Goal: Task Accomplishment & Management: Use online tool/utility

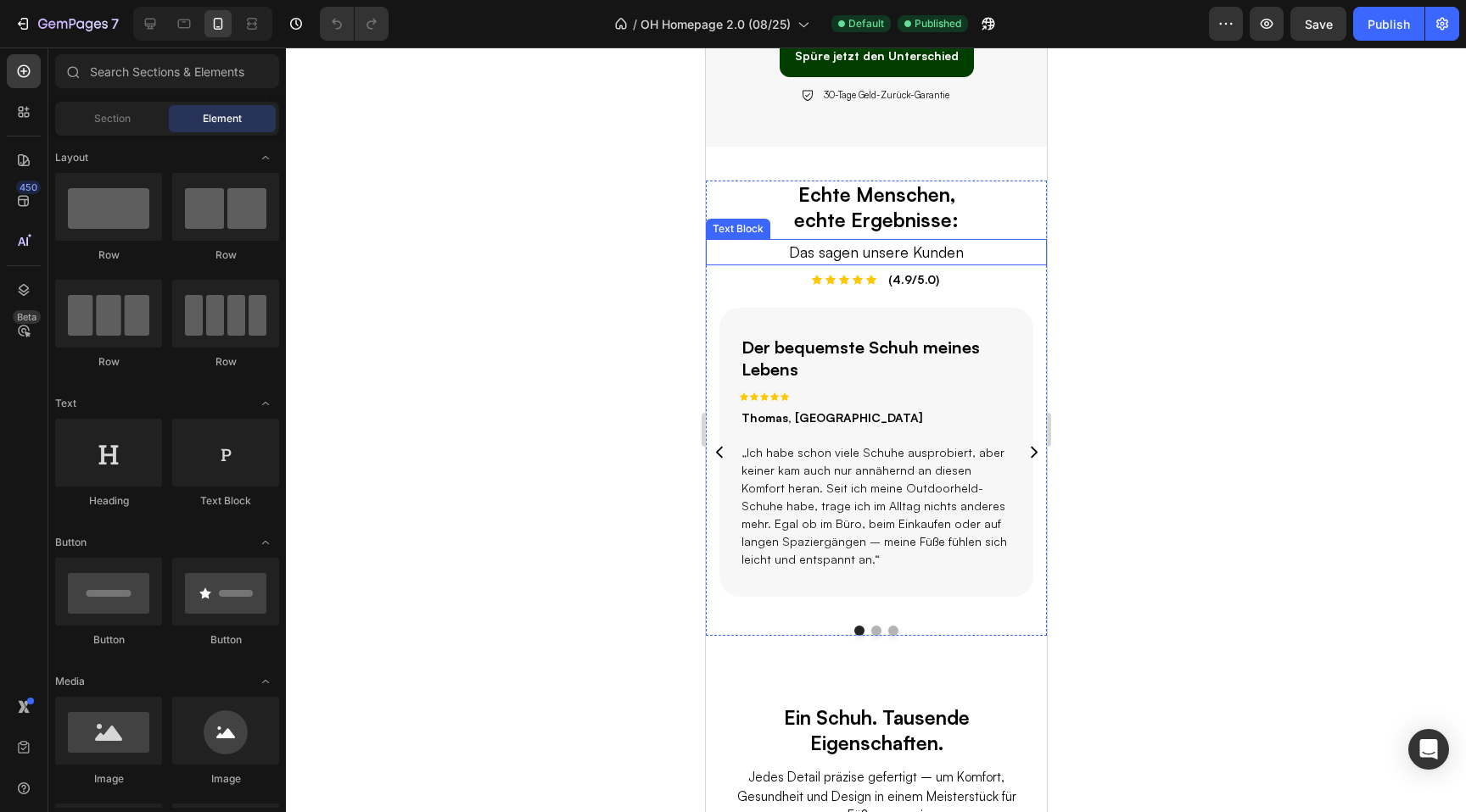
scroll to position [1382, 0]
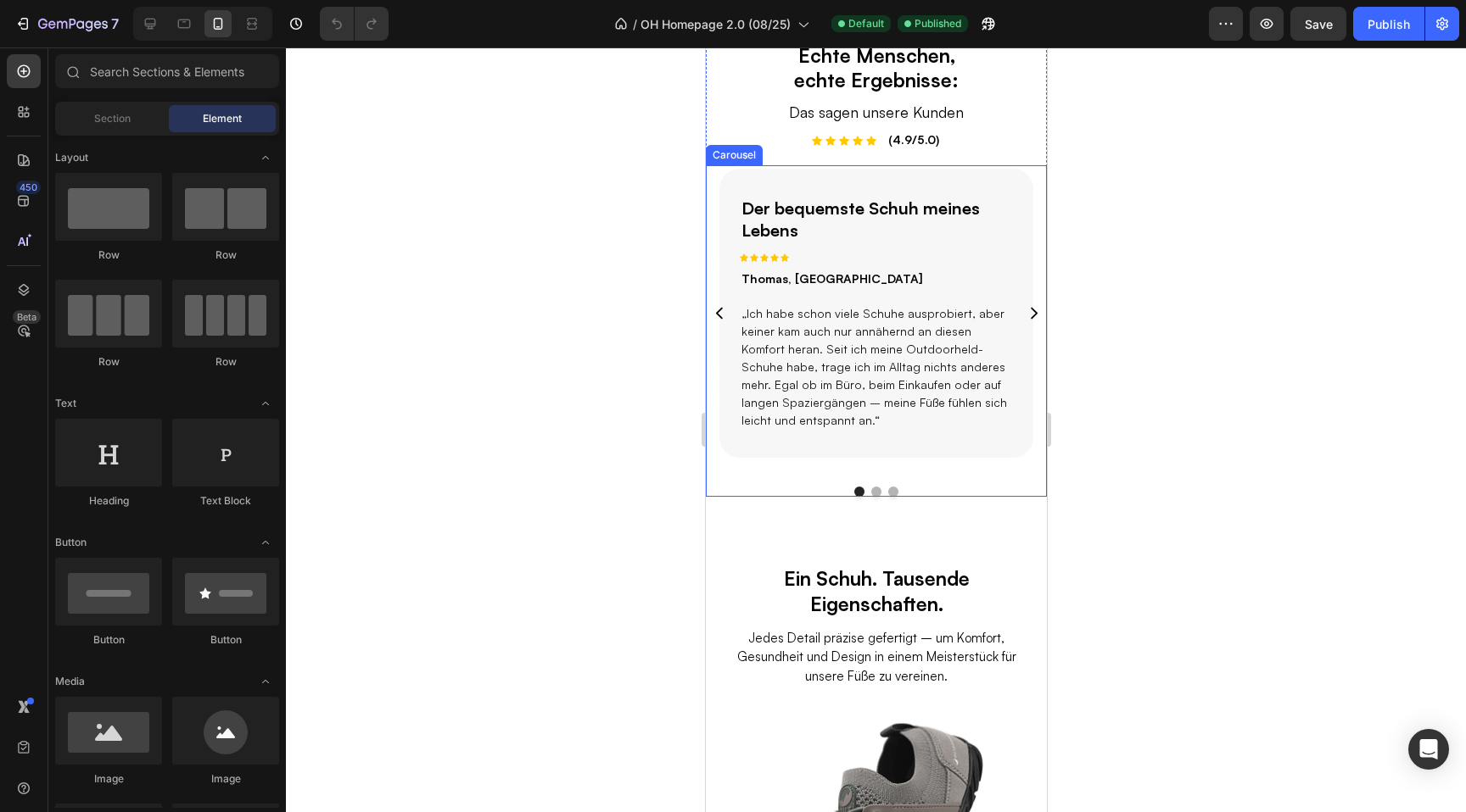
click at [741, 479] on div "Der bequemste Schuh meines Lebens Text Block Icon Icon Icon Icon Icon Row Thoma…" at bounding box center [876, 331] width 341 height 331
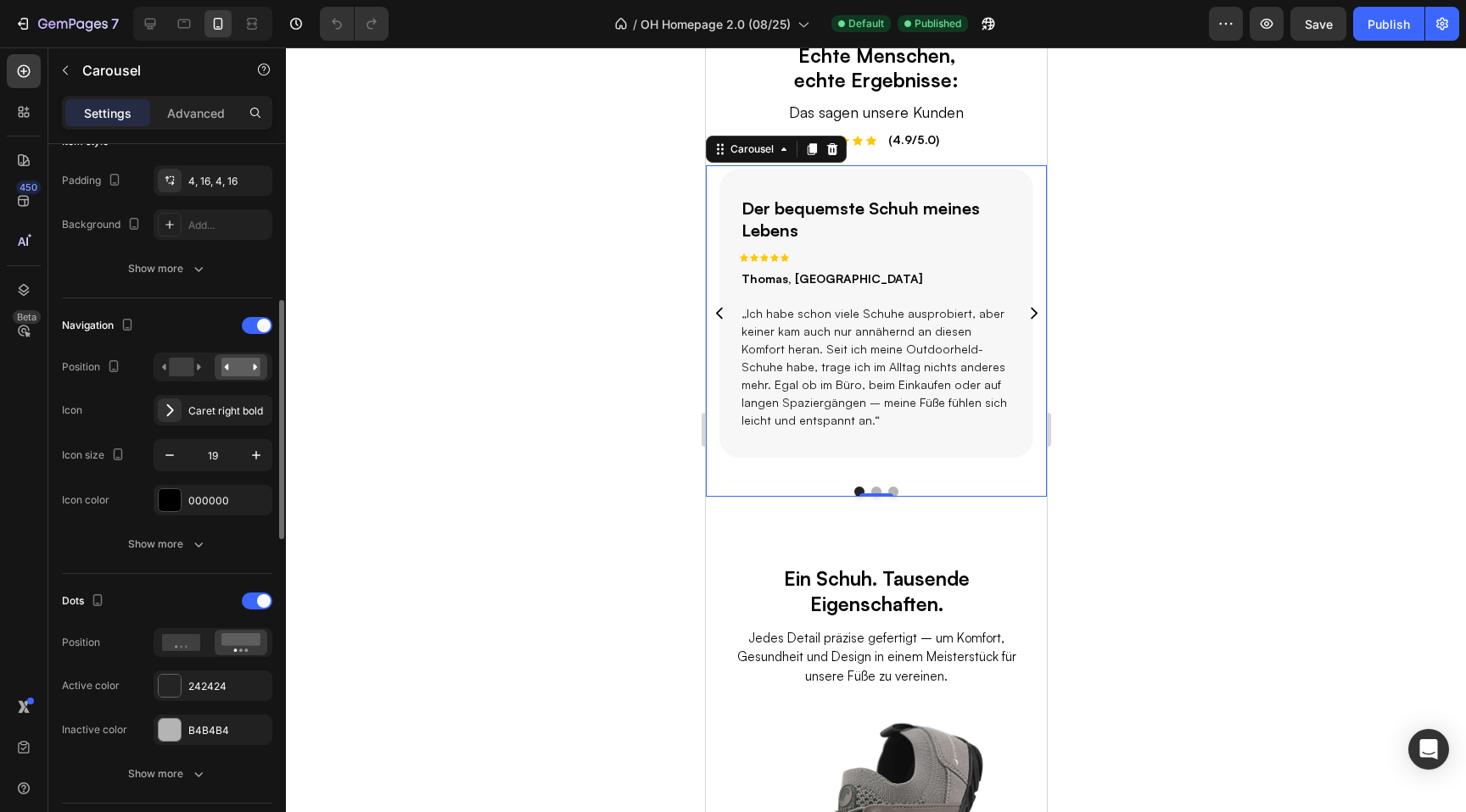
scroll to position [464, 0]
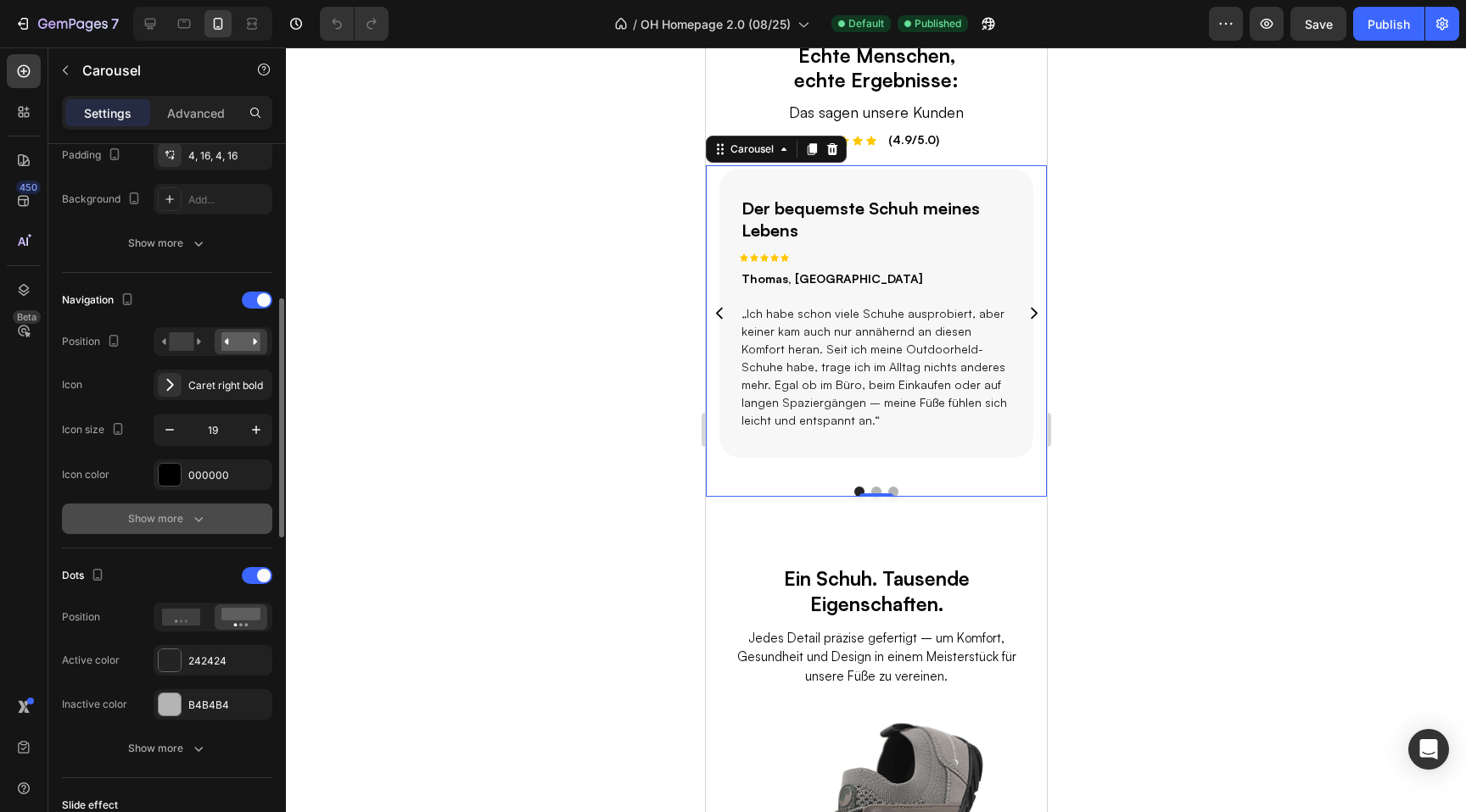
click at [196, 526] on icon "button" at bounding box center [198, 518] width 17 height 17
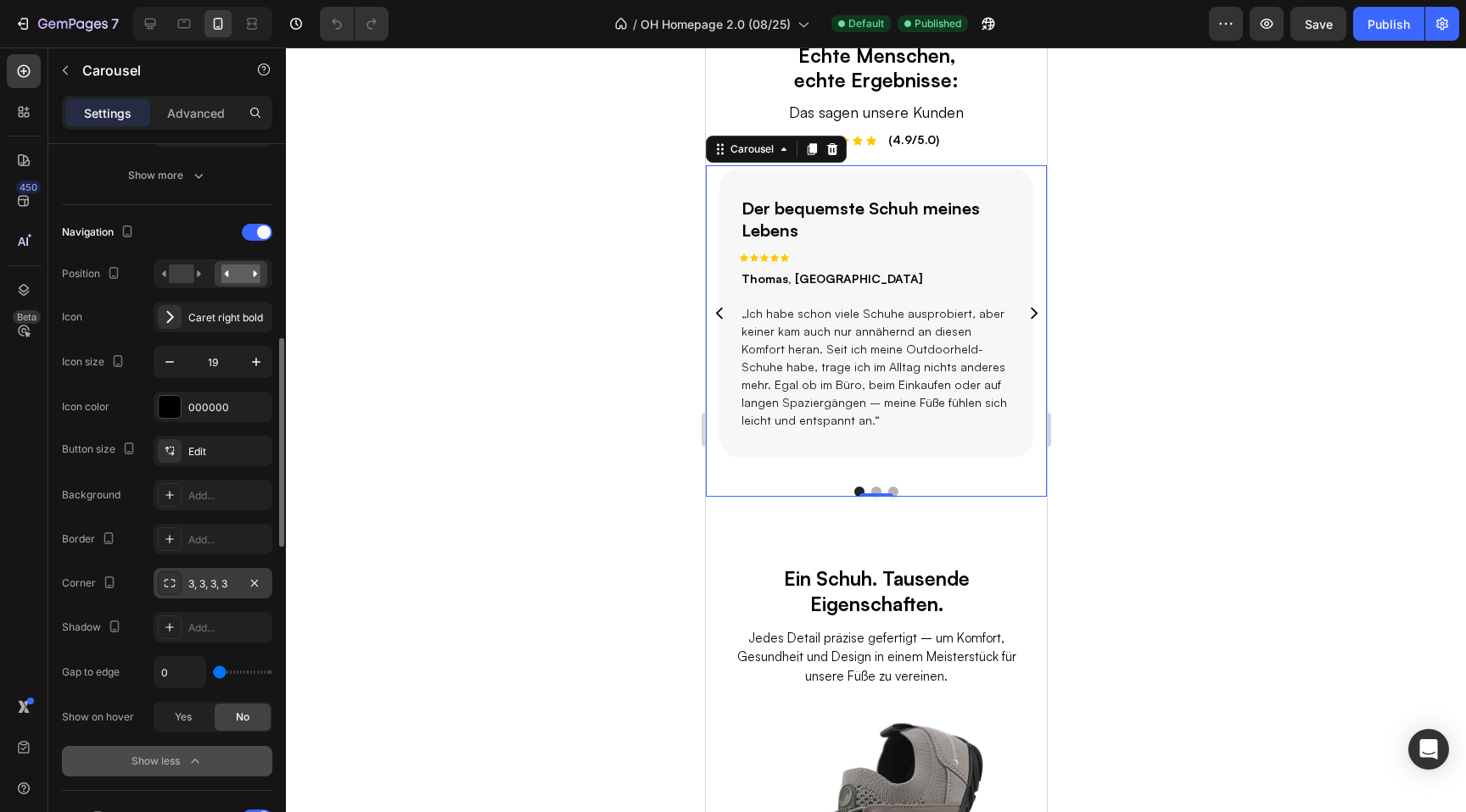
scroll to position [592, 0]
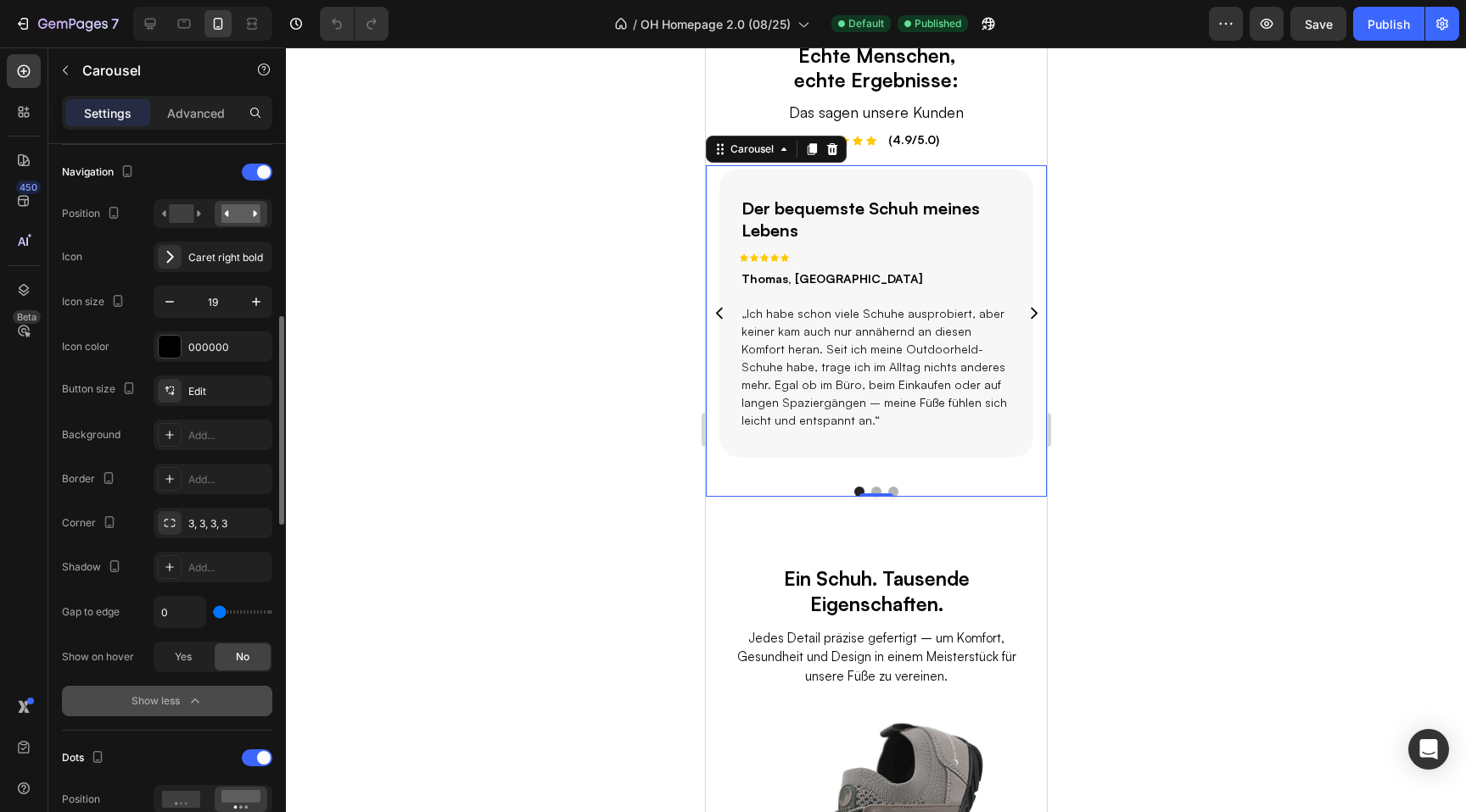
type input "6"
type input "8"
type input "7"
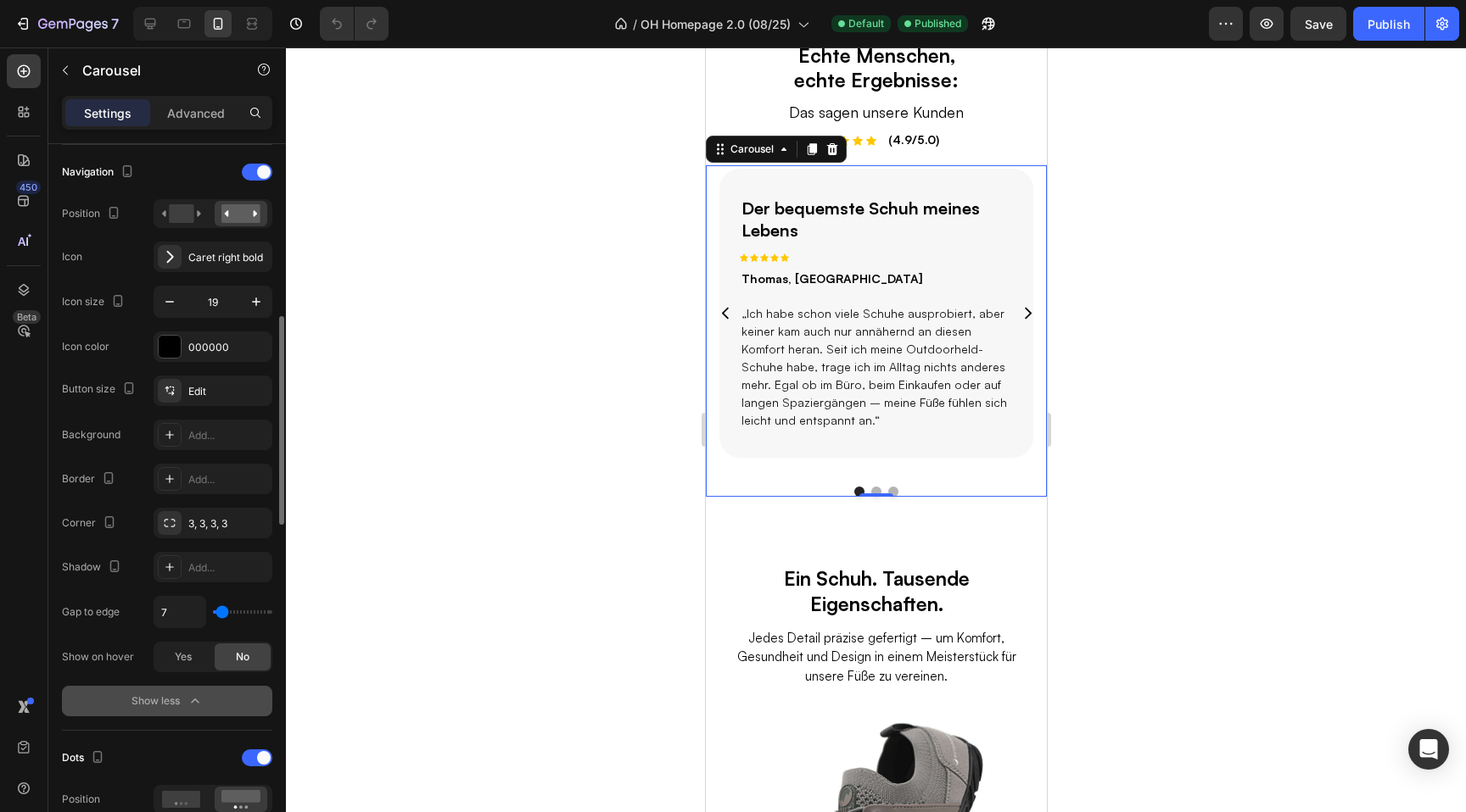
type input "7"
click at [223, 611] on input "range" at bounding box center [242, 613] width 60 height 4
click at [545, 488] on div at bounding box center [876, 429] width 1180 height 765
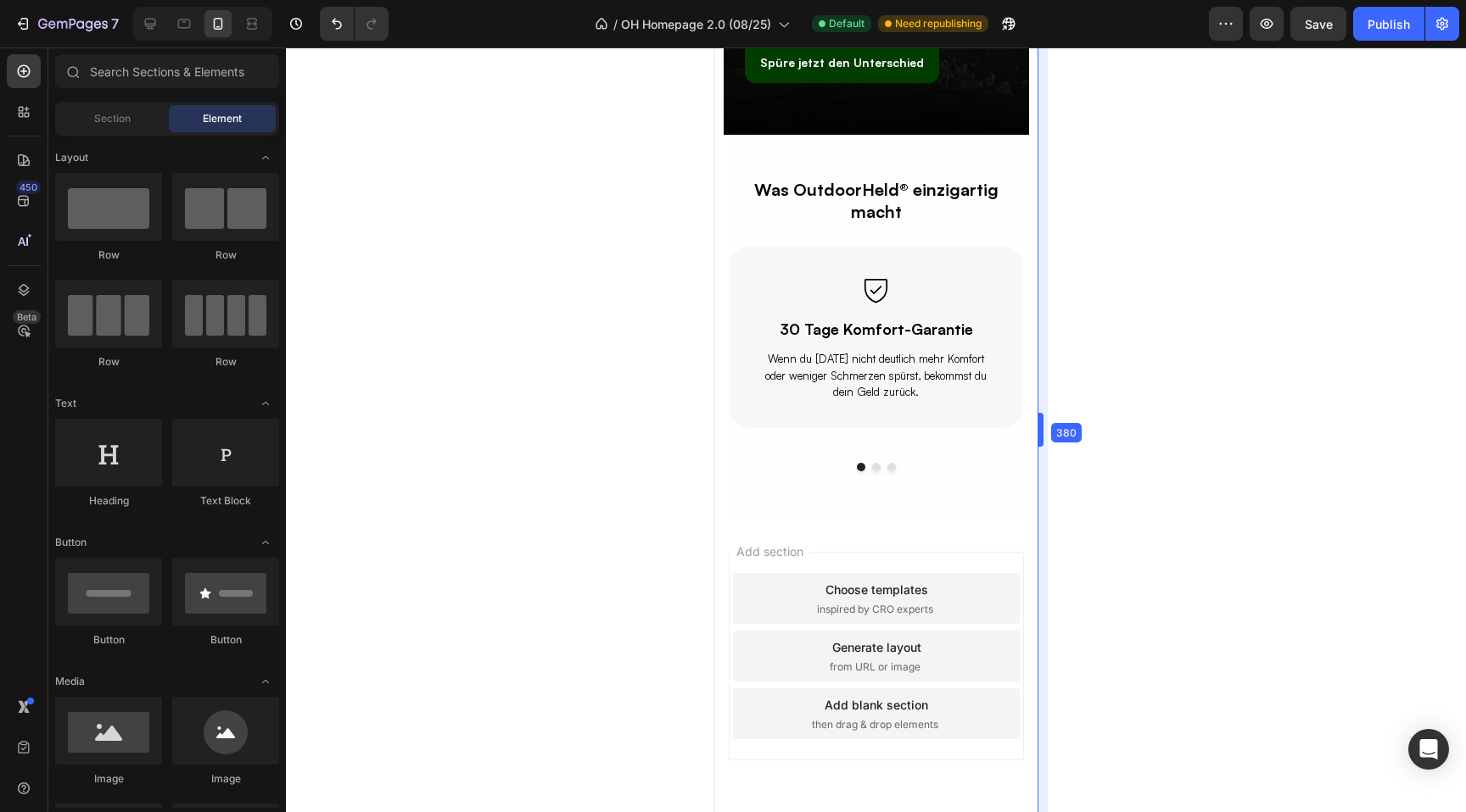
scroll to position [4065, 0]
drag, startPoint x: 1050, startPoint y: 223, endPoint x: 1031, endPoint y: 223, distance: 19.0
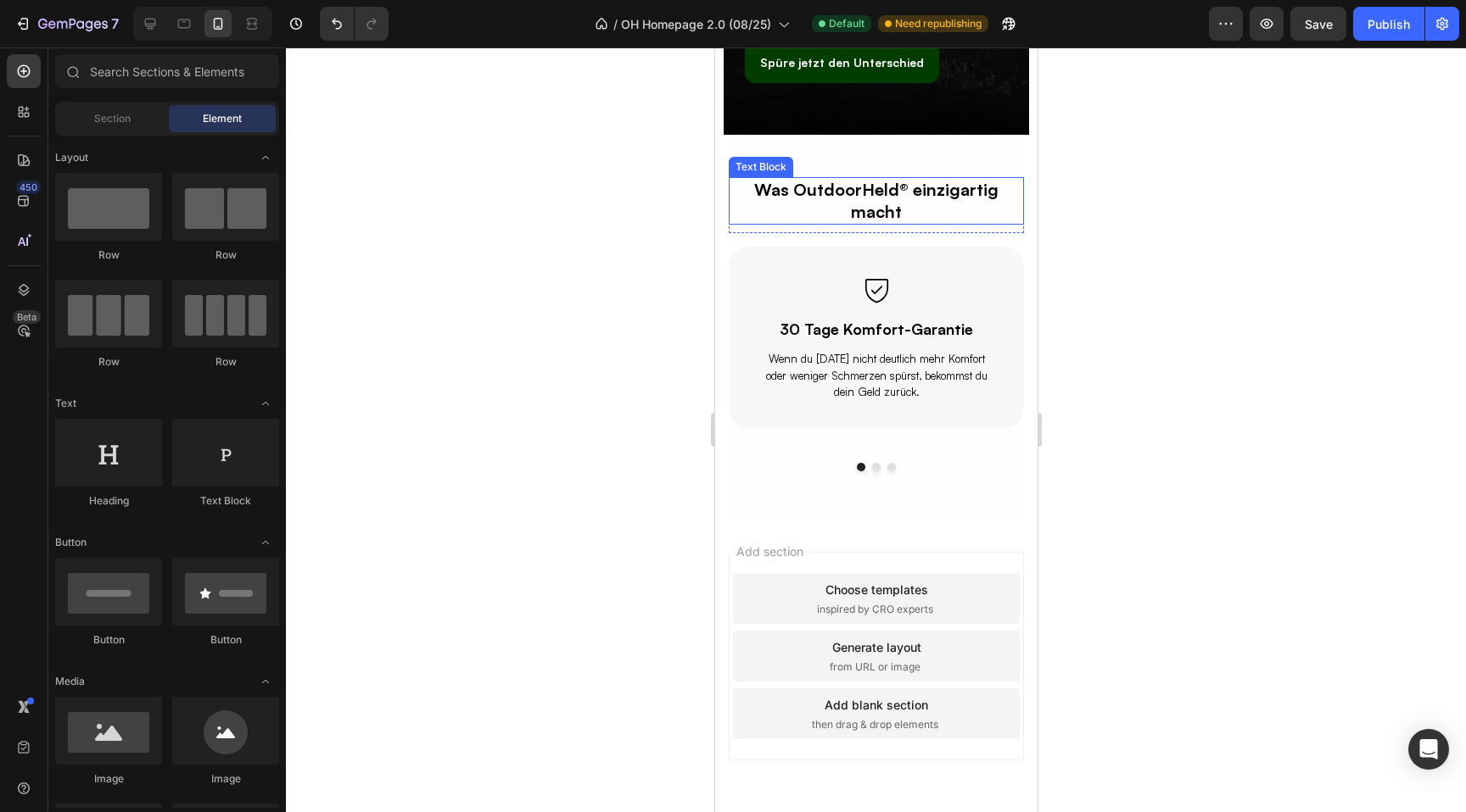
click at [867, 185] on p "Was OutdoorHeld® einzigartig macht" at bounding box center [876, 201] width 292 height 45
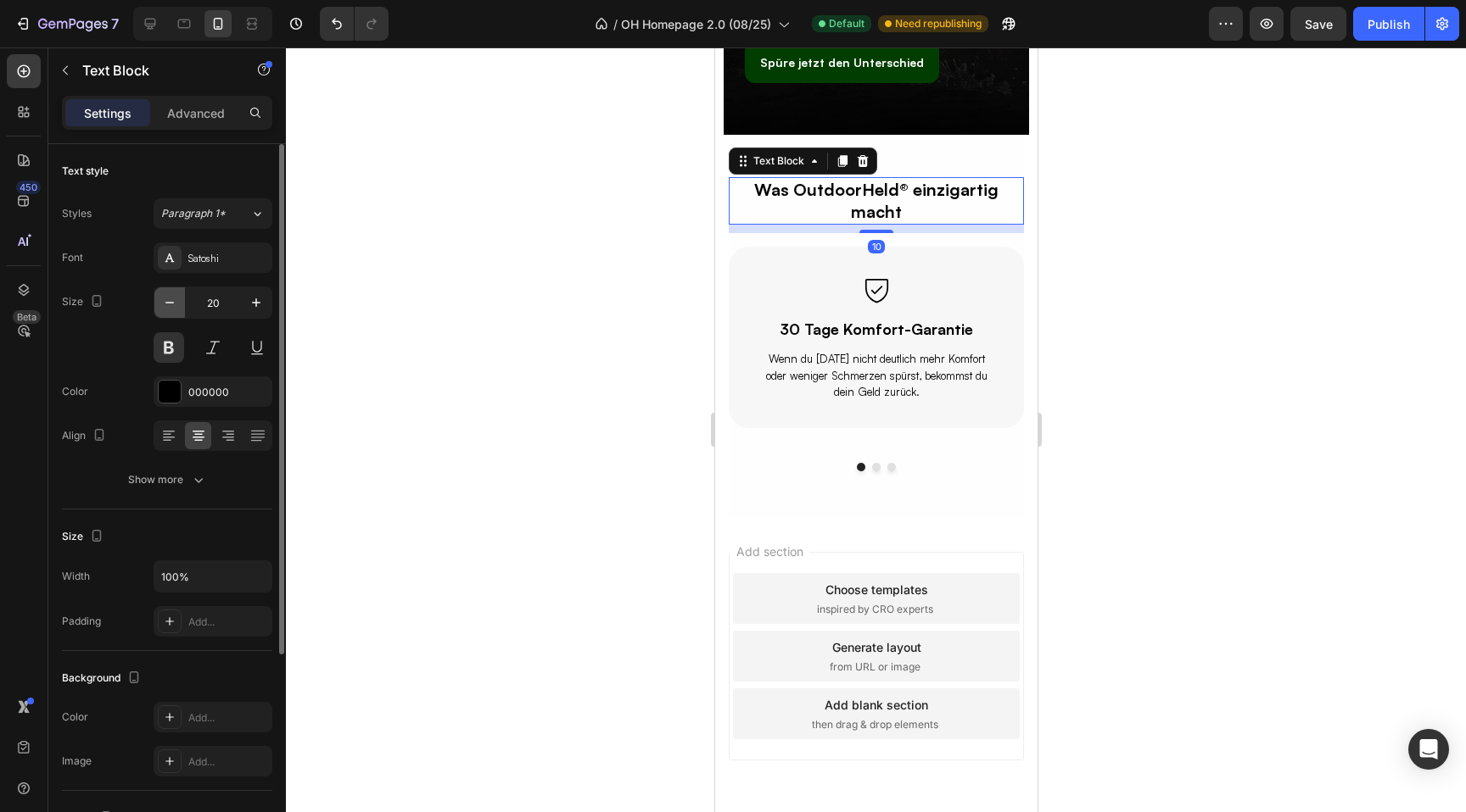
click at [169, 301] on icon "button" at bounding box center [169, 303] width 17 height 17
type input "19"
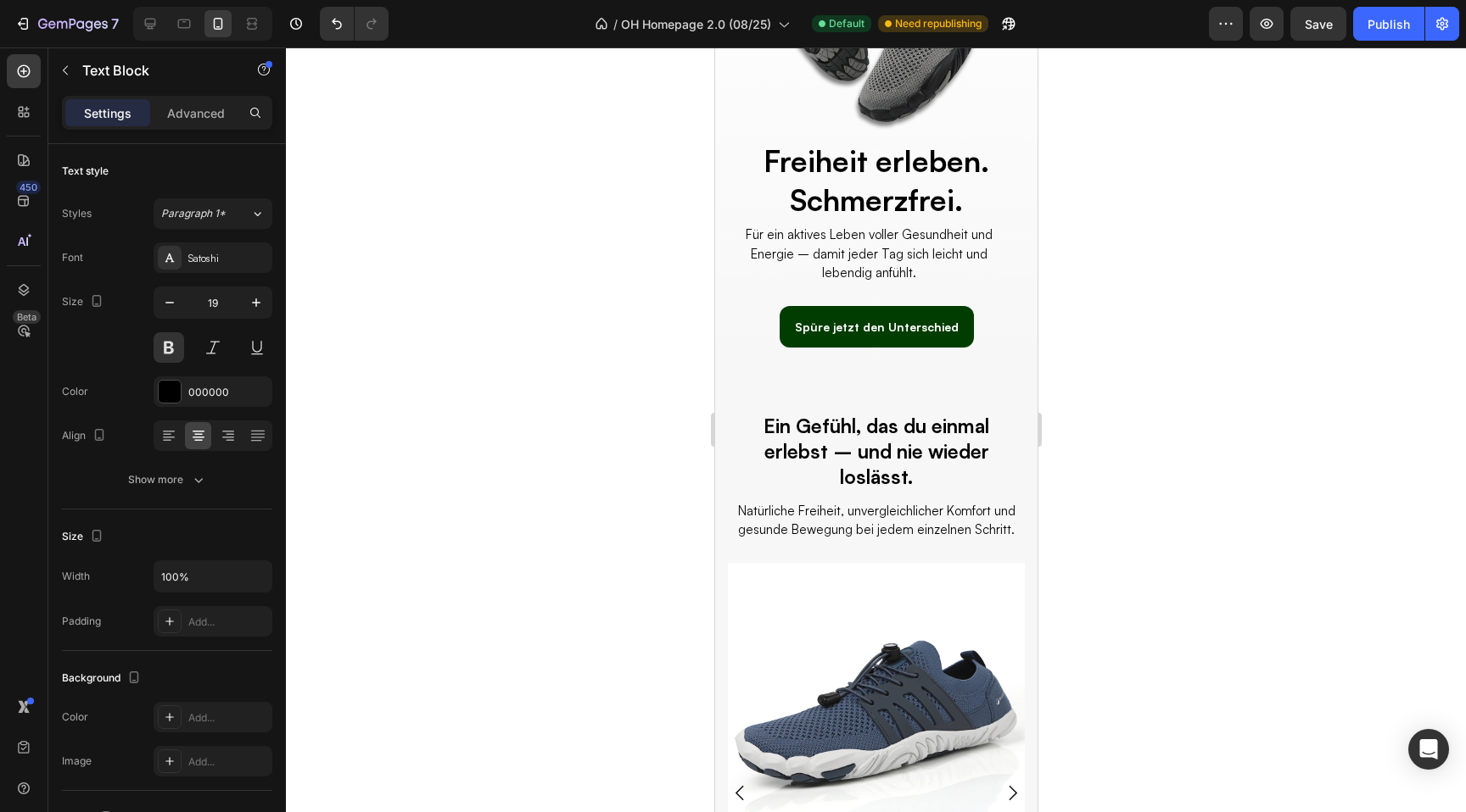
scroll to position [0, 0]
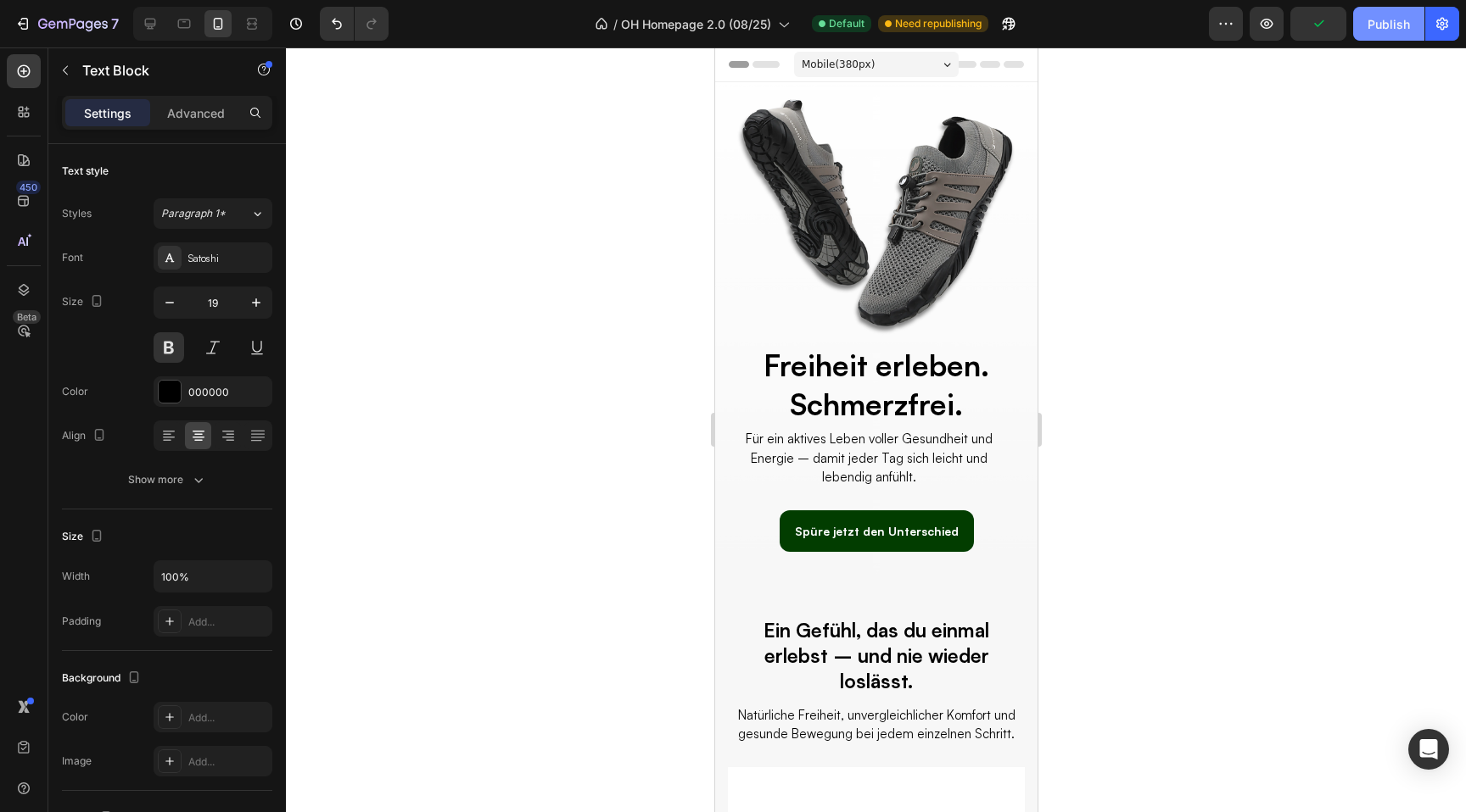
click at [1373, 20] on div "Publish" at bounding box center [1389, 24] width 43 height 18
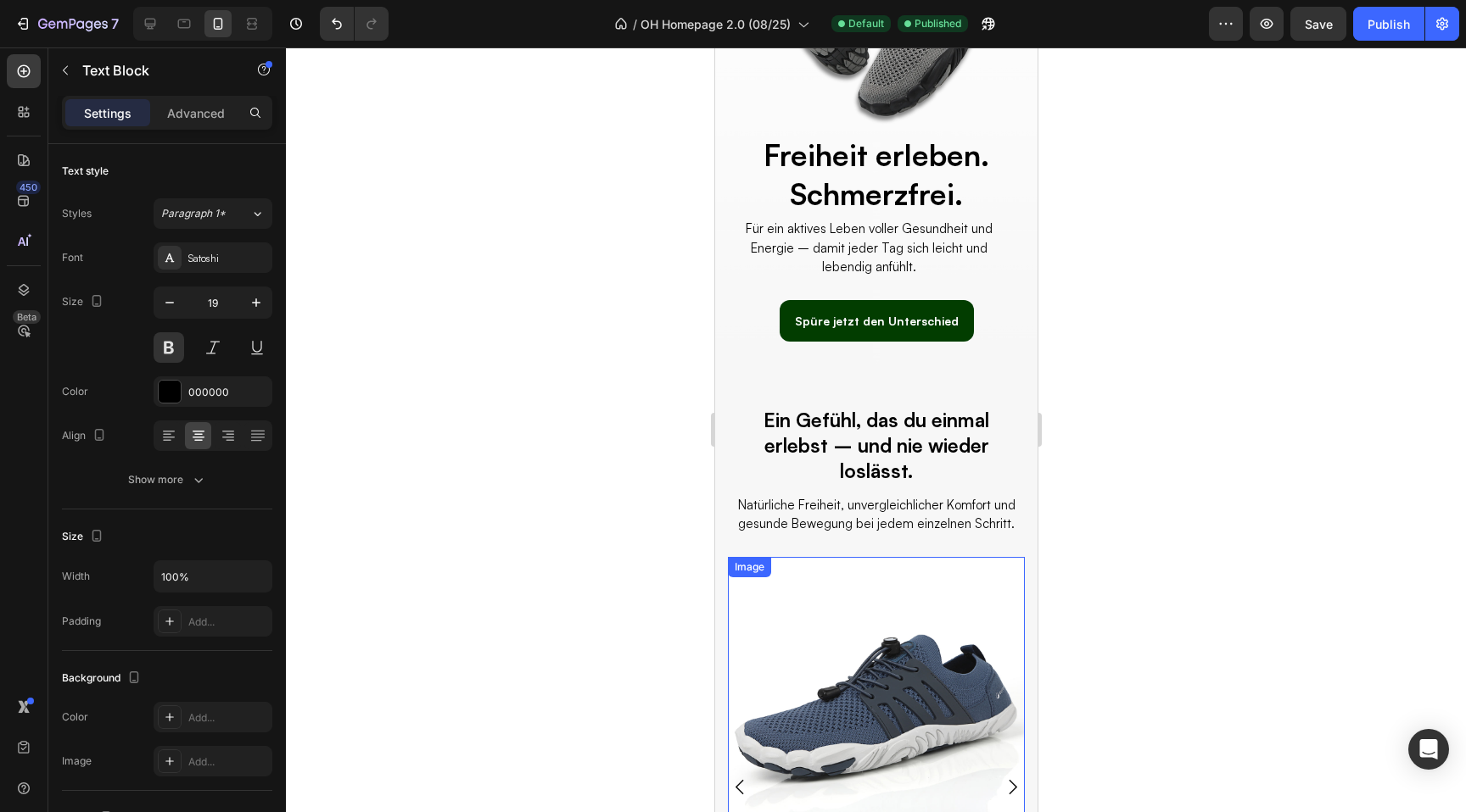
scroll to position [207, 0]
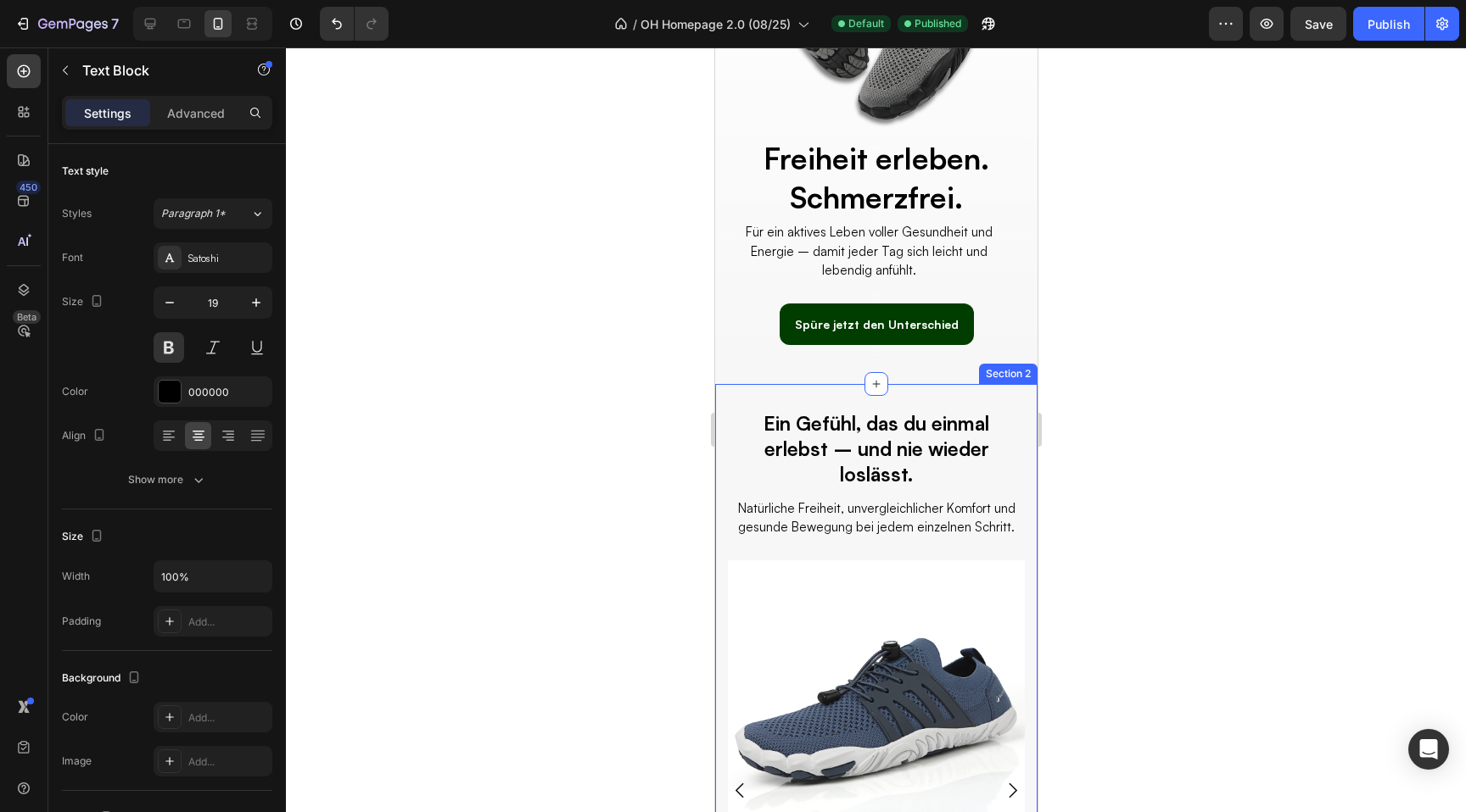
click at [733, 404] on div "Ein Gefühl, das du einmal erlebst – und nie wieder loslässt. Heading Natürliche…" at bounding box center [876, 793] width 322 height 819
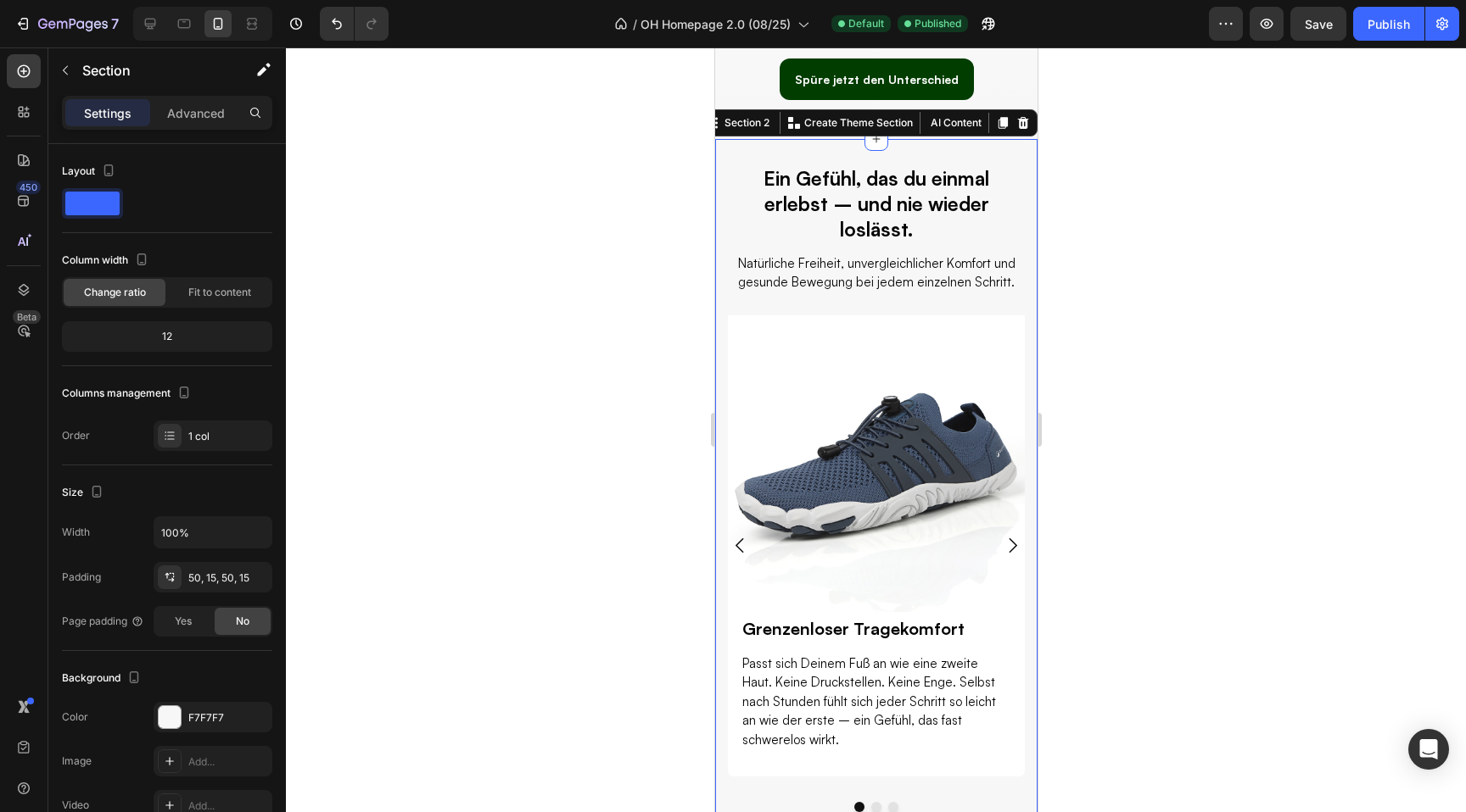
scroll to position [450, 0]
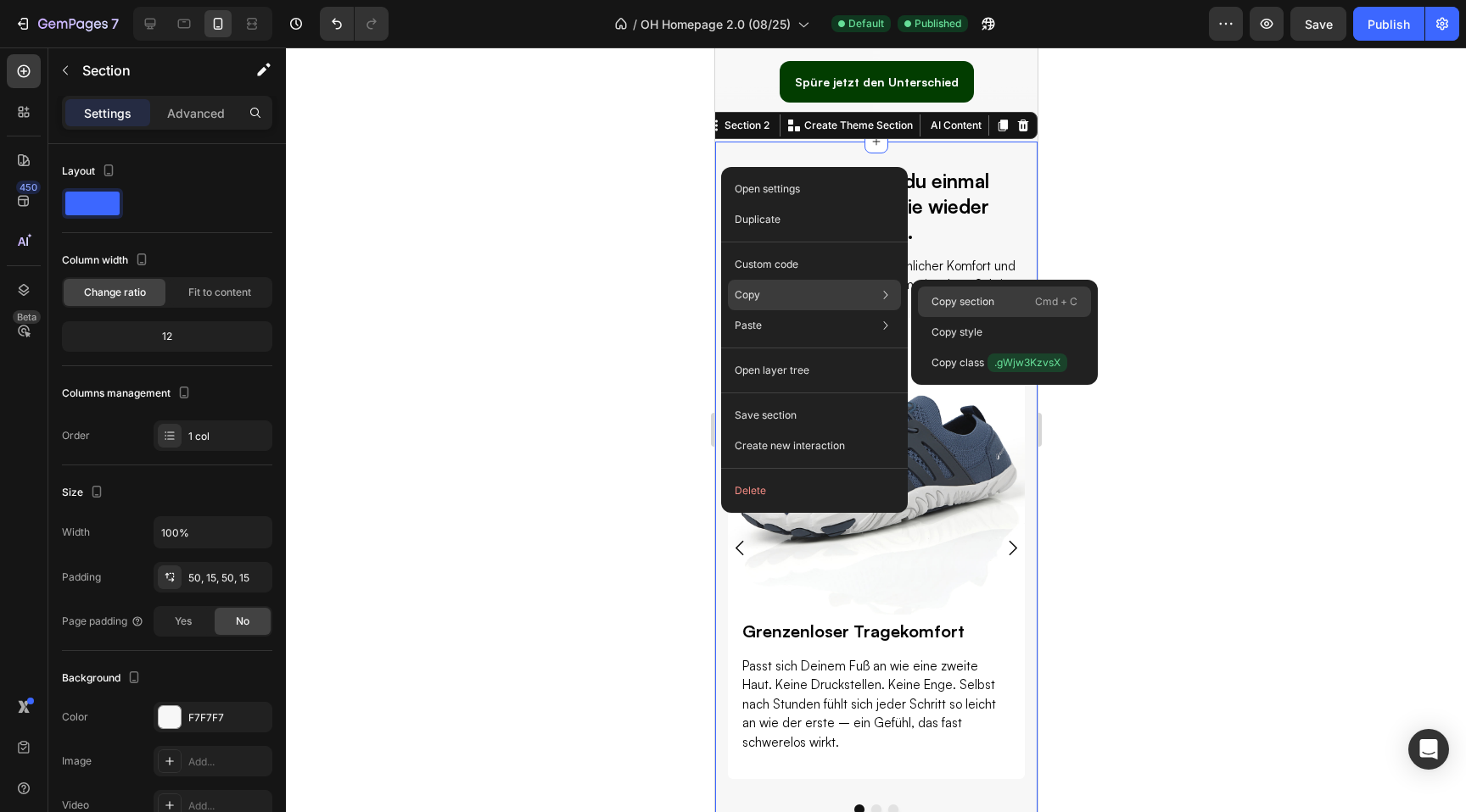
click at [932, 296] on p "Copy section" at bounding box center [963, 302] width 62 height 15
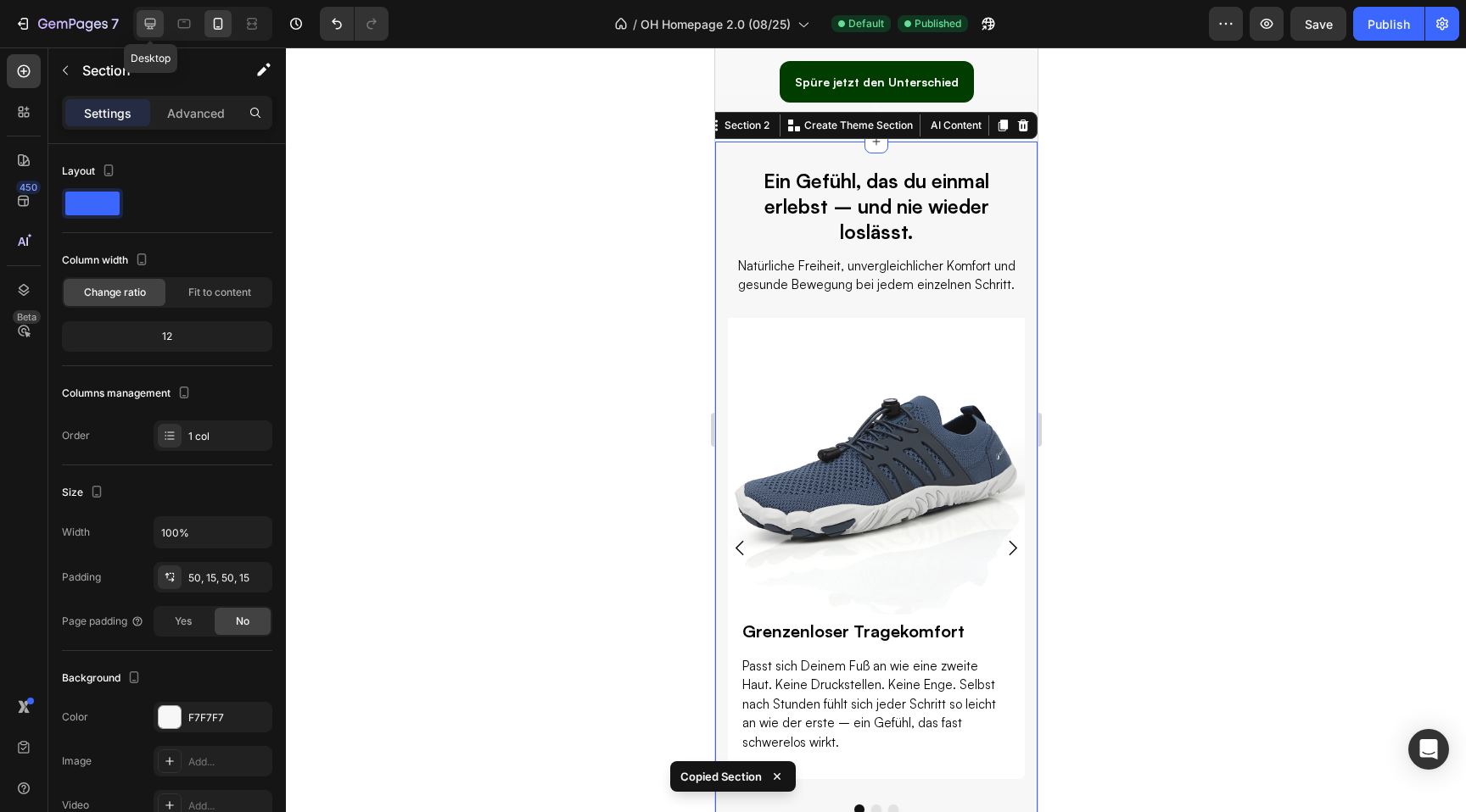
click at [153, 22] on icon at bounding box center [150, 23] width 17 height 17
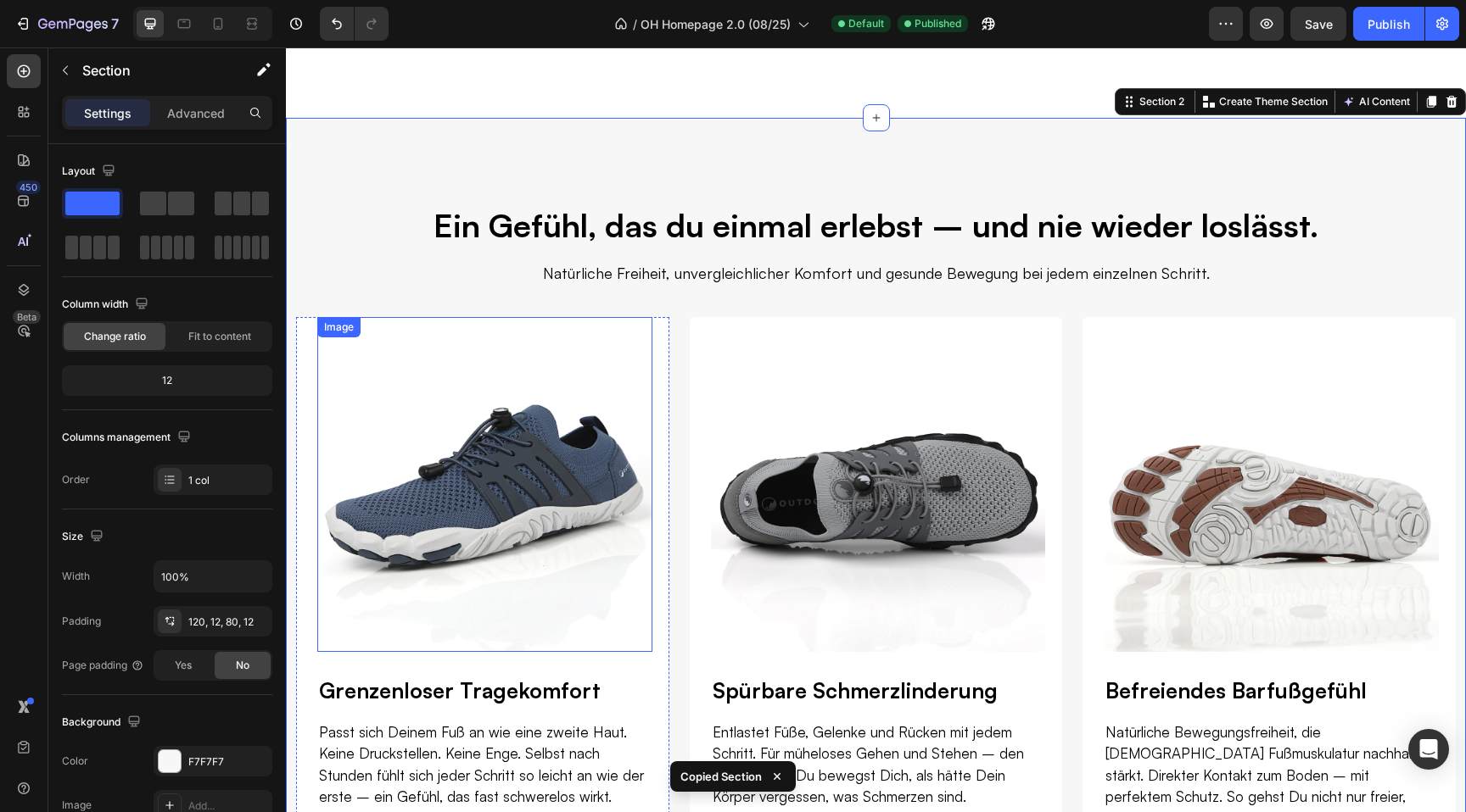
scroll to position [654, 0]
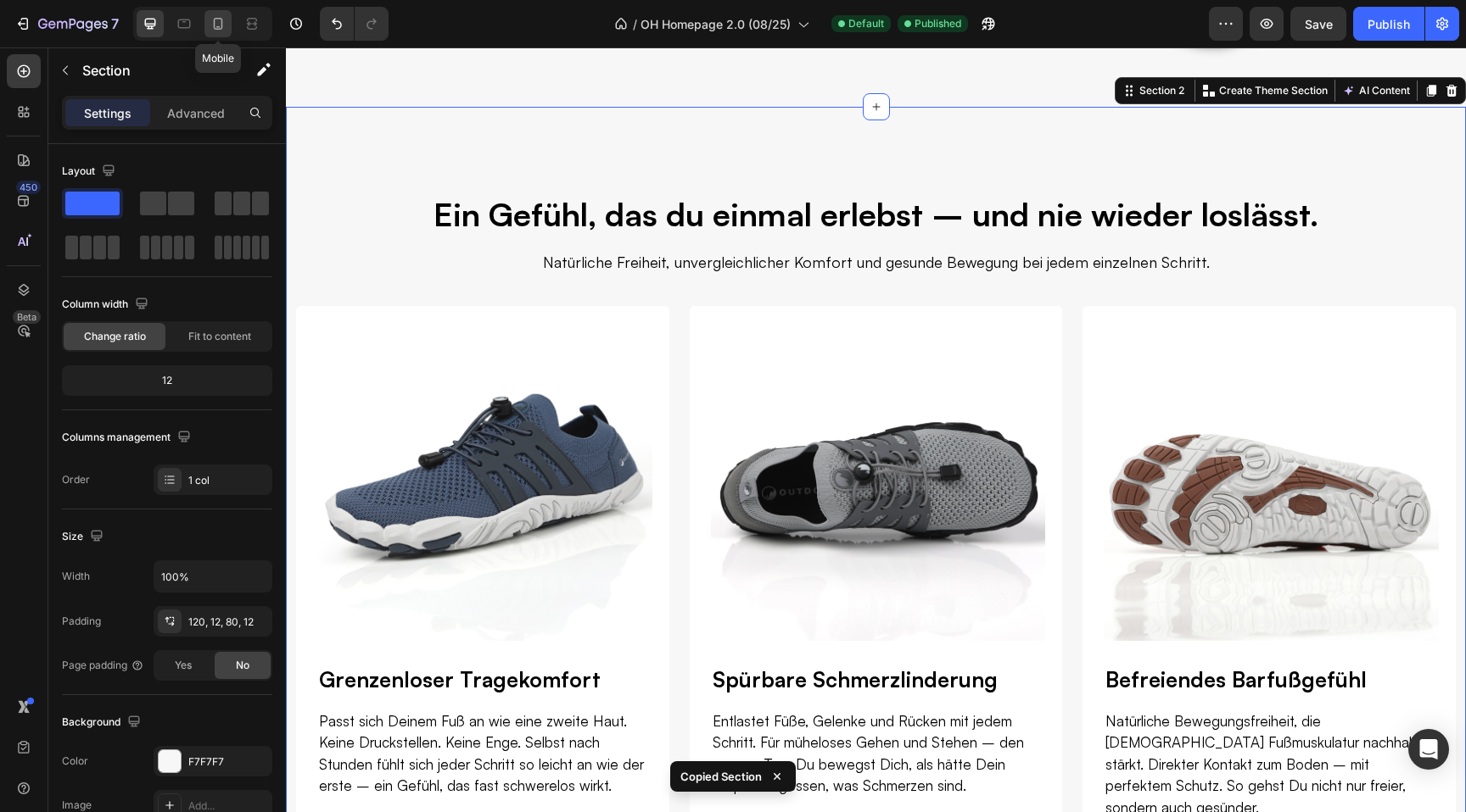
click at [221, 33] on div at bounding box center [218, 23] width 27 height 27
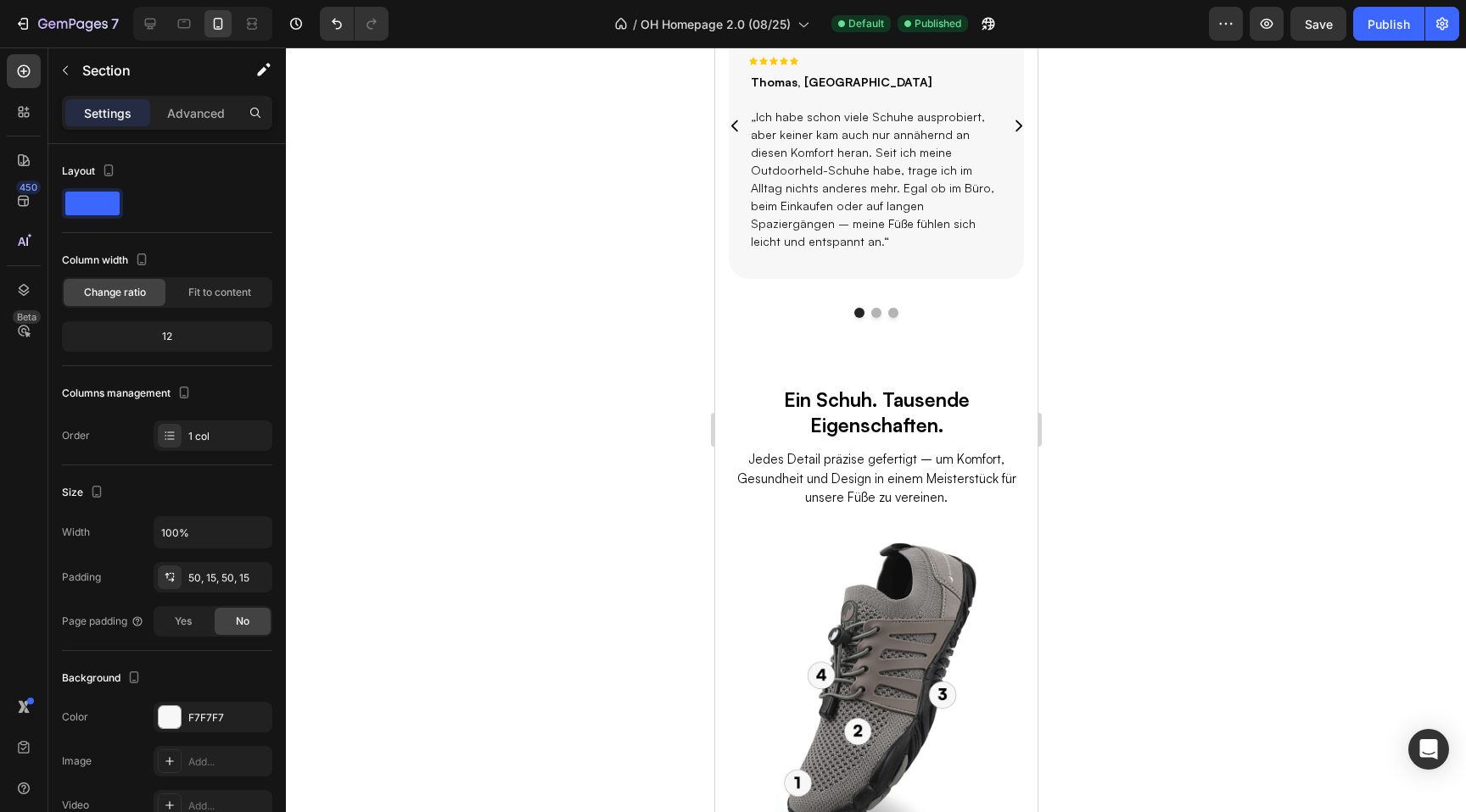
scroll to position [1795, 0]
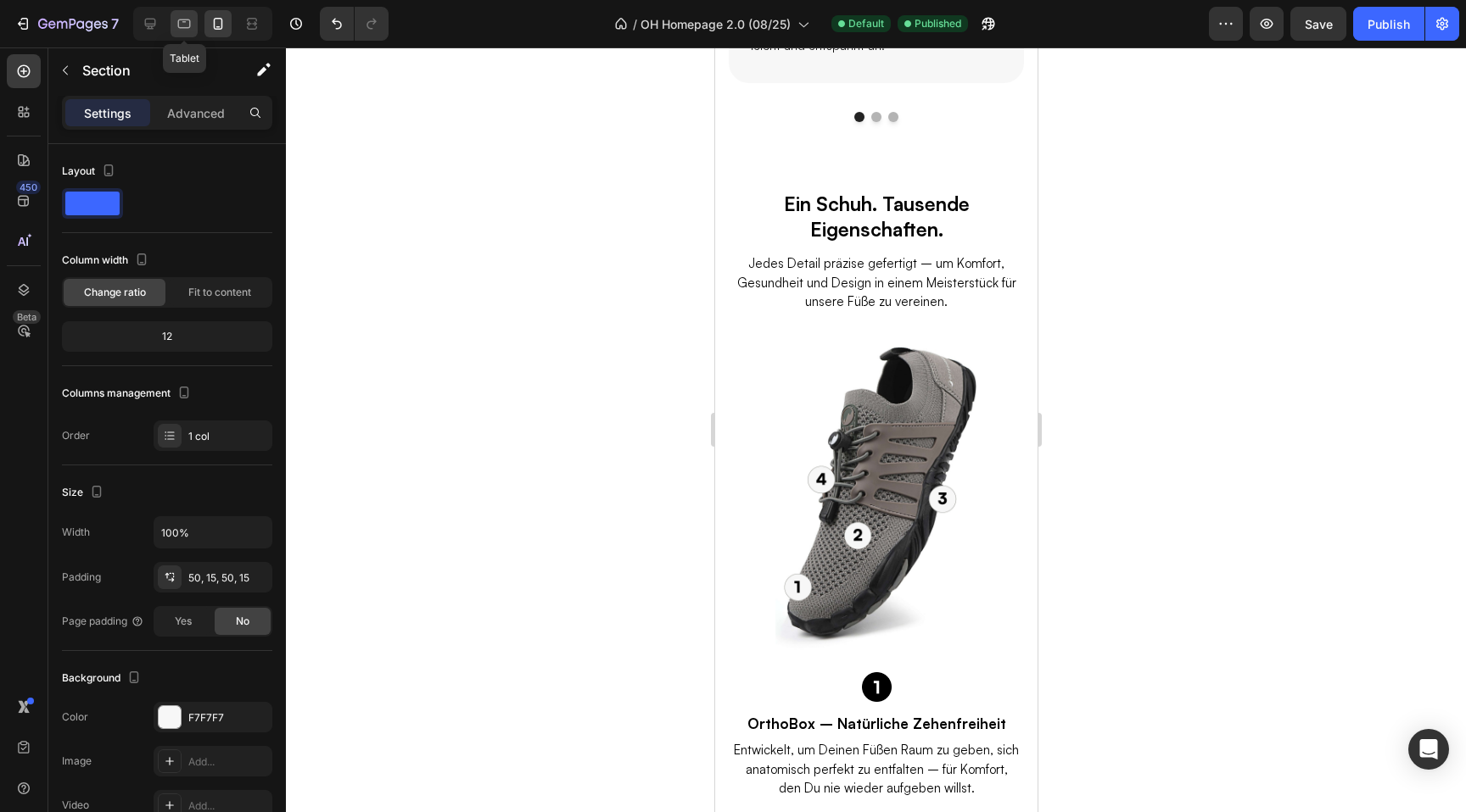
click at [172, 28] on div at bounding box center [183, 23] width 27 height 27
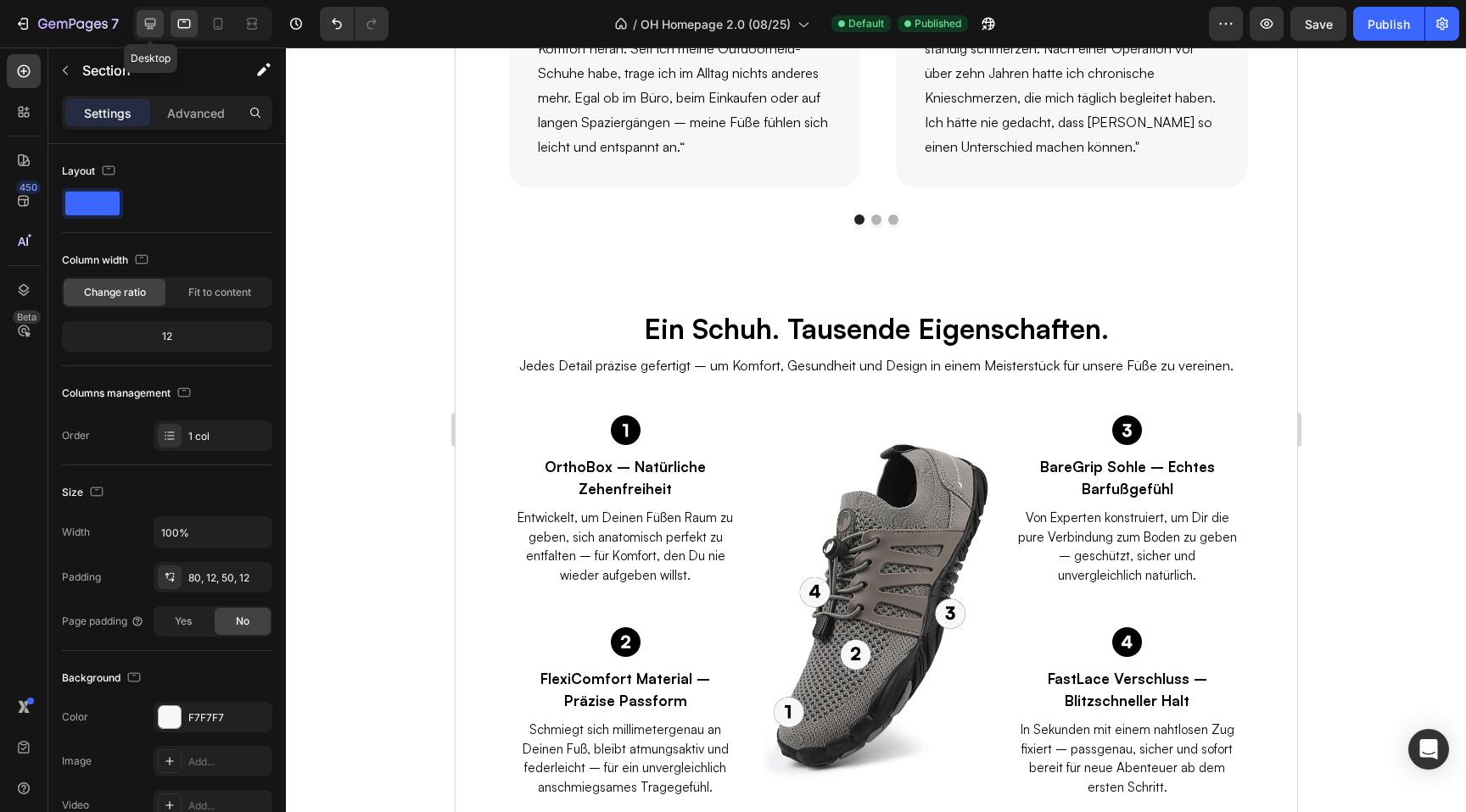
click at [151, 26] on icon at bounding box center [151, 24] width 11 height 11
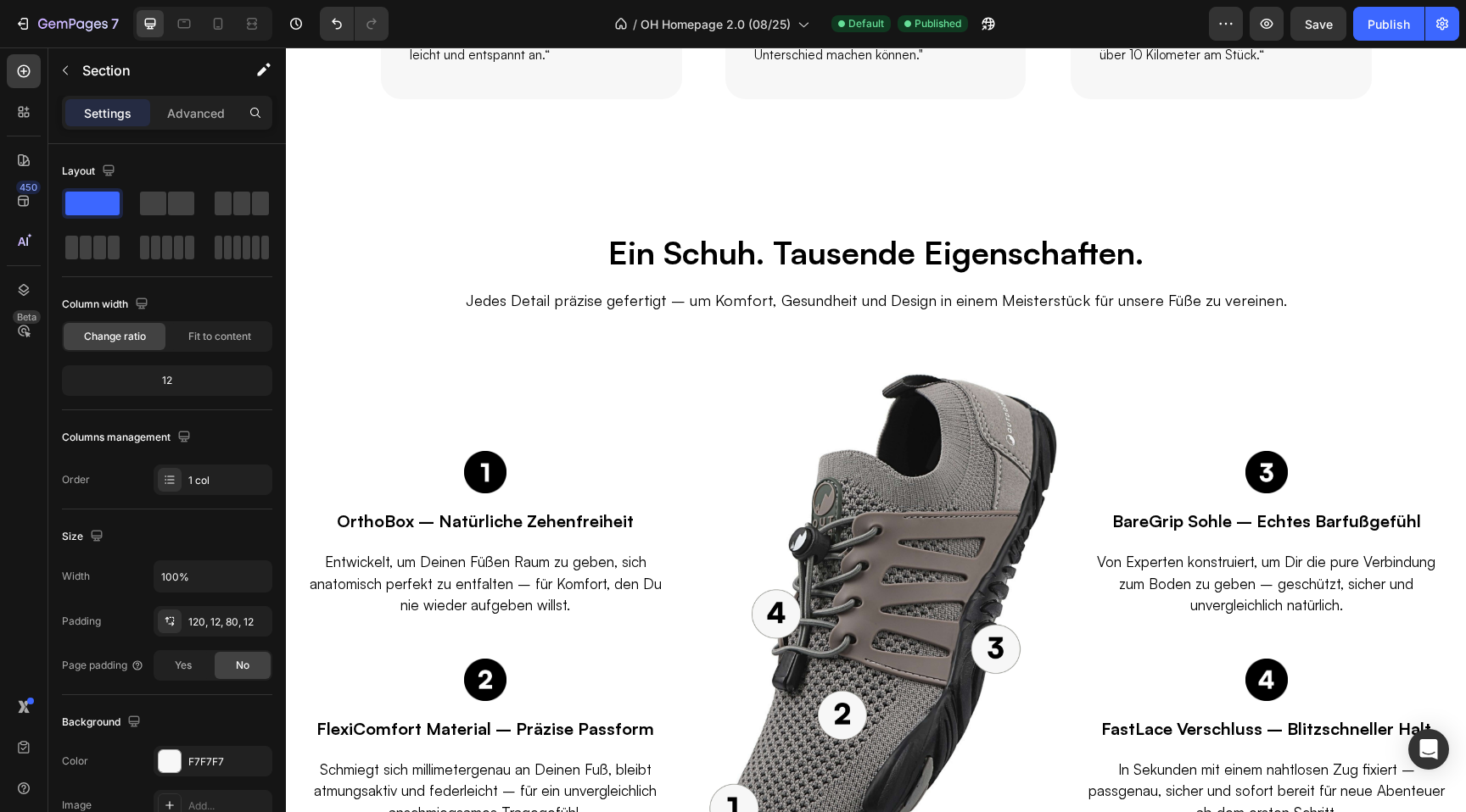
scroll to position [2188, 0]
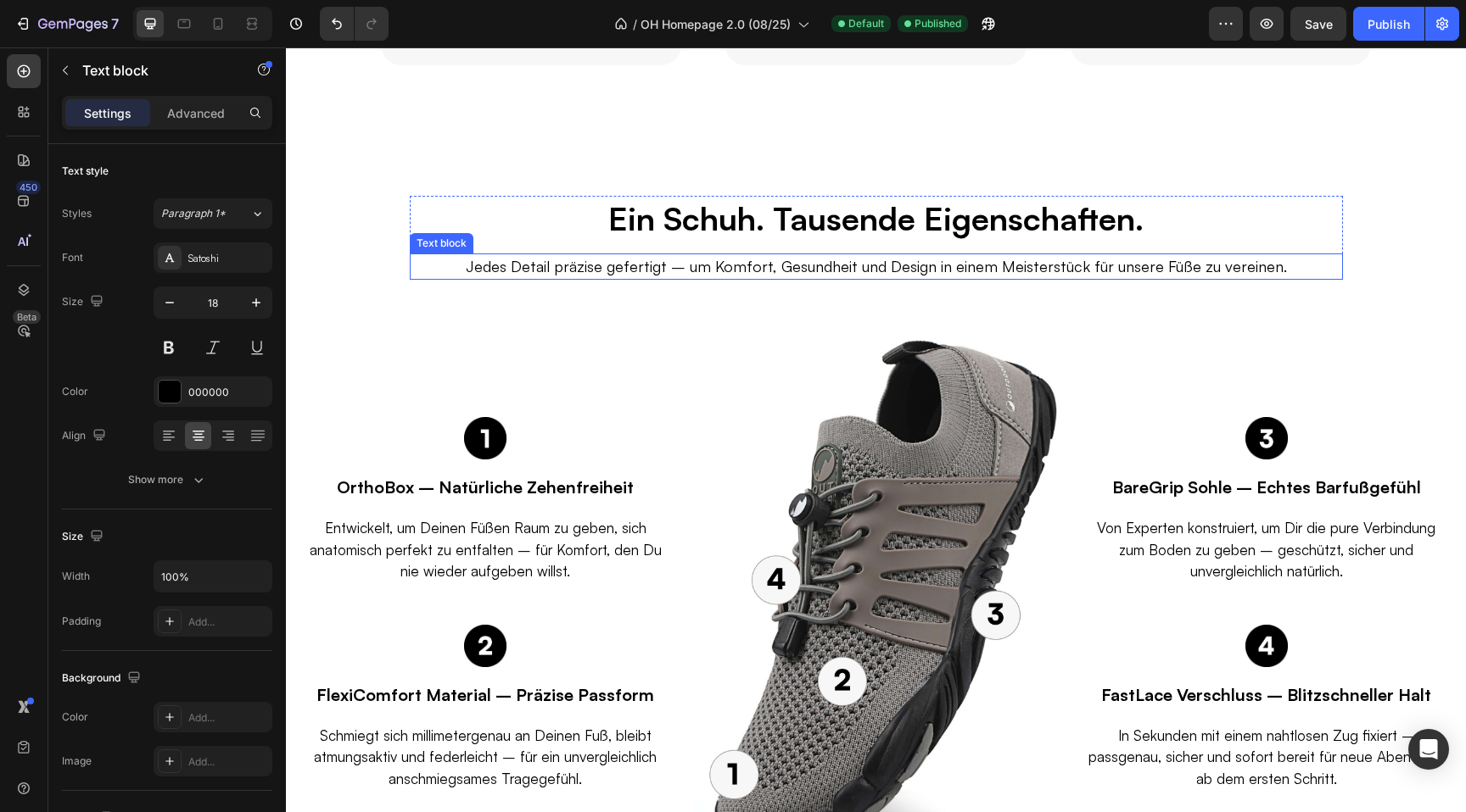
click at [641, 273] on p "Jedes Detail präzise gefertigt – um Komfort, Gesundheit und Design in einem Mei…" at bounding box center [876, 267] width 902 height 23
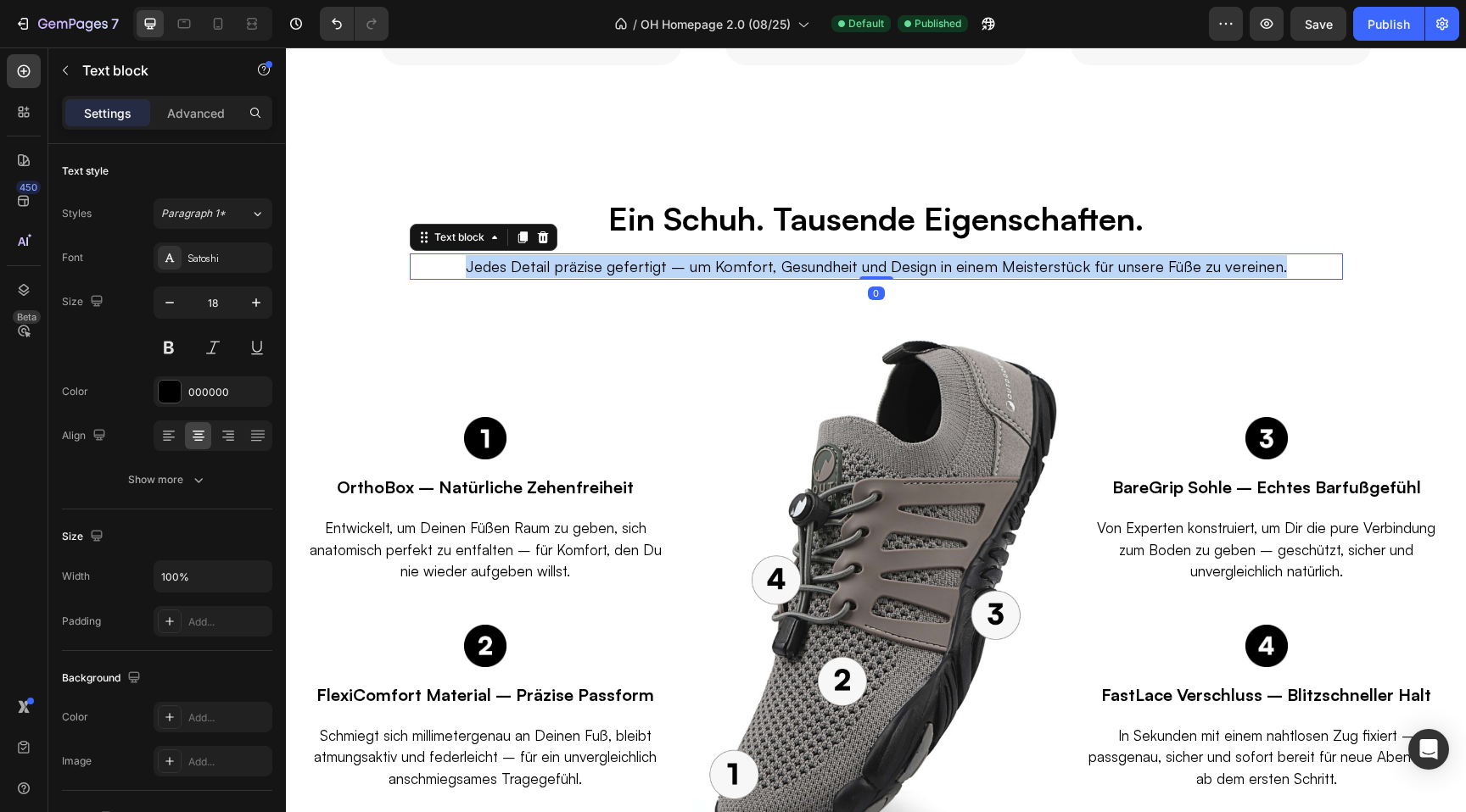
click at [641, 273] on p "Jedes Detail präzise gefertigt – um Komfort, Gesundheit und Design in einem Mei…" at bounding box center [876, 267] width 902 height 23
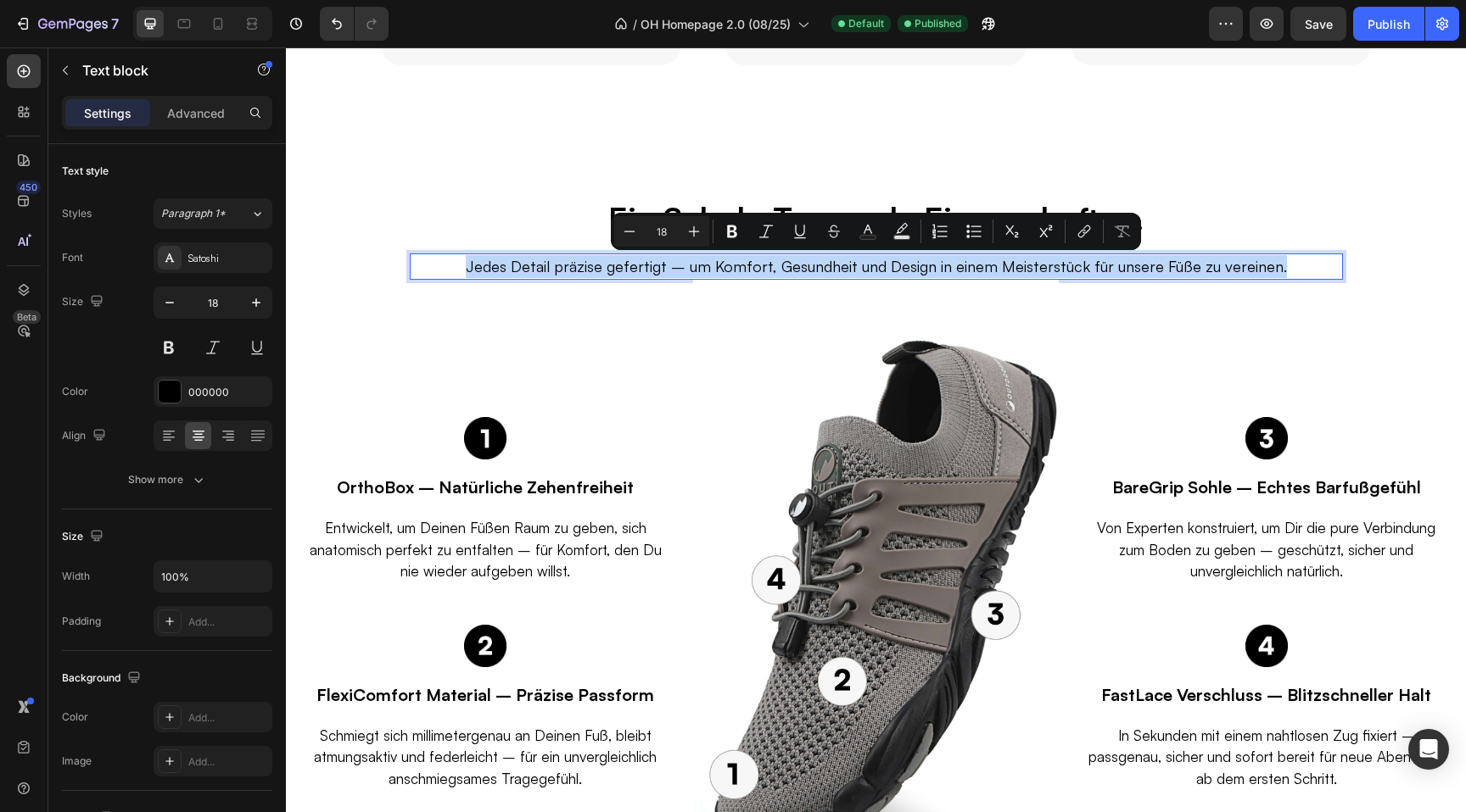
copy p "Jedes Detail präzise gefertigt – um Komfort, Gesundheit und Design in einem Mei…"
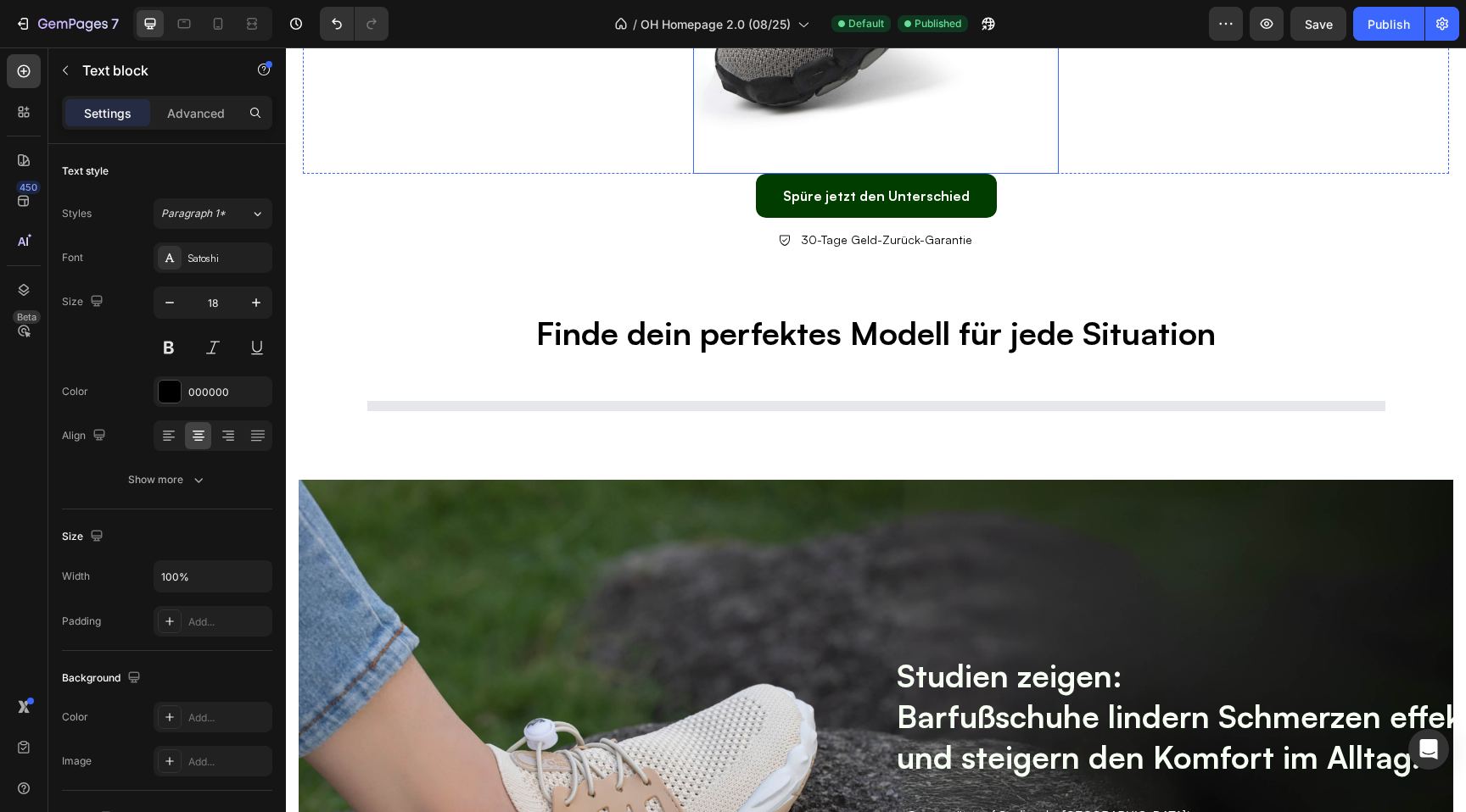
scroll to position [2955, 0]
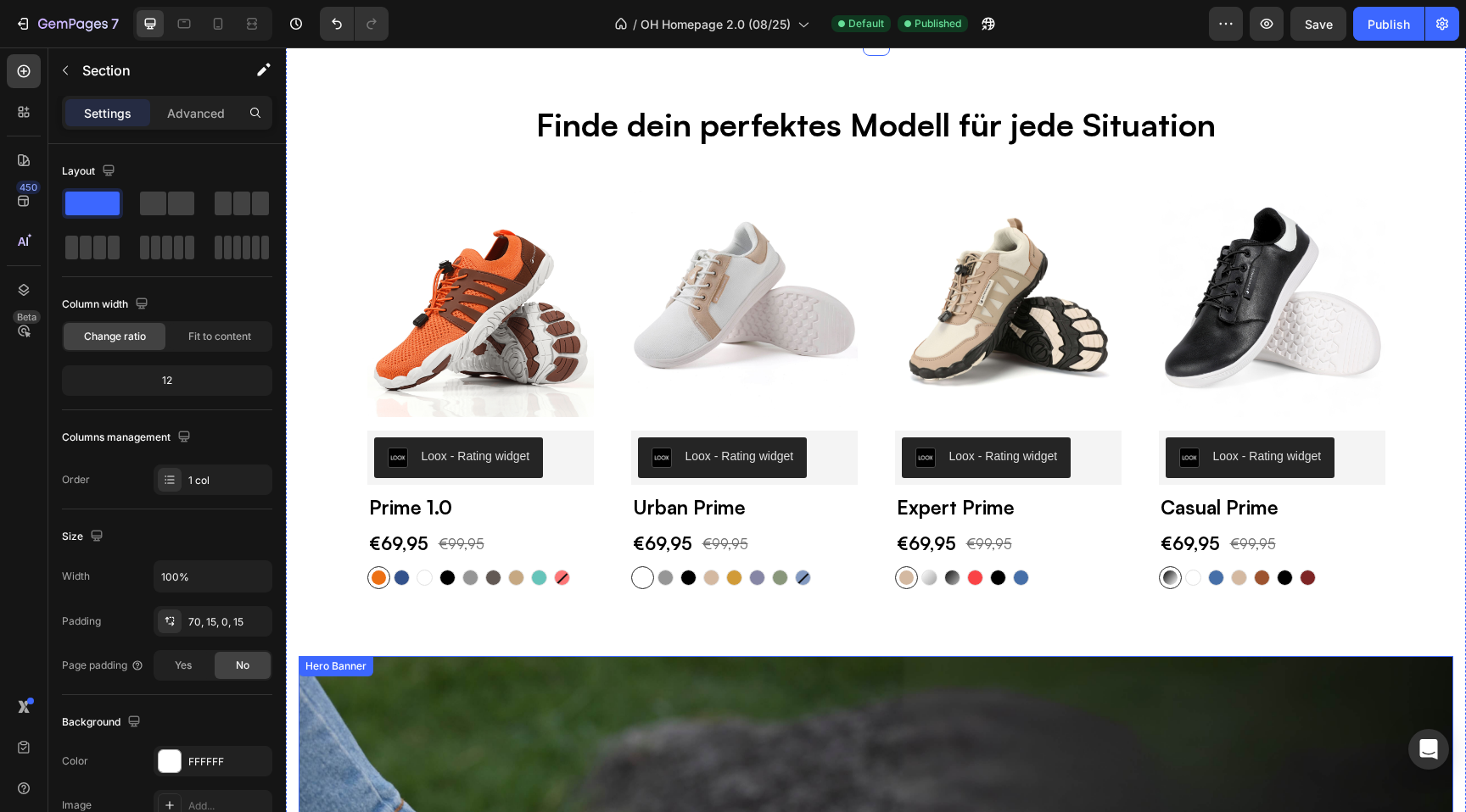
scroll to position [3010, 0]
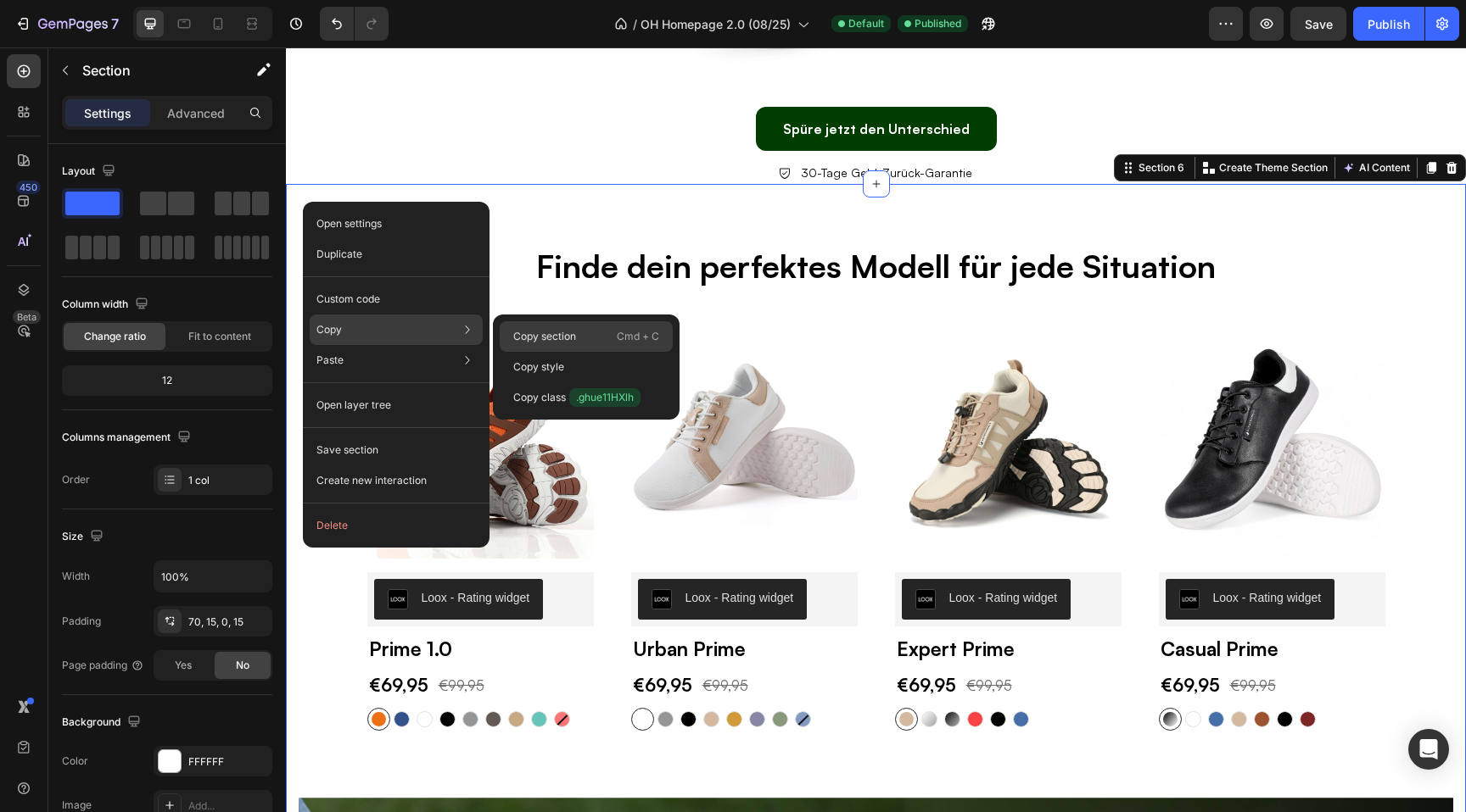
click at [519, 337] on p "Copy section" at bounding box center [544, 337] width 62 height 15
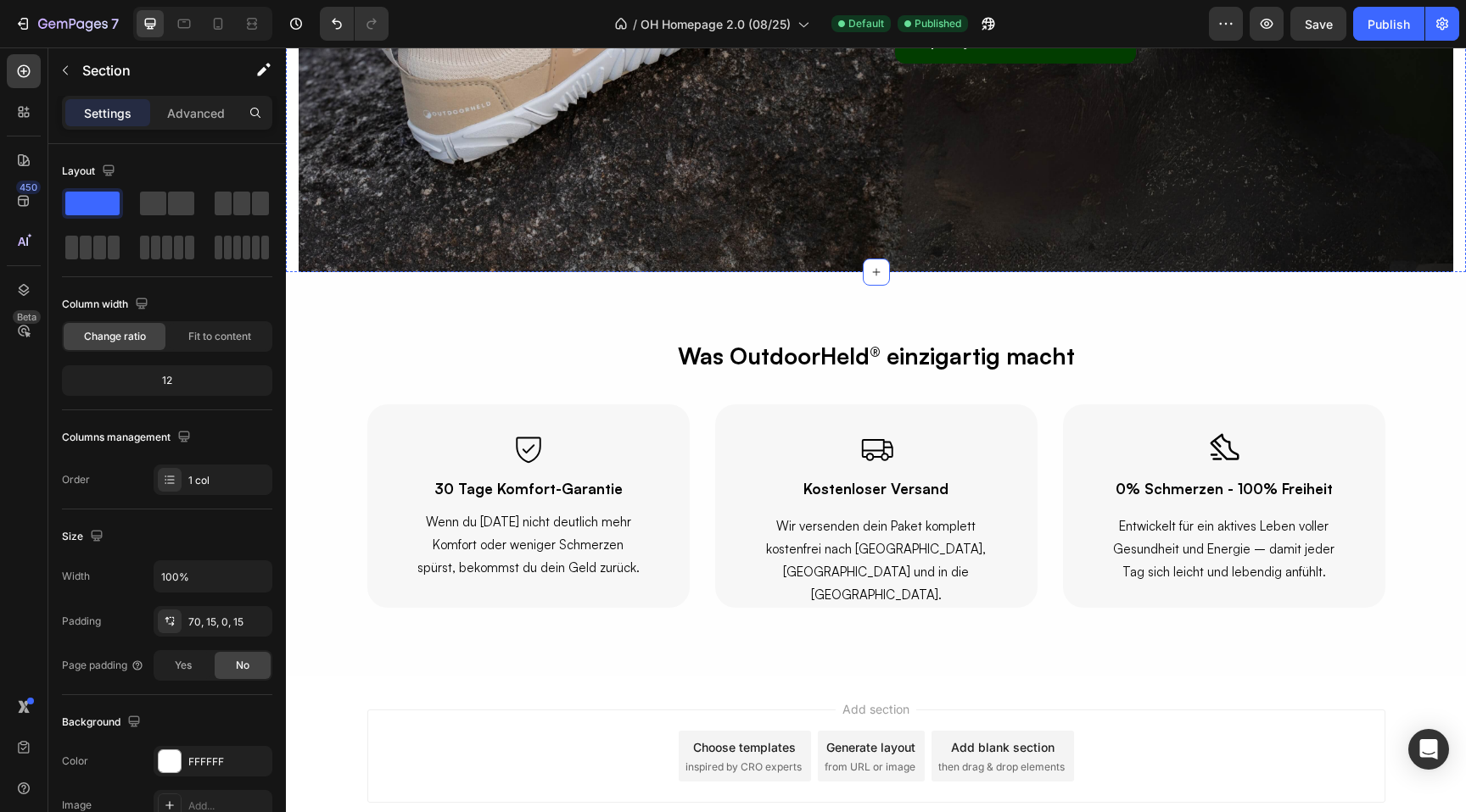
scroll to position [4280, 0]
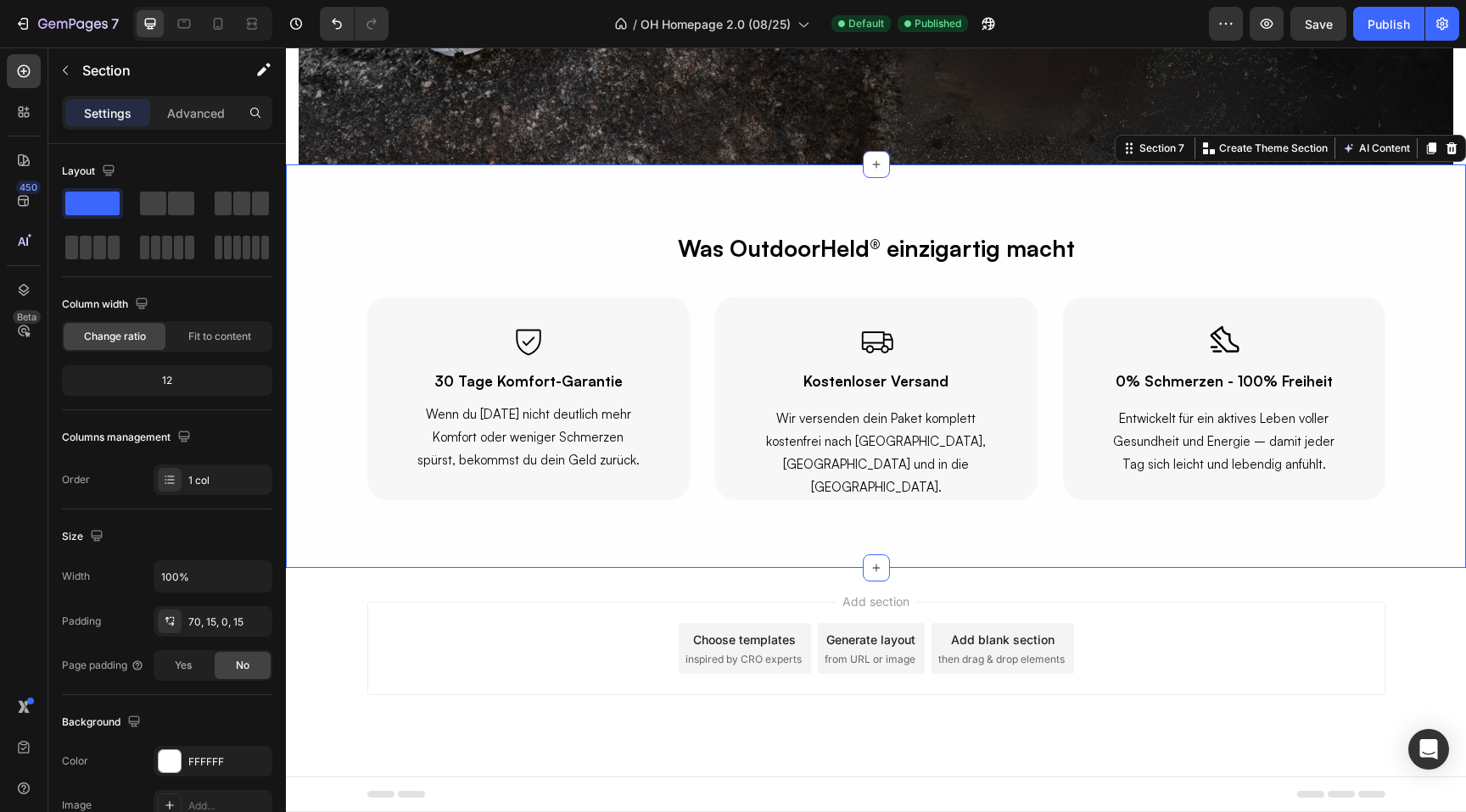
click at [300, 191] on div "Was OutdoorHeld® einzigartig macht Text Block Row Icon 30 Tage Komfort-Garantie…" at bounding box center [876, 366] width 1180 height 403
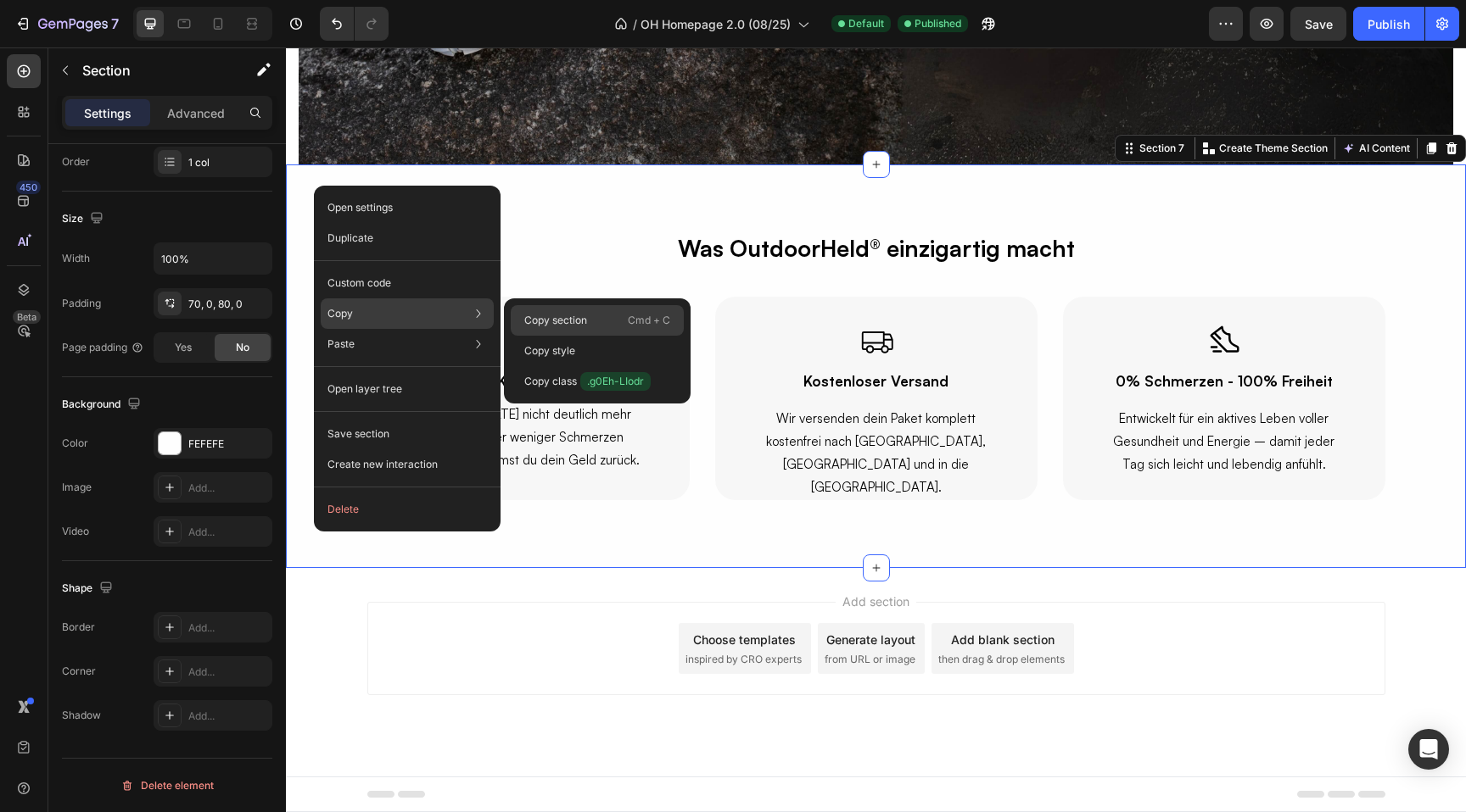
click at [538, 321] on p "Copy section" at bounding box center [556, 320] width 62 height 15
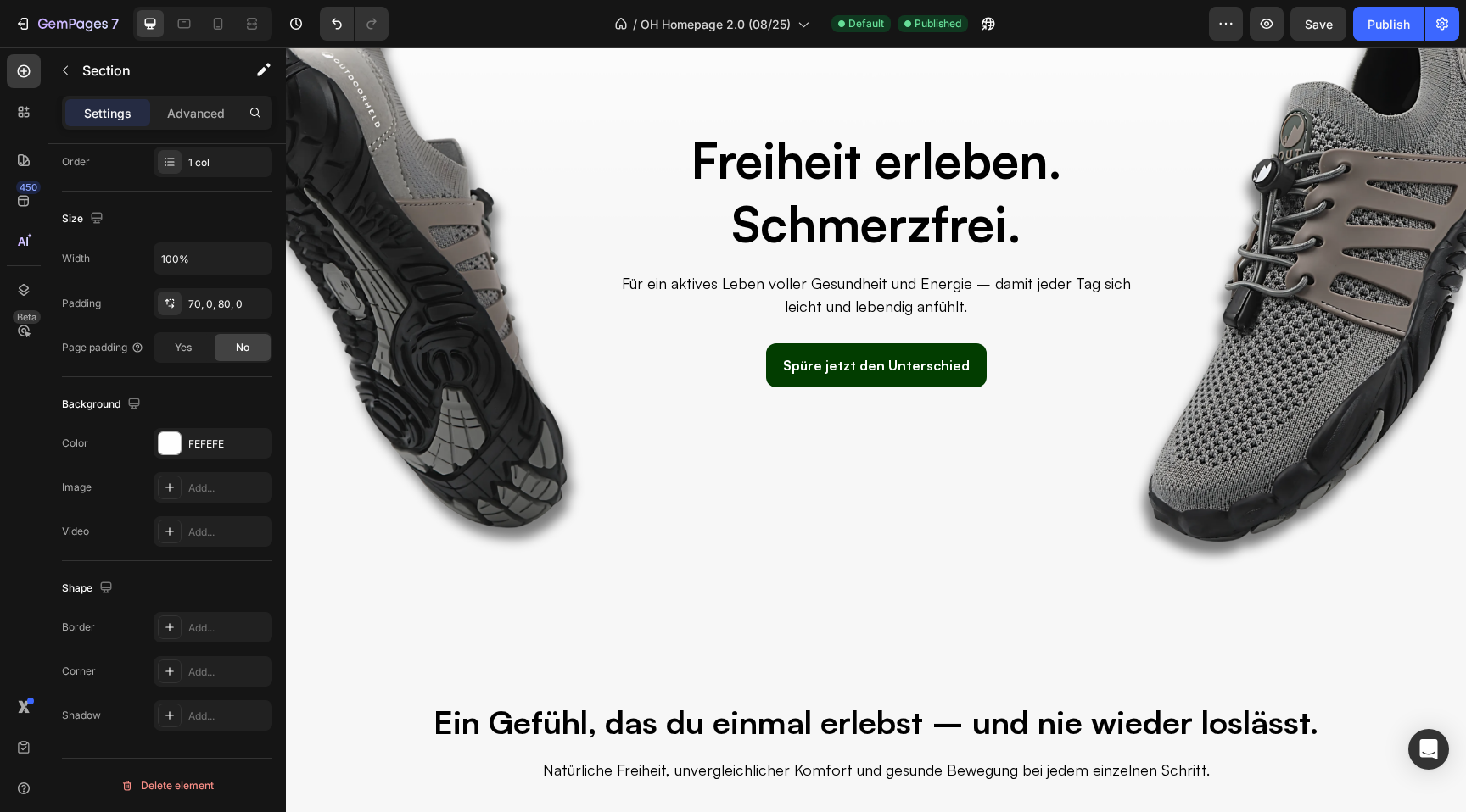
scroll to position [0, 0]
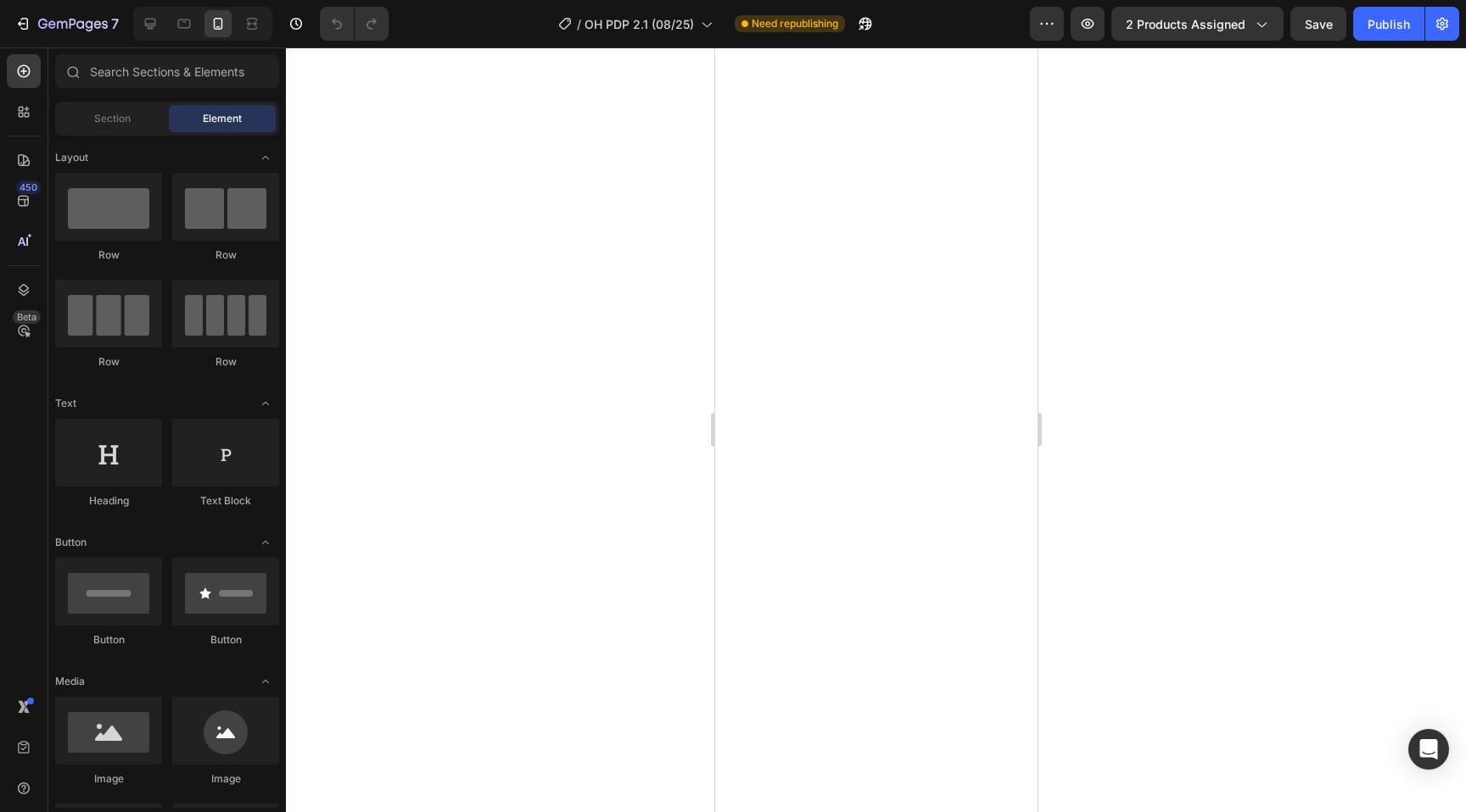
select select "36"
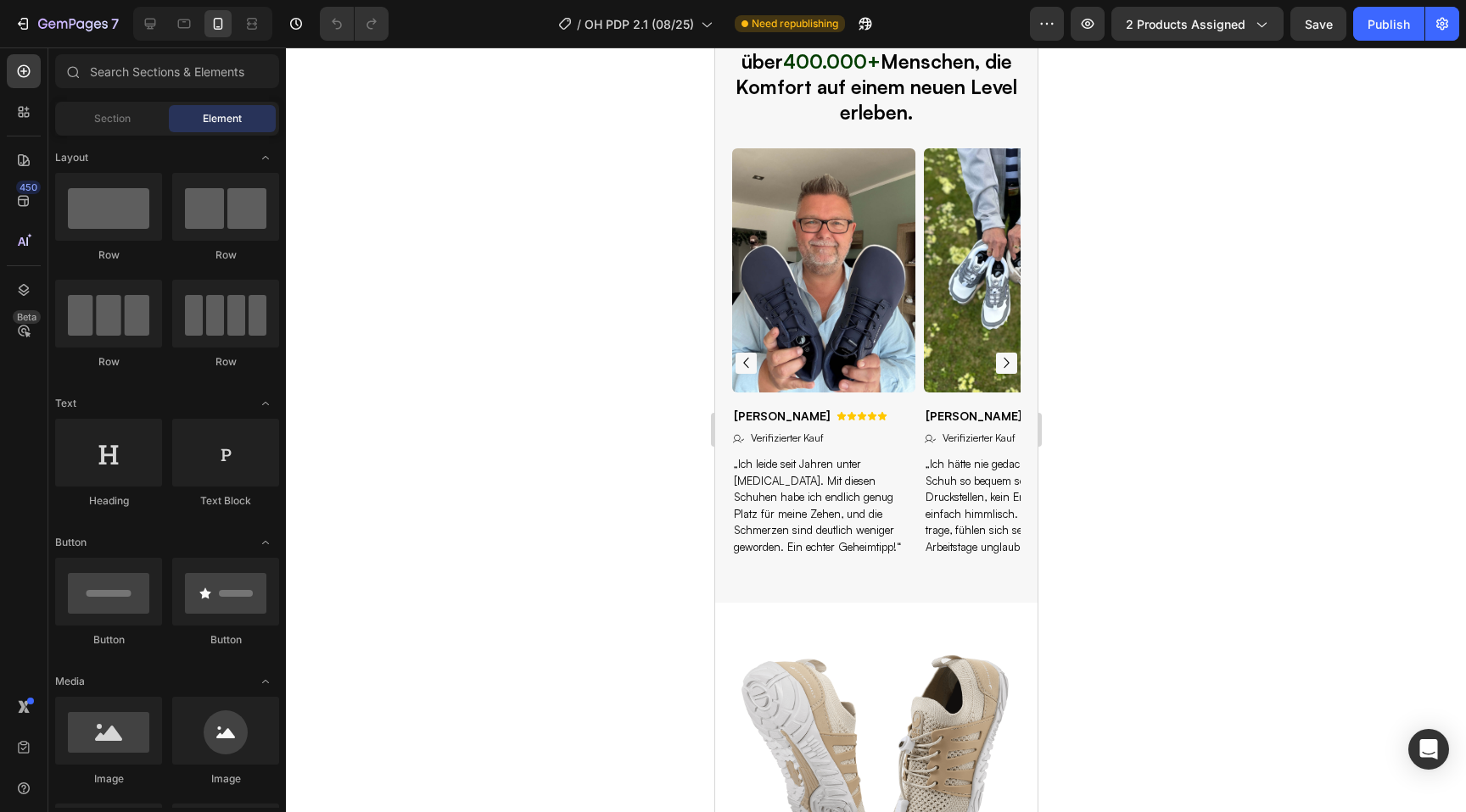
scroll to position [1465, 0]
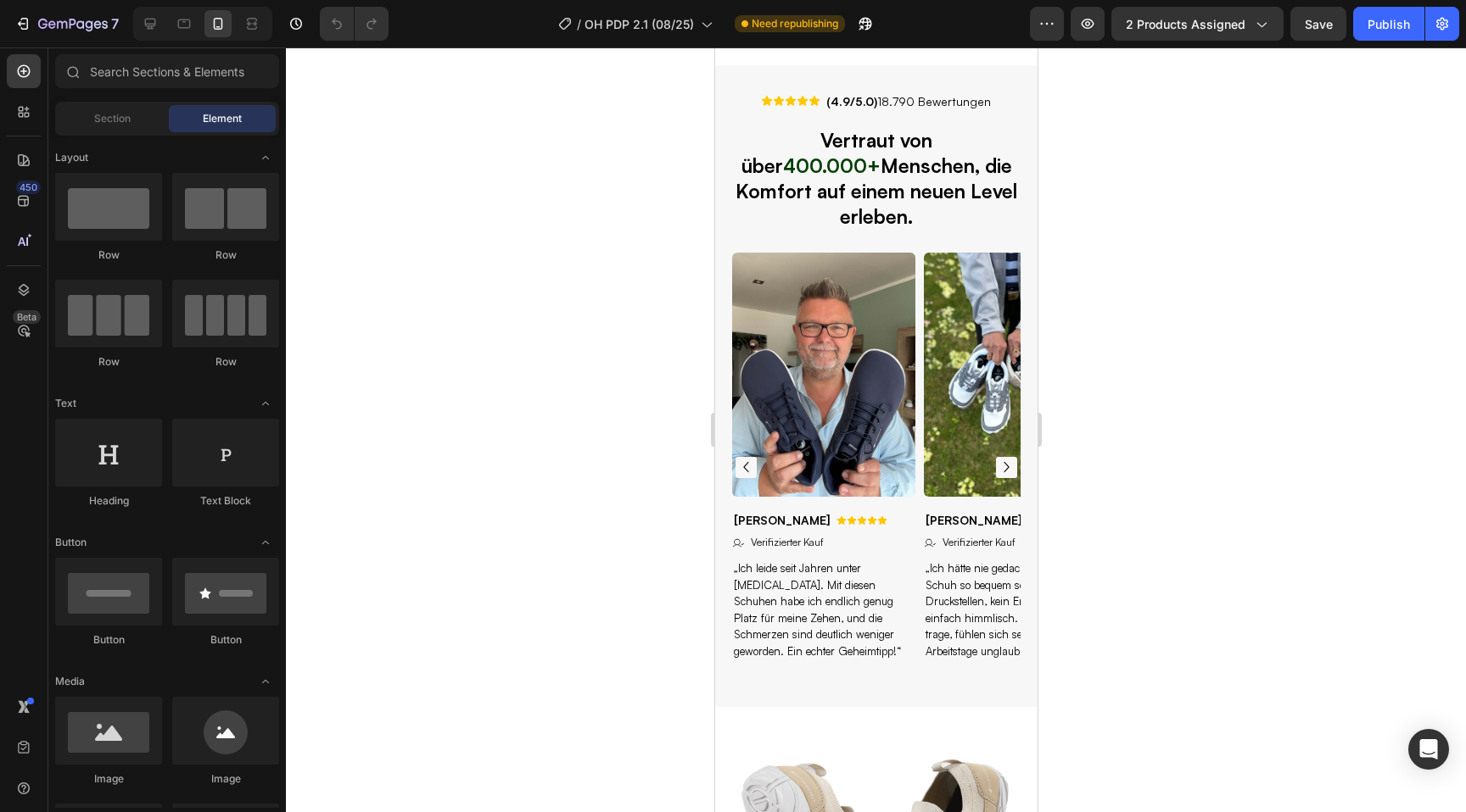
select select "36"
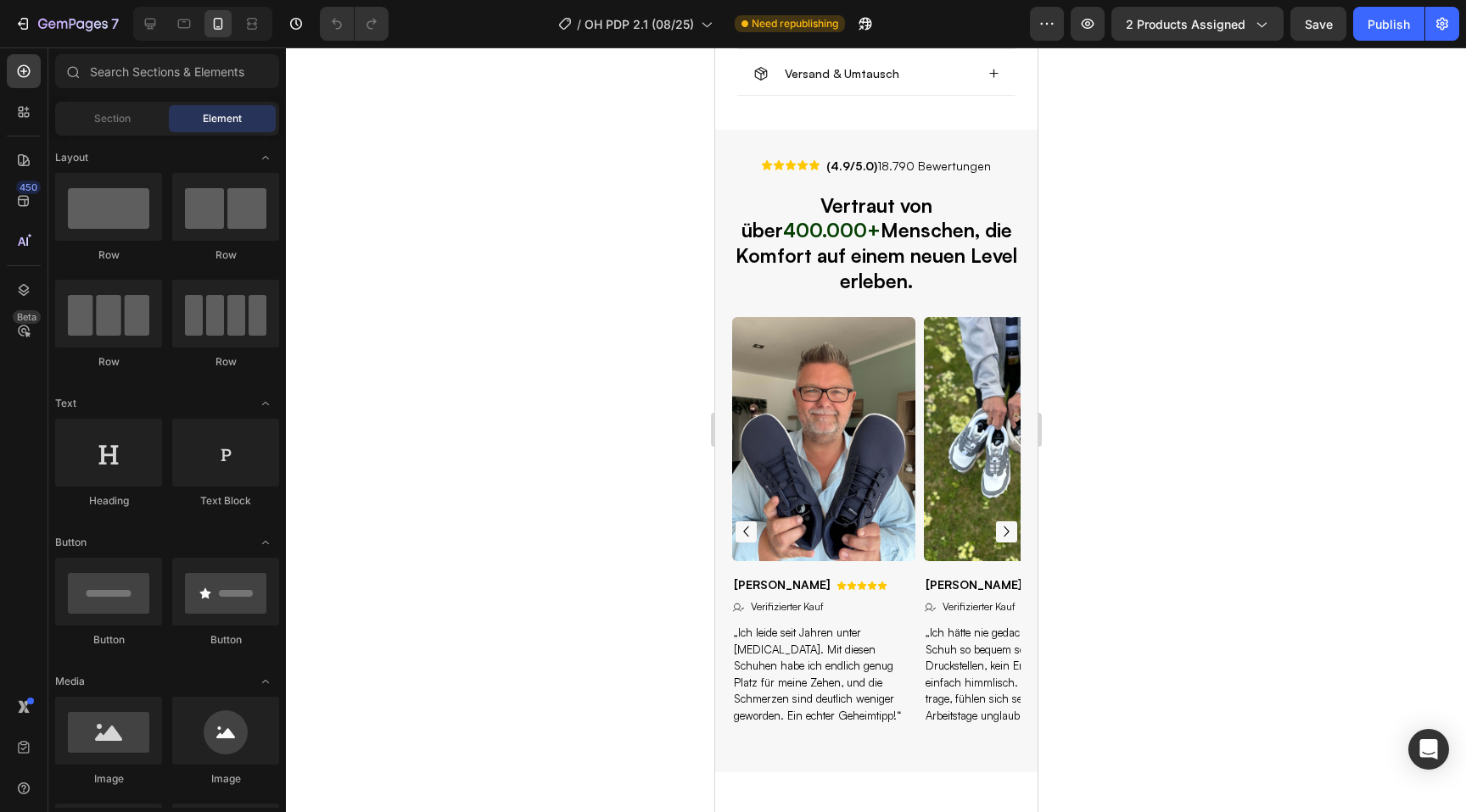
scroll to position [1305, 0]
click at [147, 30] on icon at bounding box center [150, 23] width 17 height 17
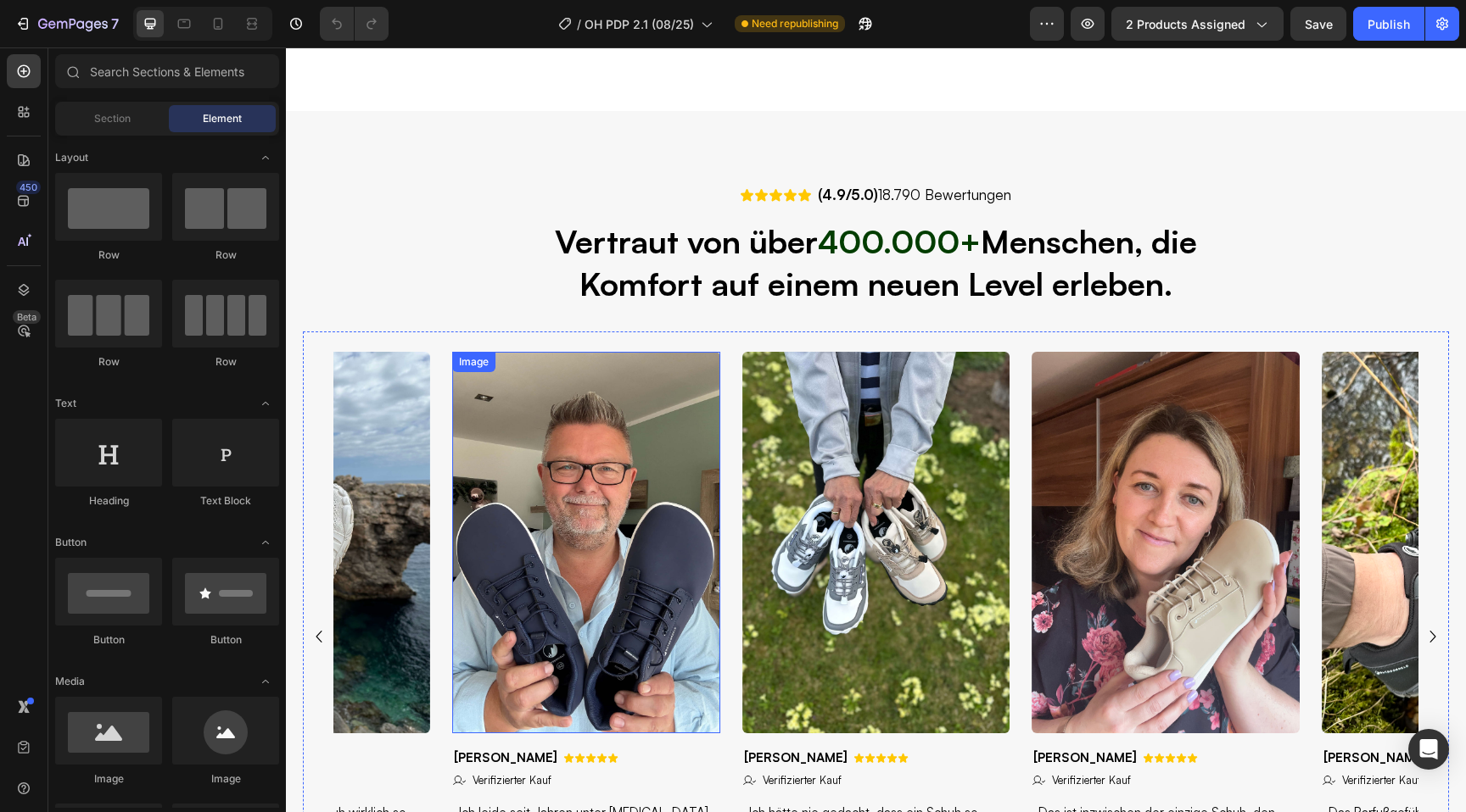
select select "36"
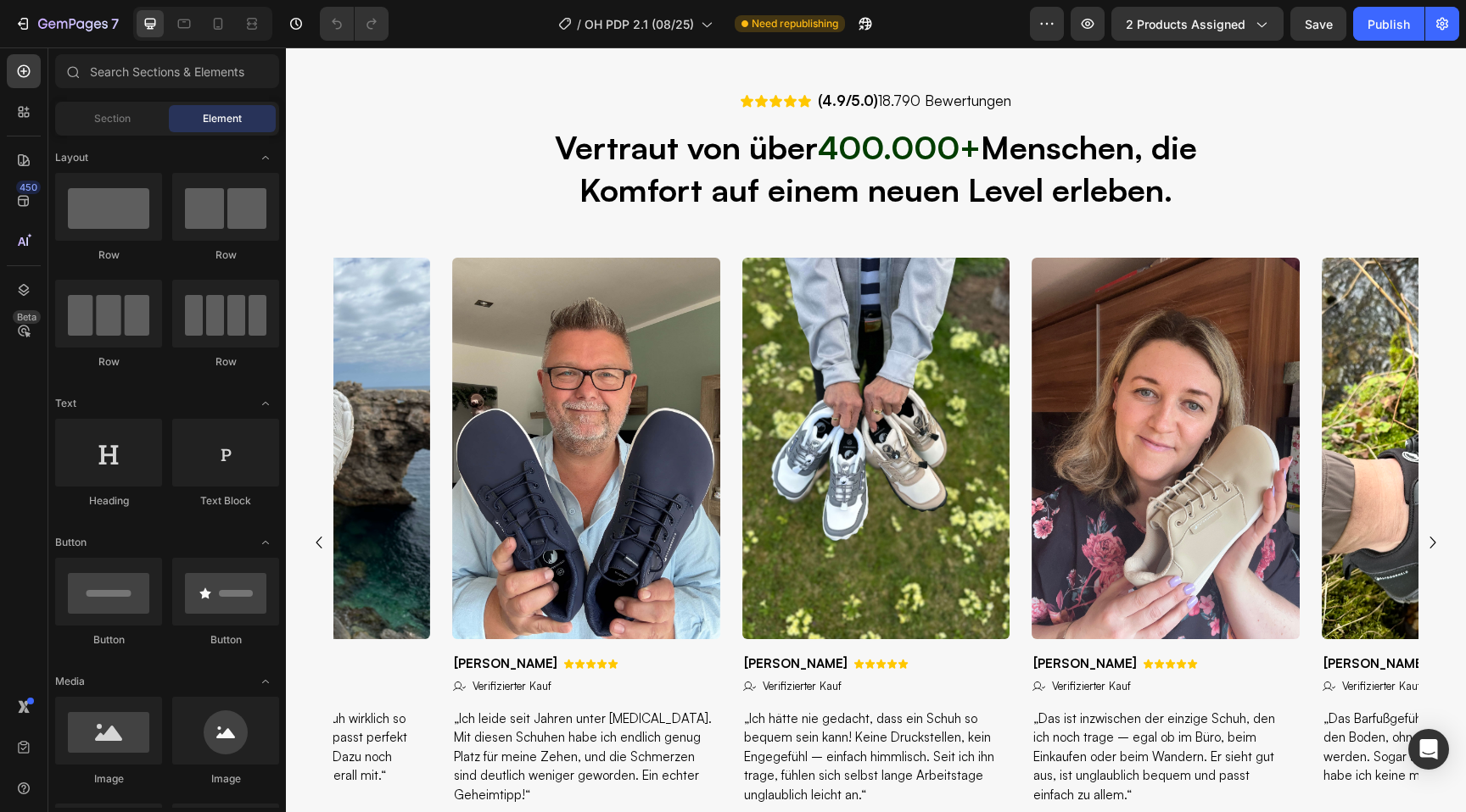
select select "36"
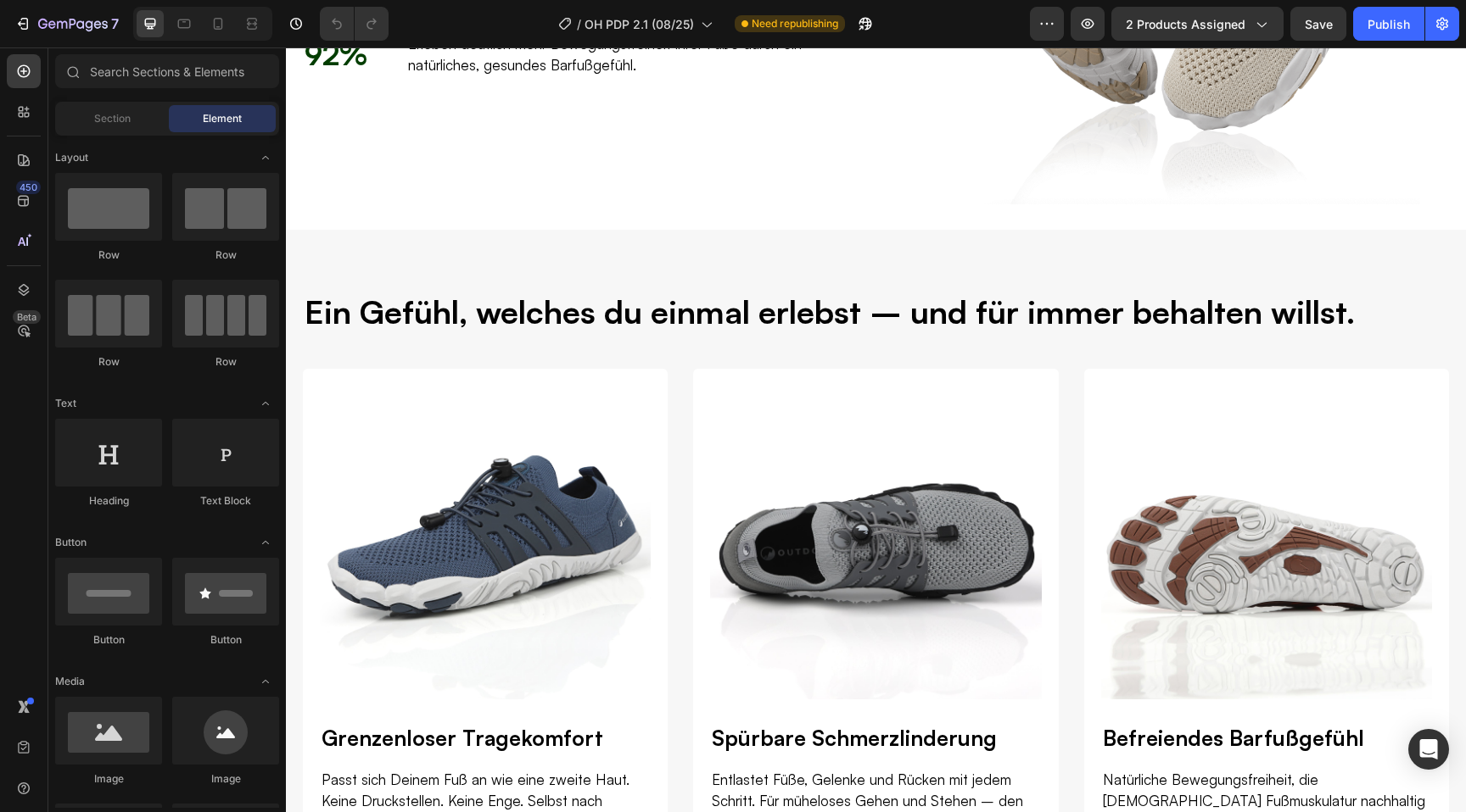
scroll to position [2394, 0]
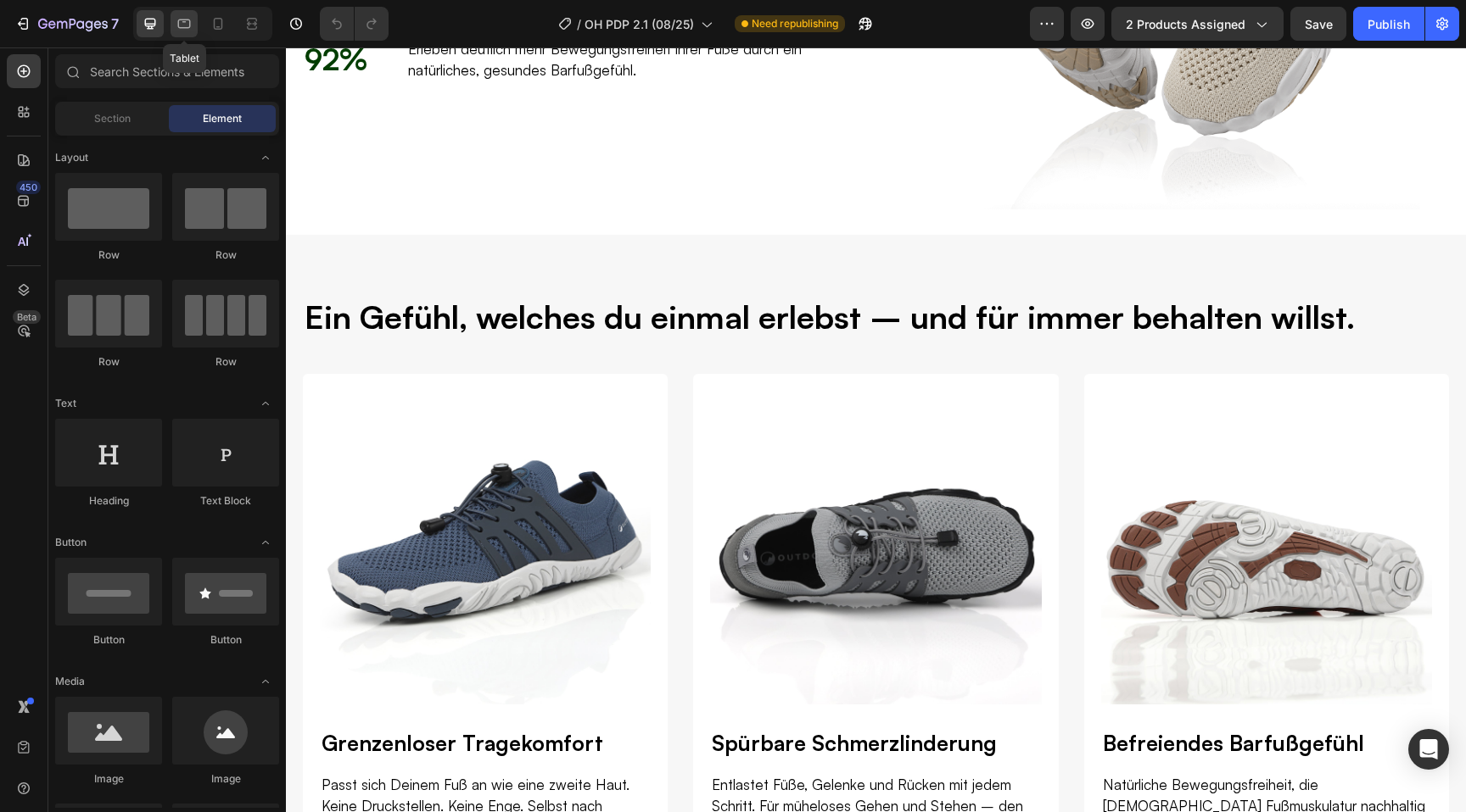
click at [177, 29] on icon at bounding box center [183, 23] width 17 height 17
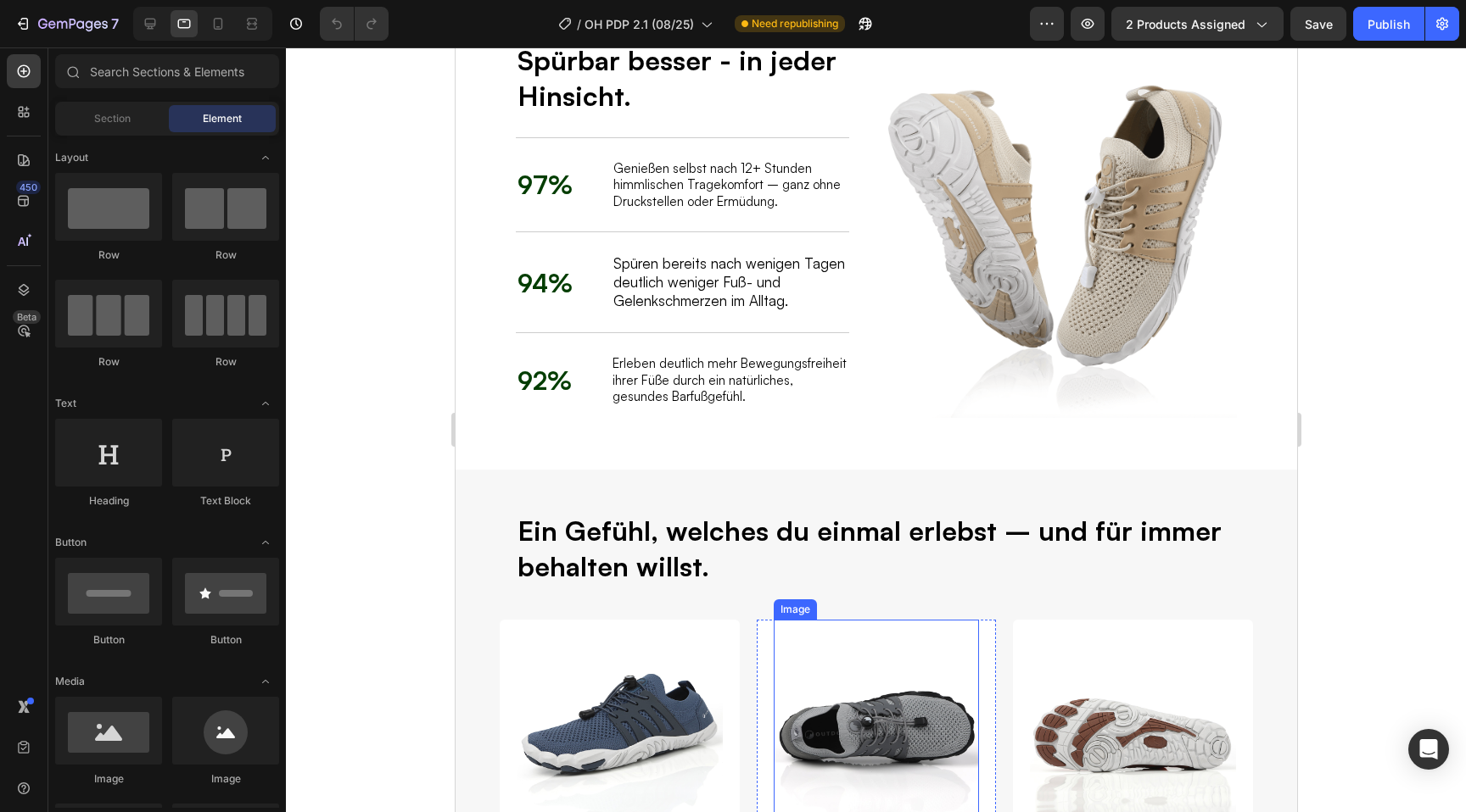
scroll to position [1861, 0]
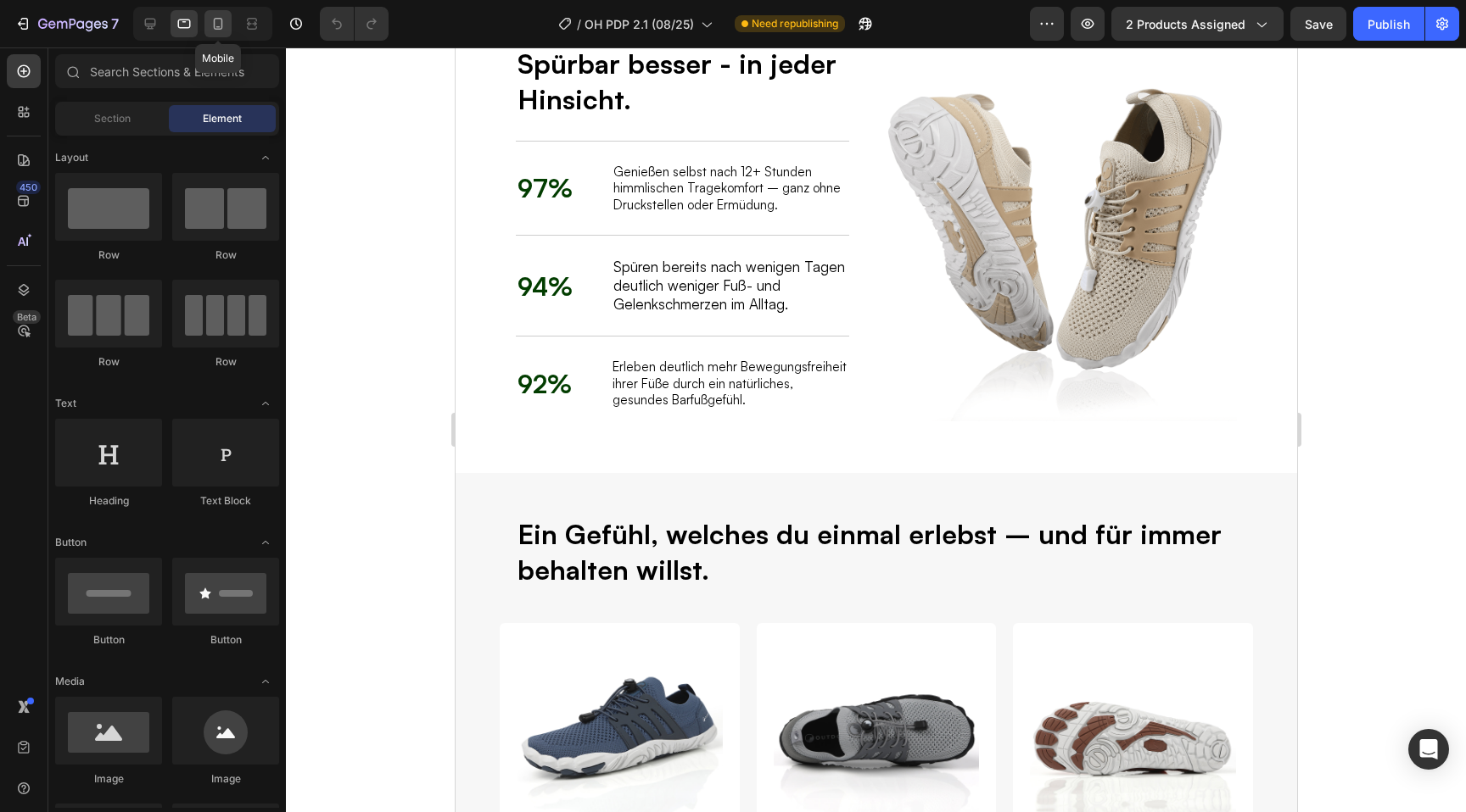
click at [211, 16] on icon at bounding box center [217, 23] width 17 height 17
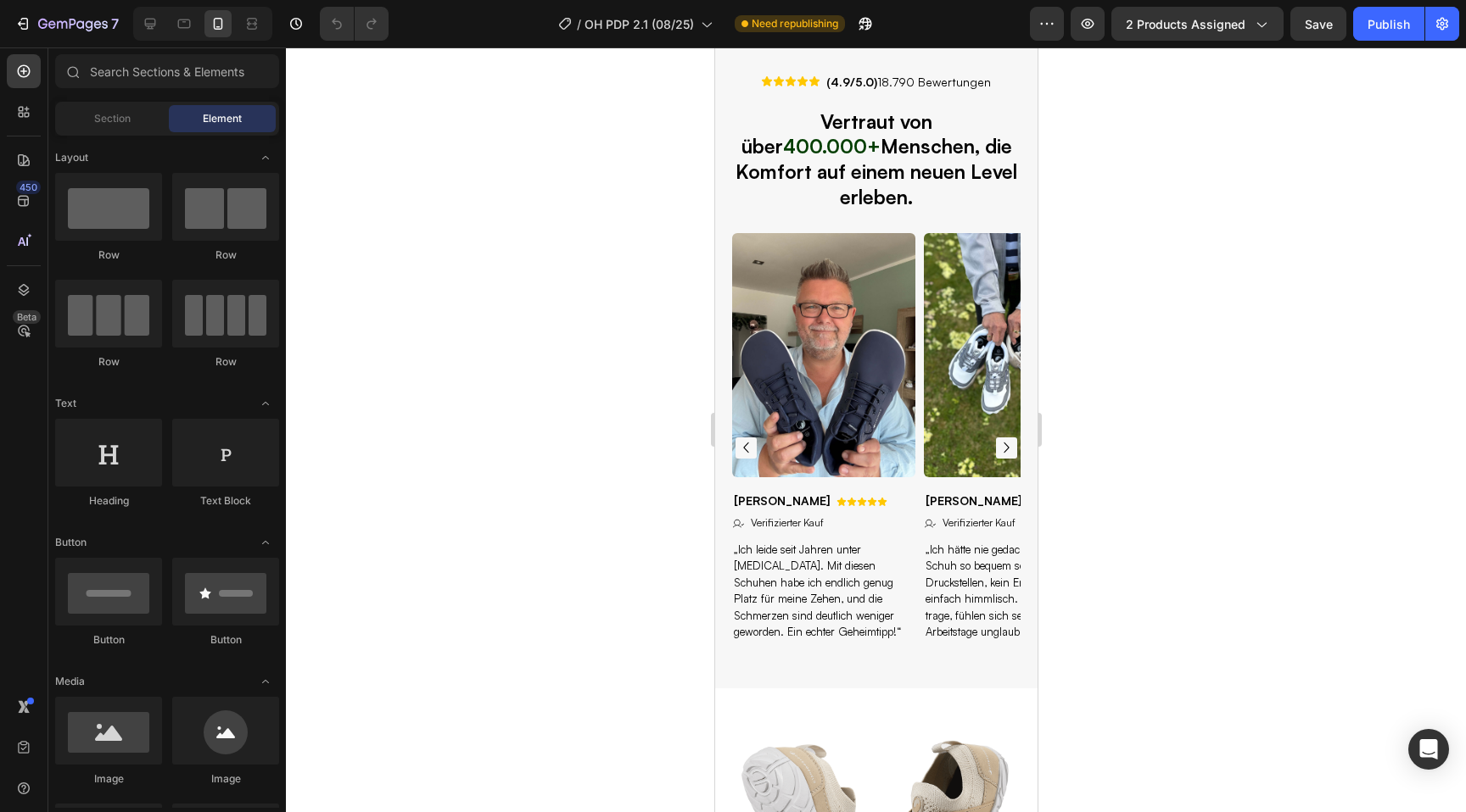
select select "36"
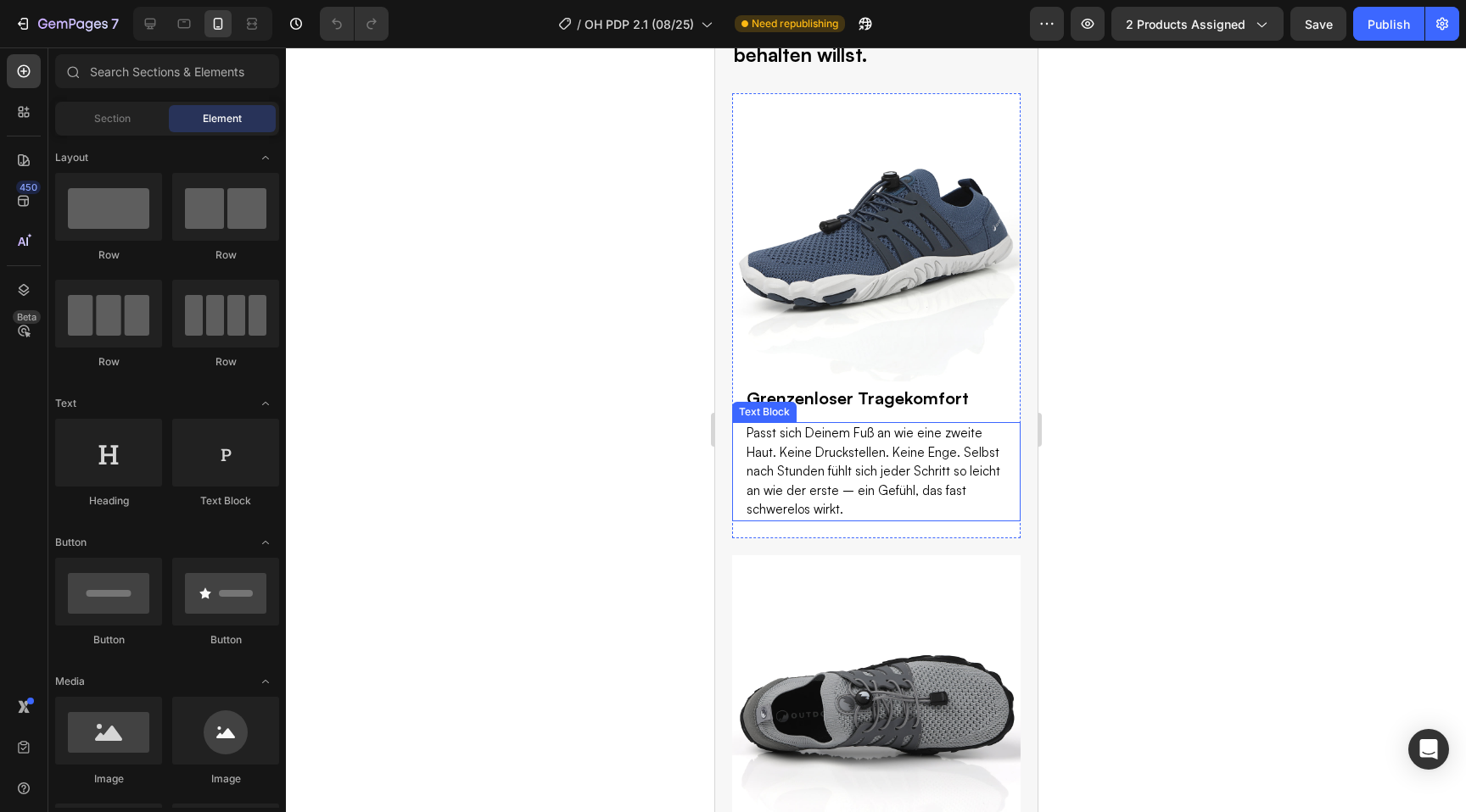
scroll to position [2822, 0]
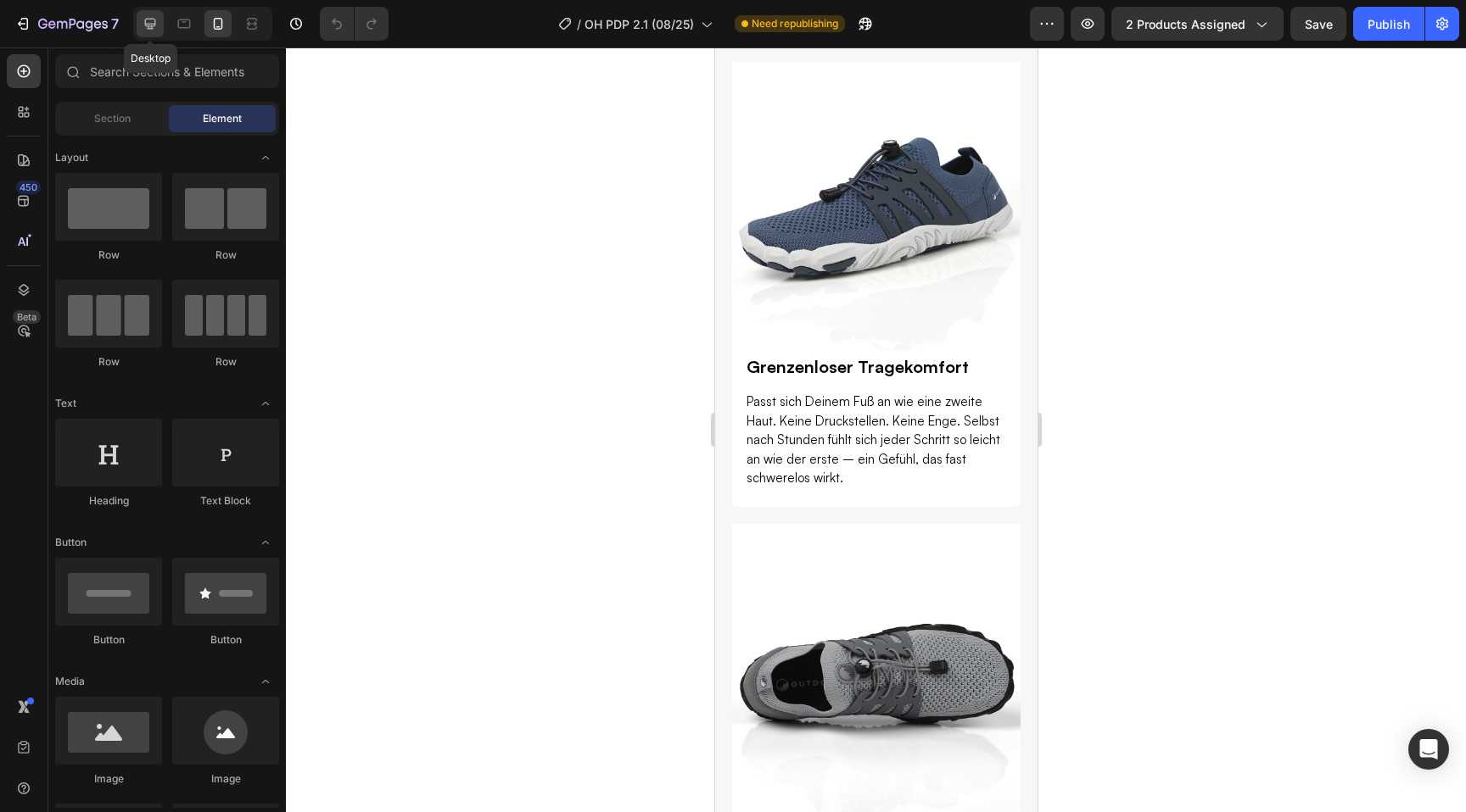
click at [156, 23] on icon at bounding box center [150, 23] width 17 height 17
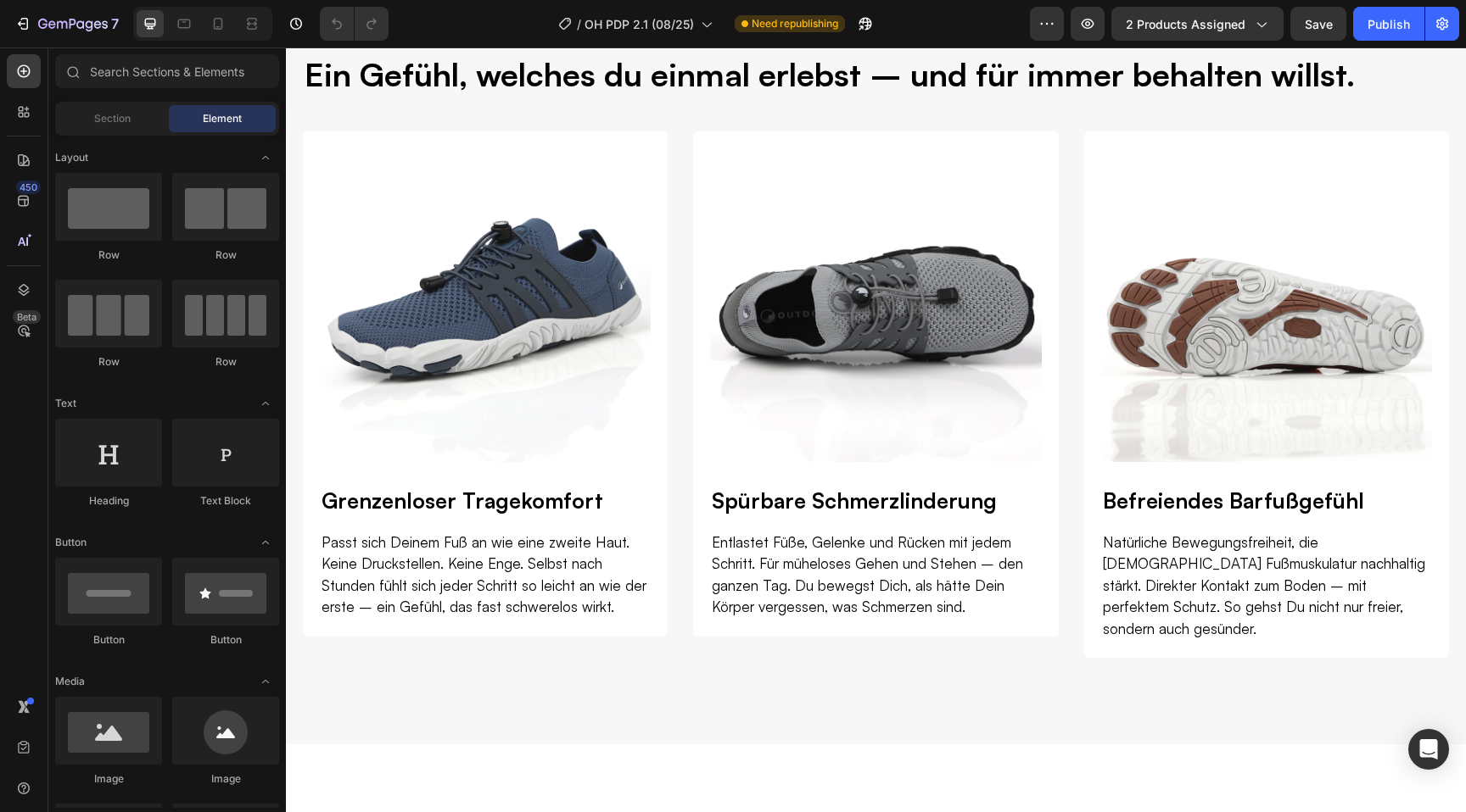
click at [237, 17] on div at bounding box center [203, 24] width 139 height 34
click at [241, 17] on div at bounding box center [252, 23] width 27 height 27
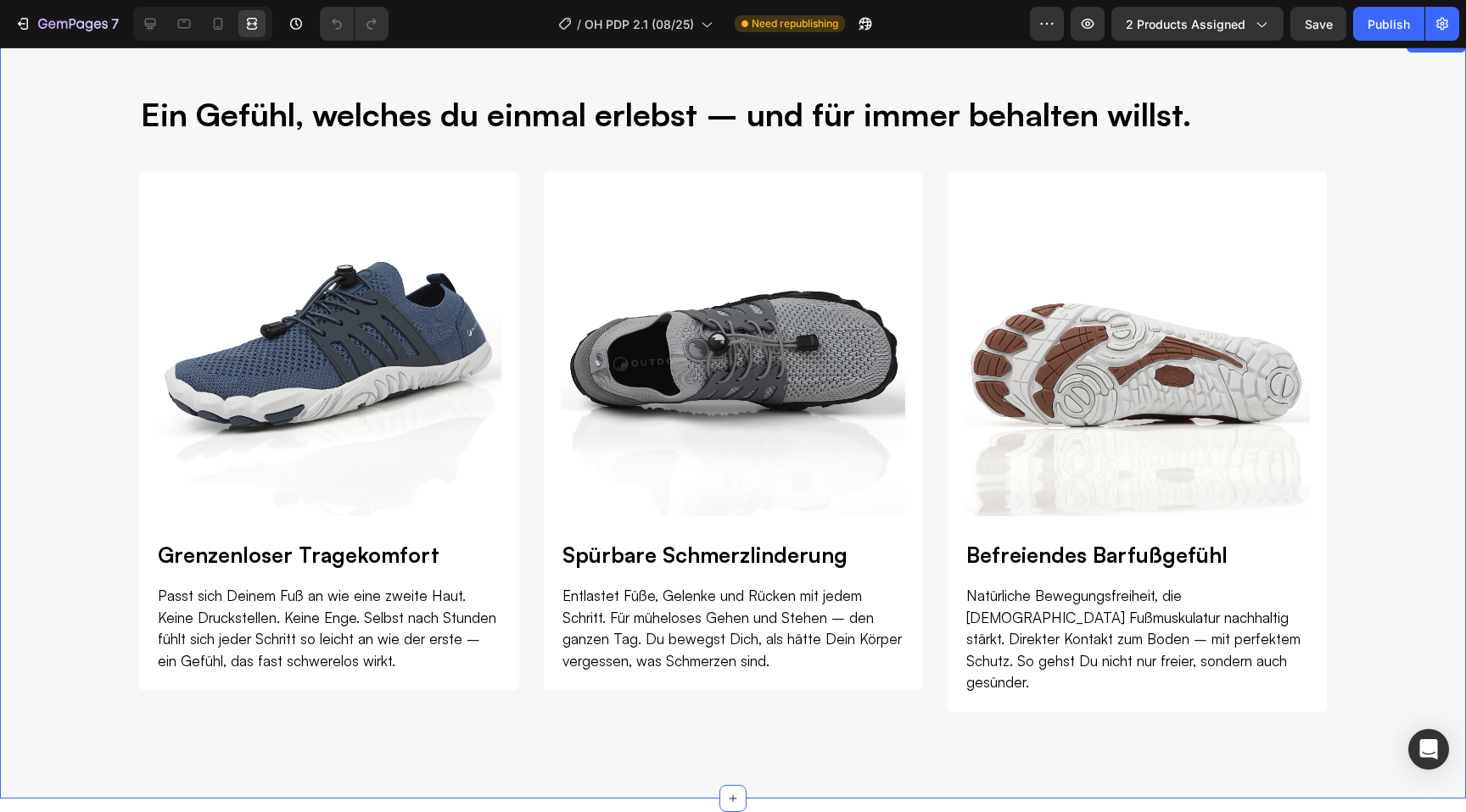
scroll to position [2784, 0]
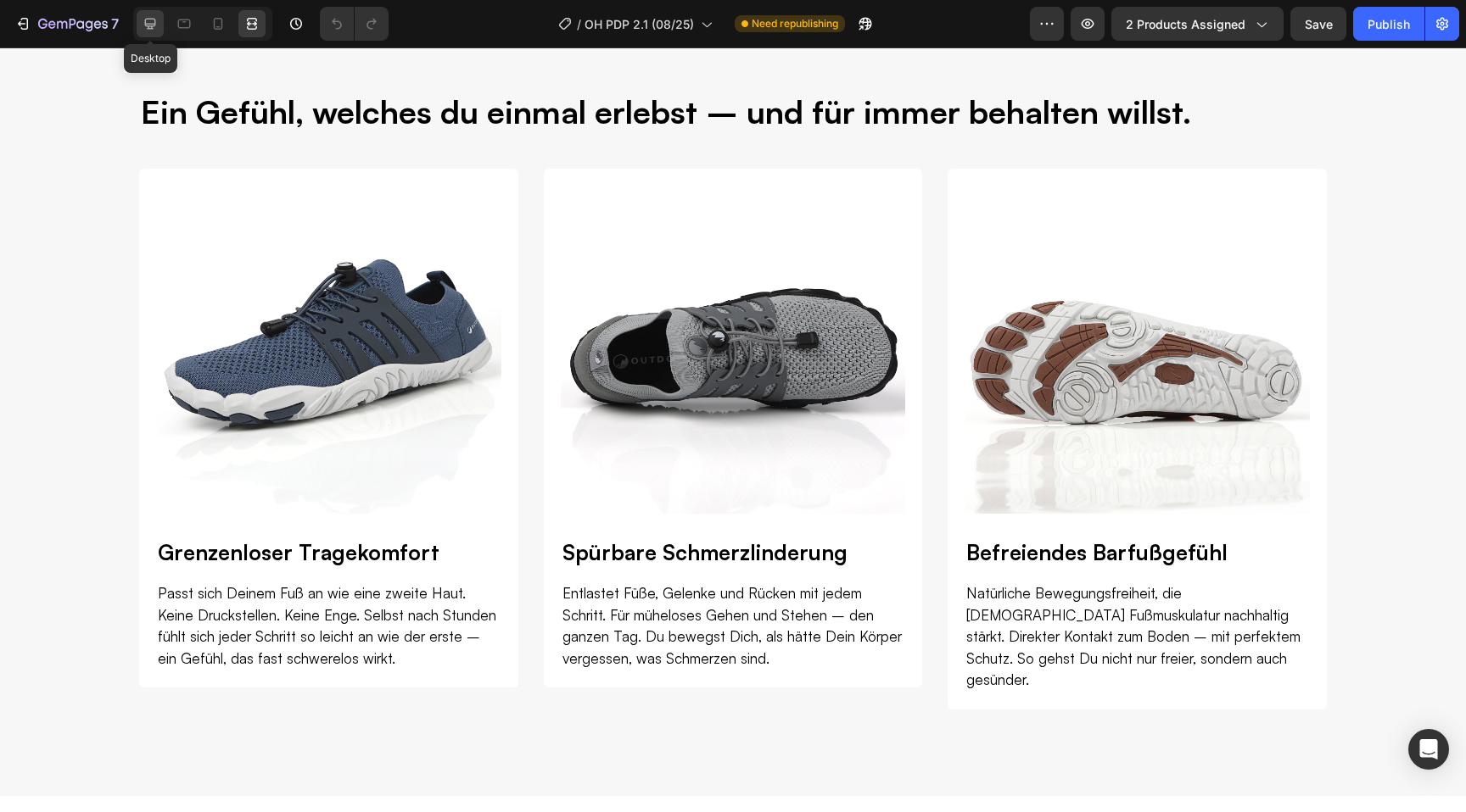
click at [151, 27] on icon at bounding box center [151, 24] width 11 height 11
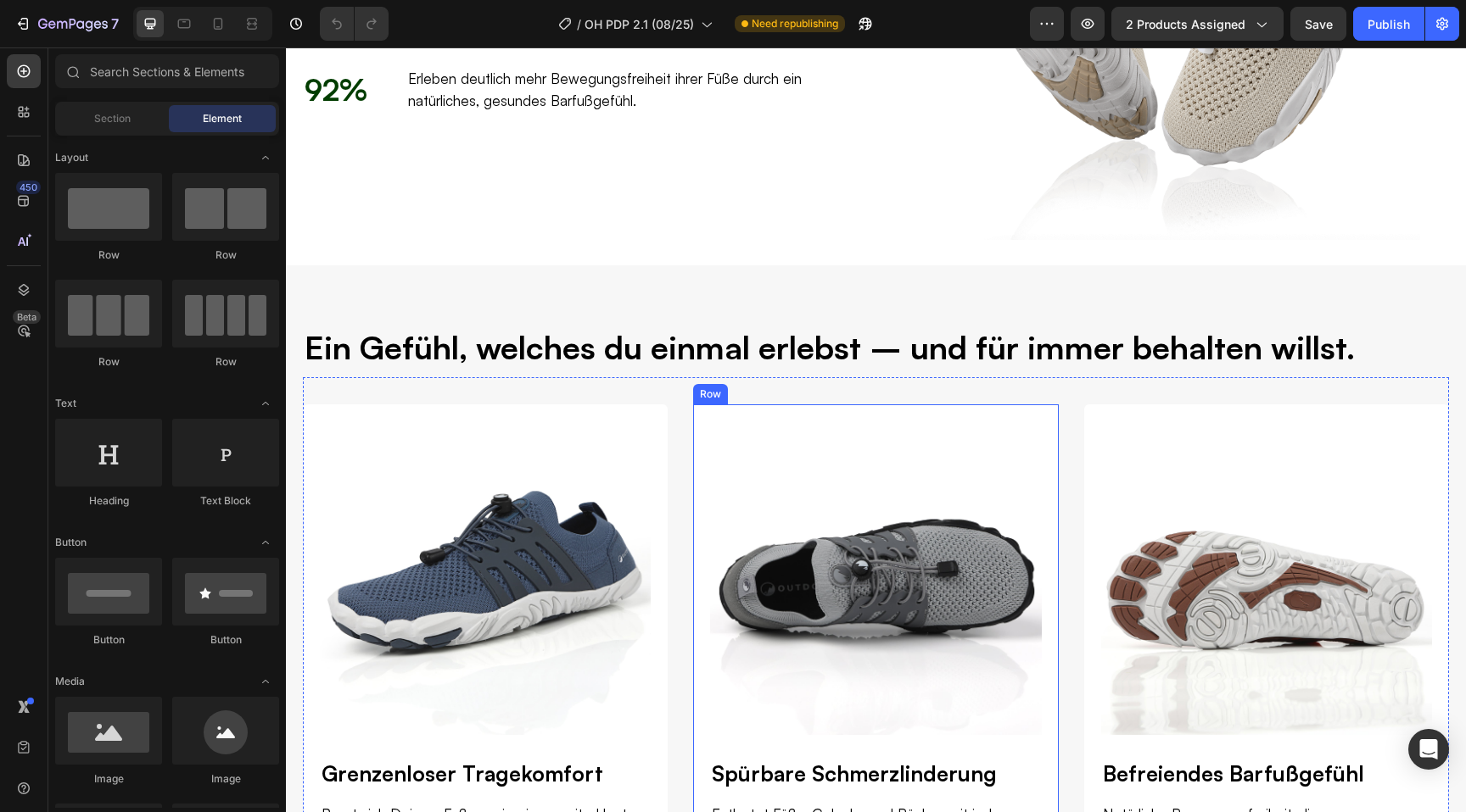
scroll to position [2680, 0]
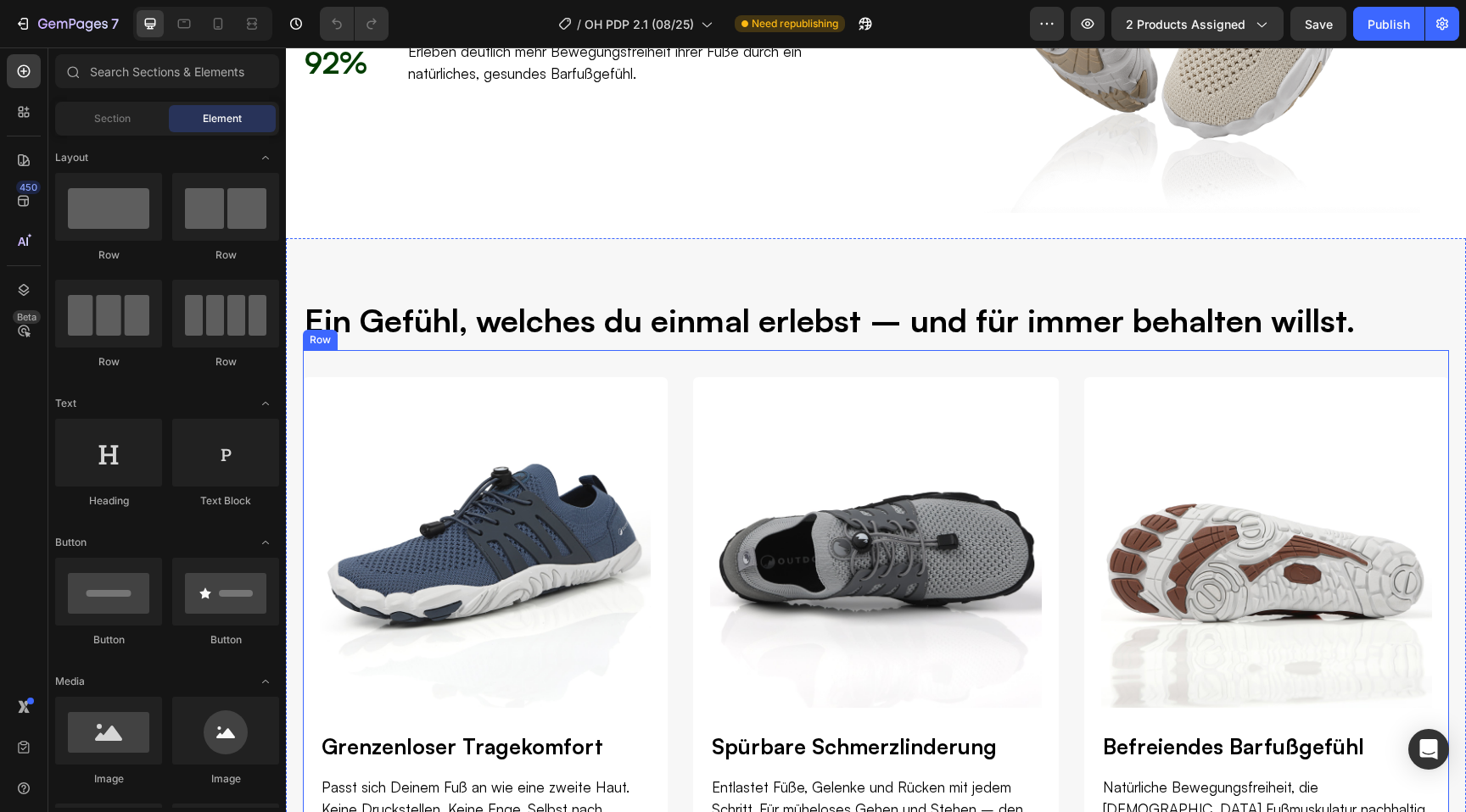
click at [680, 467] on div "Image Grenzenloser Tragekomfort Heading Passt sich Deinem Fuß an wie eine zweit…" at bounding box center [876, 640] width 1146 height 581
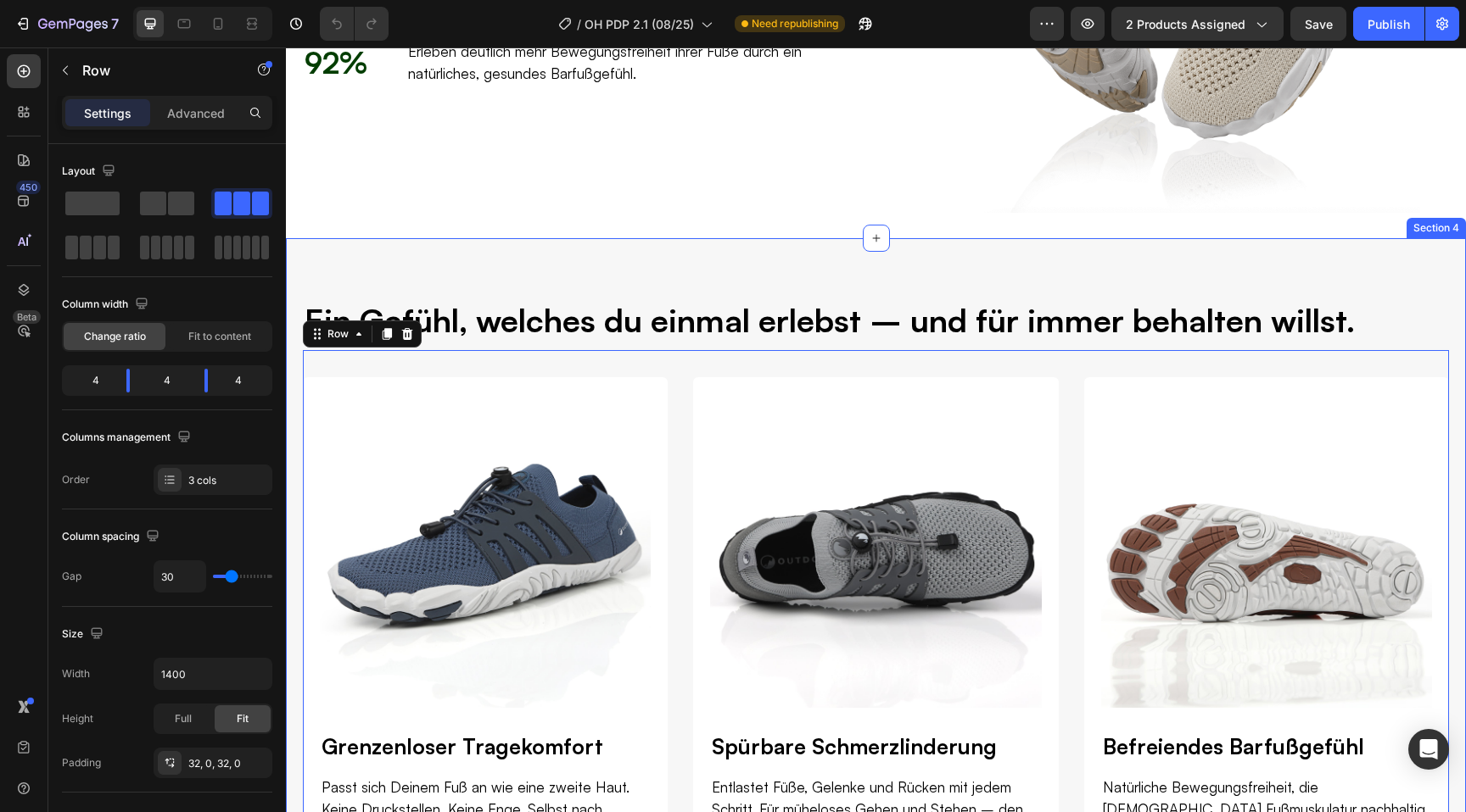
click at [679, 346] on div "Ein Gefühl, welches du einmal erlebst – und für immer behalten willst. Heading …" at bounding box center [876, 613] width 1146 height 633
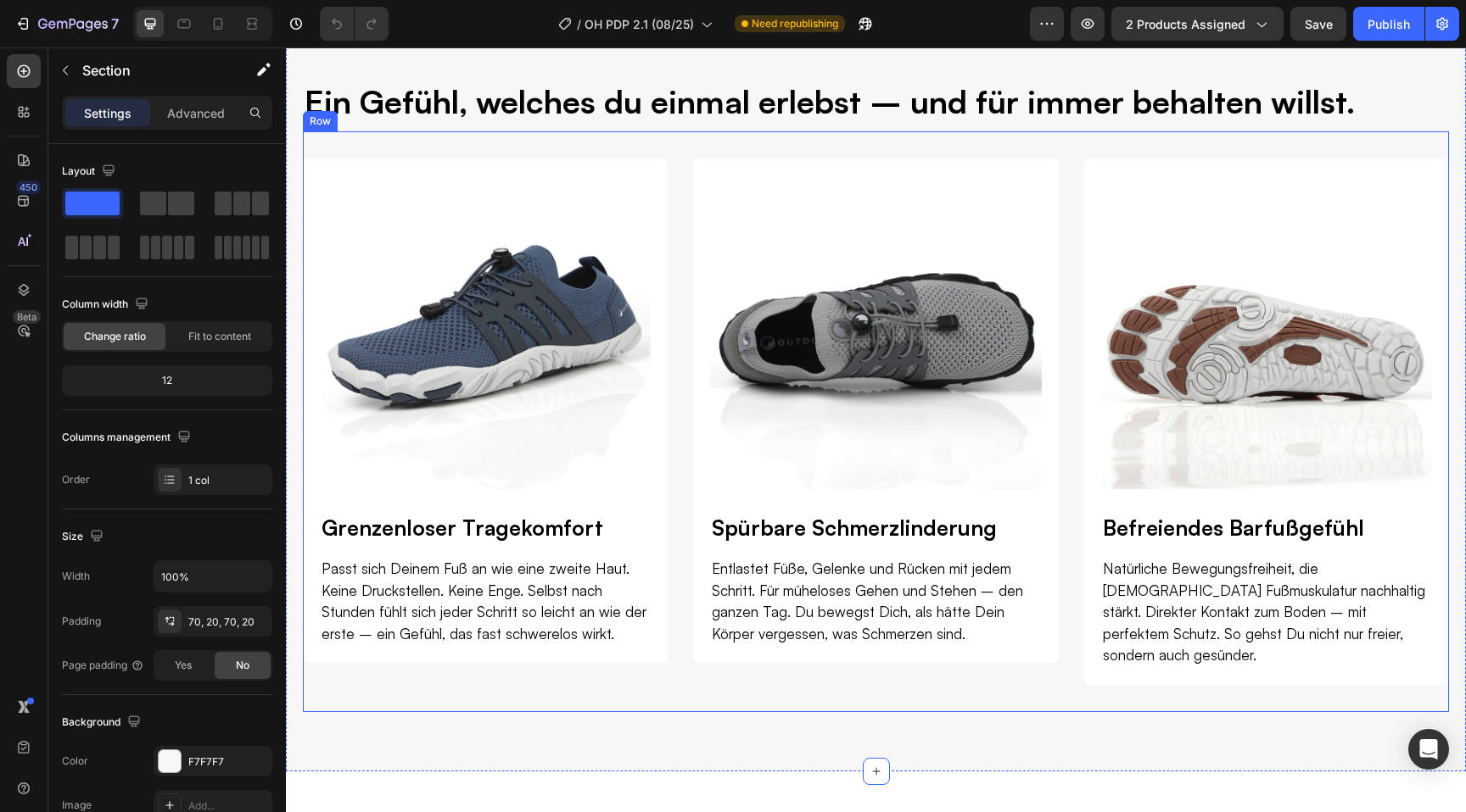
scroll to position [3065, 0]
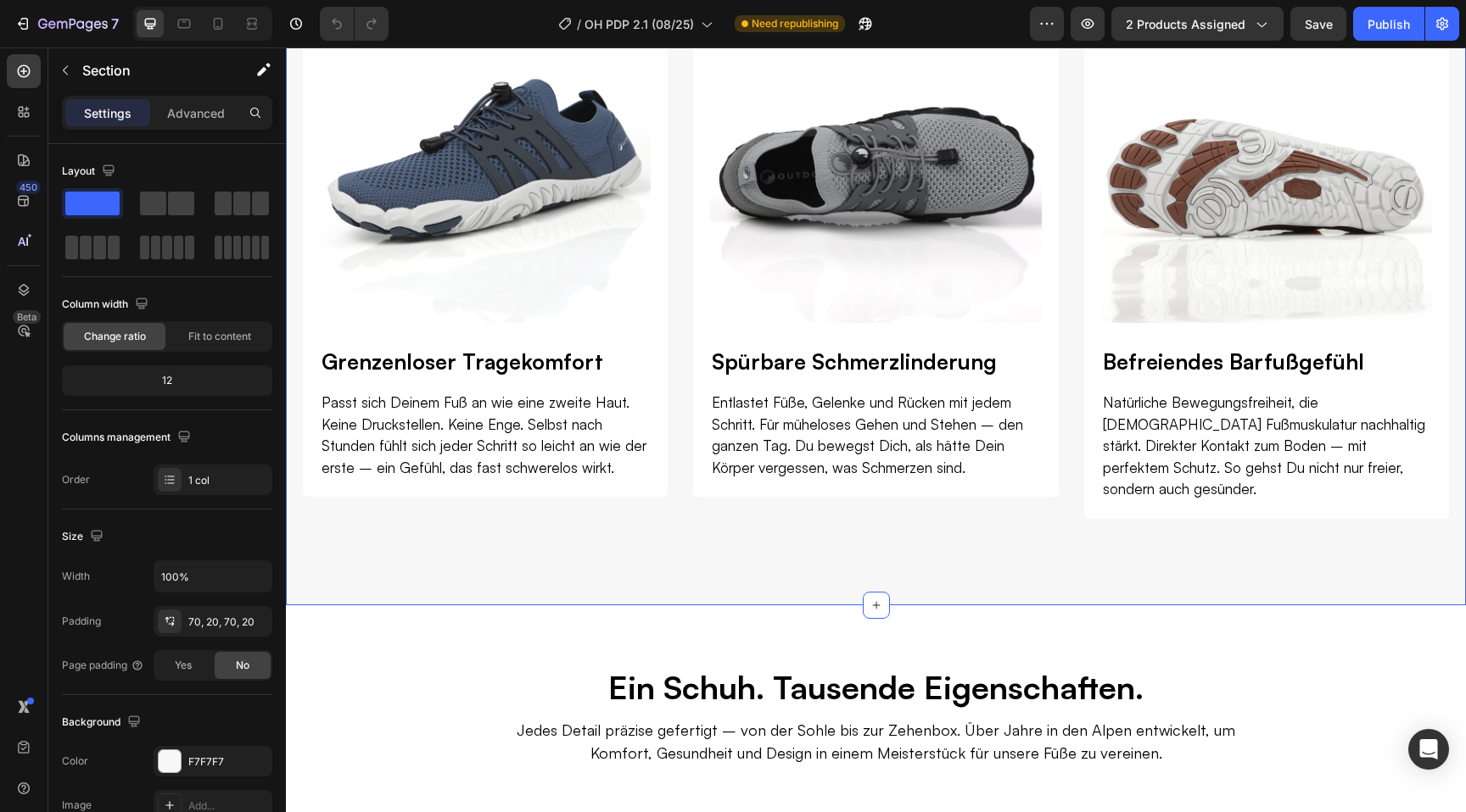
click at [665, 570] on div "Ein Gefühl, welches du einmal erlebst – und für immer behalten willst. Heading …" at bounding box center [876, 229] width 1180 height 752
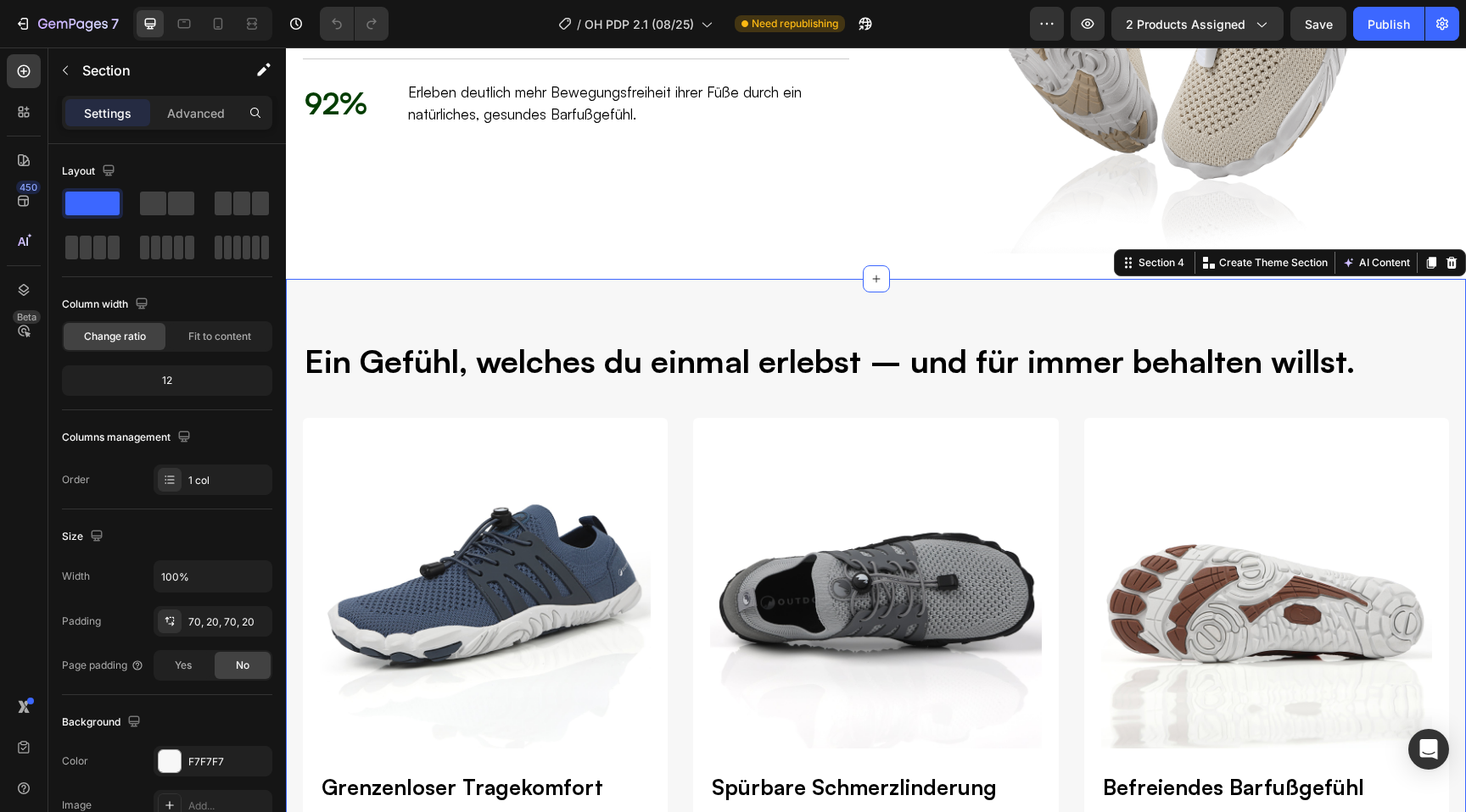
scroll to position [2628, 0]
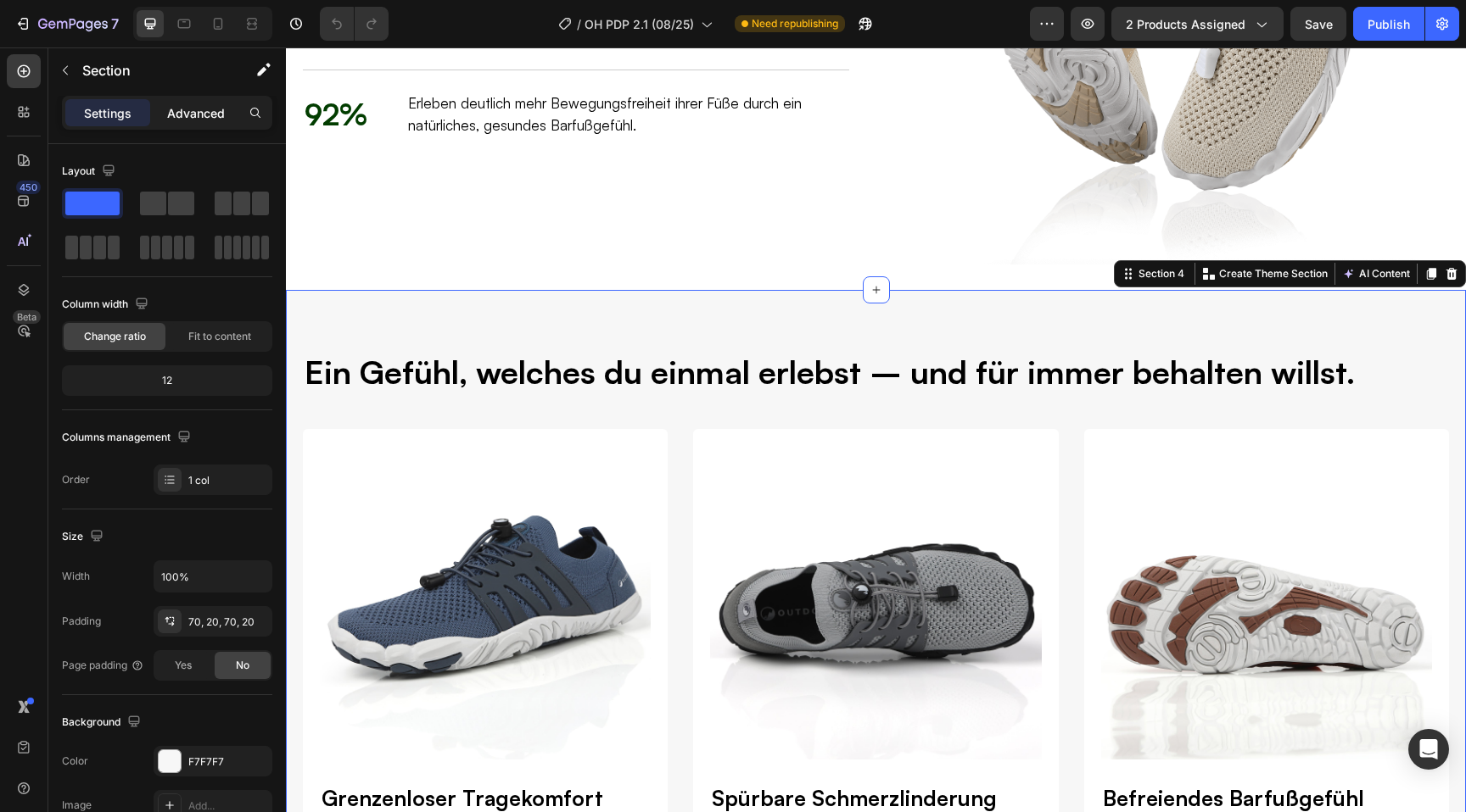
click at [199, 104] on p "Advanced" at bounding box center [196, 113] width 58 height 18
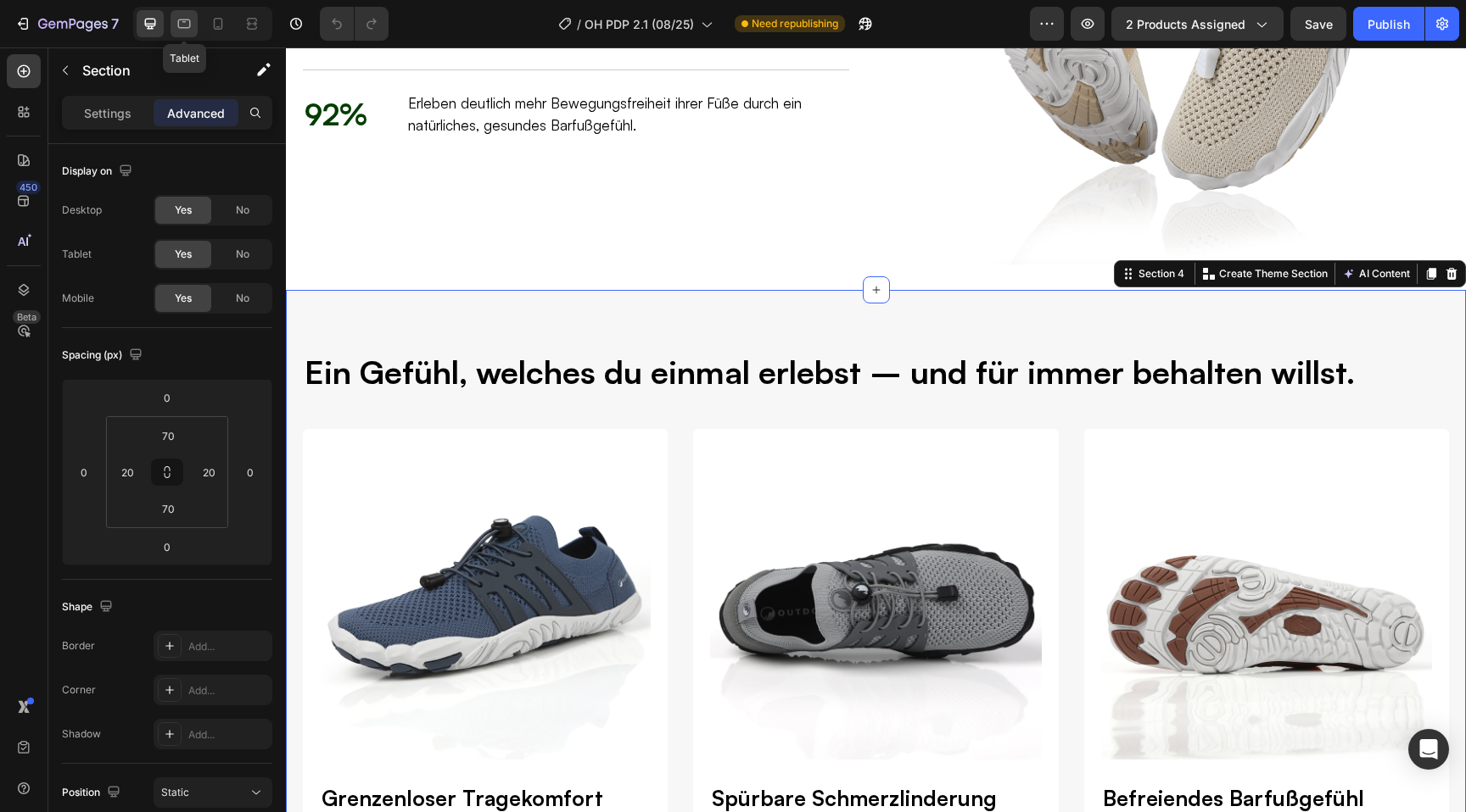
click at [191, 22] on icon at bounding box center [183, 23] width 17 height 17
type input "50"
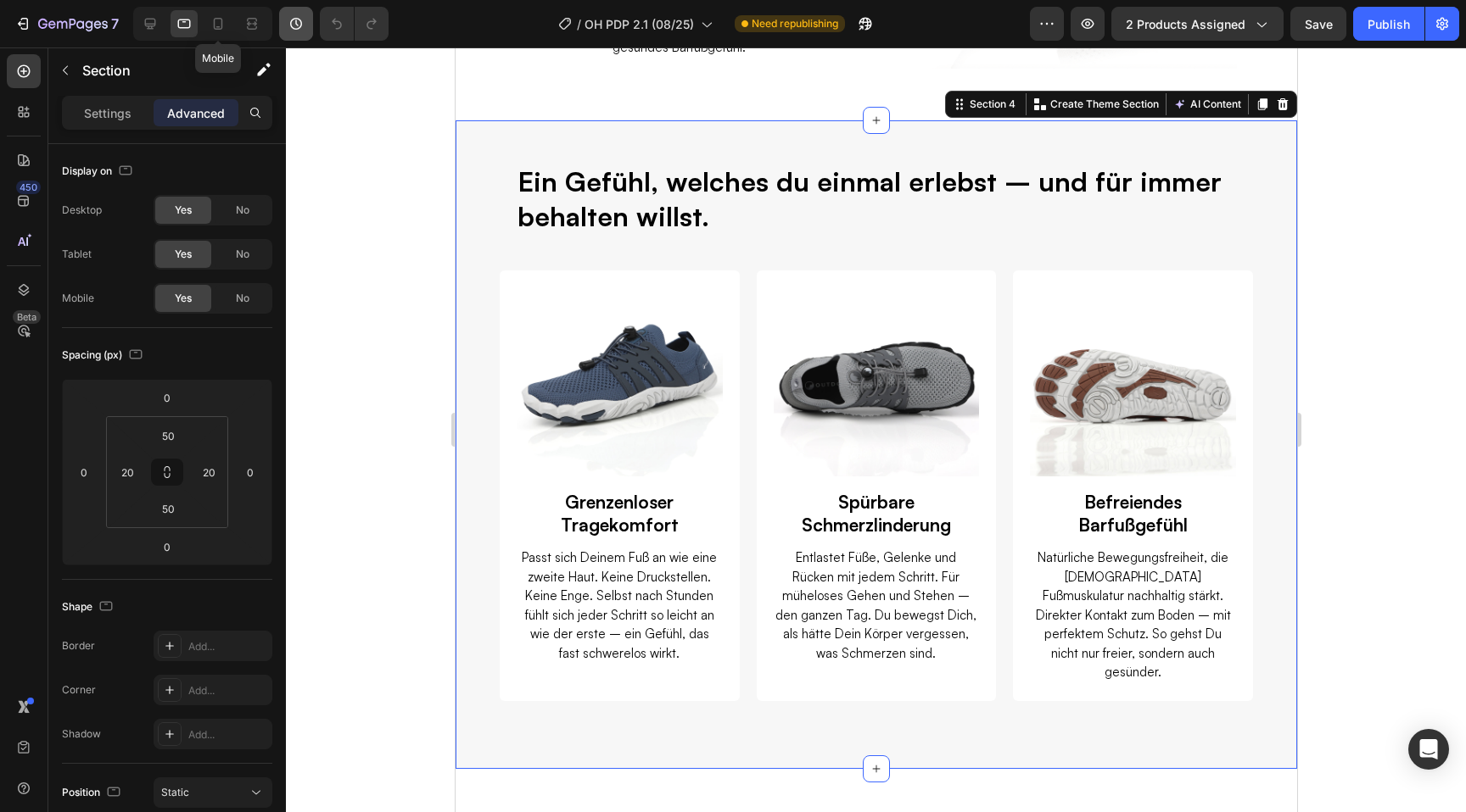
scroll to position [2673, 0]
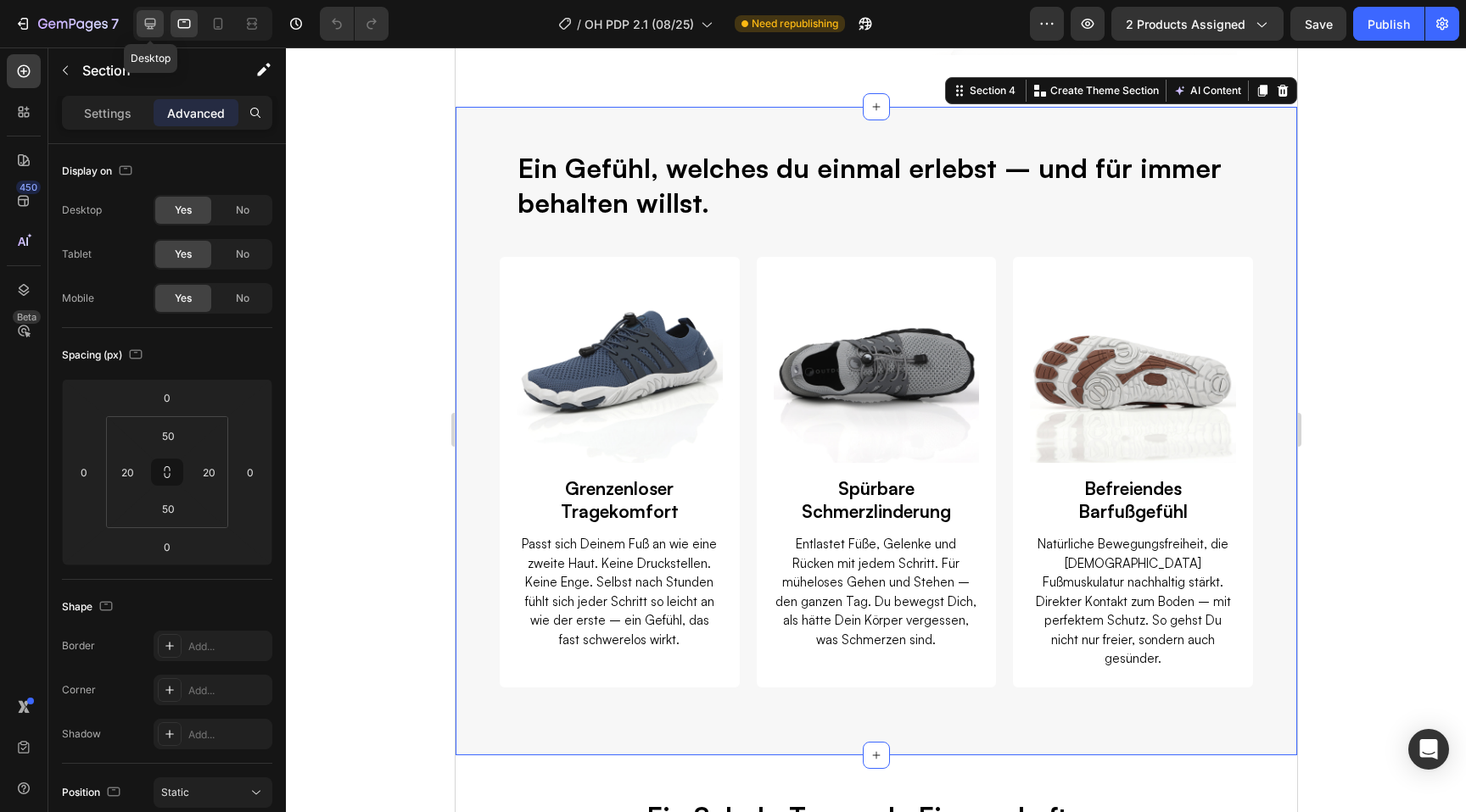
click at [150, 27] on icon at bounding box center [150, 23] width 17 height 17
type input "70"
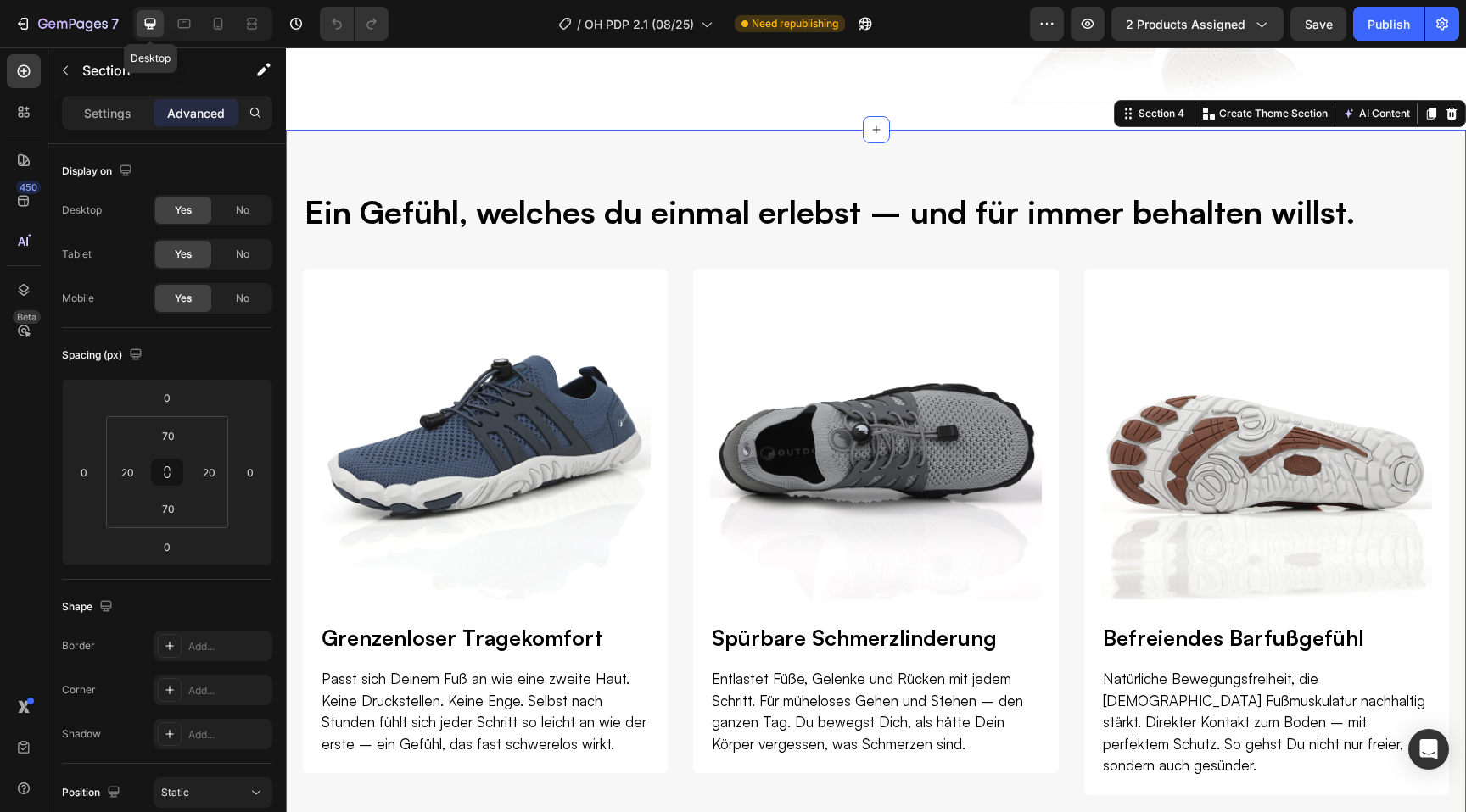
scroll to position [2811, 0]
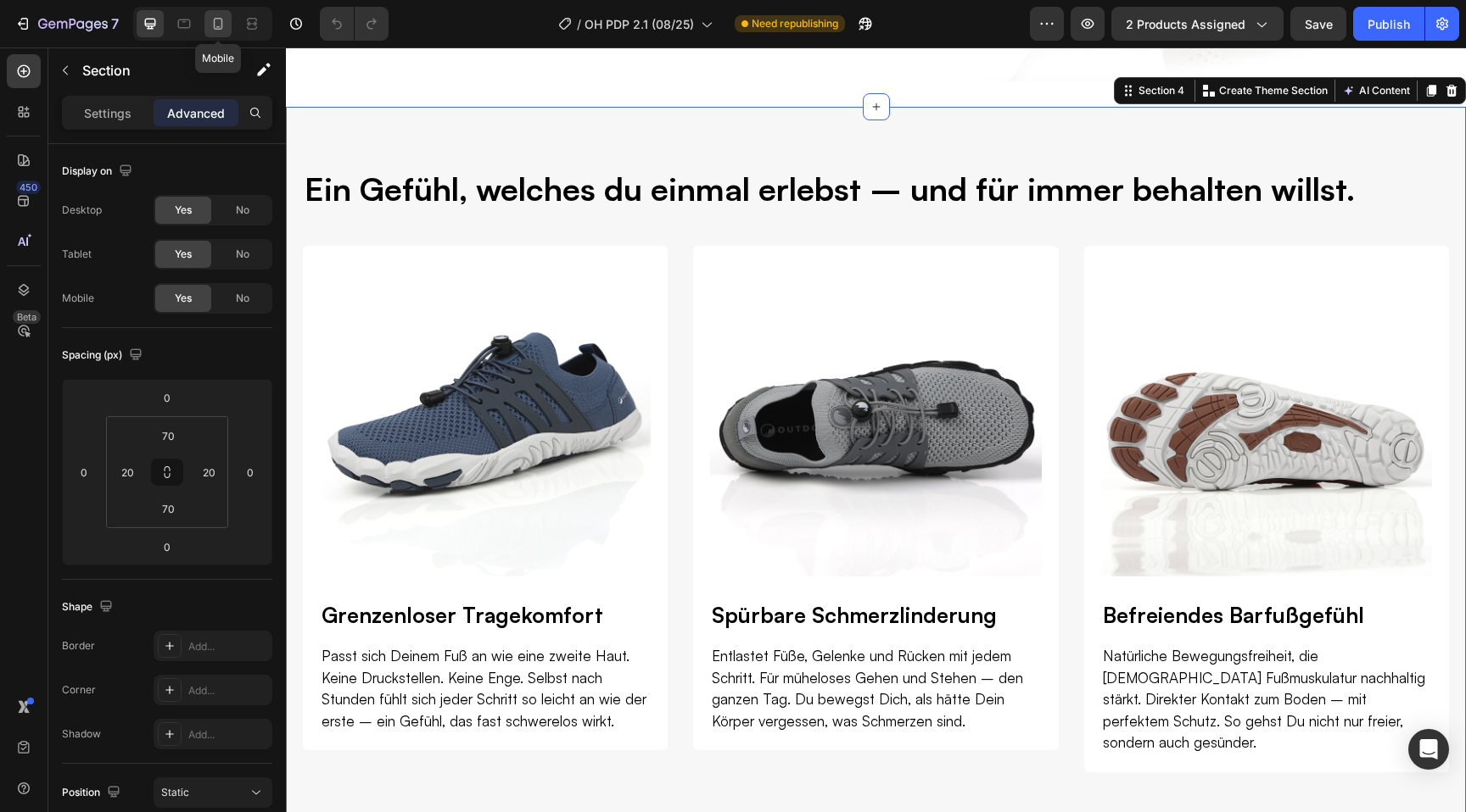
click at [213, 25] on icon at bounding box center [217, 23] width 17 height 17
type input "40"
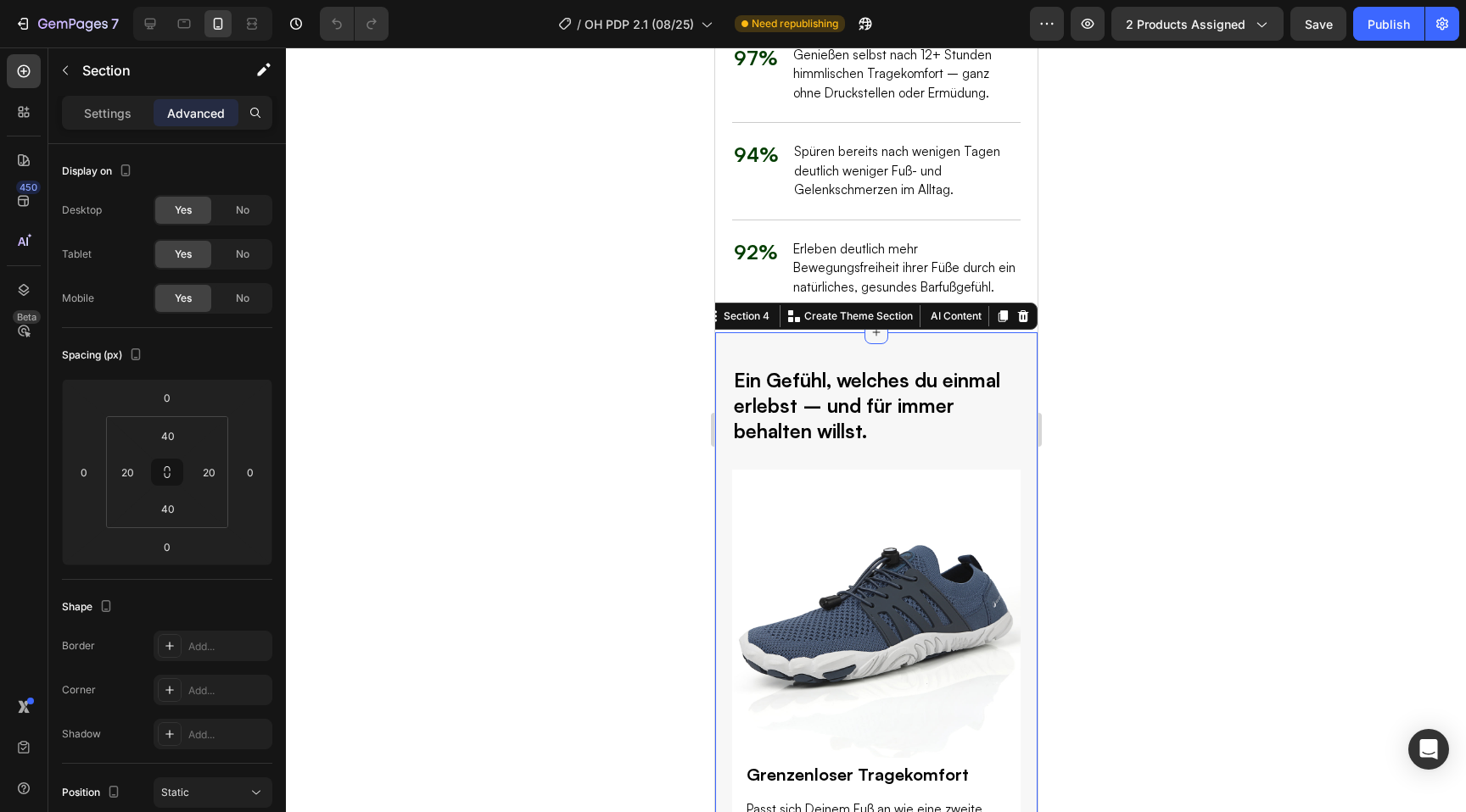
scroll to position [2638, 0]
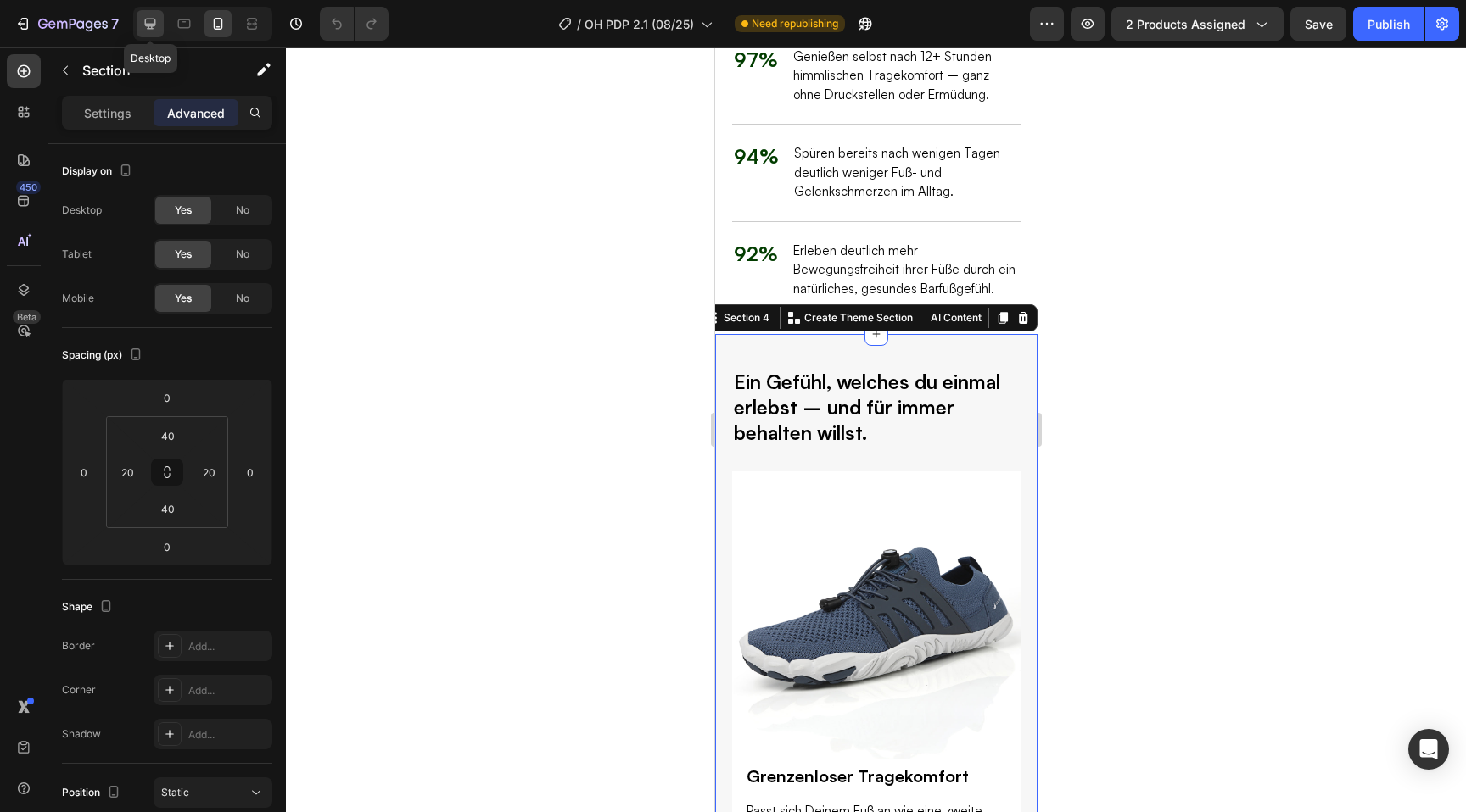
click at [158, 25] on icon at bounding box center [150, 23] width 17 height 17
type input "70"
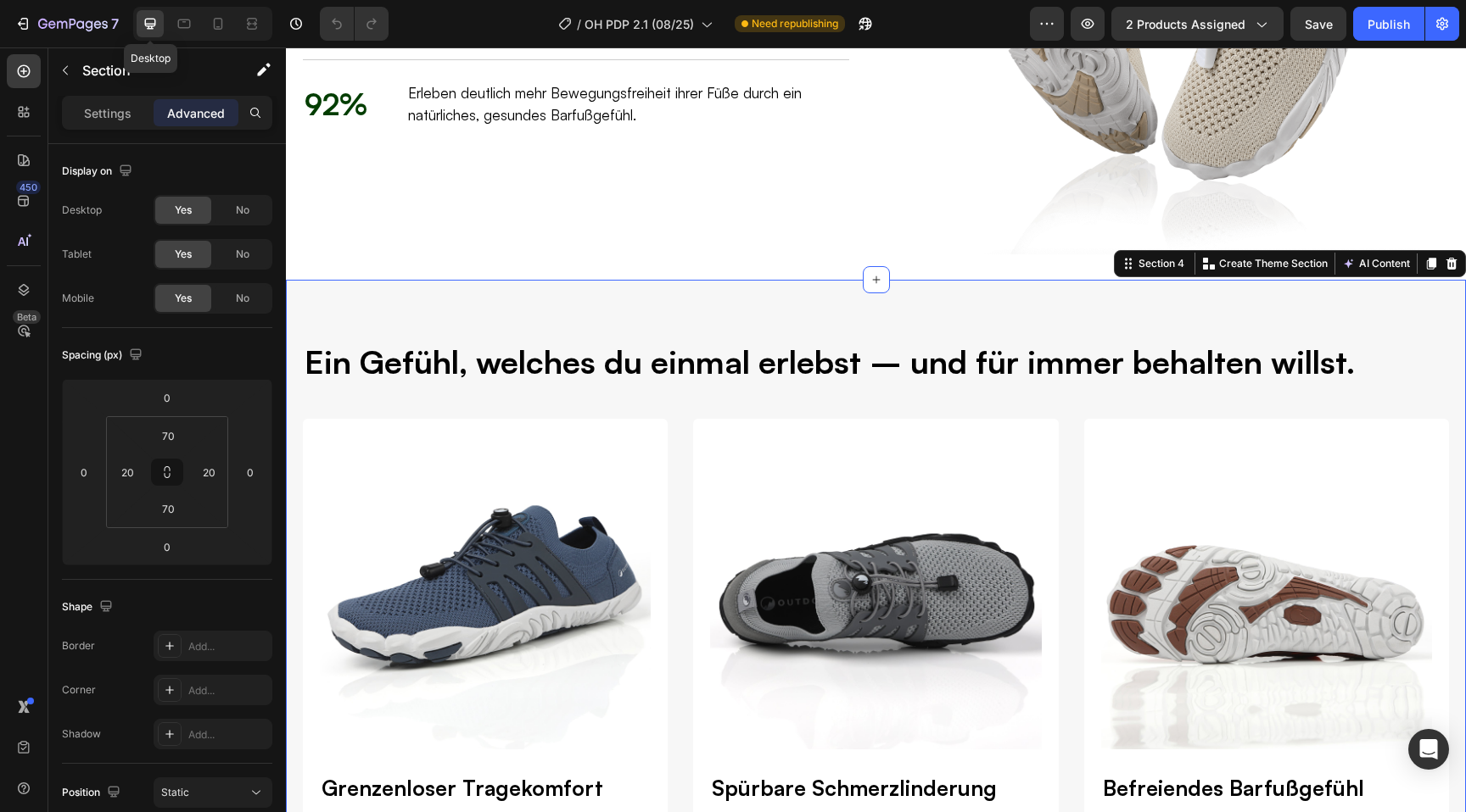
scroll to position [2811, 0]
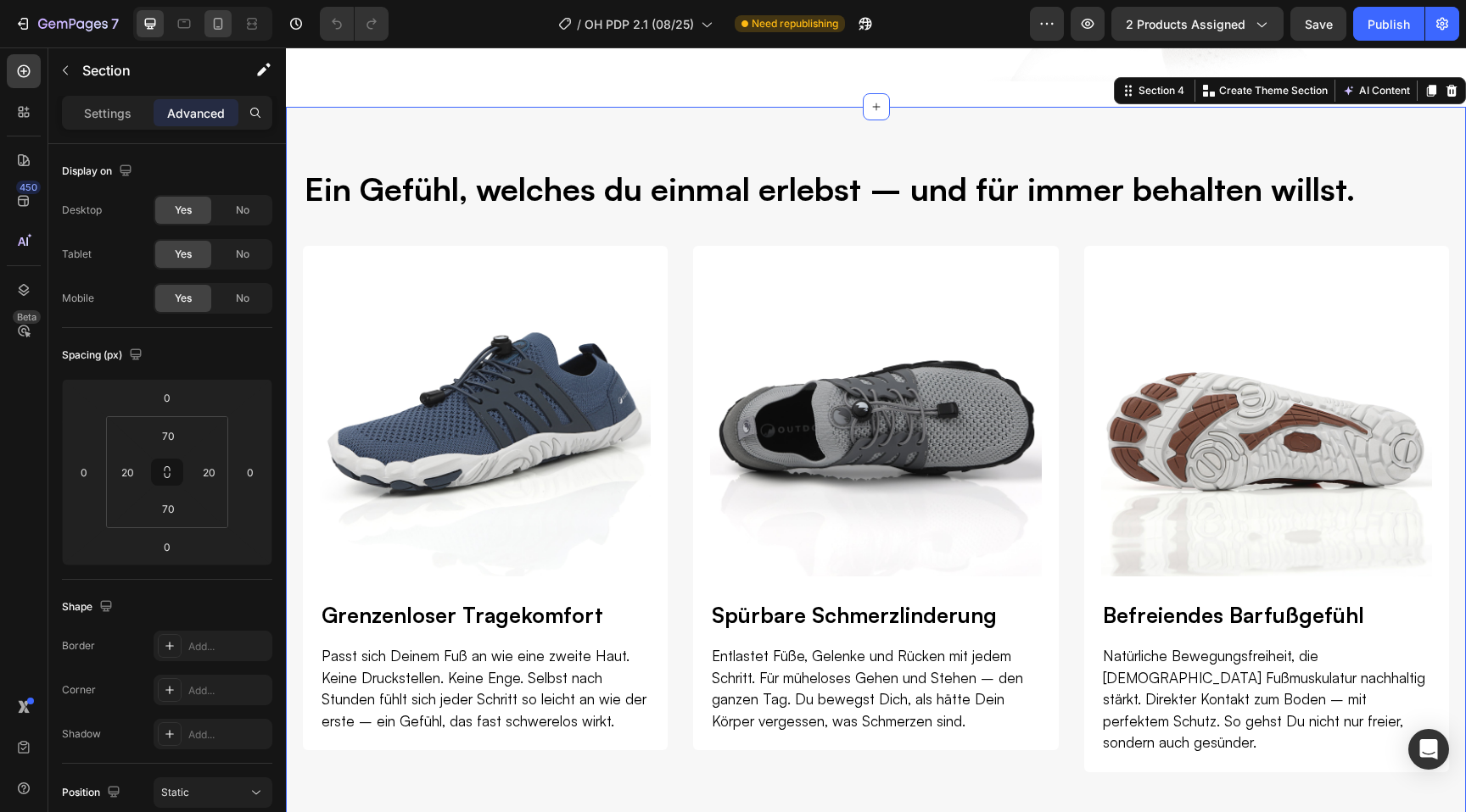
click at [219, 35] on div at bounding box center [218, 23] width 27 height 27
type input "40"
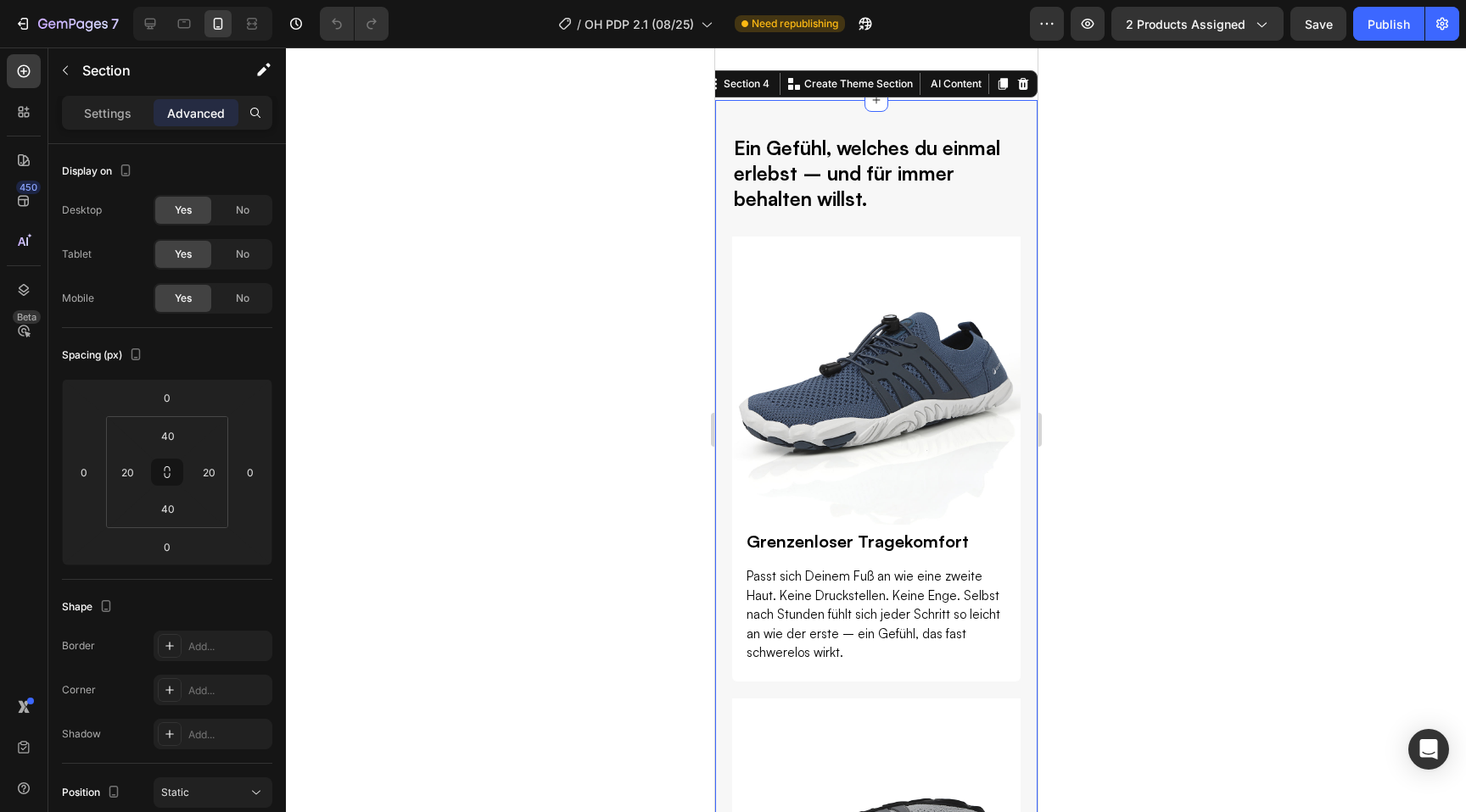
scroll to position [2605, 0]
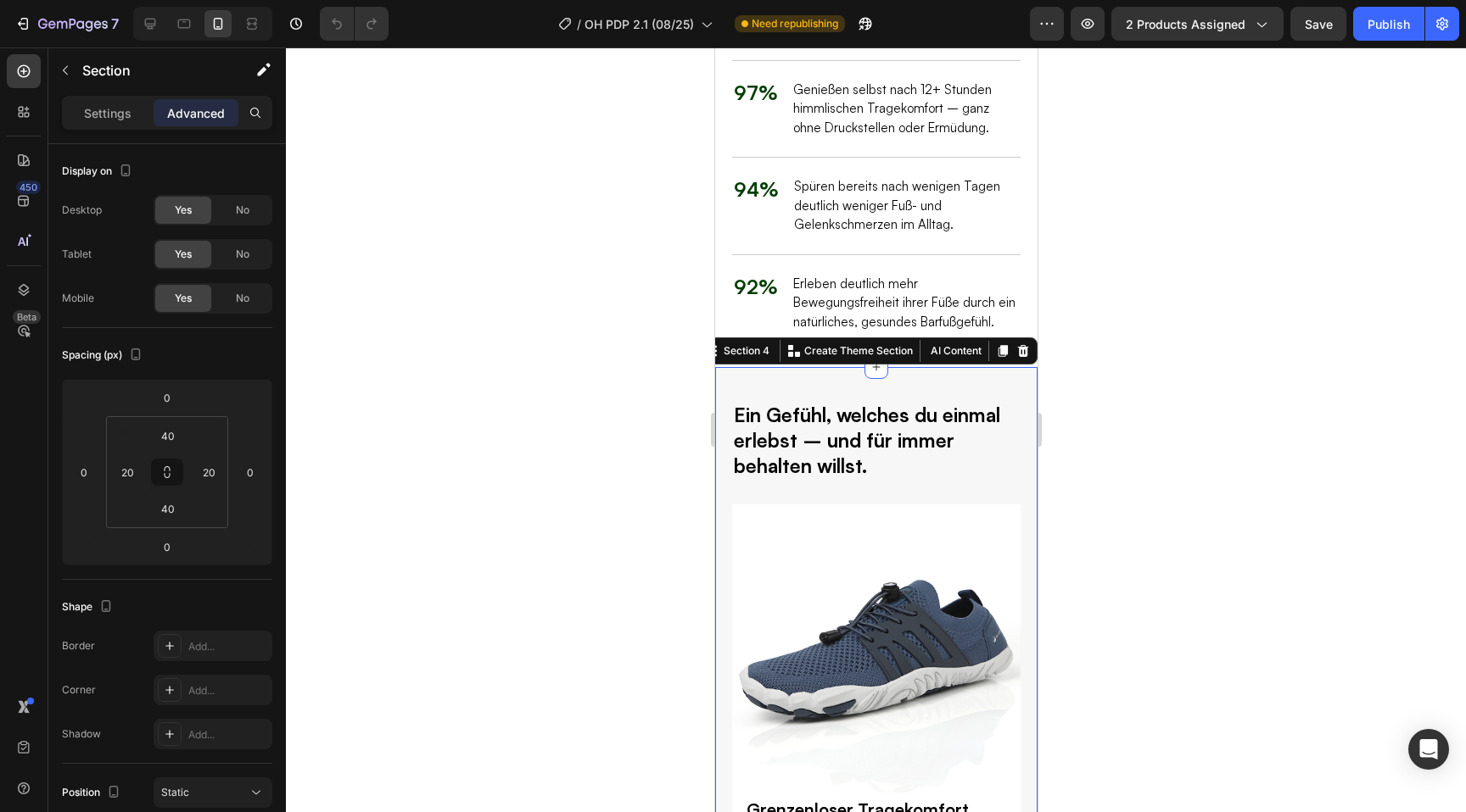
click at [239, 301] on span "No" at bounding box center [242, 298] width 13 height 15
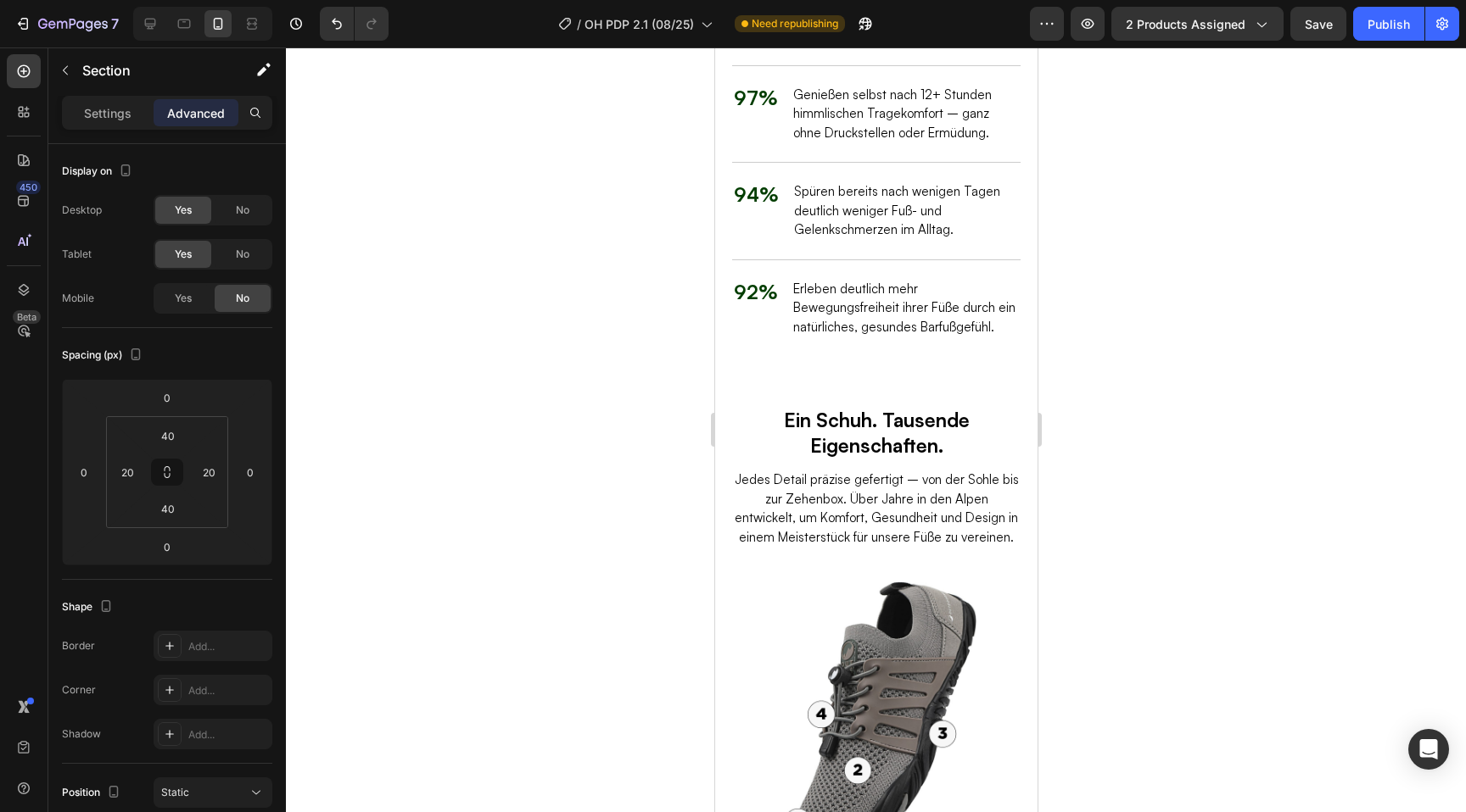
scroll to position [2555, 0]
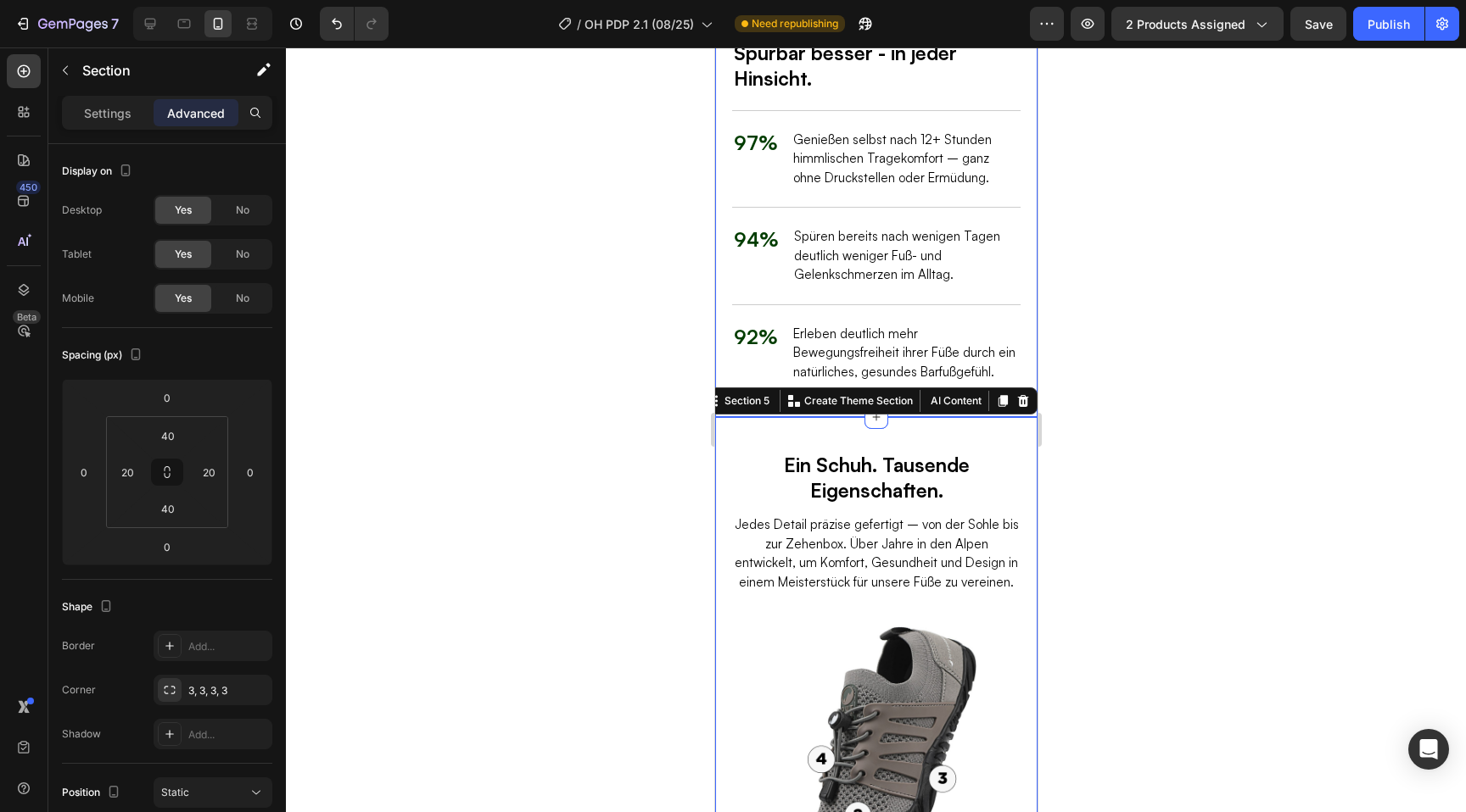
click at [723, 376] on div "Spürbar besser - in jeder Hinsicht. Heading 97% Text Block Genießen selbst nach…" at bounding box center [876, 64] width 322 height 705
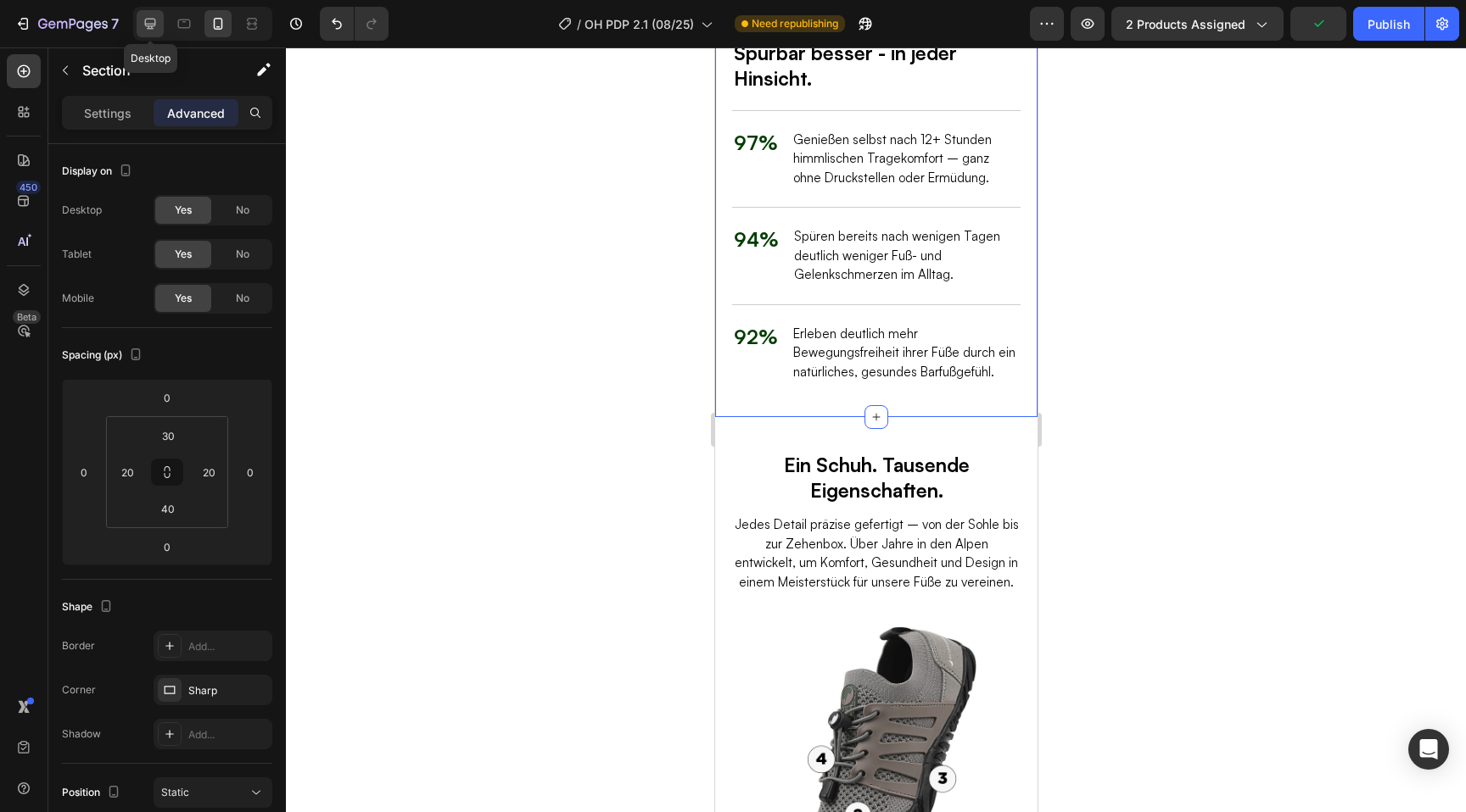
click at [141, 27] on div at bounding box center [150, 23] width 27 height 27
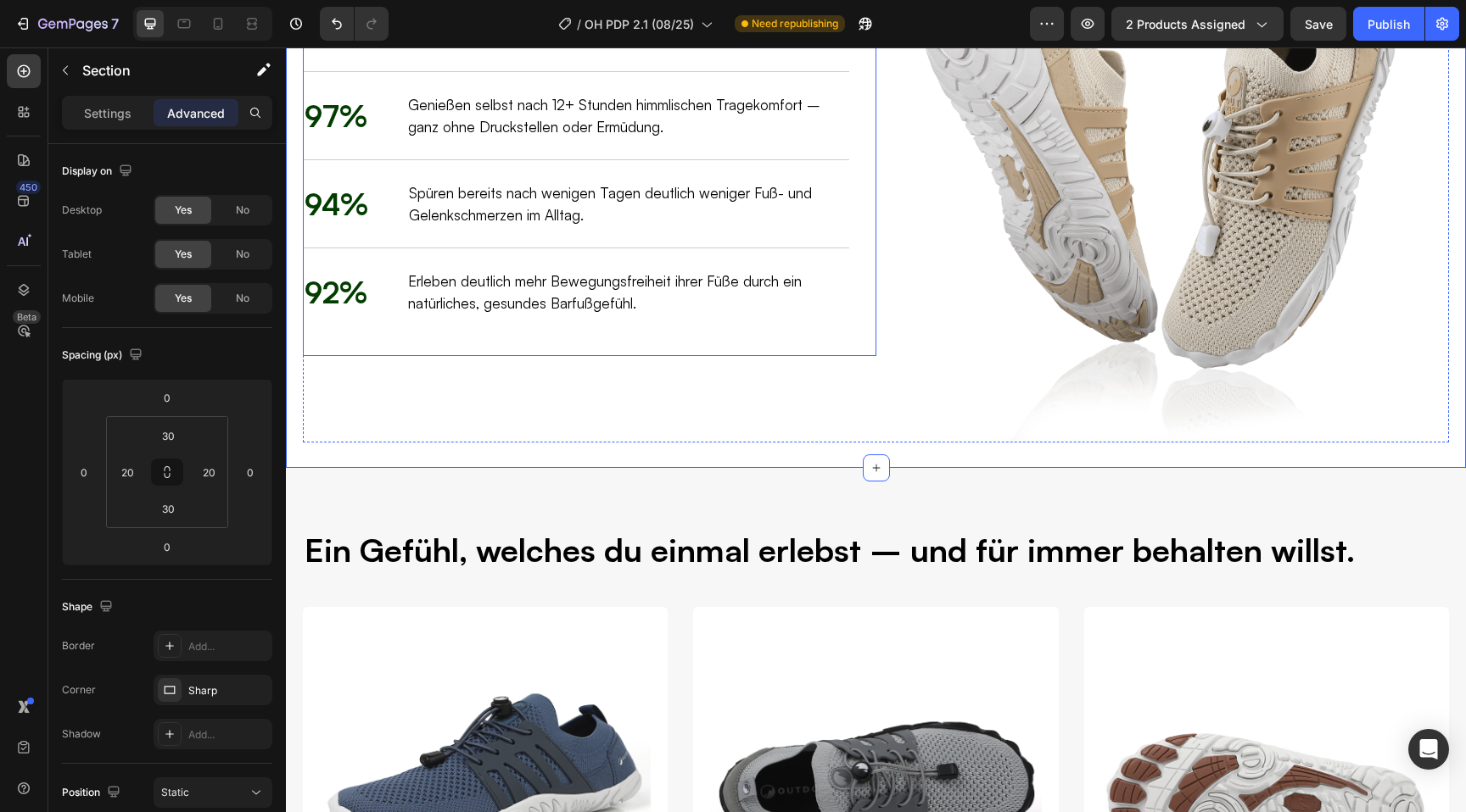
scroll to position [2496, 0]
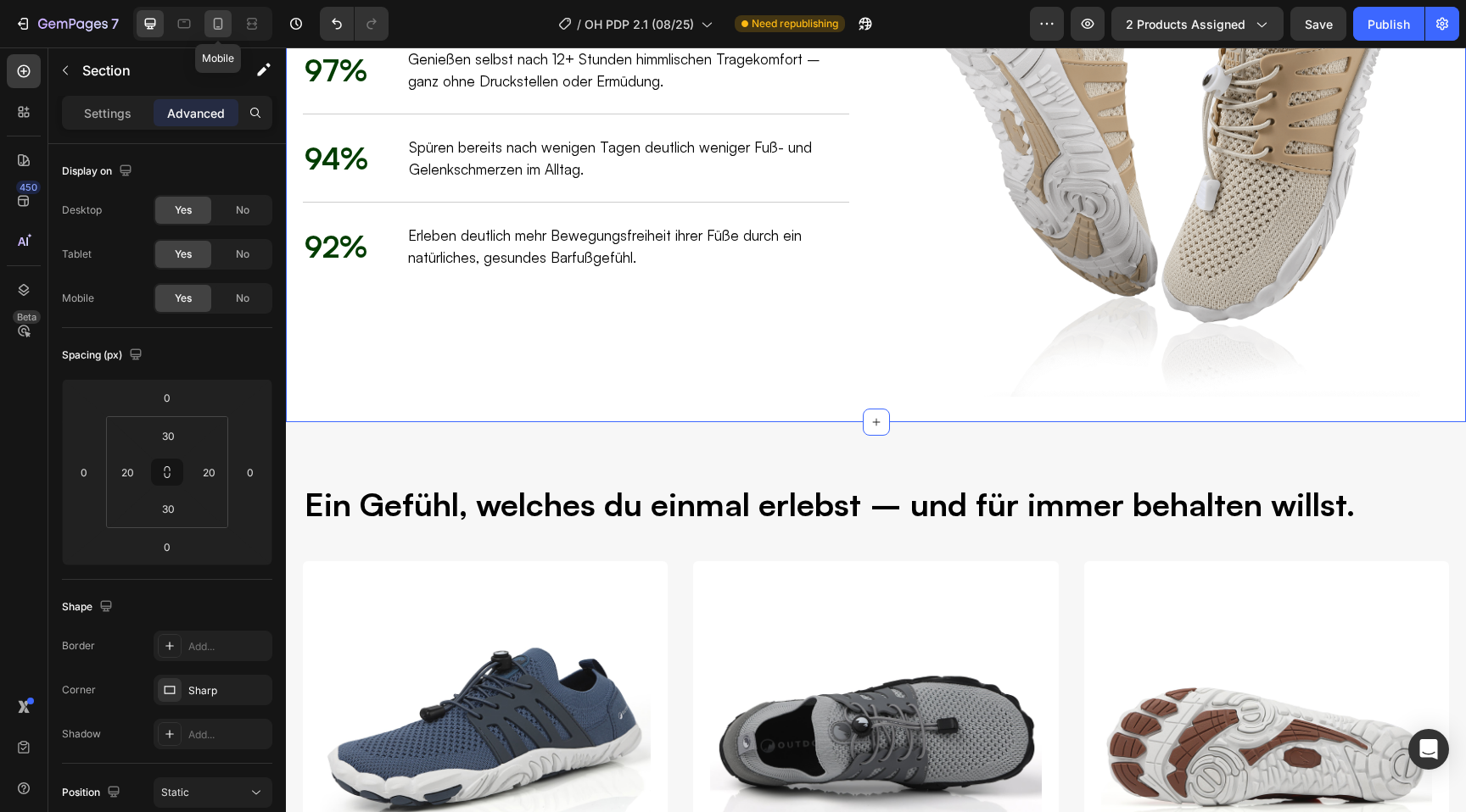
click at [208, 27] on div at bounding box center [218, 23] width 27 height 27
type input "40"
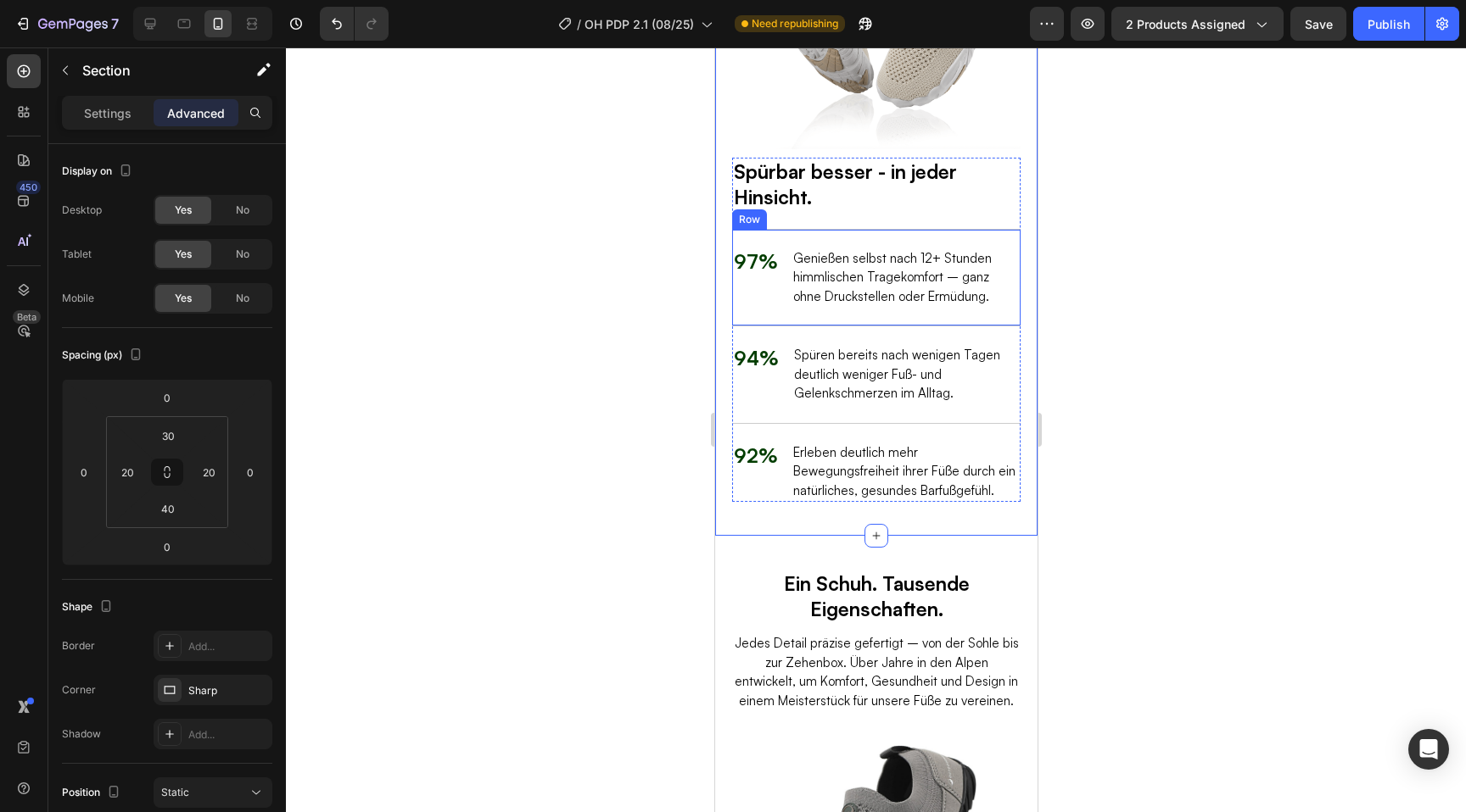
scroll to position [2241, 0]
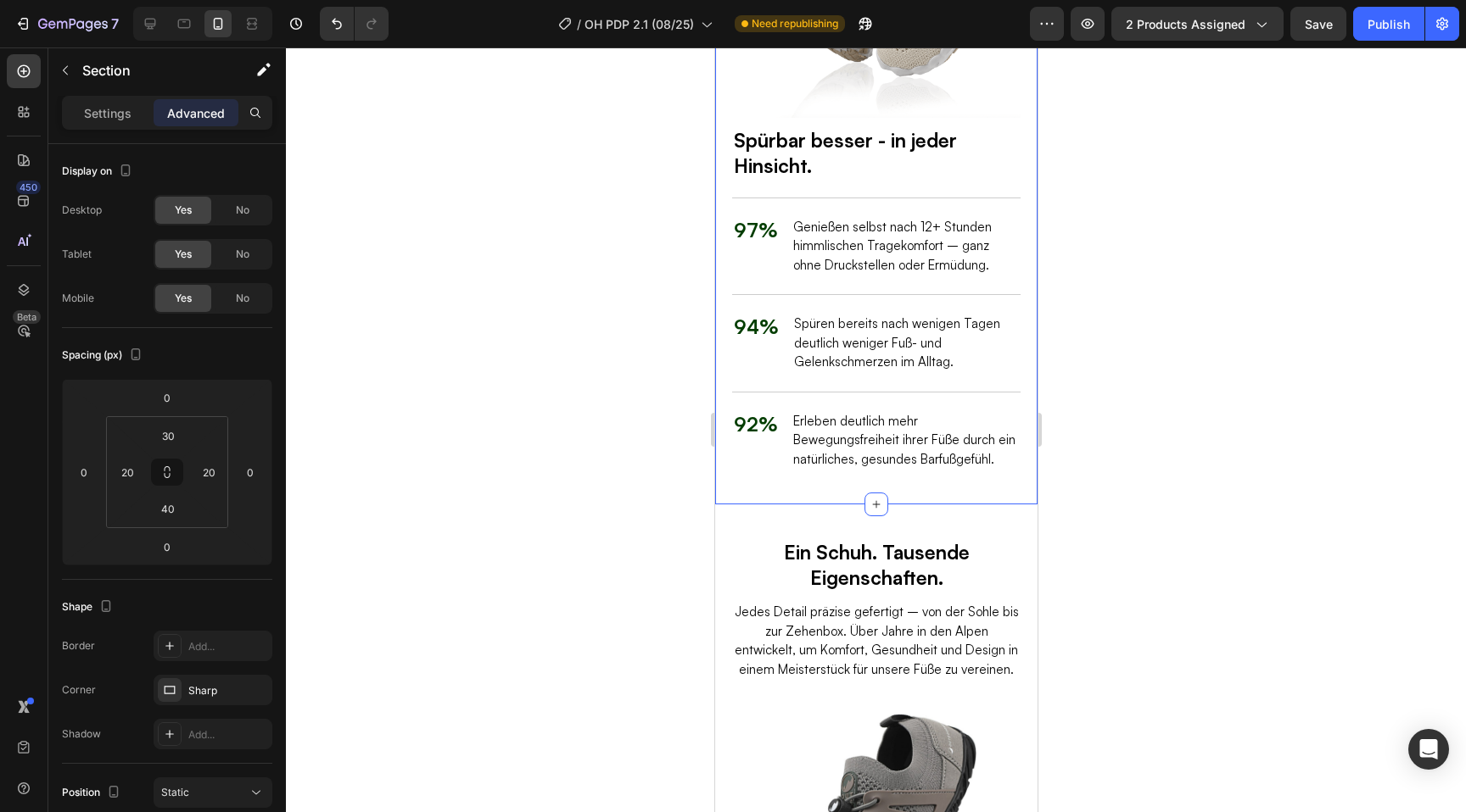
click at [743, 491] on div "Spürbar besser - in jeder Hinsicht. Heading 97% Text Block Genießen selbst nach…" at bounding box center [876, 152] width 322 height 705
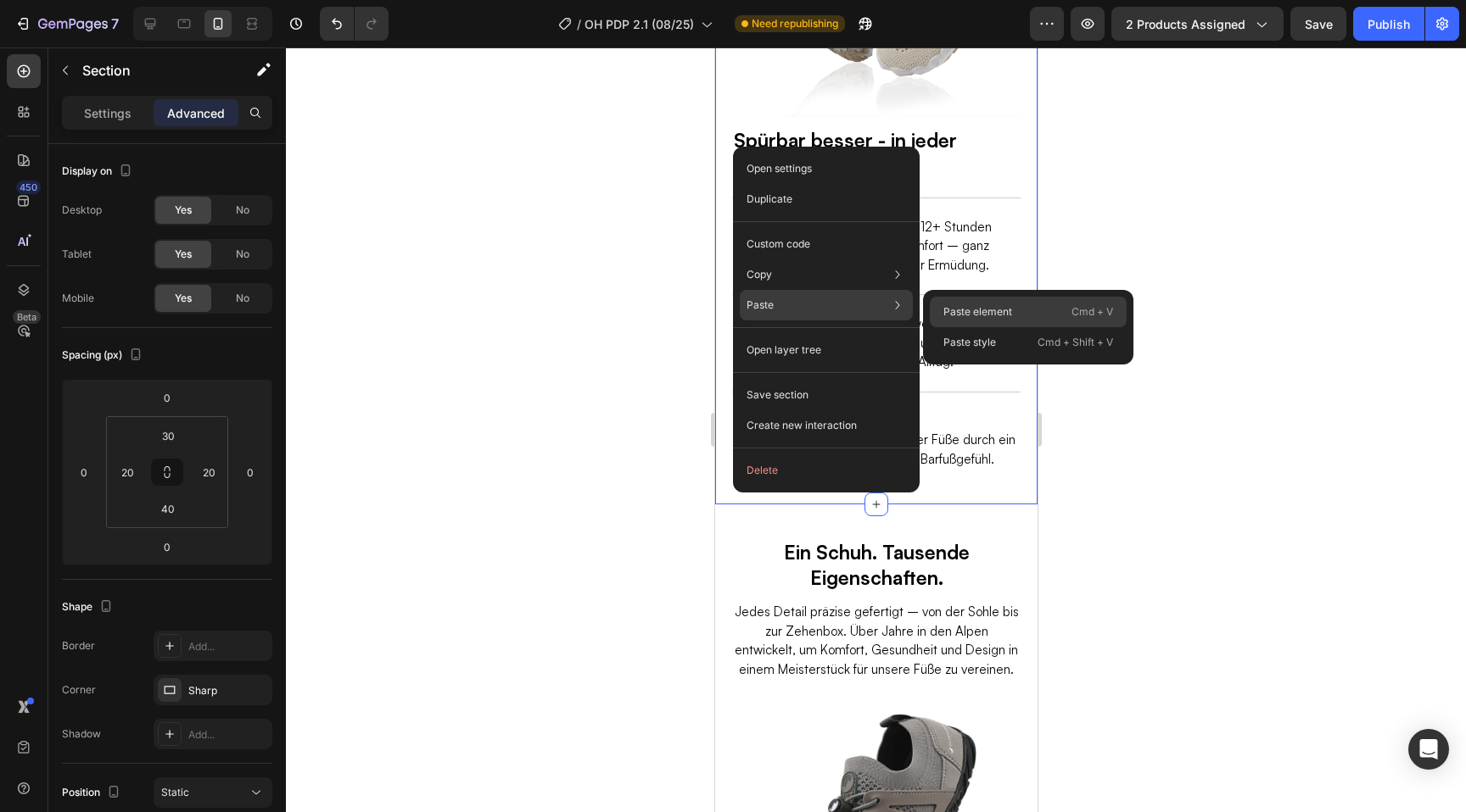
click at [965, 328] on div "Paste element Cmd + V" at bounding box center [1028, 343] width 197 height 30
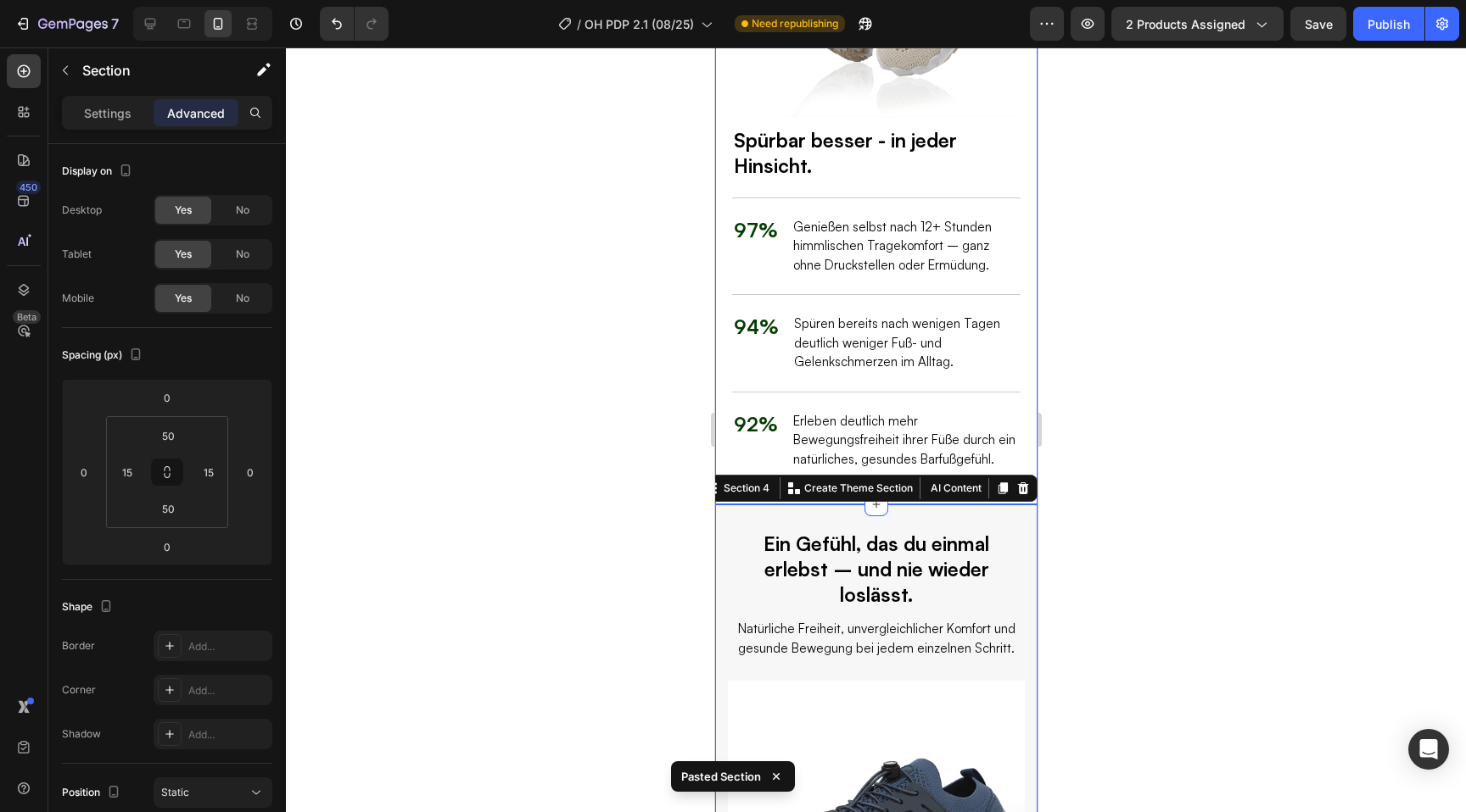
click at [633, 418] on div at bounding box center [876, 429] width 1180 height 765
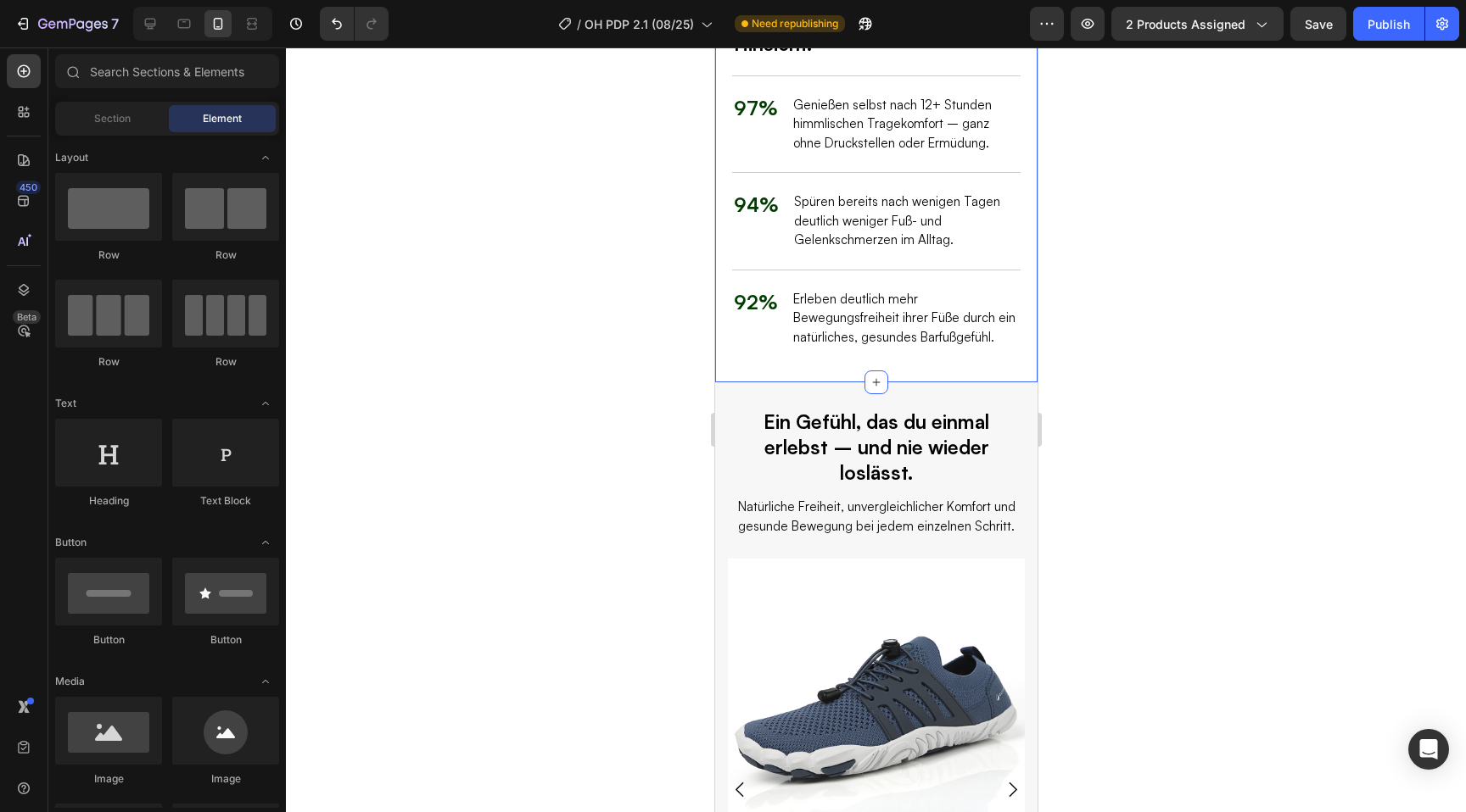
scroll to position [2430, 0]
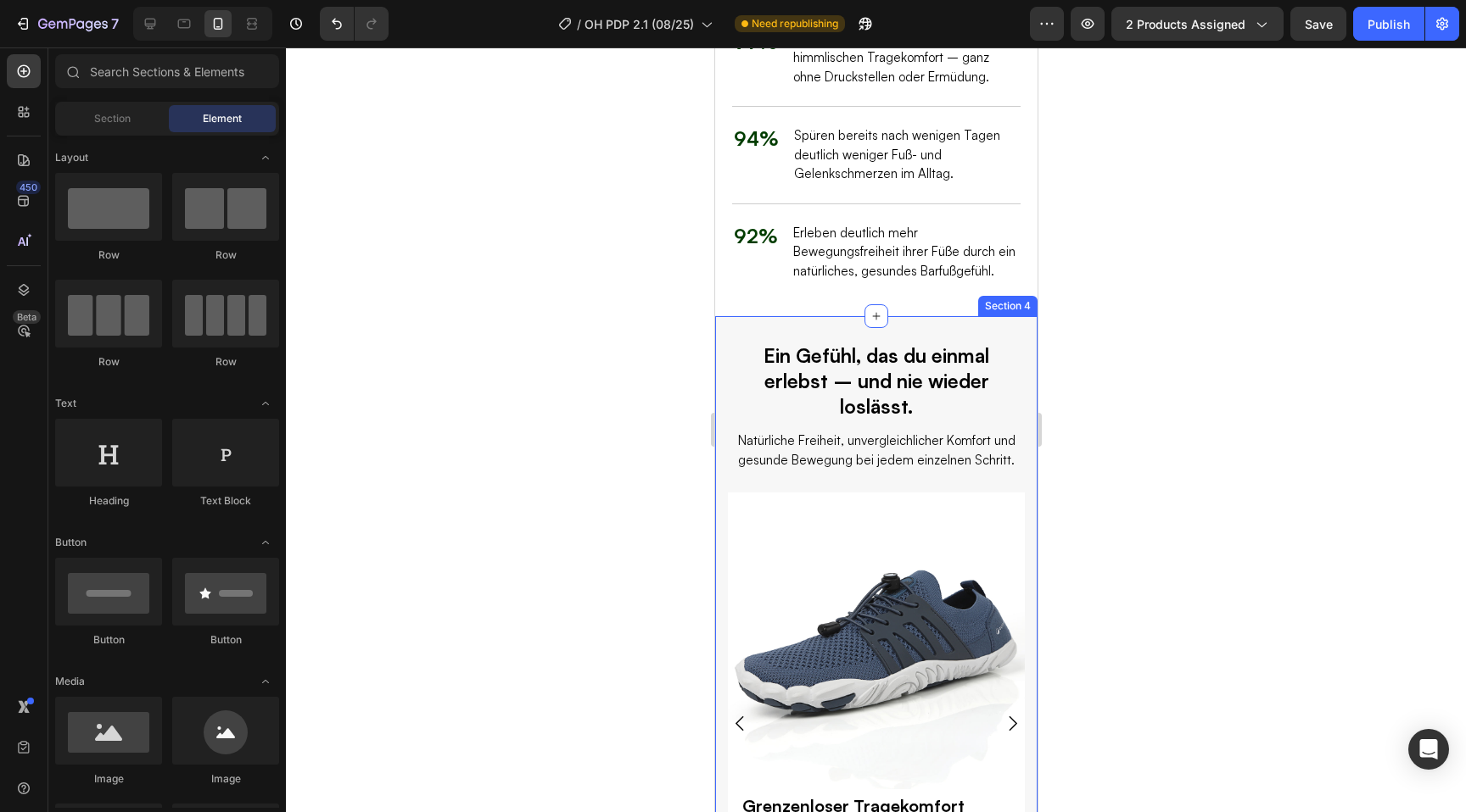
click at [722, 349] on div "Ein Gefühl, das du einmal erlebst – und nie wieder loslässt. Heading Natürliche…" at bounding box center [876, 726] width 322 height 819
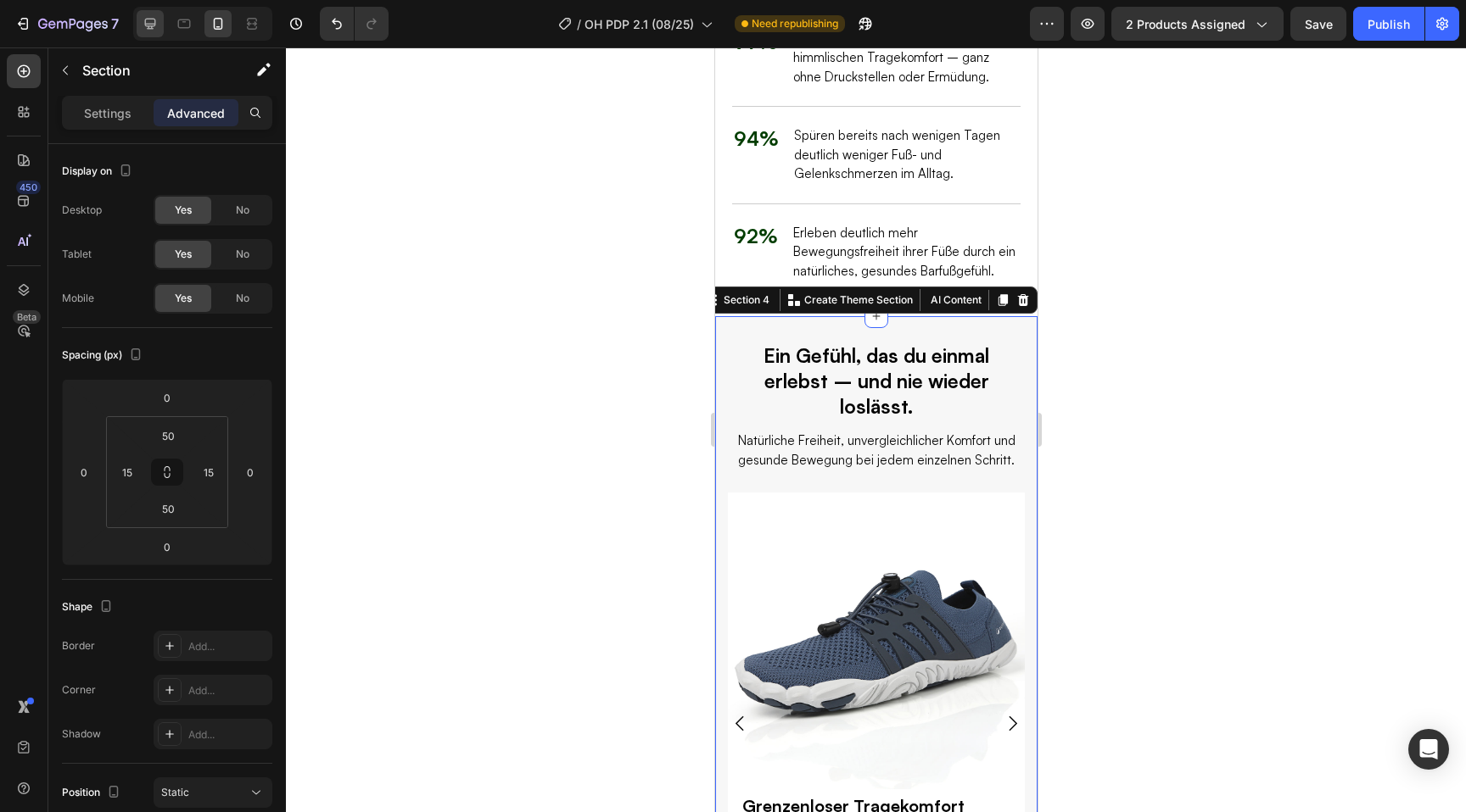
click at [151, 20] on icon at bounding box center [150, 23] width 17 height 17
type input "120"
type input "12"
type input "80"
type input "12"
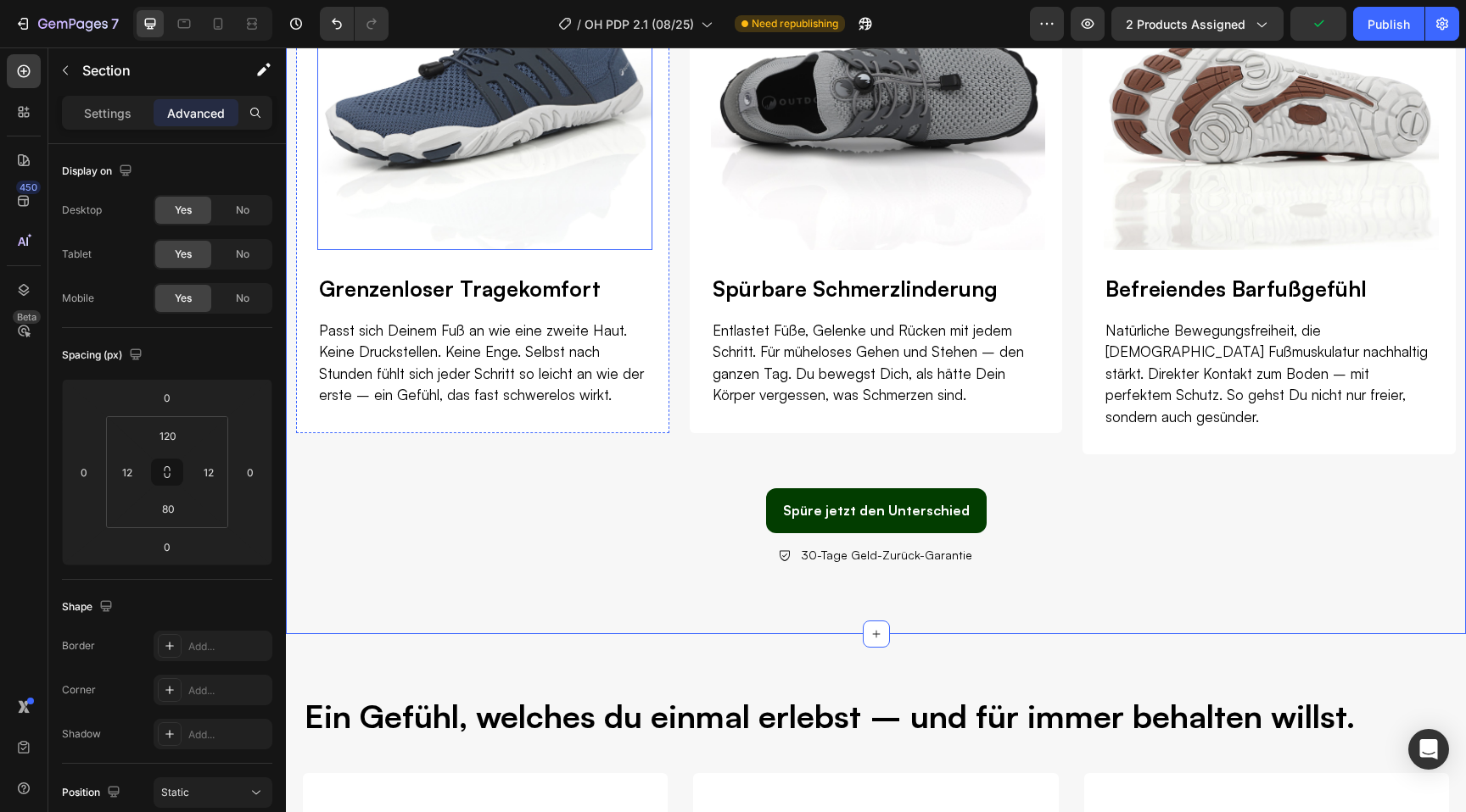
scroll to position [2773, 0]
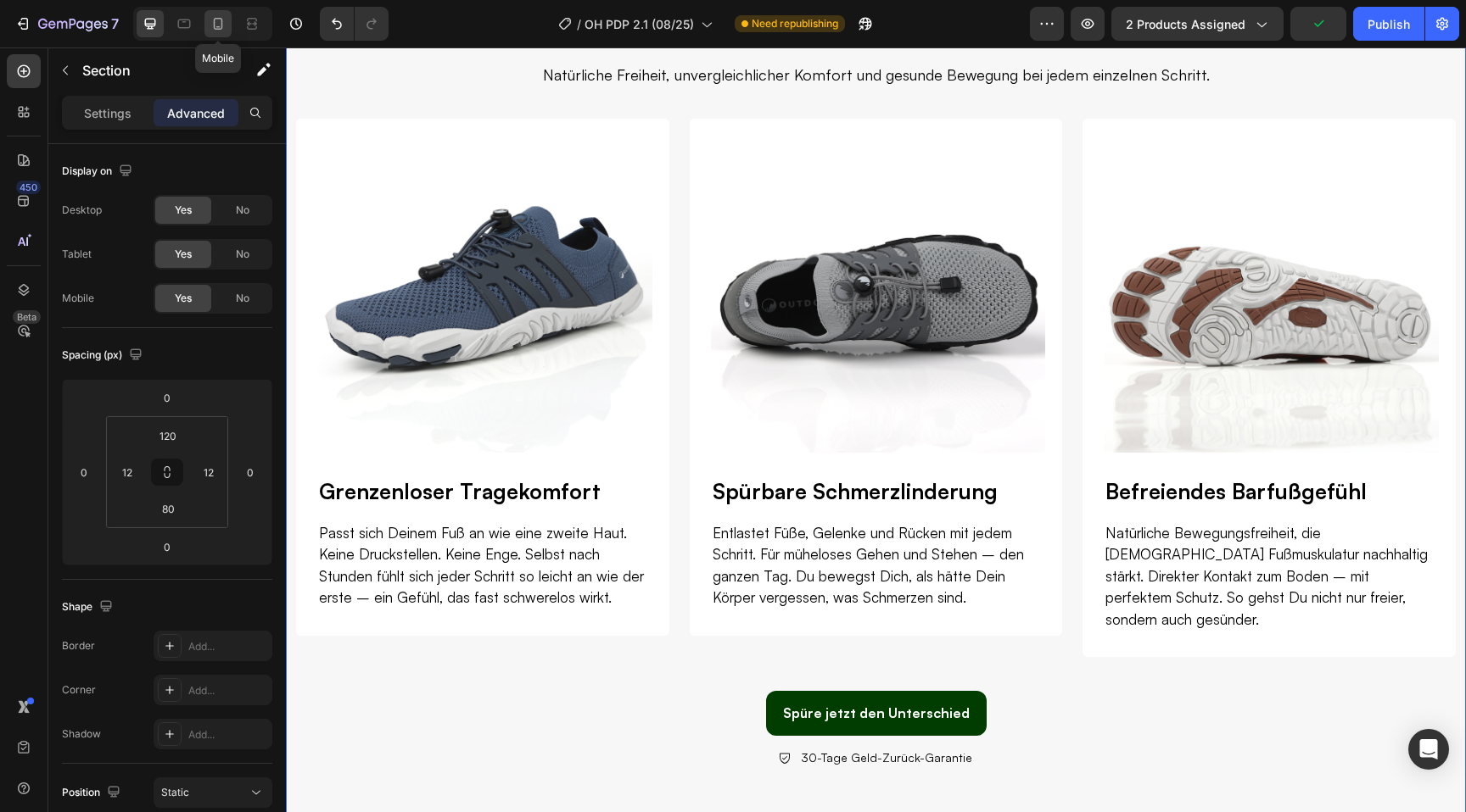
click at [216, 19] on icon at bounding box center [218, 23] width 9 height 12
type input "50"
type input "15"
type input "50"
type input "15"
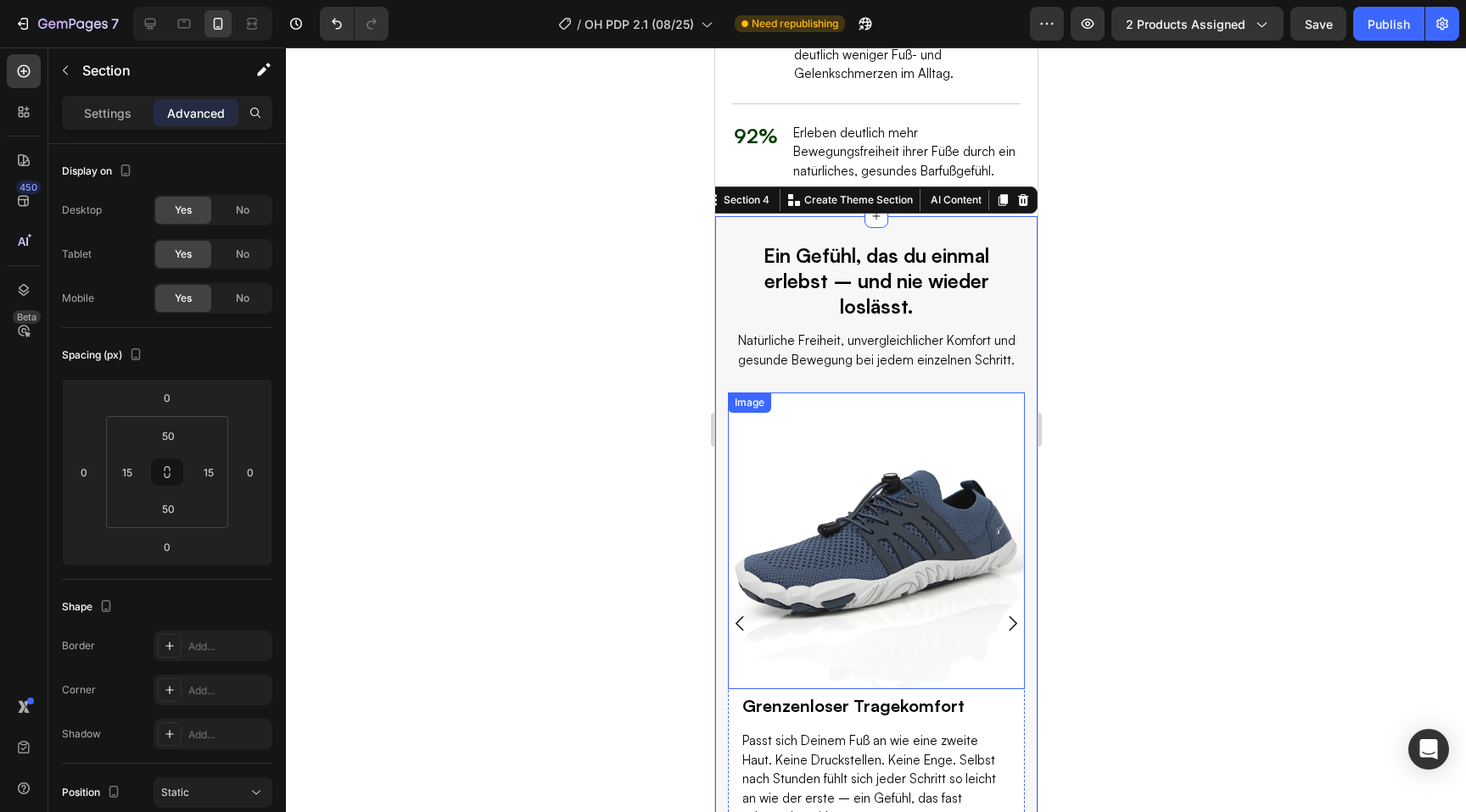
scroll to position [2517, 0]
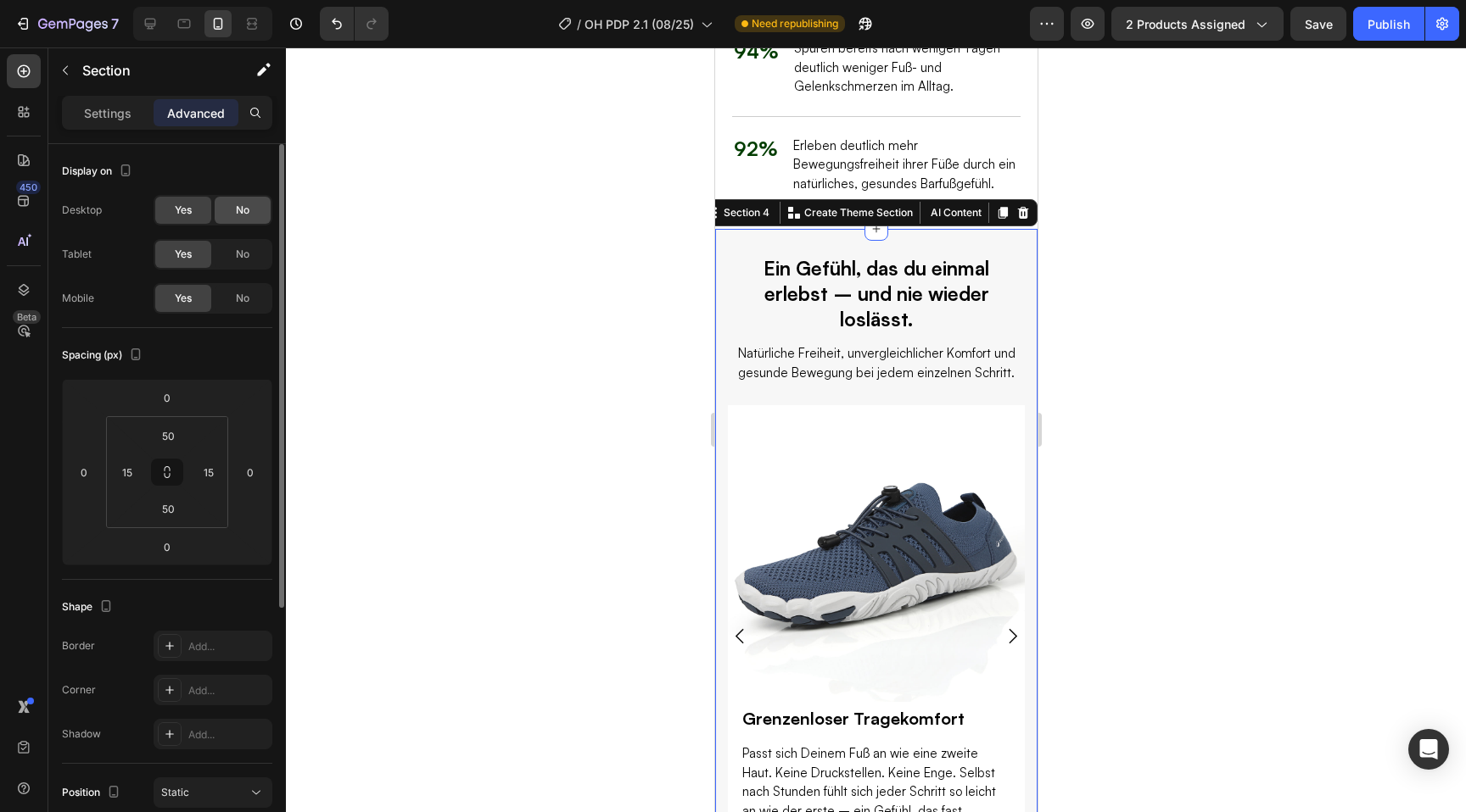
click at [239, 201] on div "No" at bounding box center [242, 210] width 56 height 27
click at [244, 243] on div "No" at bounding box center [242, 255] width 56 height 27
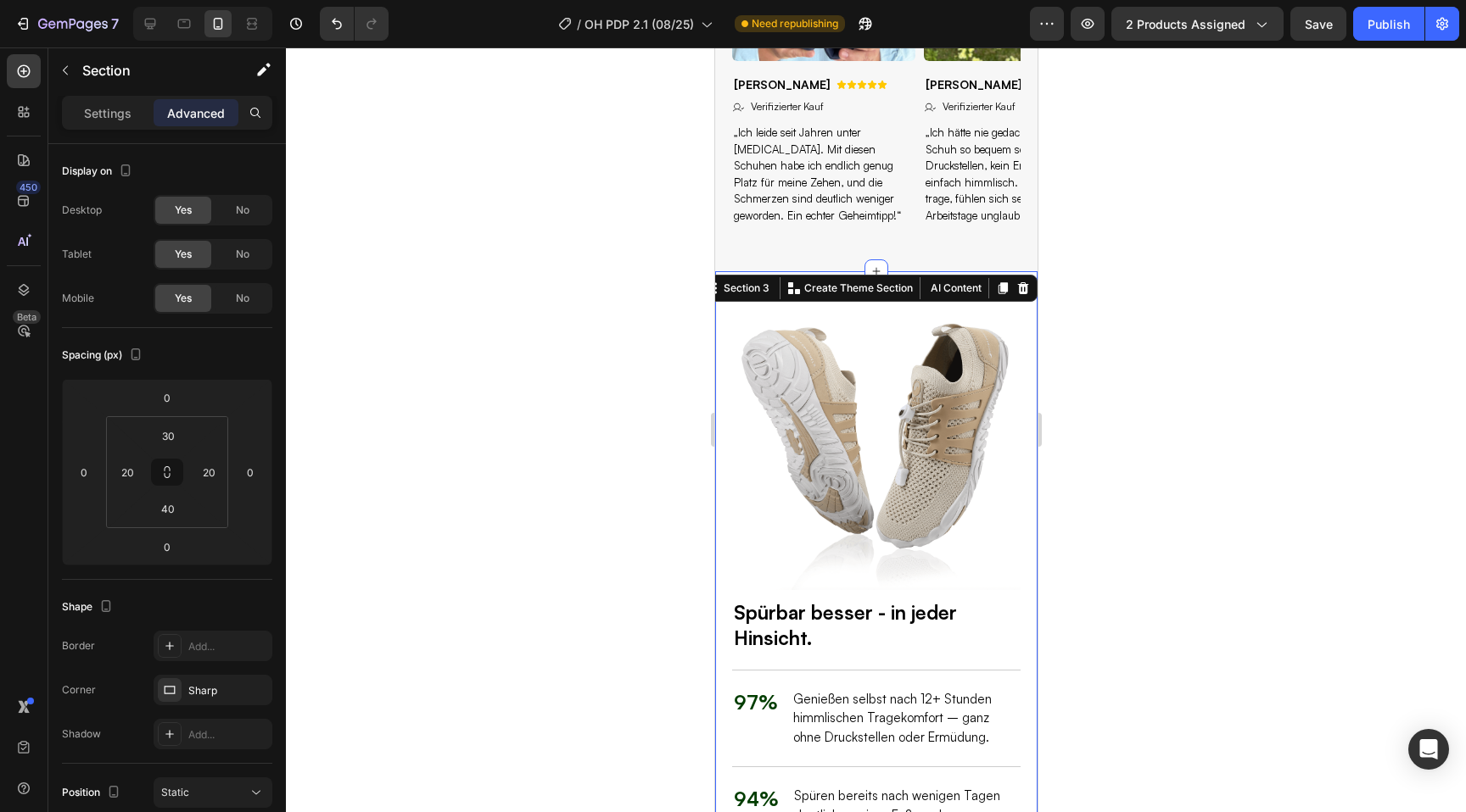
scroll to position [1774, 0]
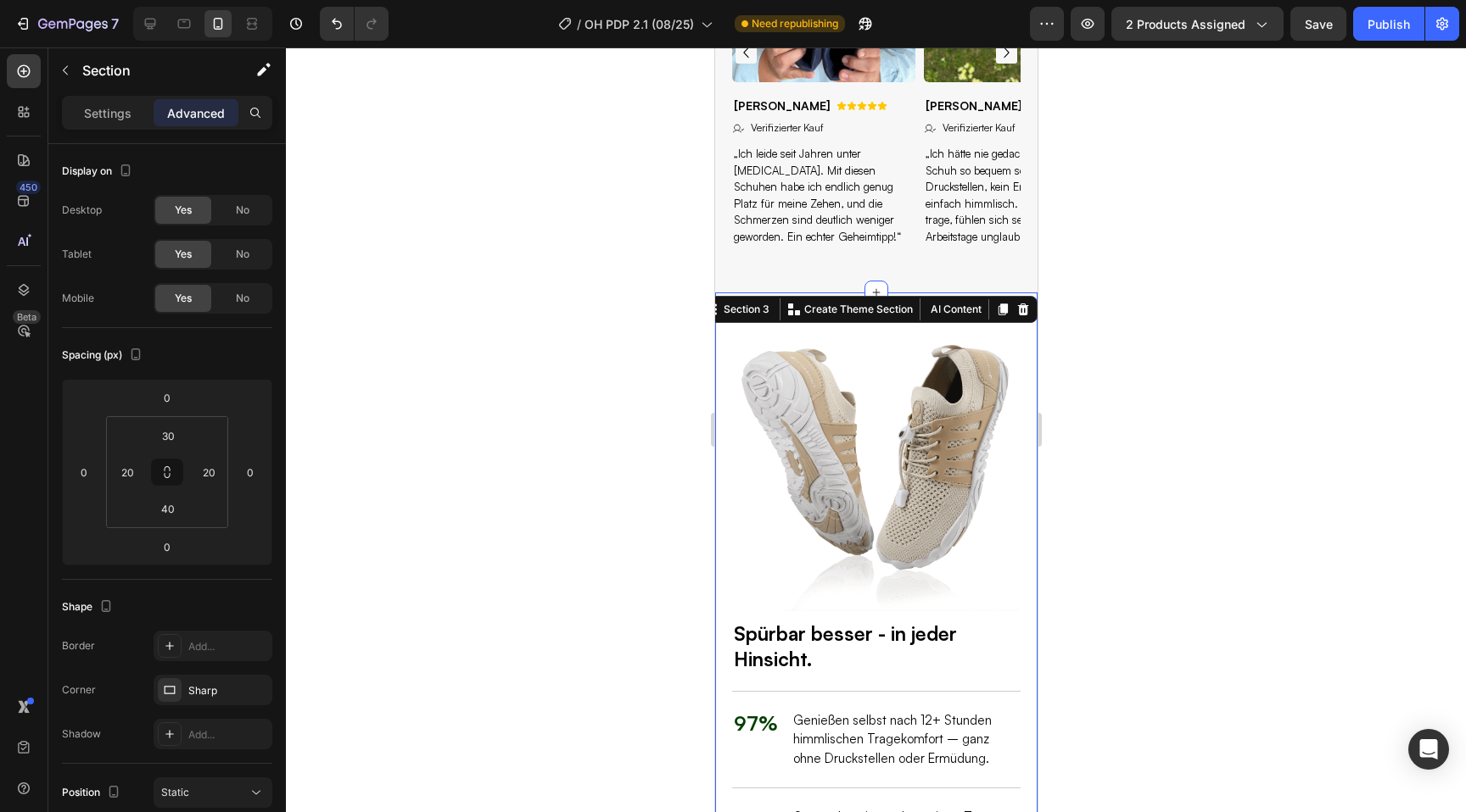
click at [647, 313] on div at bounding box center [876, 429] width 1180 height 765
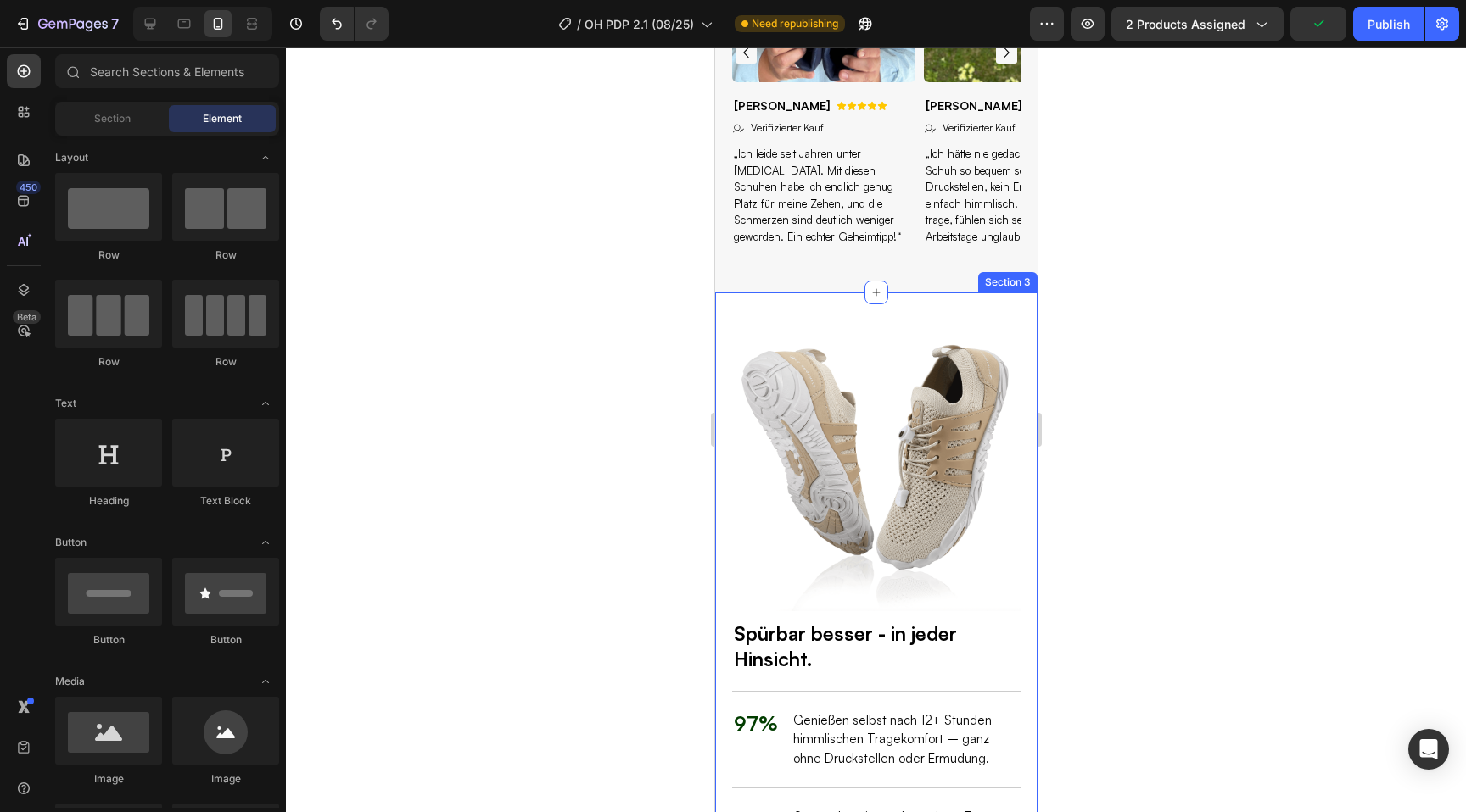
click at [723, 293] on div "Spürbar besser - in jeder Hinsicht. Heading 97% Text Block Genießen selbst nach…" at bounding box center [876, 646] width 322 height 705
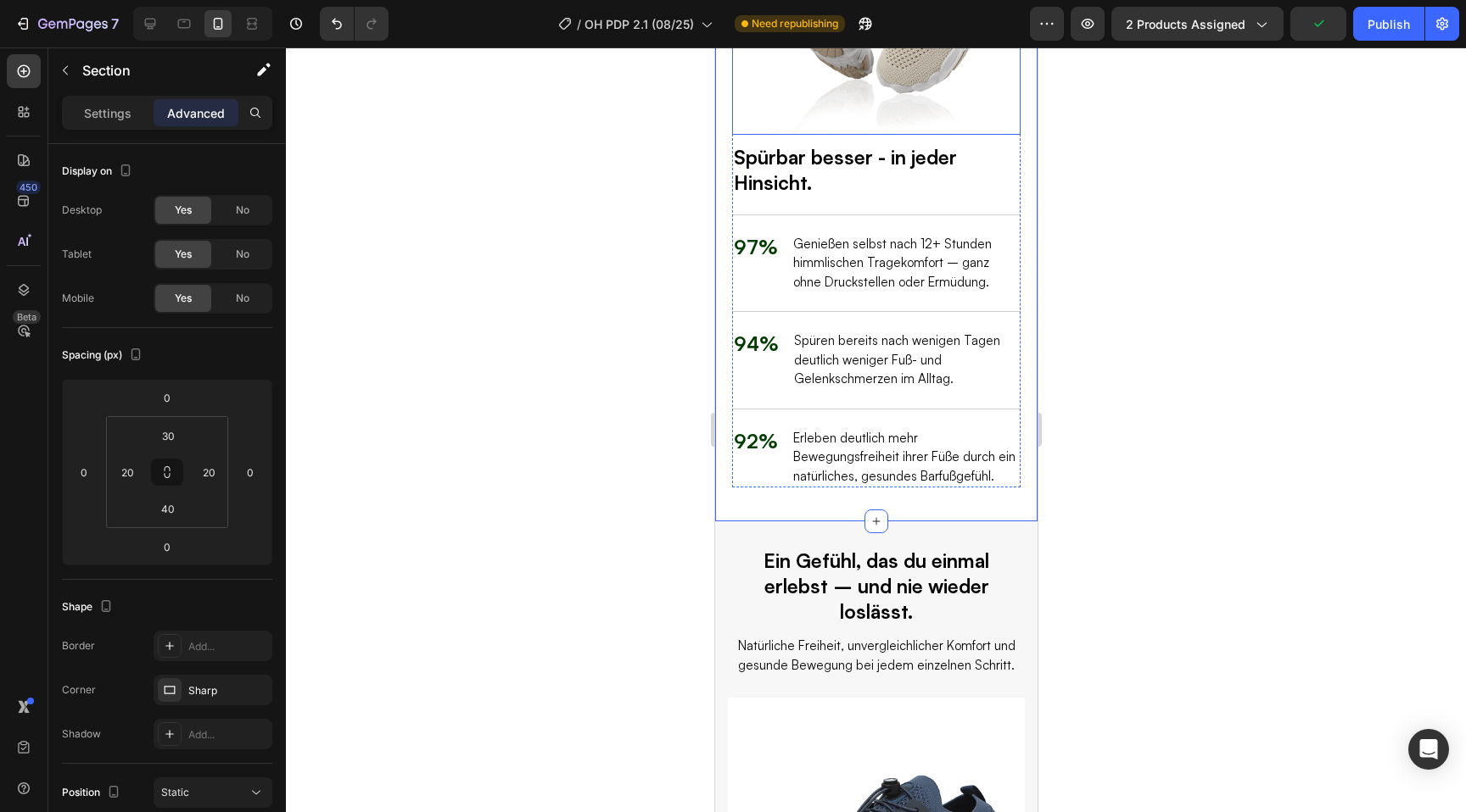
scroll to position [2247, 0]
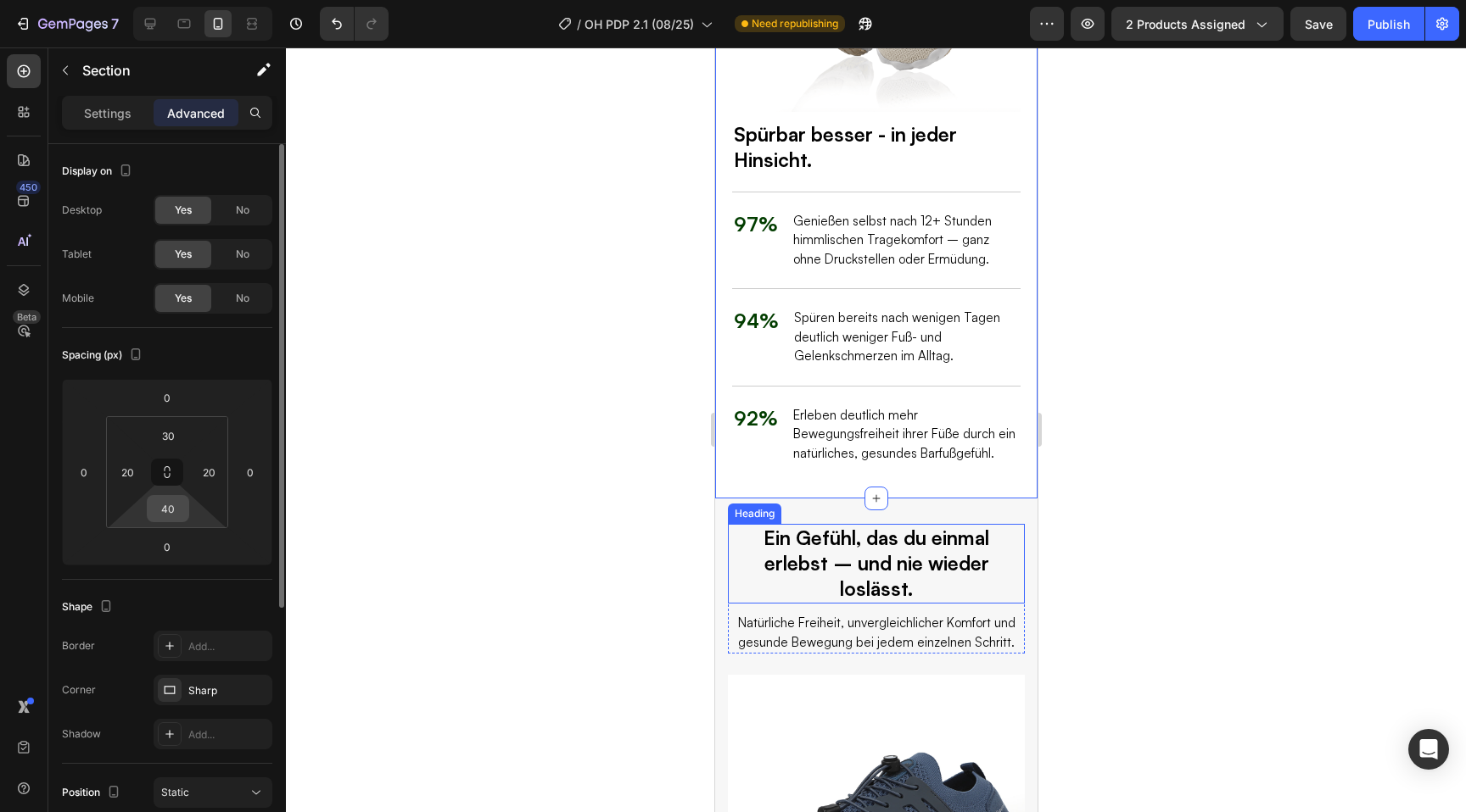
click at [167, 516] on input "40" at bounding box center [168, 508] width 34 height 26
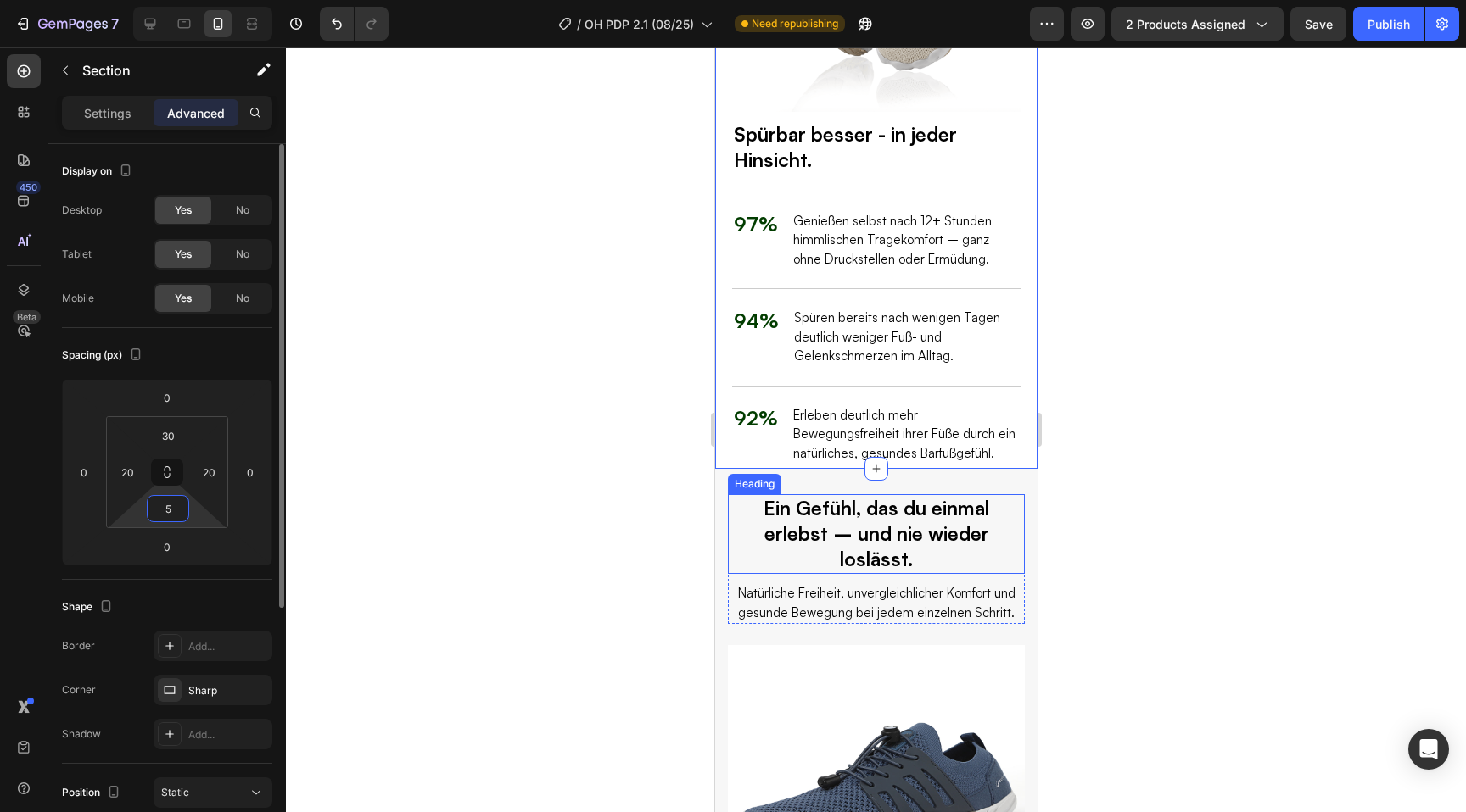
type input "50"
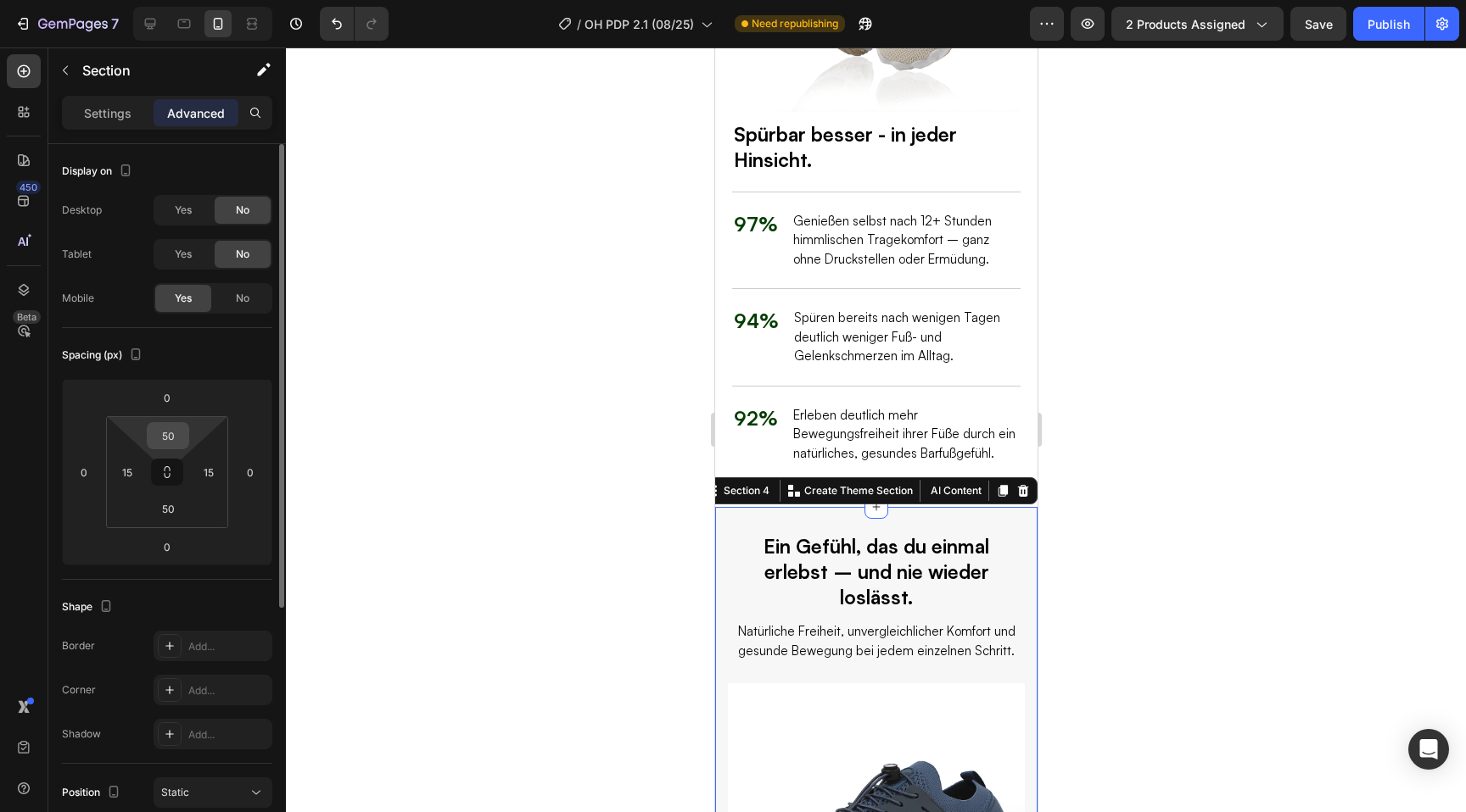
click at [180, 433] on input "50" at bounding box center [168, 435] width 34 height 26
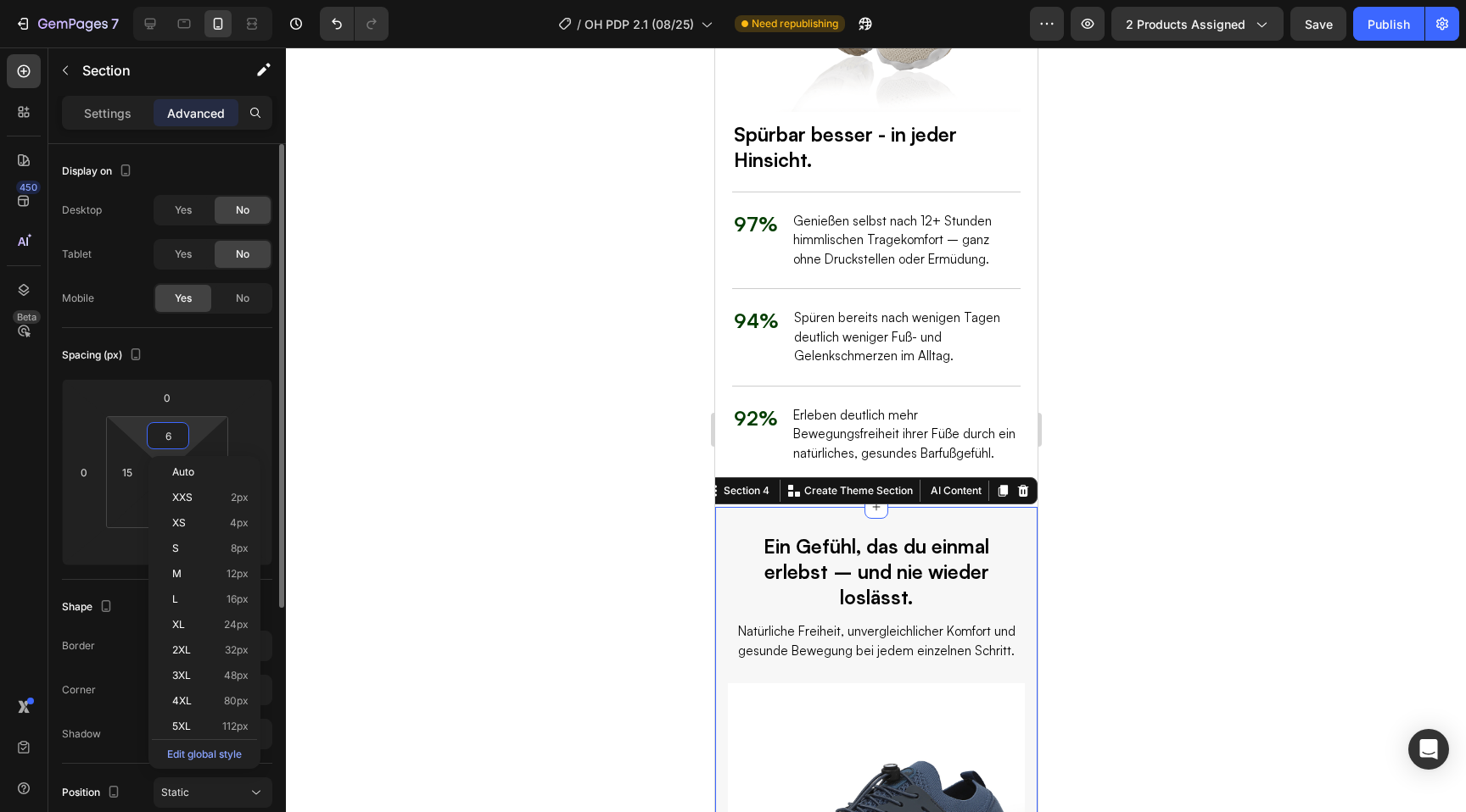
type input "60"
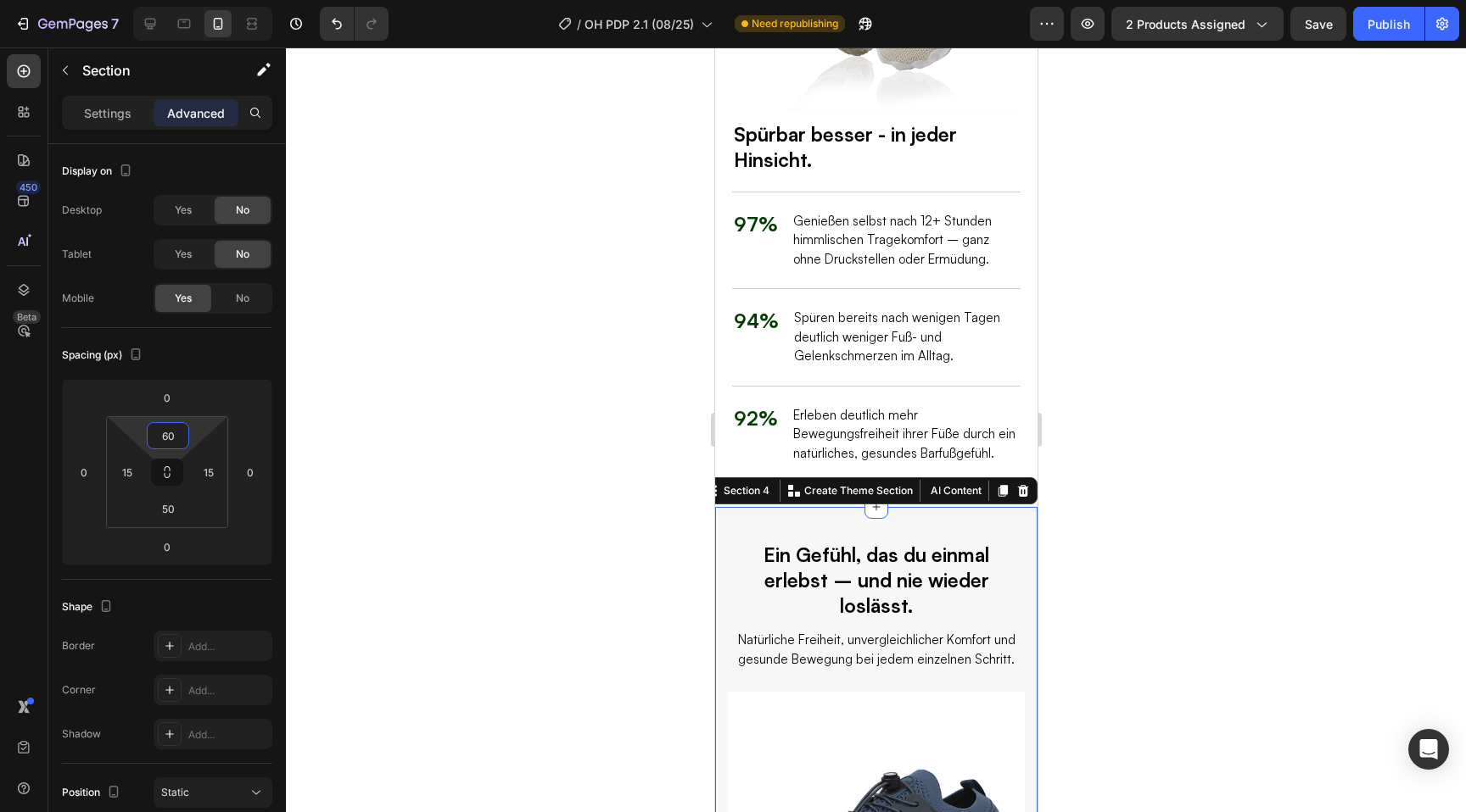
click at [1162, 372] on div at bounding box center [876, 429] width 1180 height 765
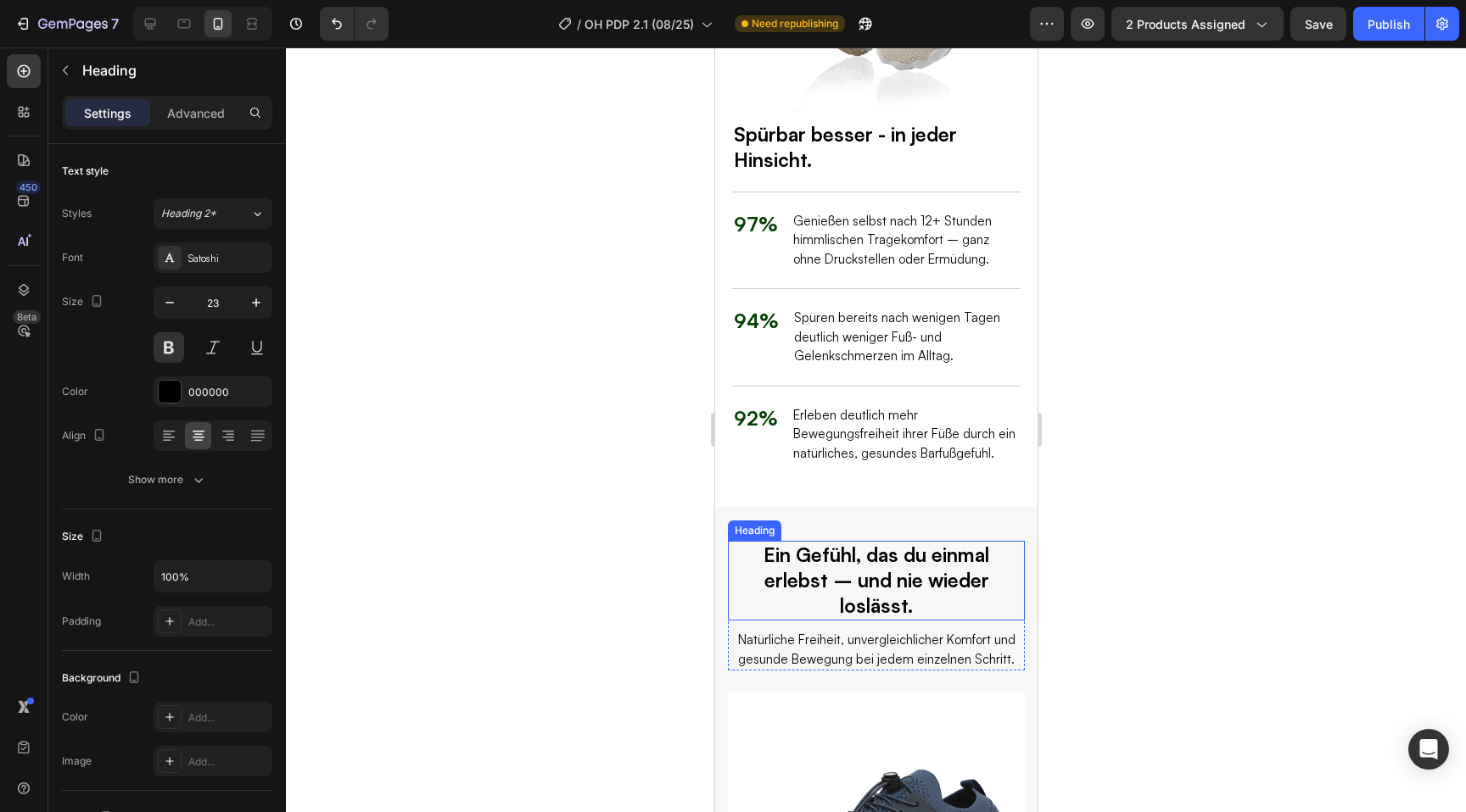
click at [728, 544] on h2 "Ein Gefühl, das du einmal erlebst – und nie wieder loslässt." at bounding box center [875, 581] width 297 height 80
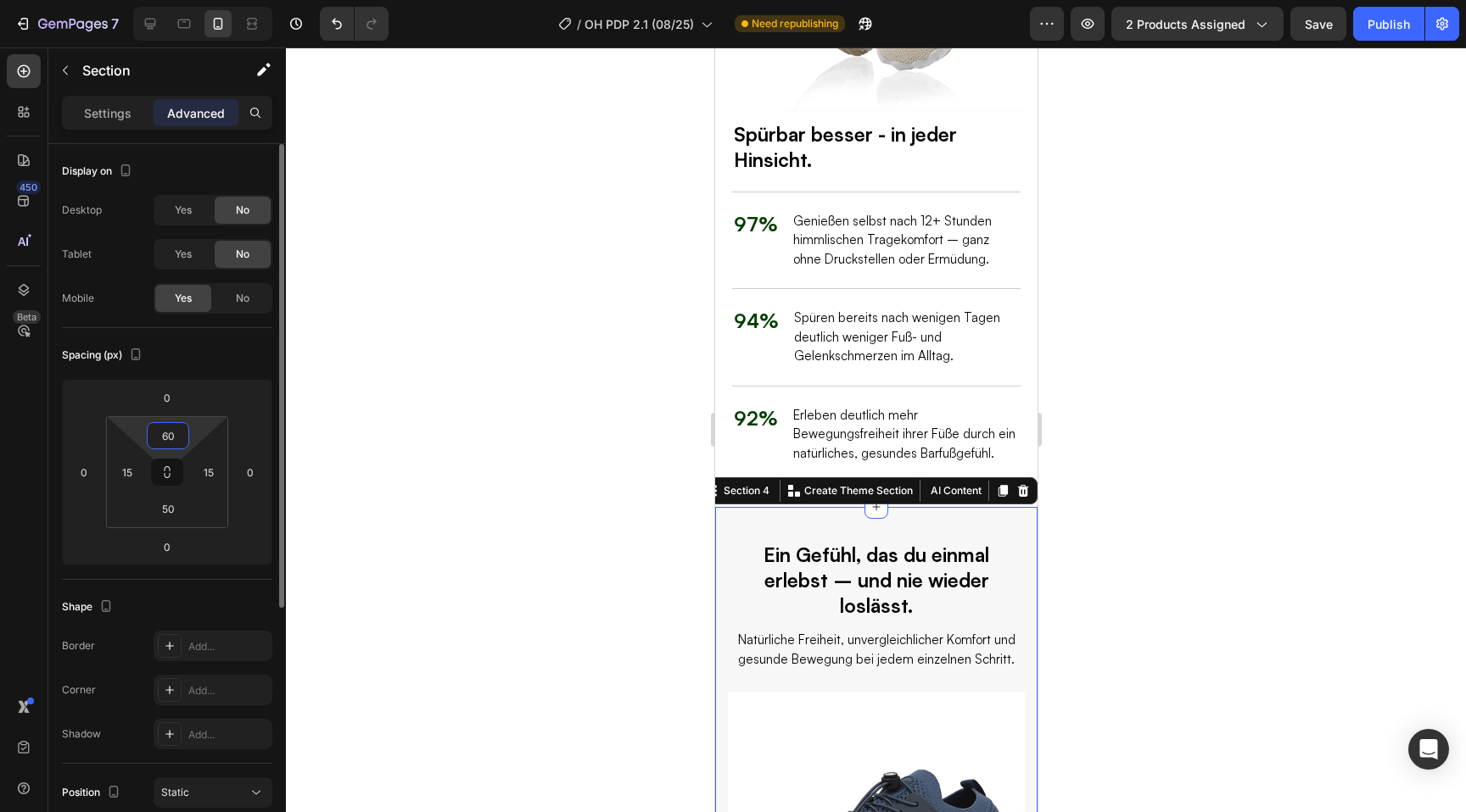
click at [162, 432] on input "60" at bounding box center [168, 435] width 34 height 26
type input "50"
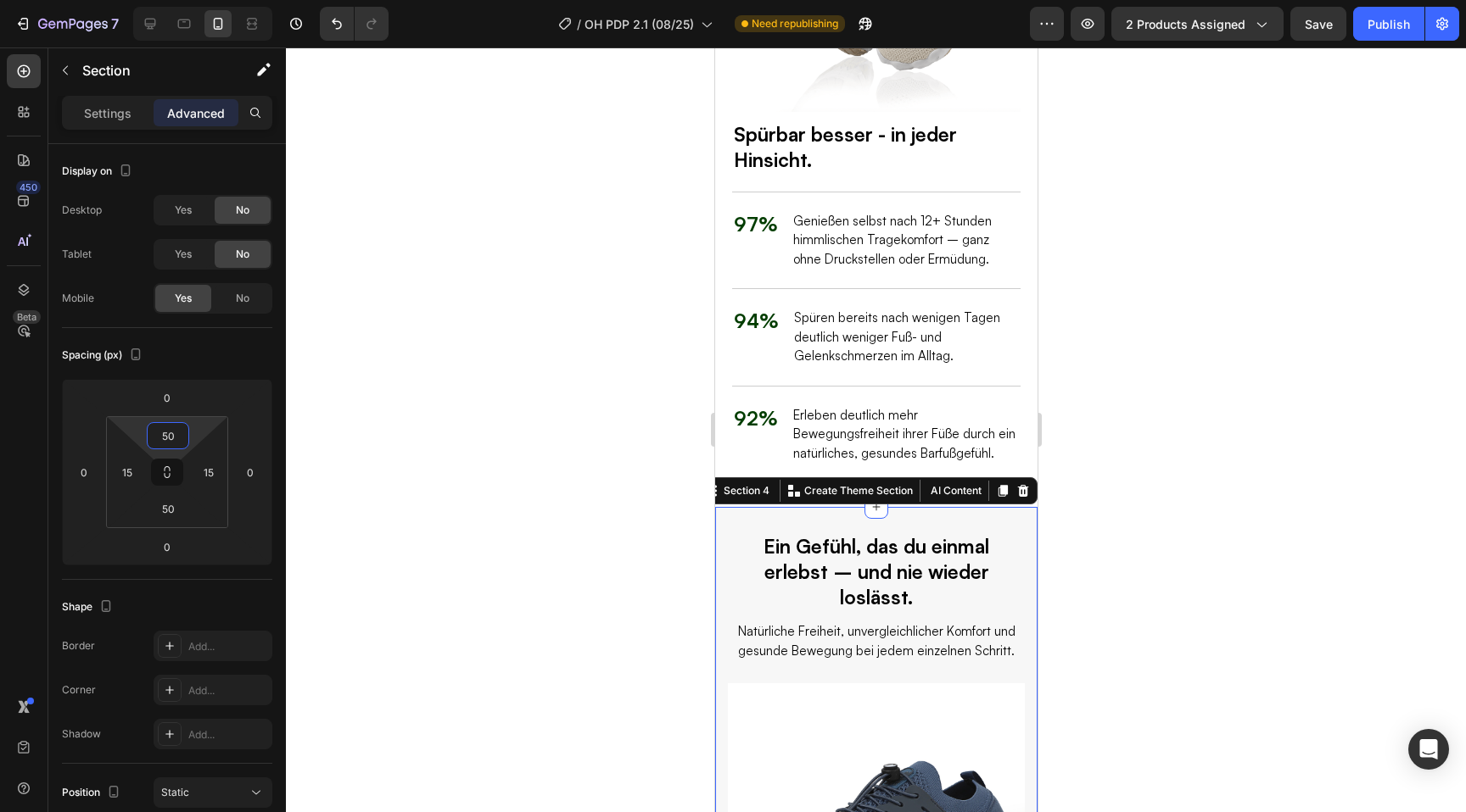
click at [598, 423] on div at bounding box center [876, 429] width 1180 height 765
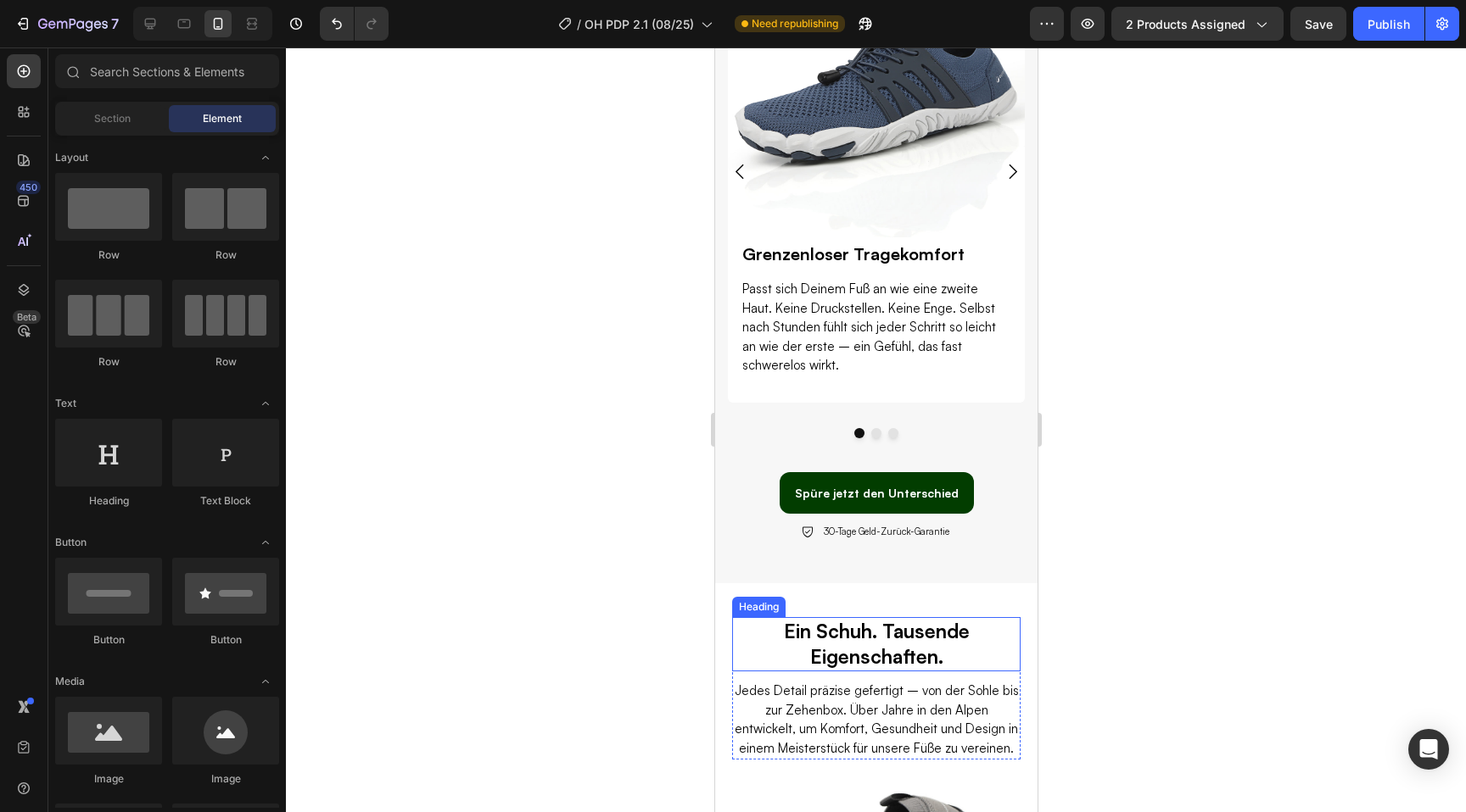
scroll to position [3017, 0]
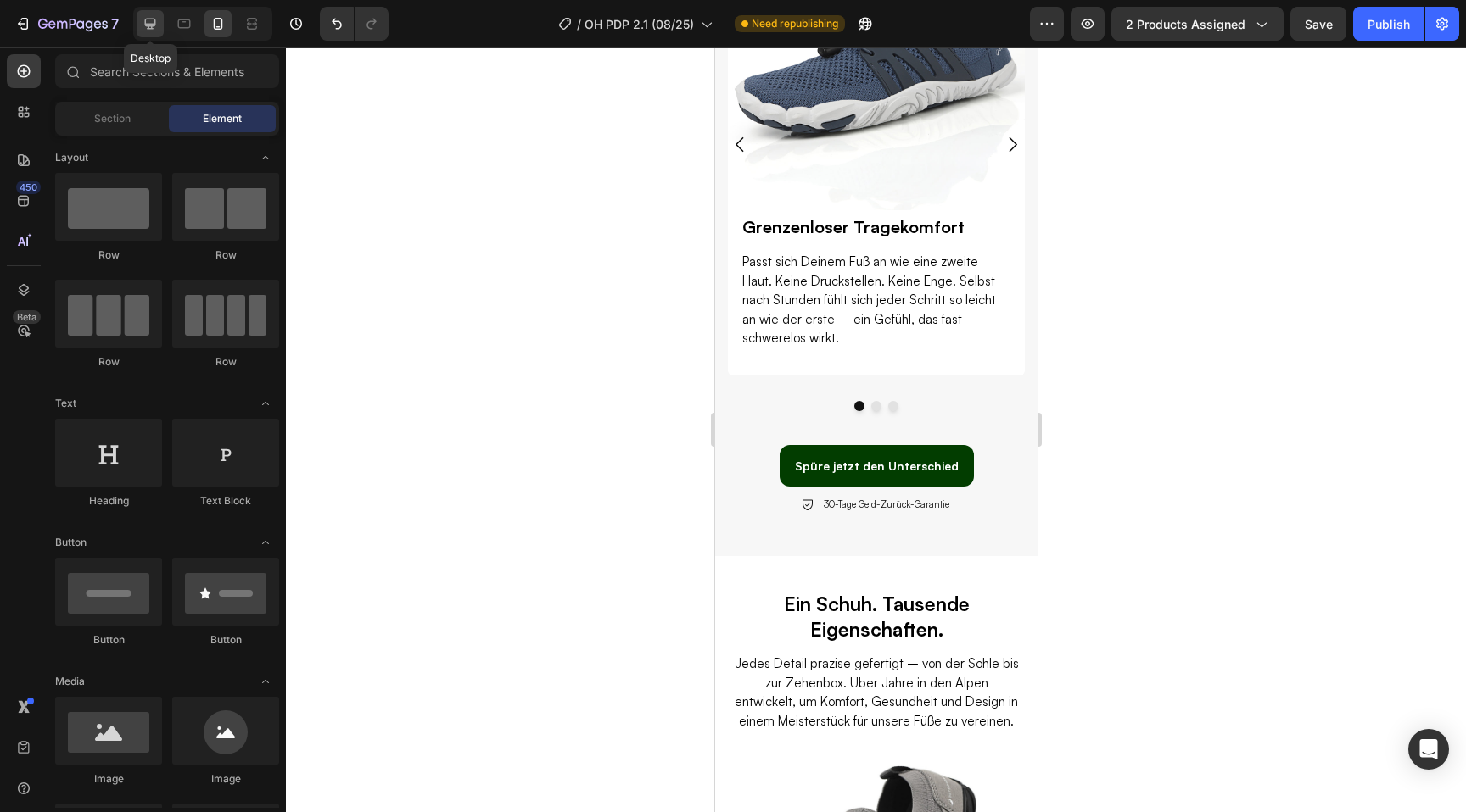
click at [144, 28] on icon at bounding box center [150, 23] width 17 height 17
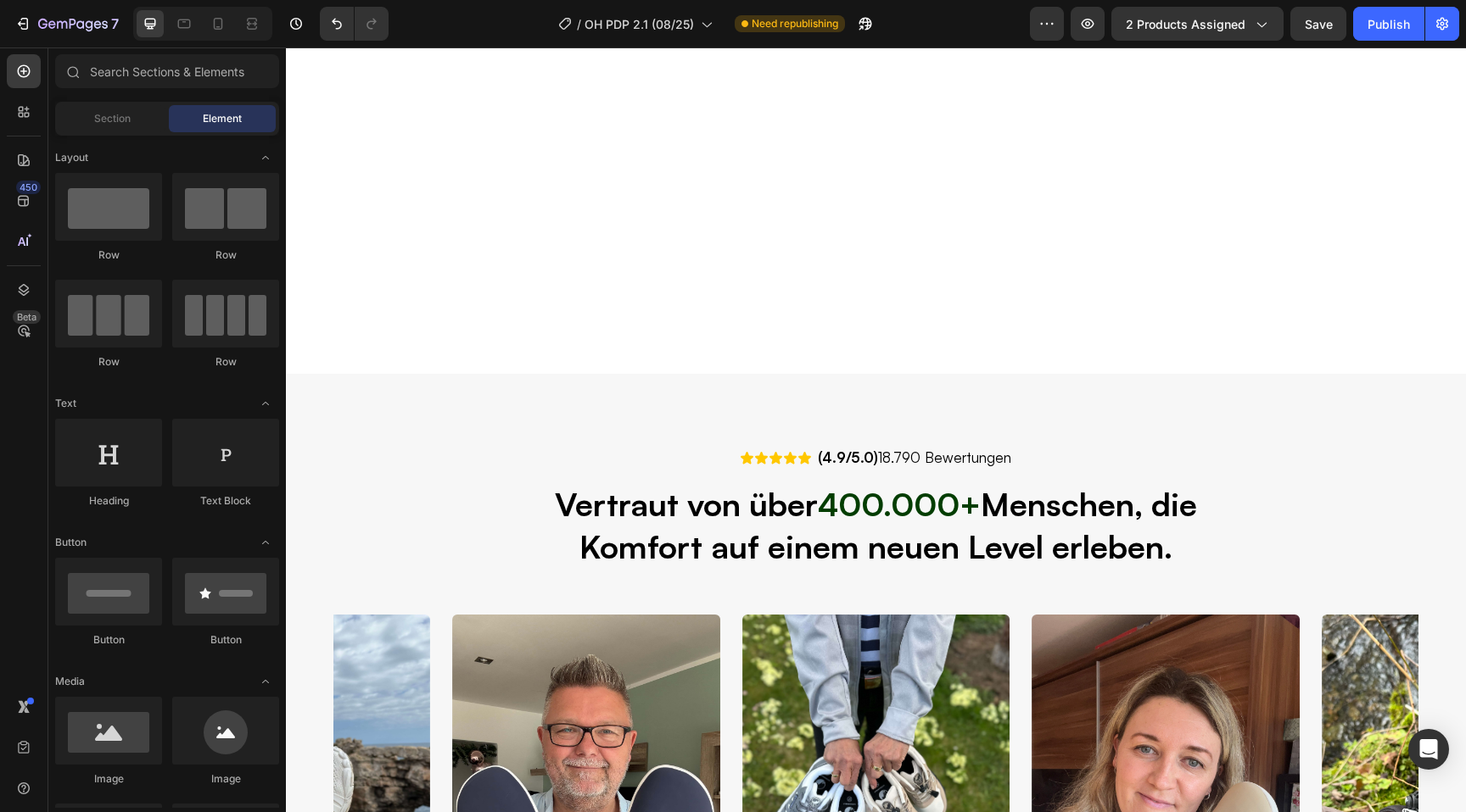
select select "36"
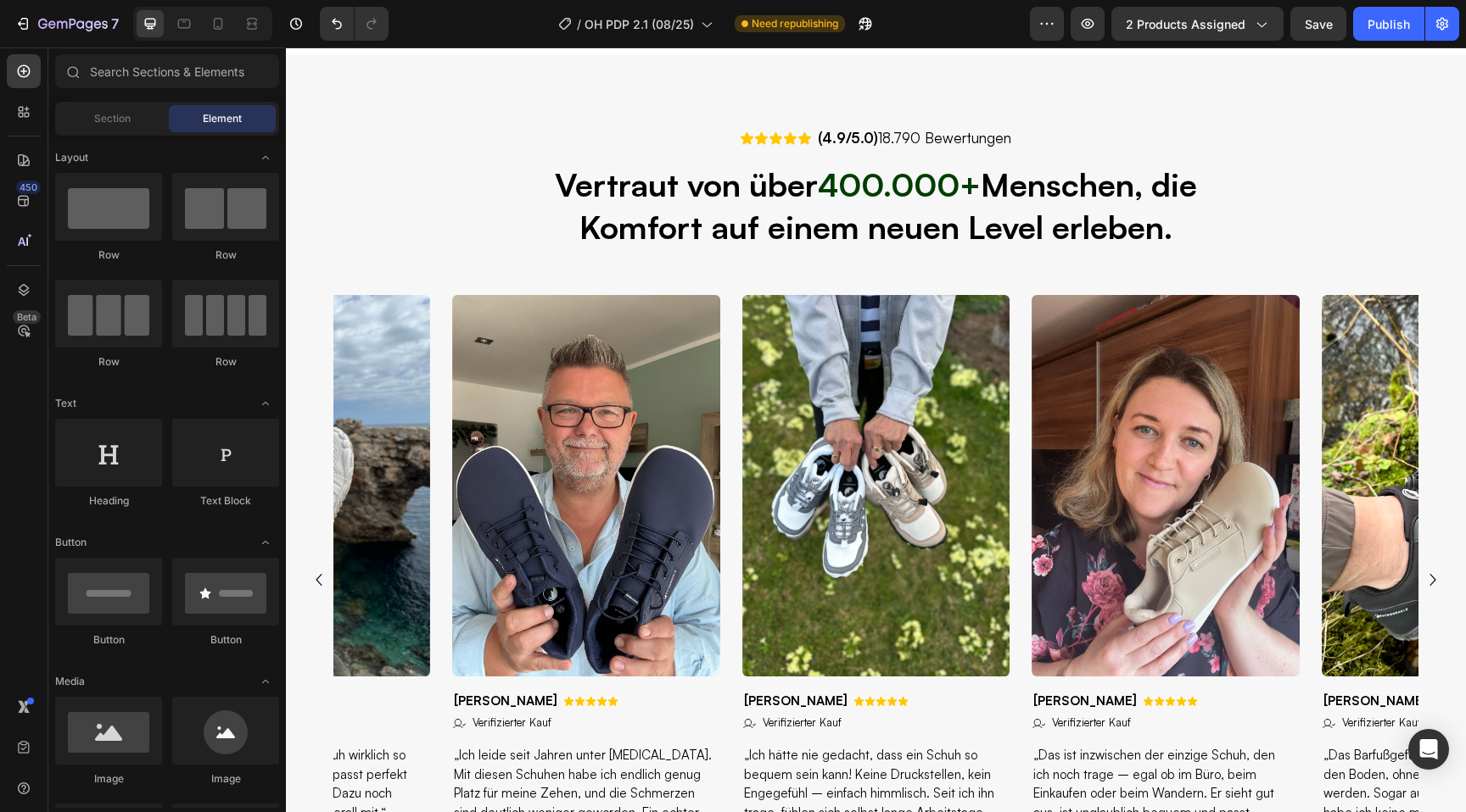
select select "36"
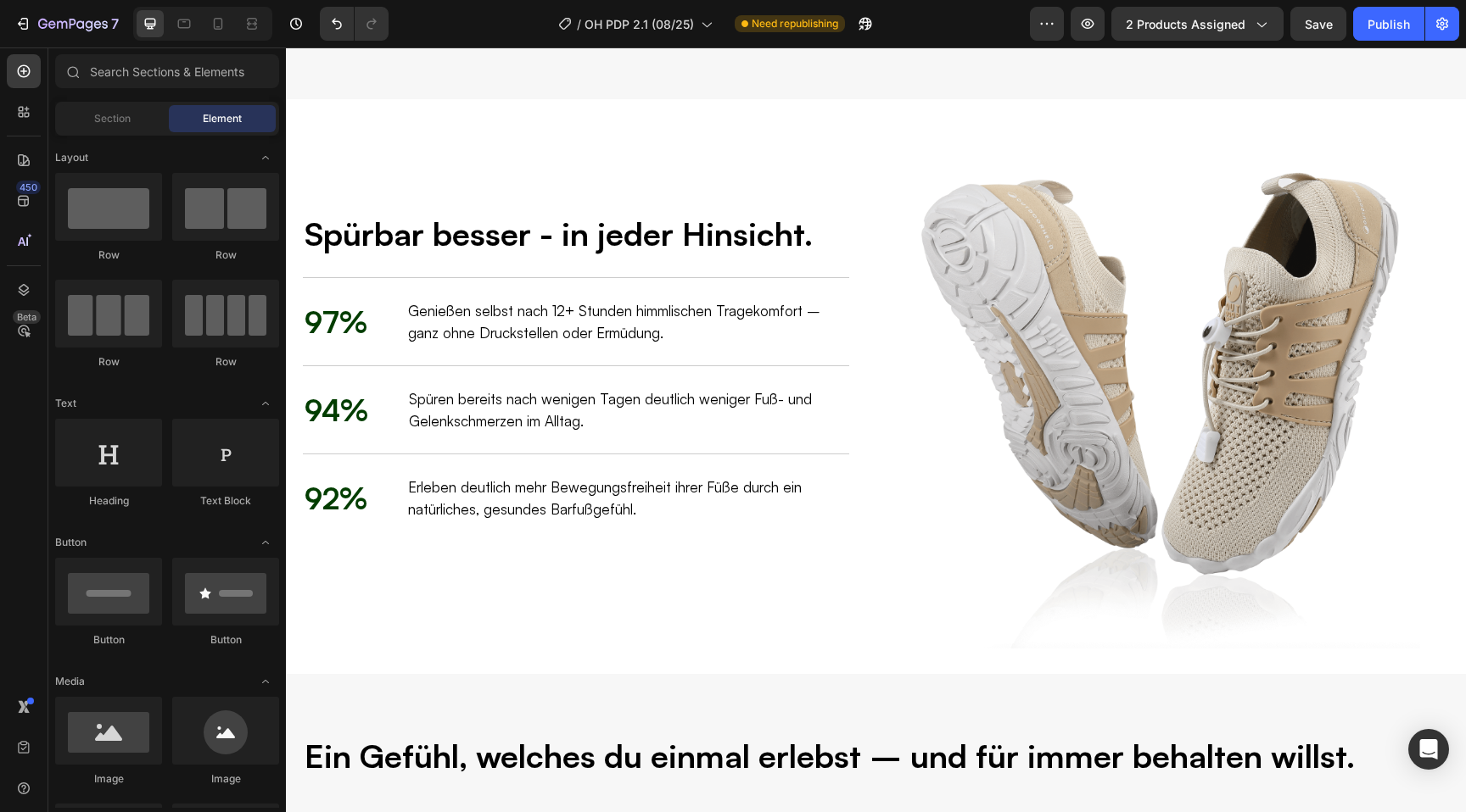
scroll to position [1941, 0]
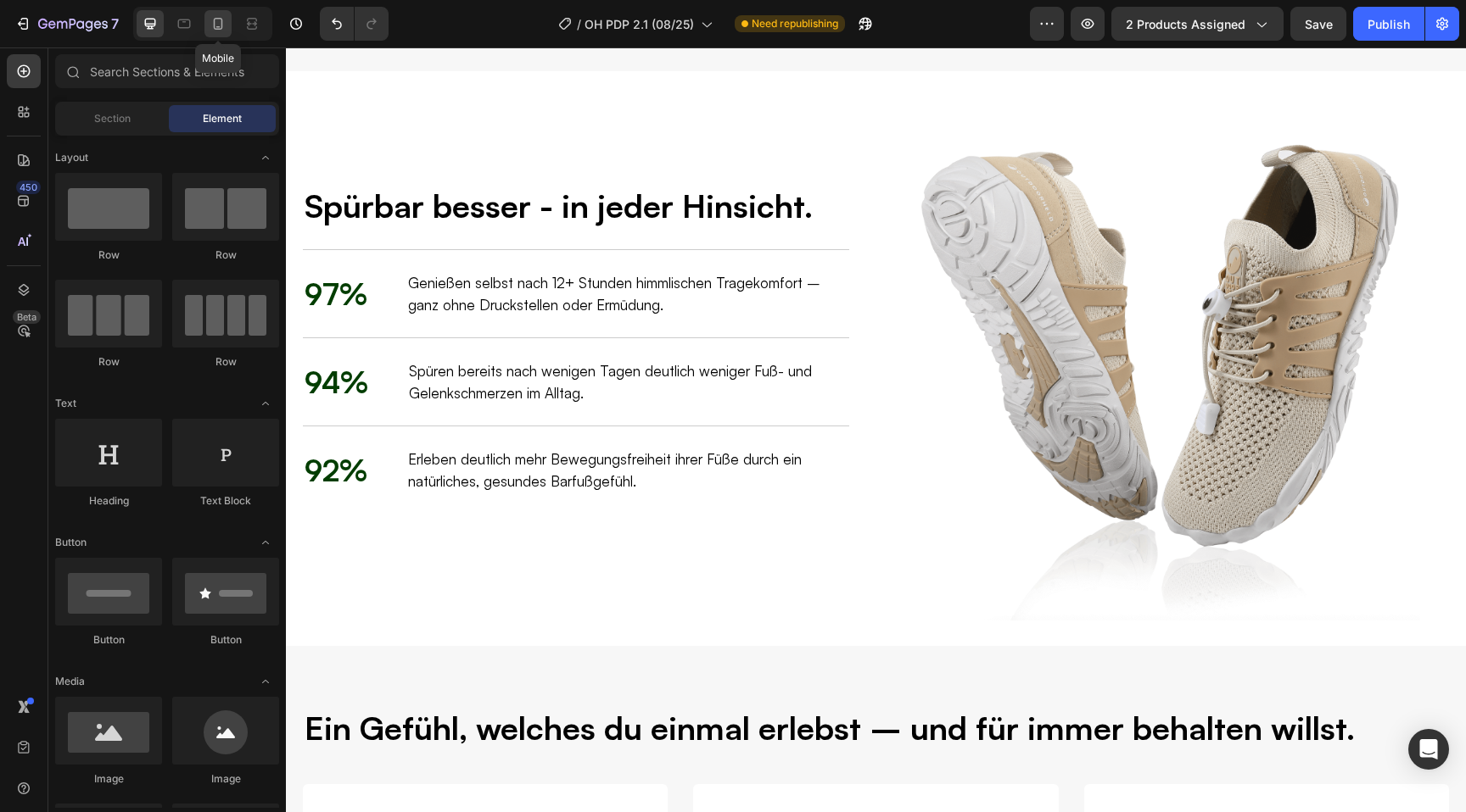
click at [224, 27] on icon at bounding box center [217, 23] width 17 height 17
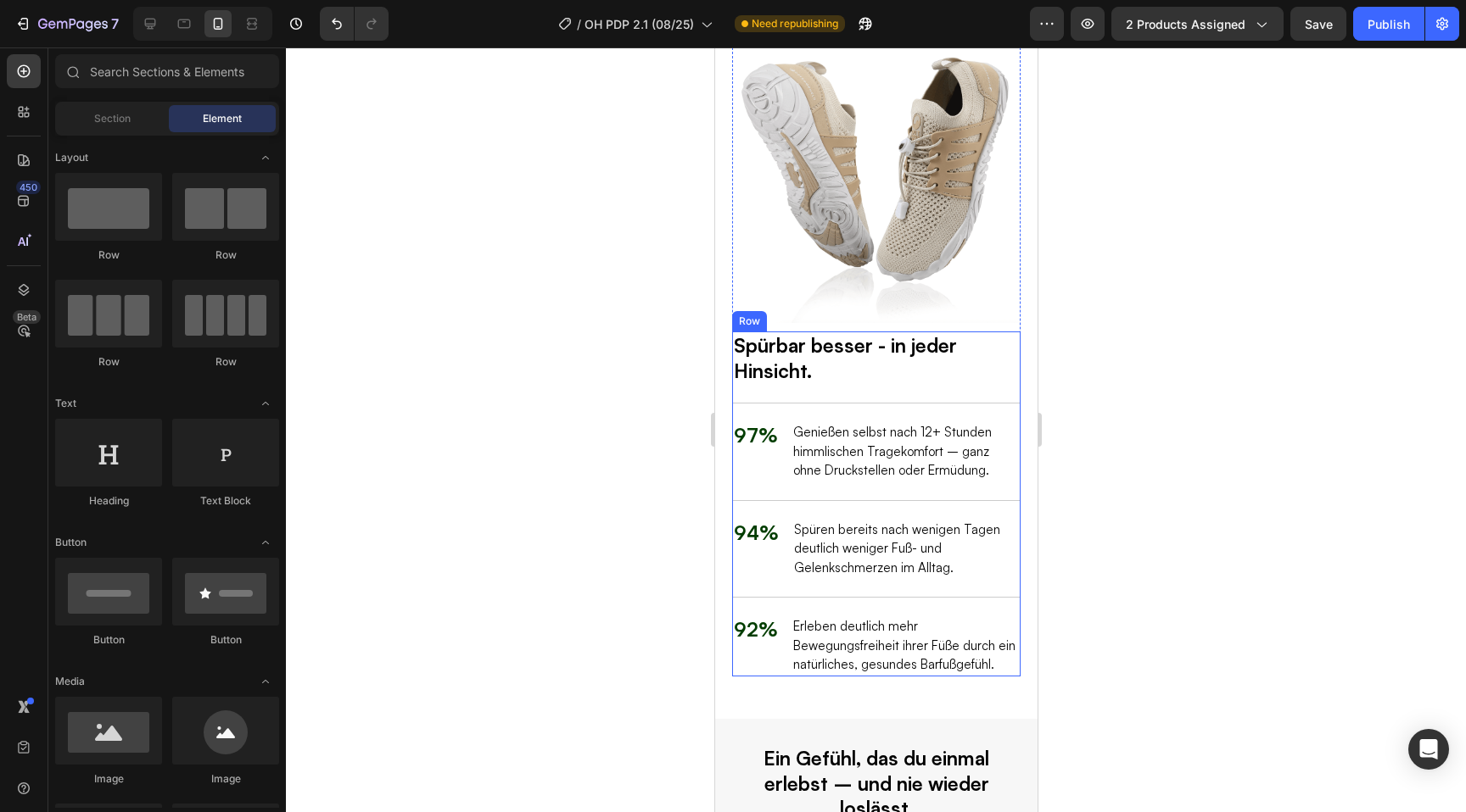
select select "36"
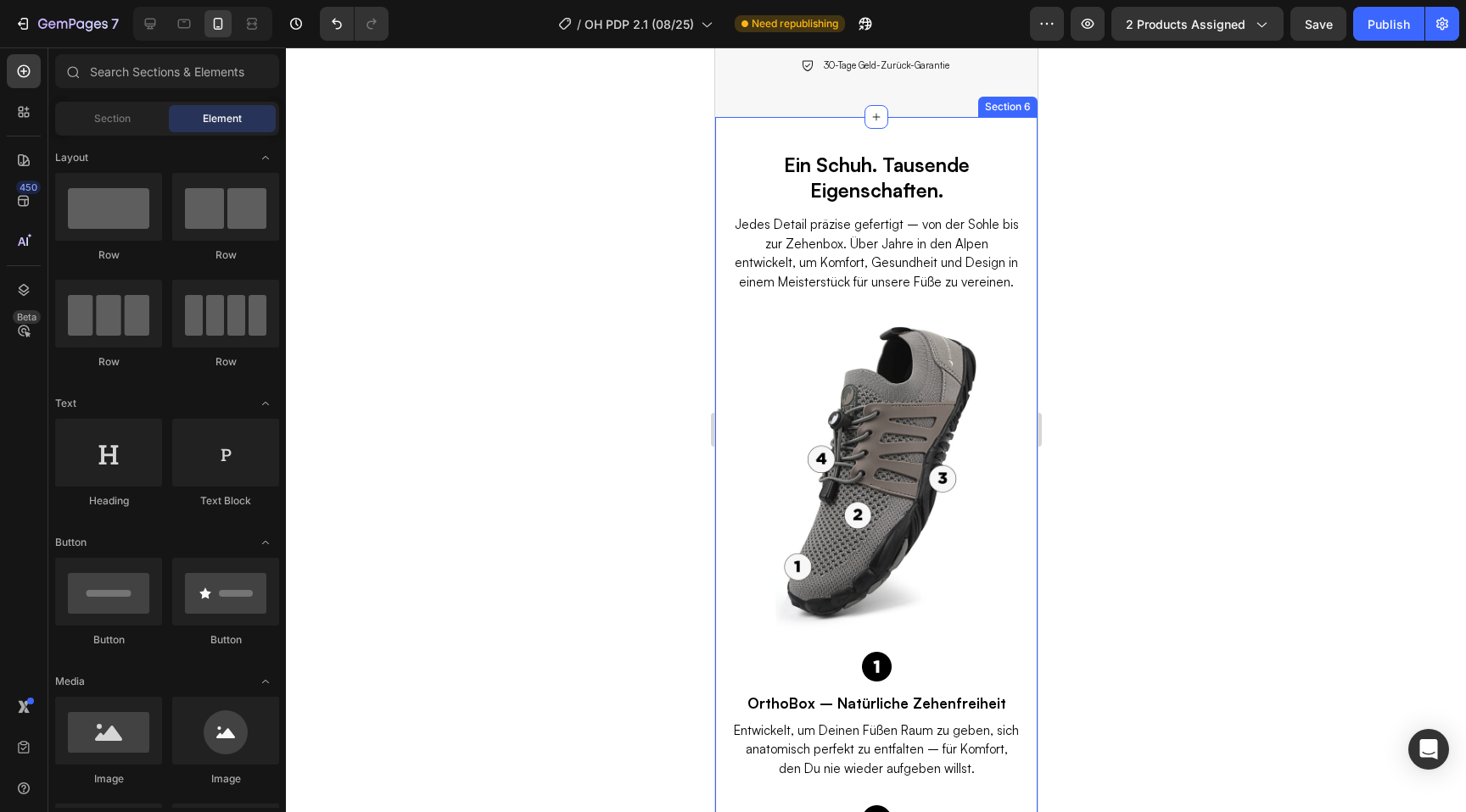
scroll to position [3452, 0]
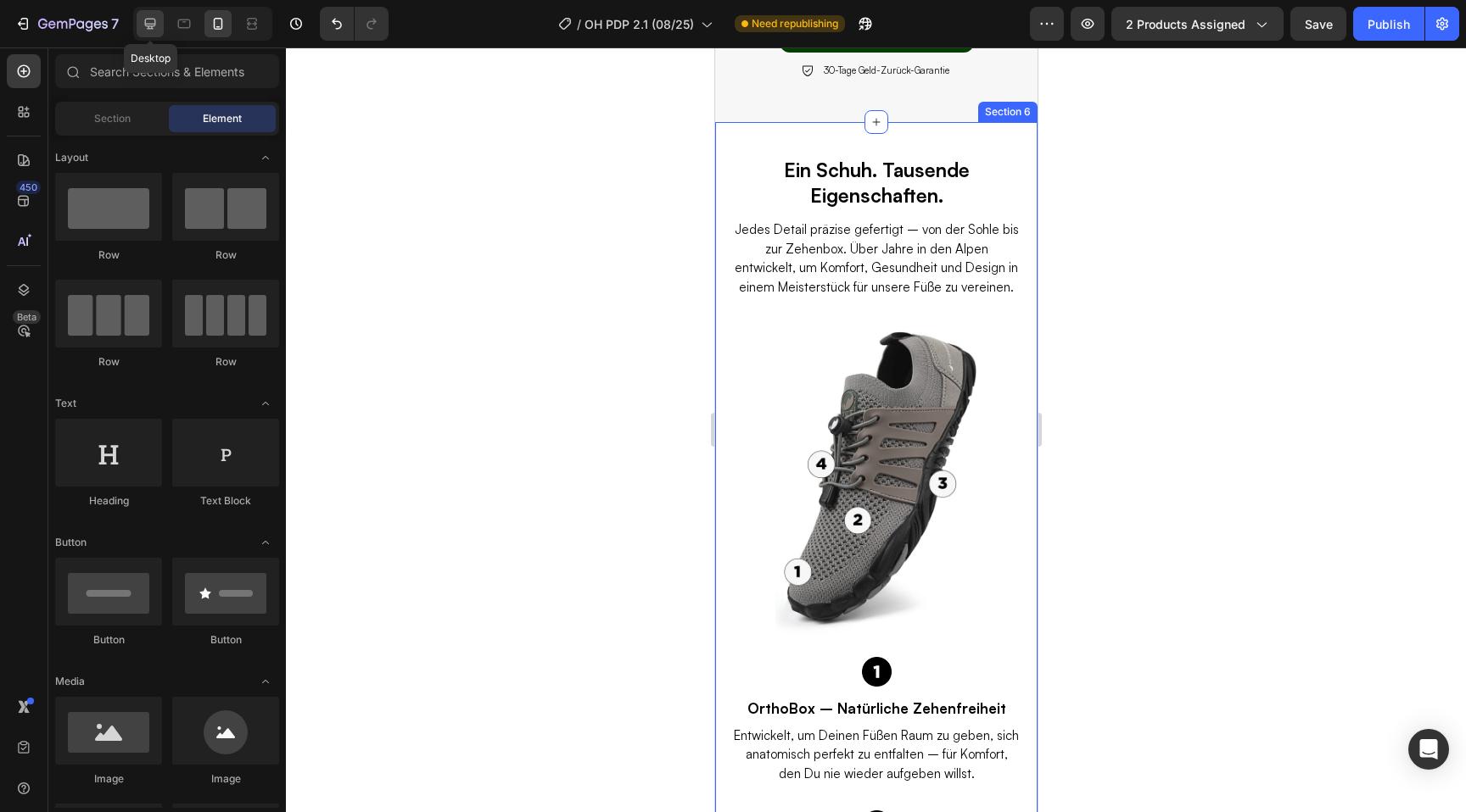
click at [160, 20] on div at bounding box center [150, 23] width 27 height 27
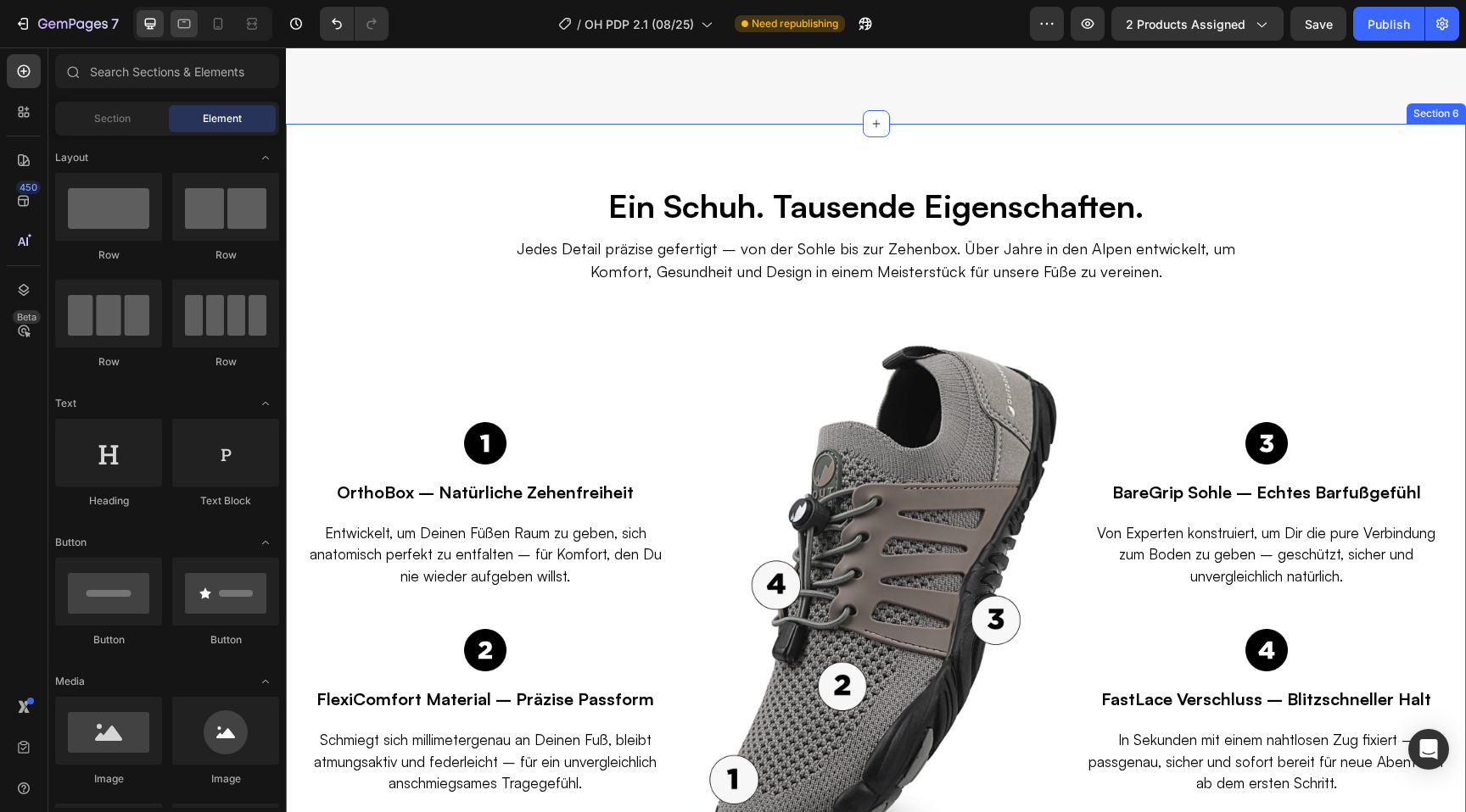
scroll to position [3650, 0]
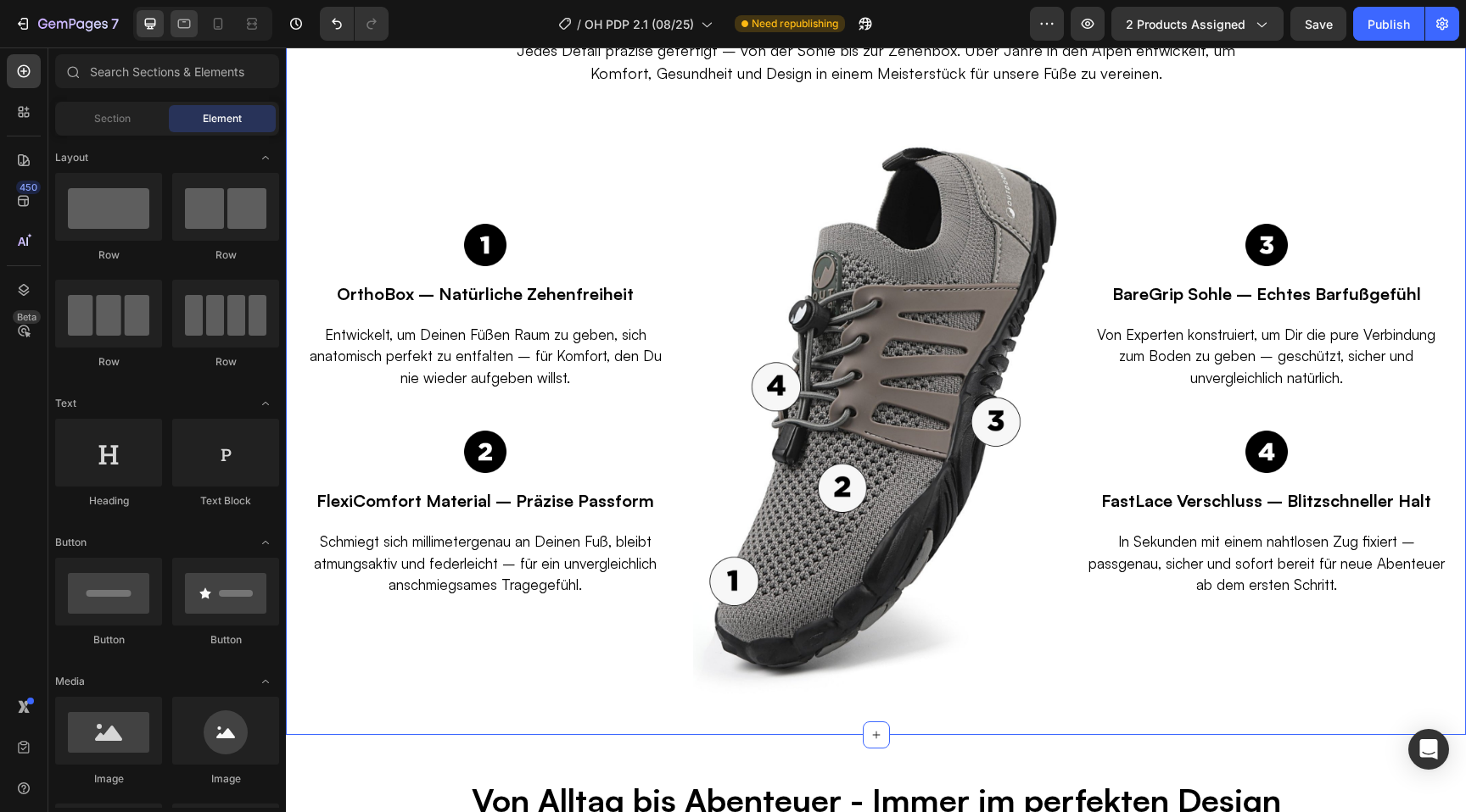
click at [186, 21] on icon at bounding box center [184, 24] width 12 height 9
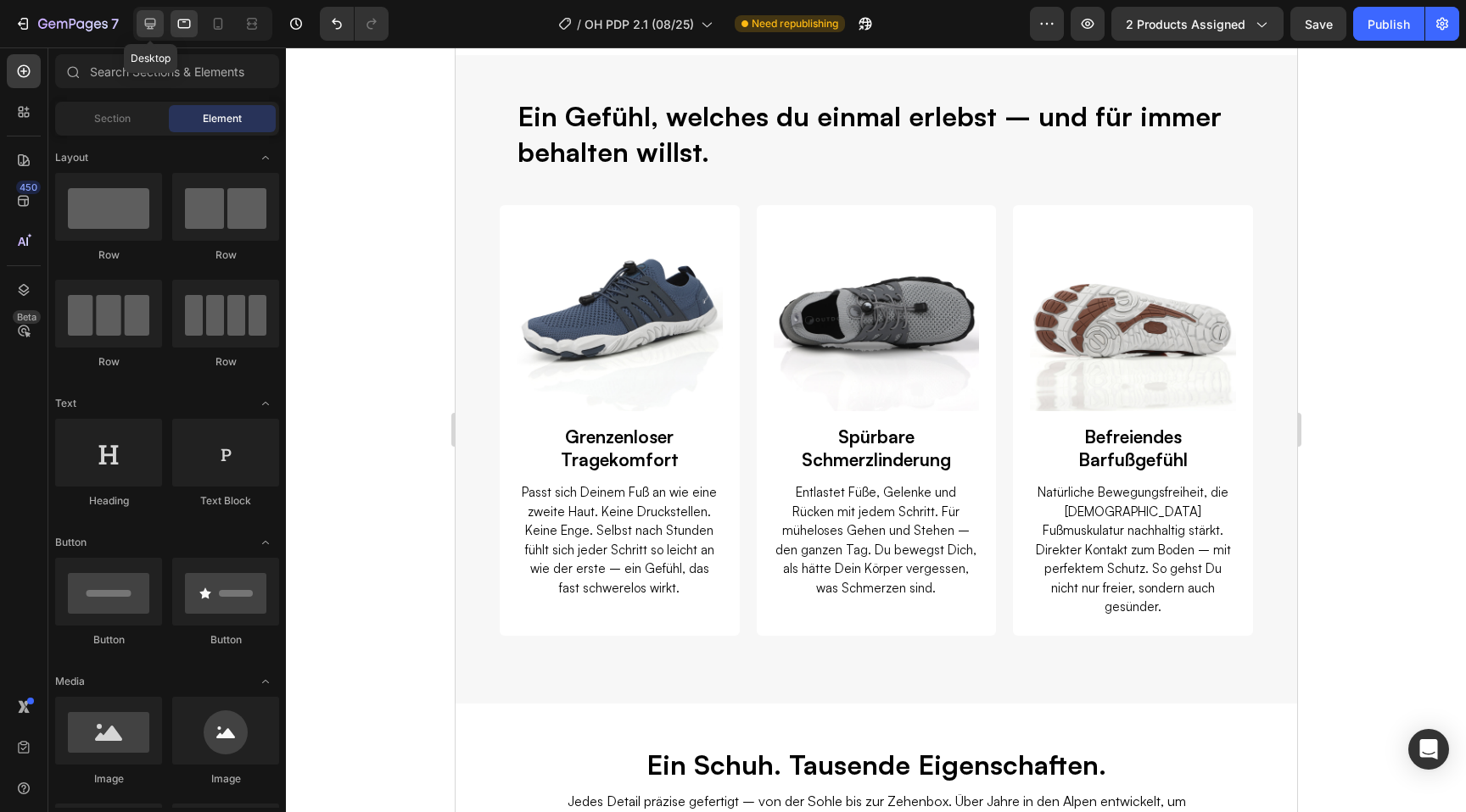
click at [158, 33] on div at bounding box center [150, 23] width 27 height 27
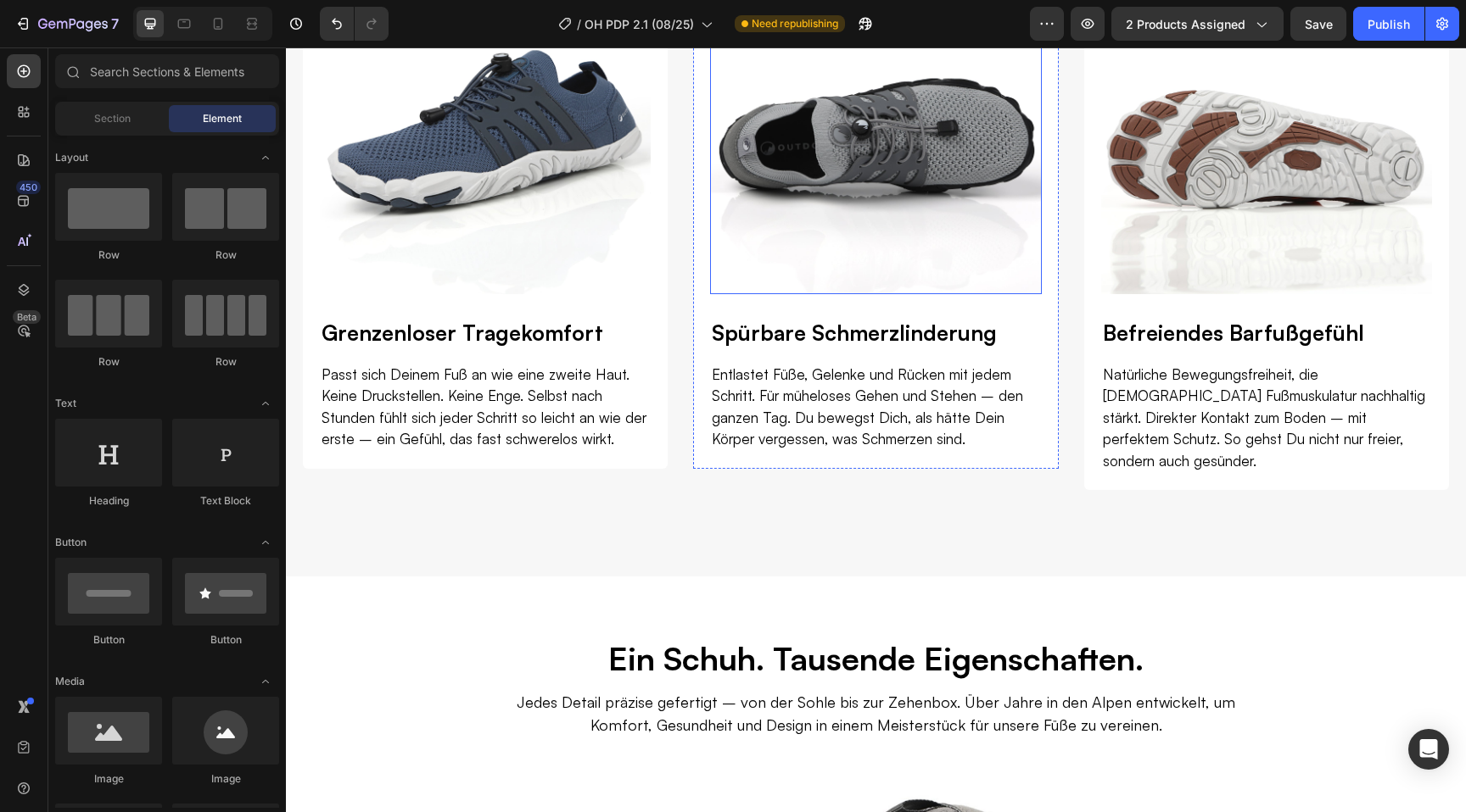
scroll to position [2868, 0]
click at [526, 229] on img at bounding box center [485, 127] width 330 height 330
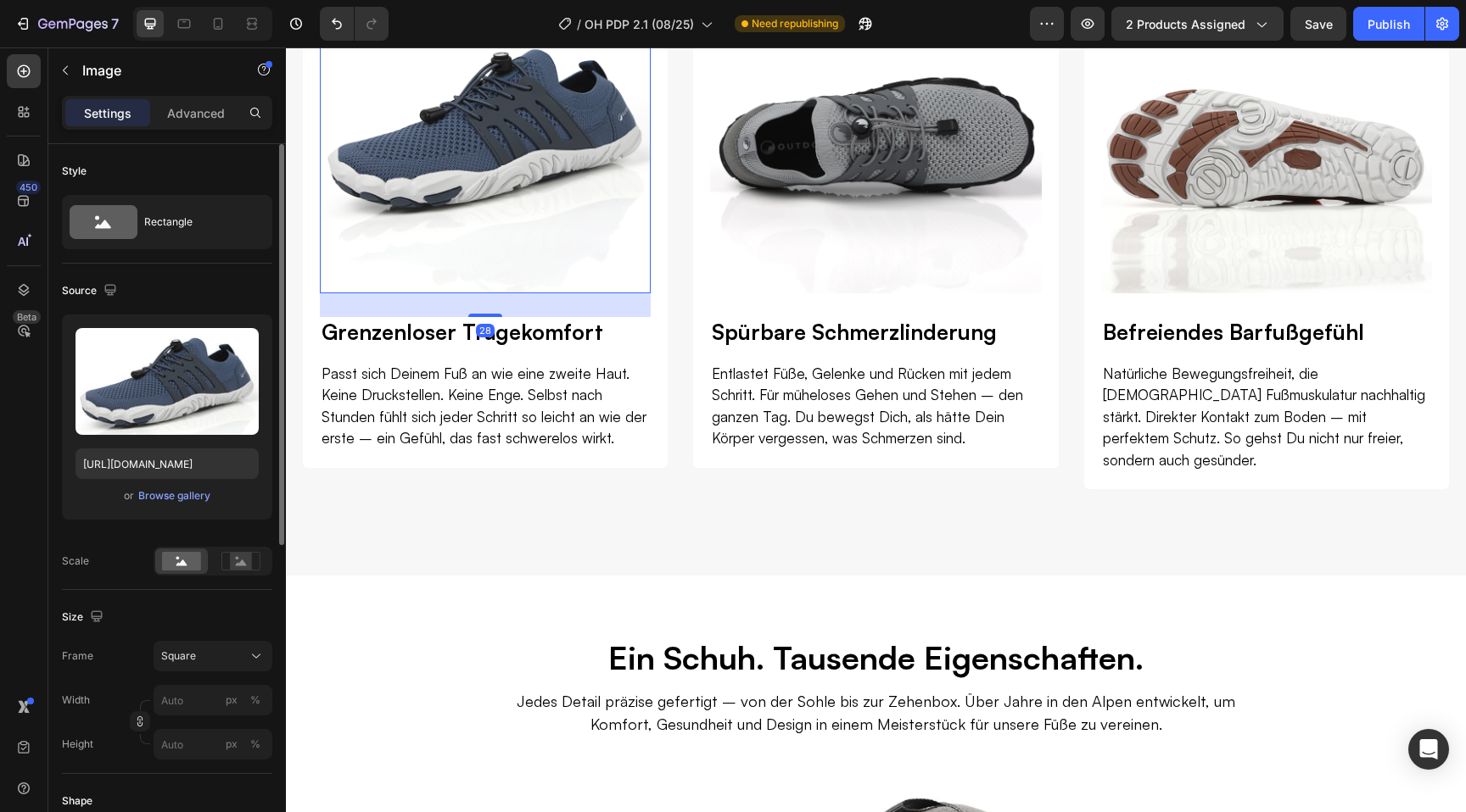
scroll to position [562, 0]
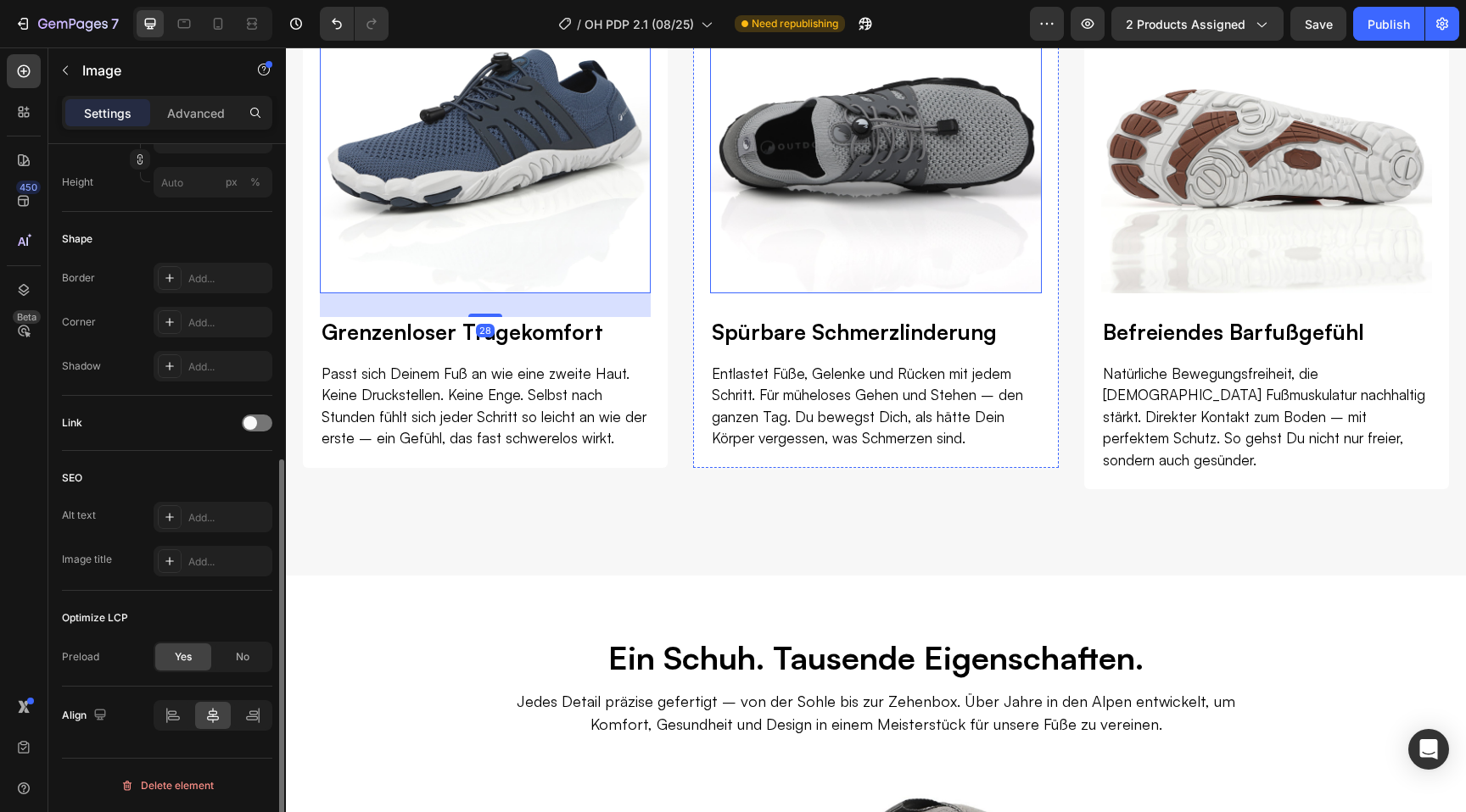
click at [816, 151] on img at bounding box center [875, 127] width 330 height 330
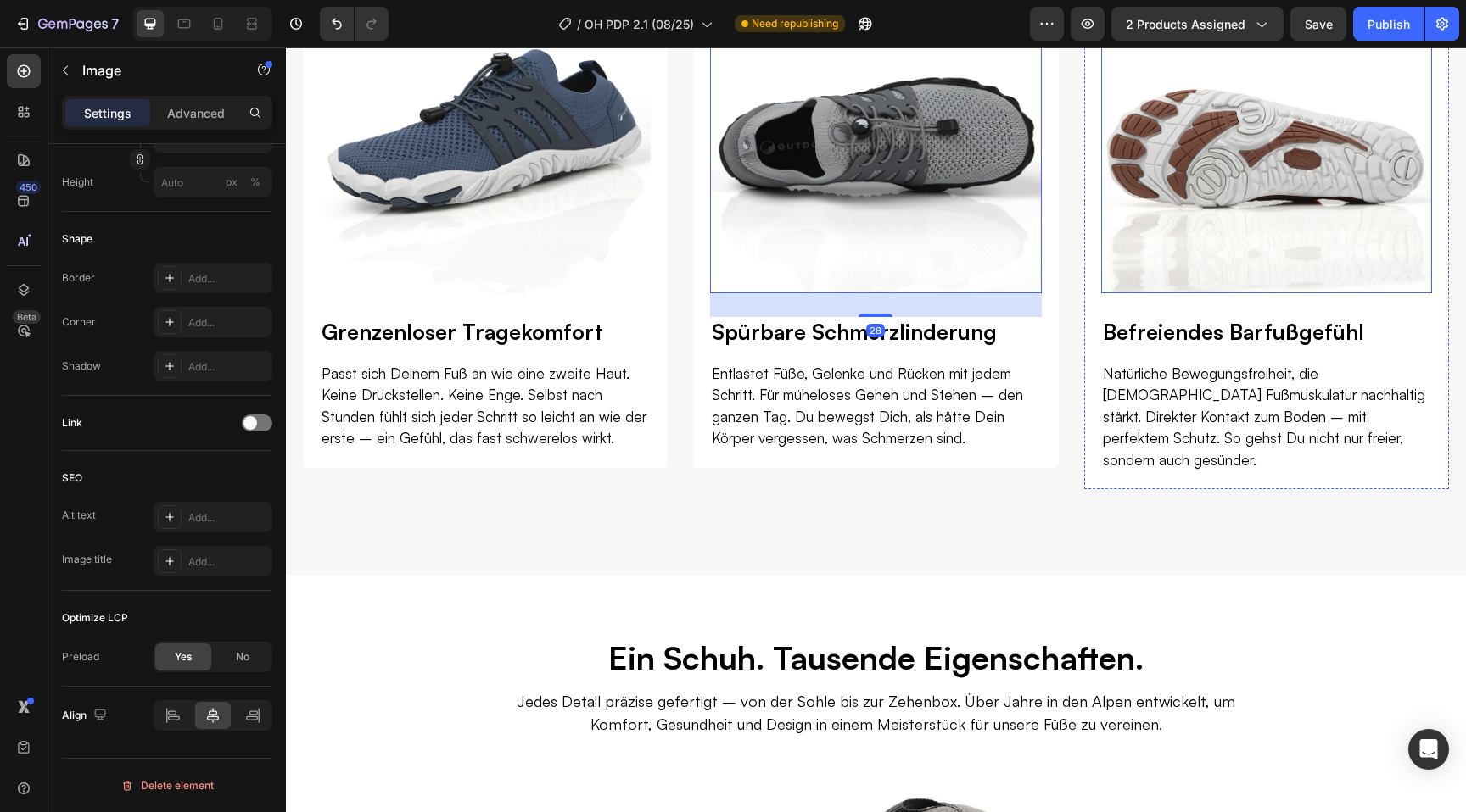
click at [1175, 169] on img at bounding box center [1266, 127] width 330 height 330
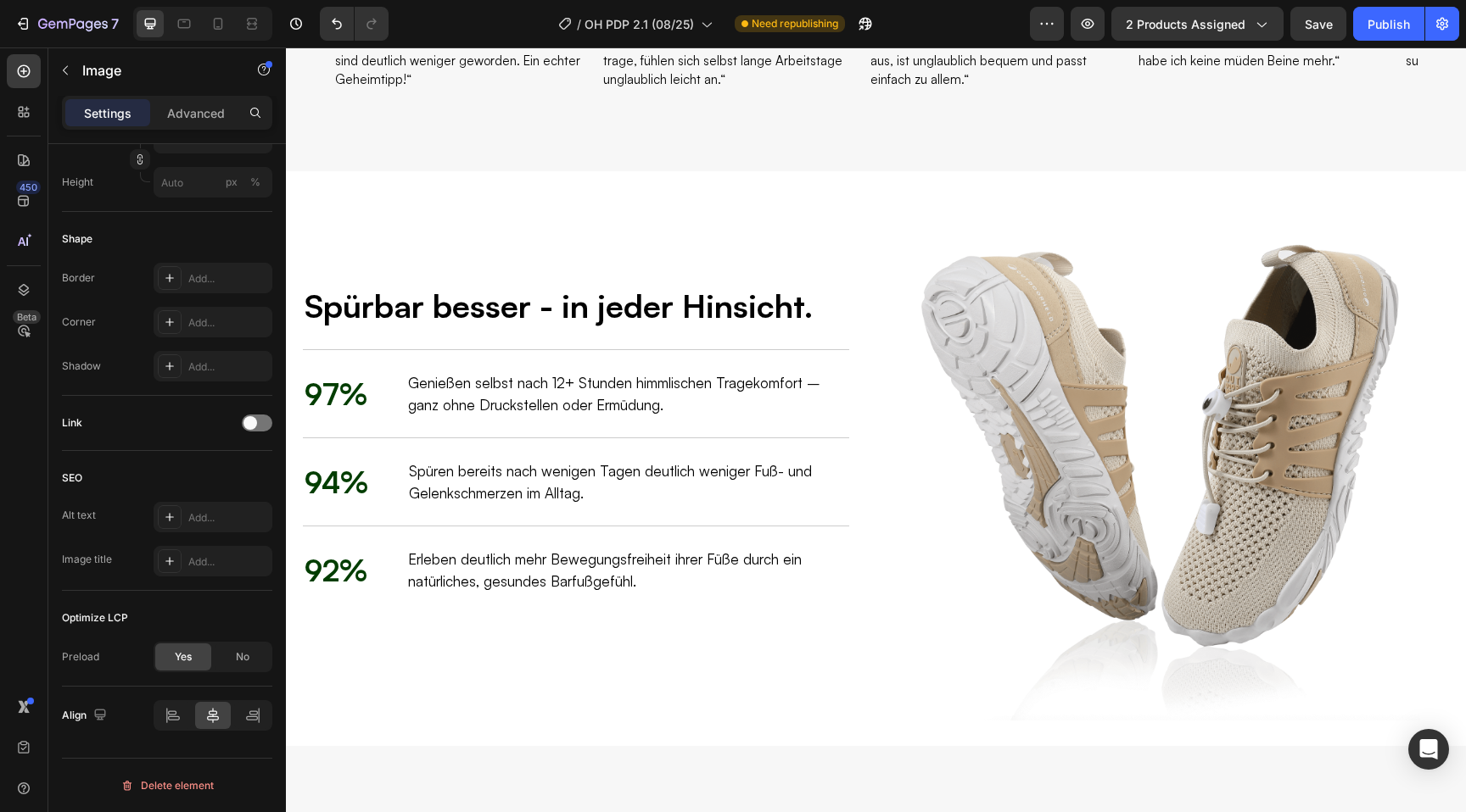
scroll to position [785, 0]
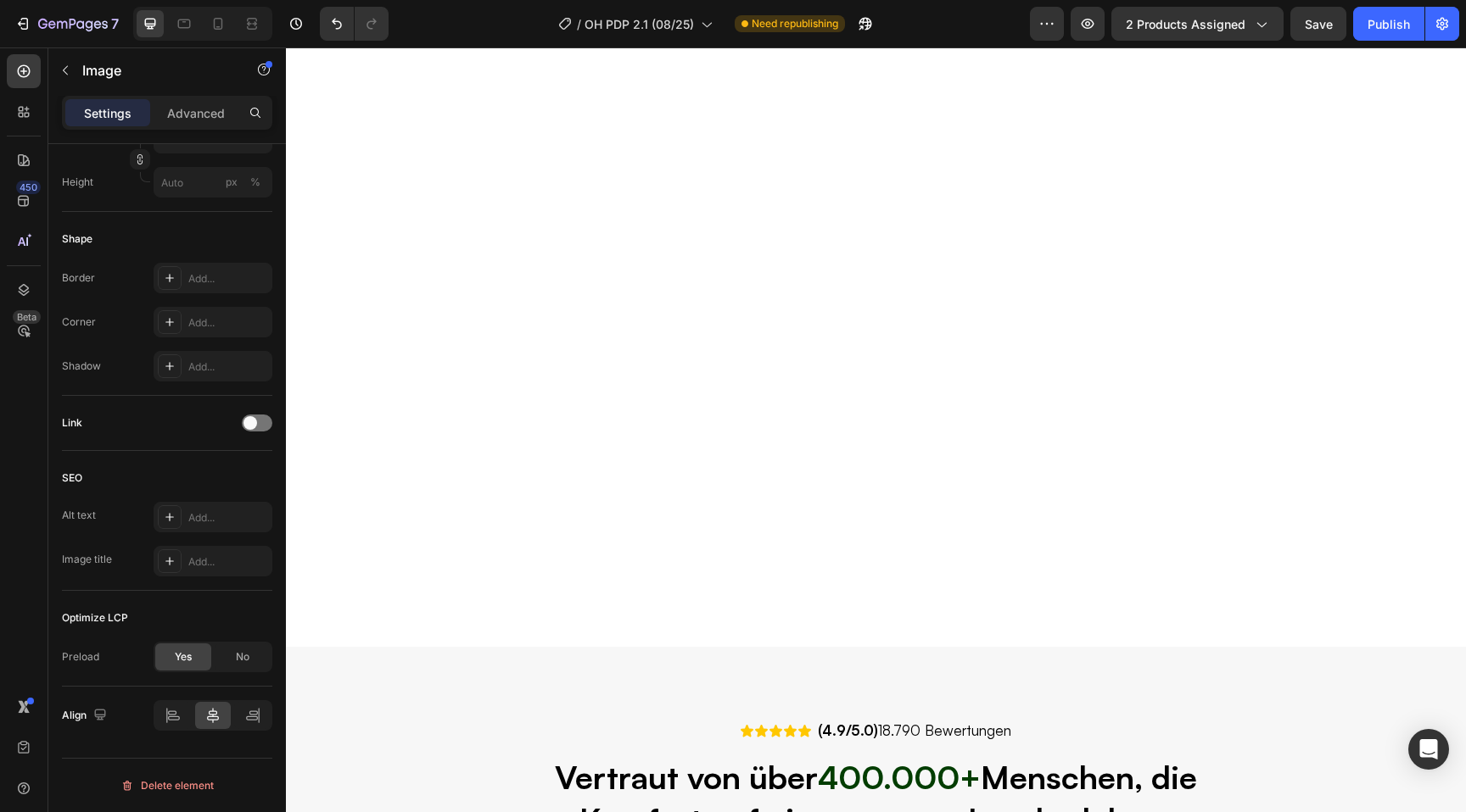
select select "36"
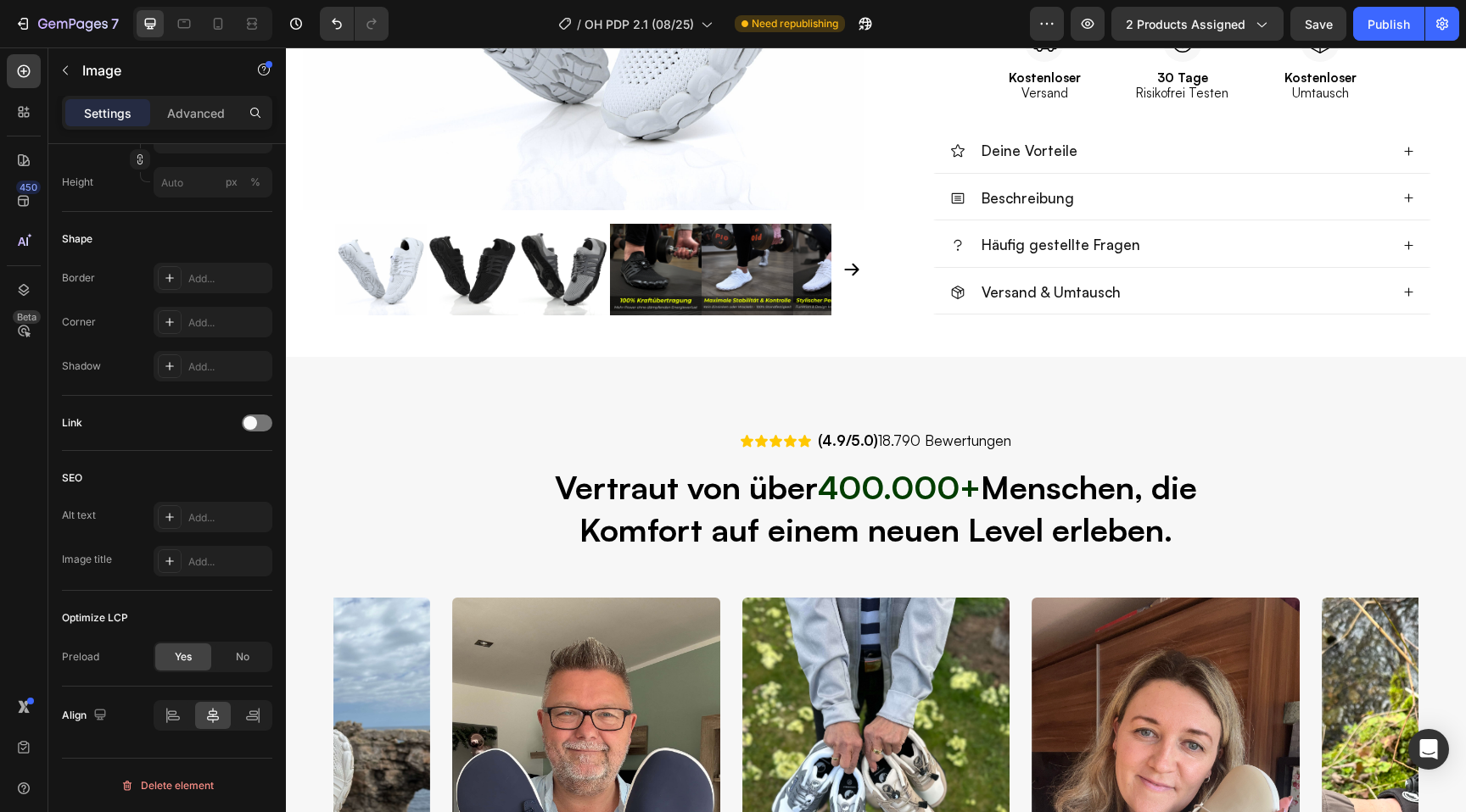
scroll to position [0, 0]
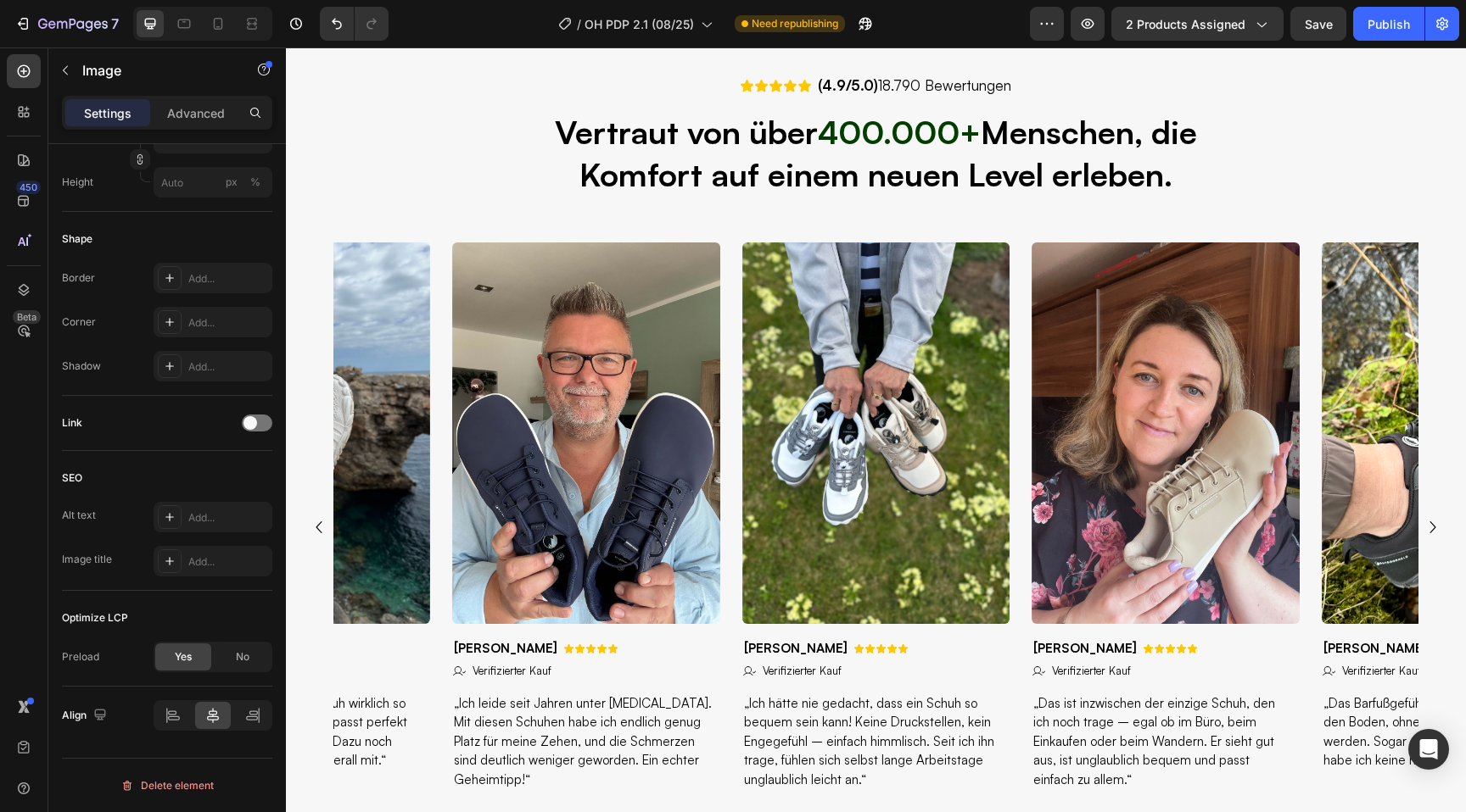
select select "36"
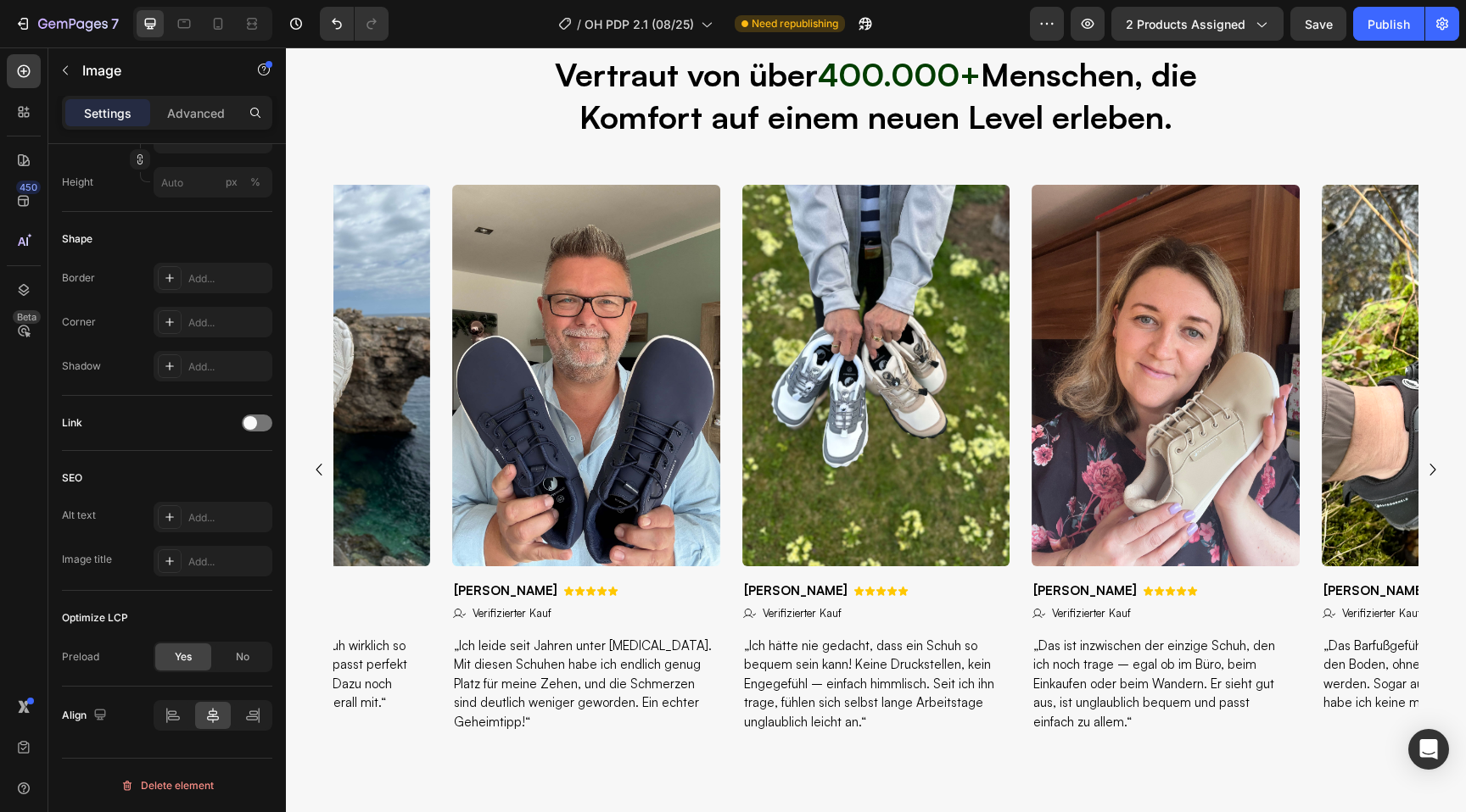
scroll to position [1210, 0]
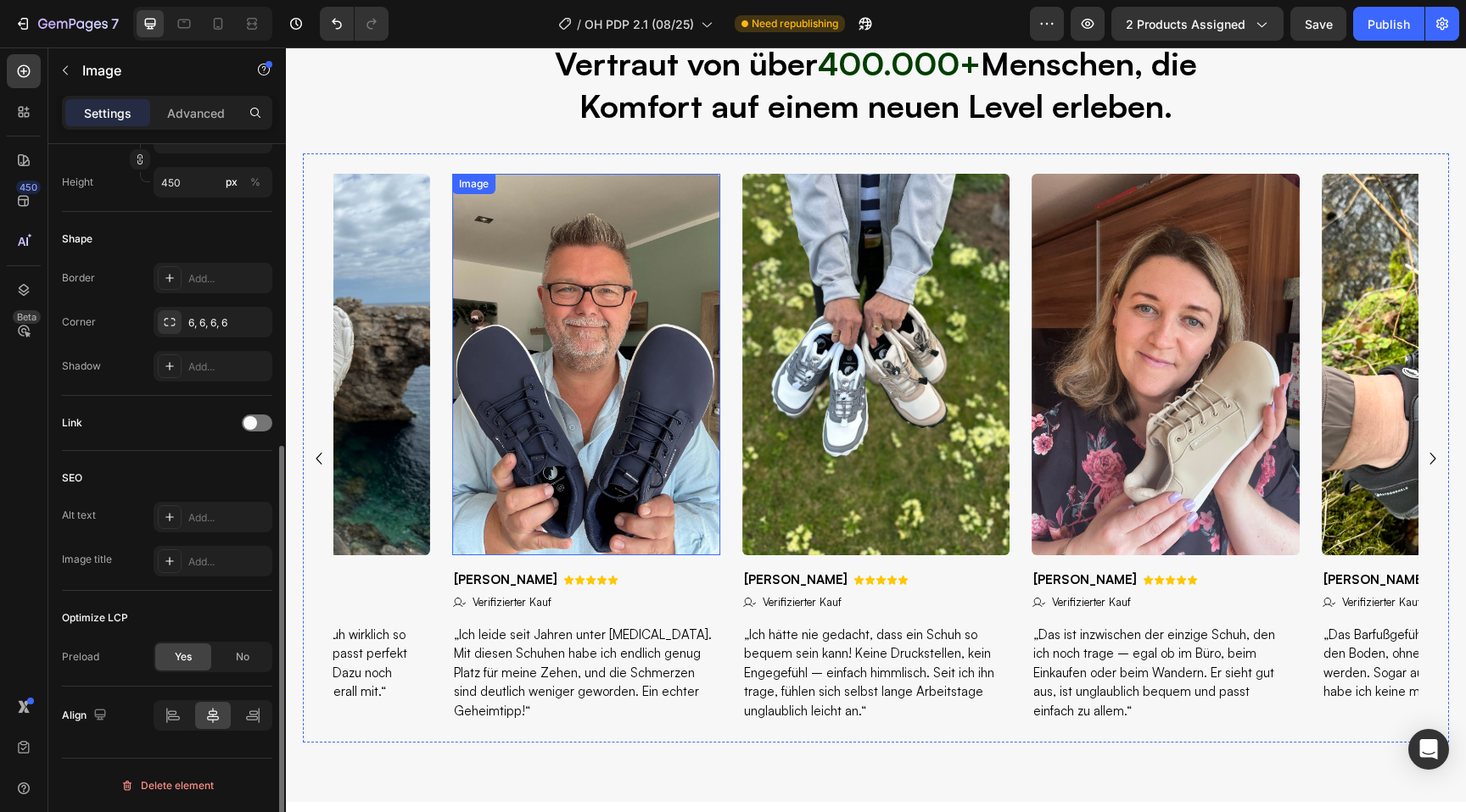
click at [597, 376] on img at bounding box center [586, 364] width 268 height 382
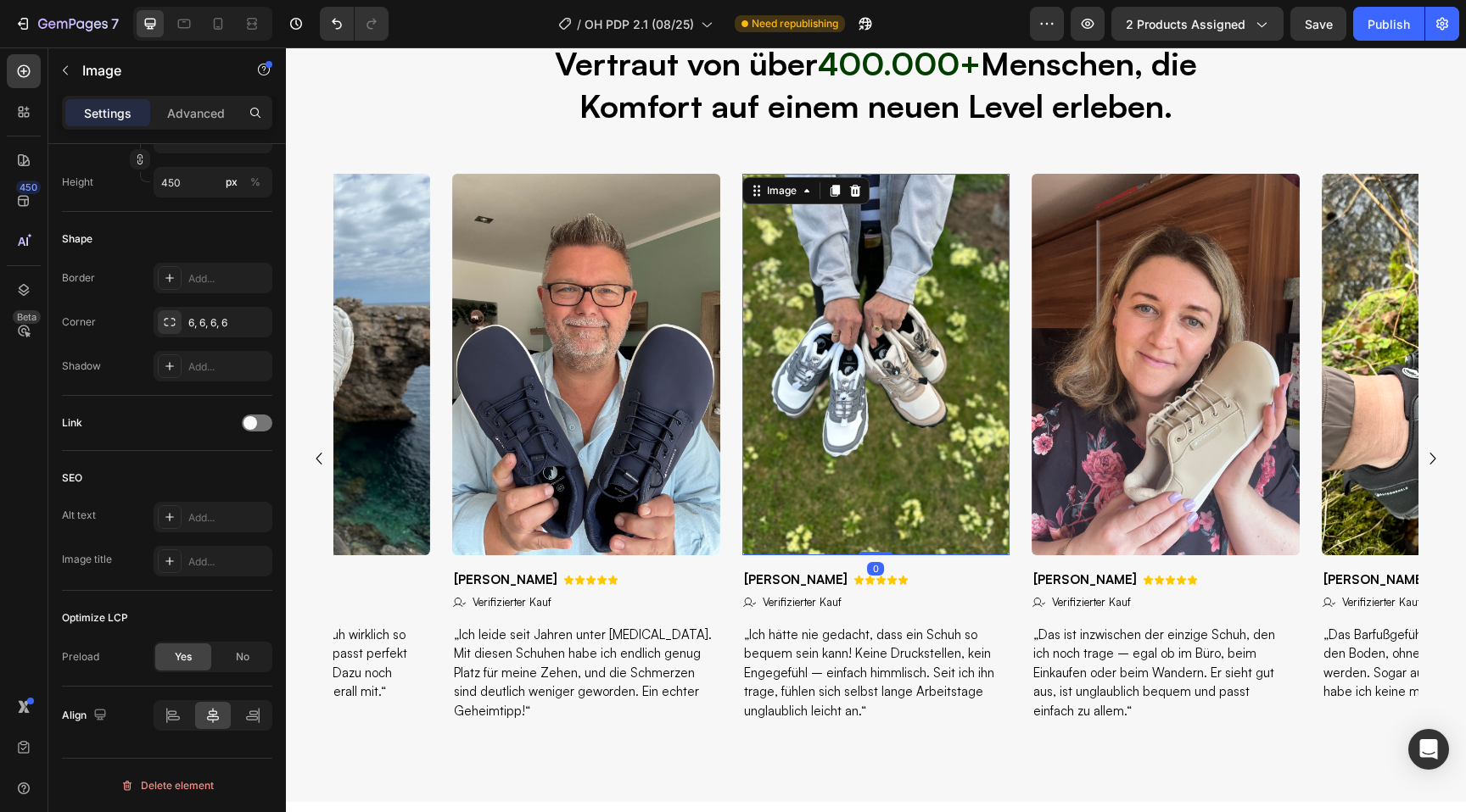
click at [808, 430] on img at bounding box center [876, 364] width 268 height 382
click at [1172, 426] on img at bounding box center [1165, 364] width 268 height 382
click at [1365, 396] on img at bounding box center [1455, 364] width 268 height 382
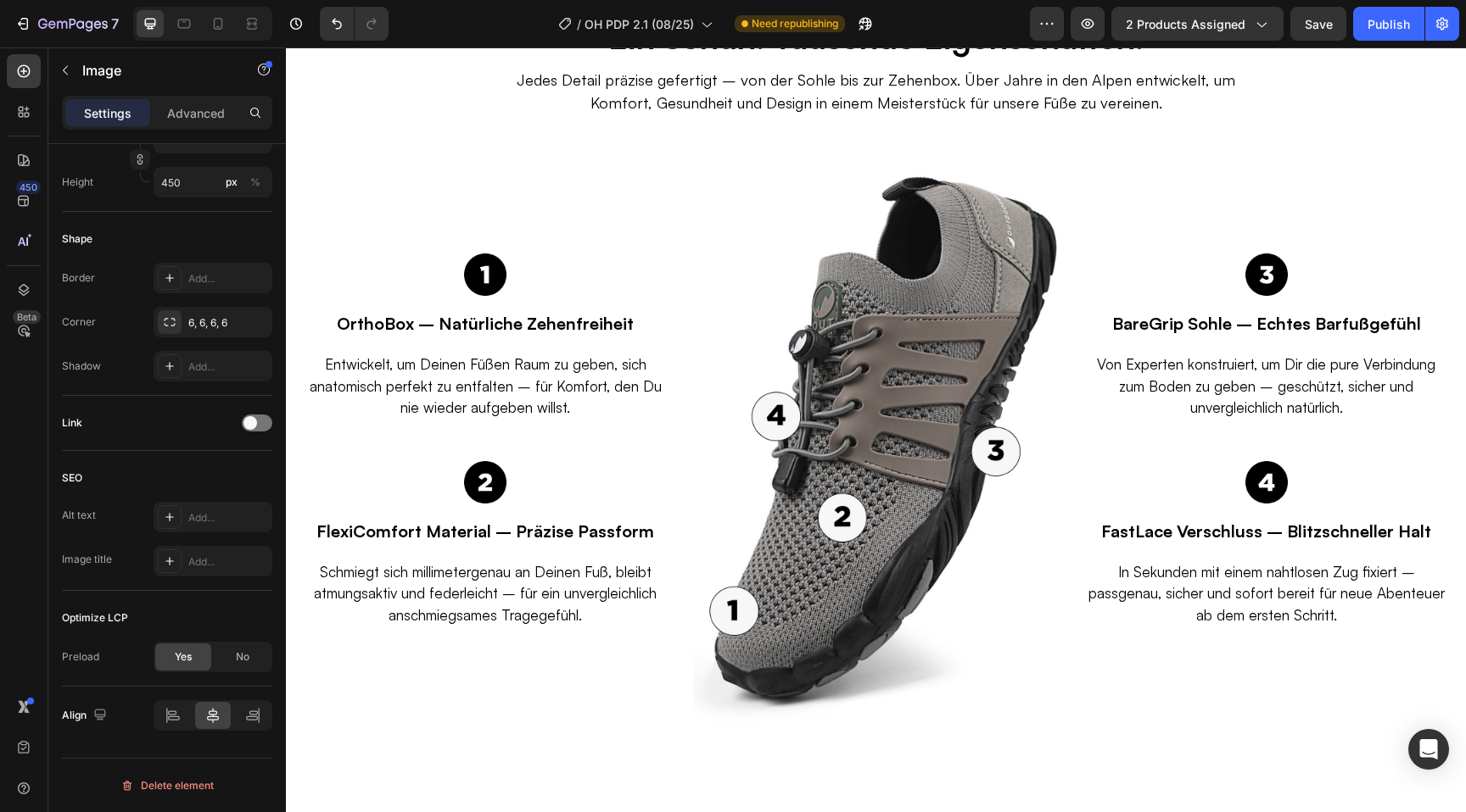
scroll to position [3416, 0]
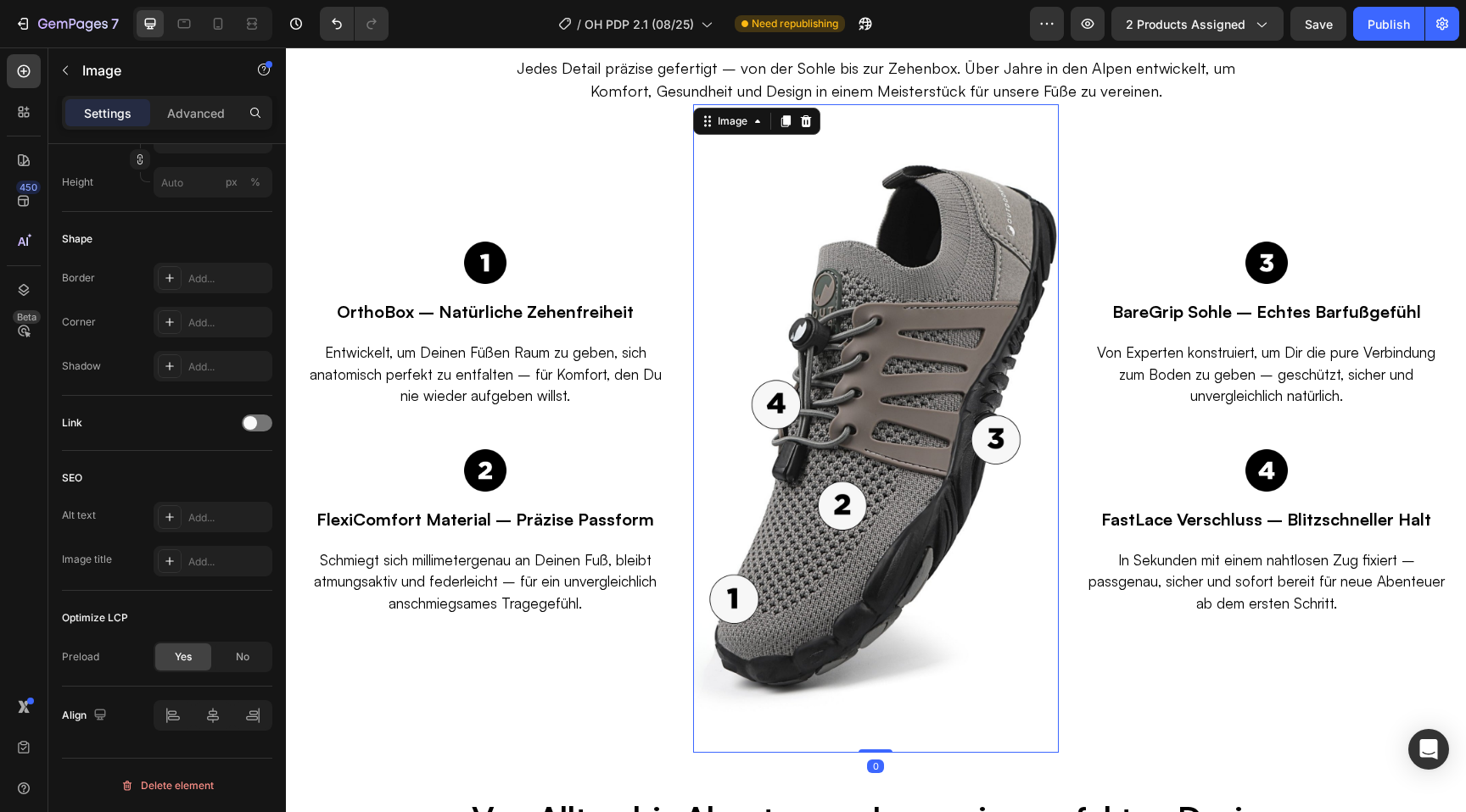
click at [860, 437] on img at bounding box center [876, 428] width 365 height 649
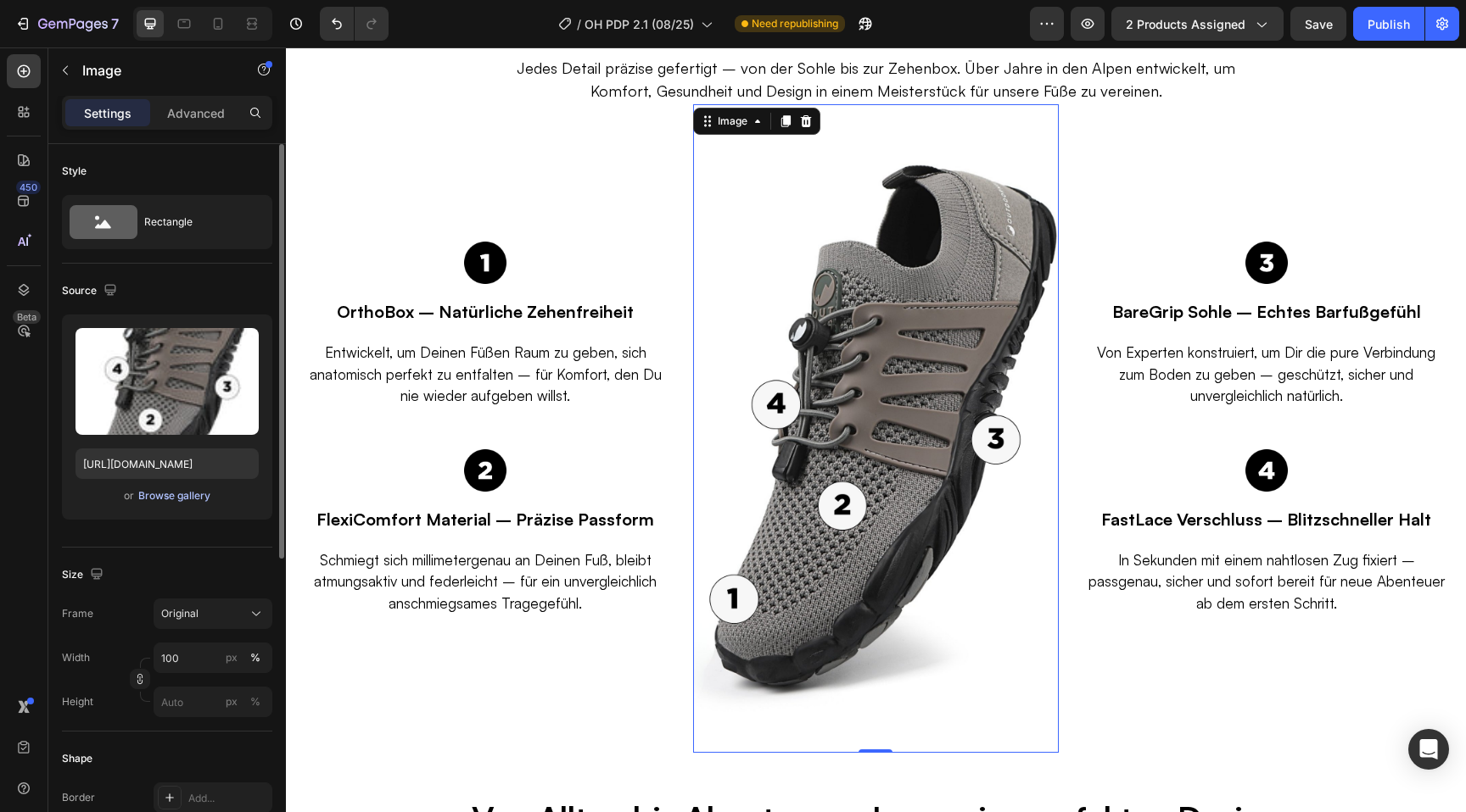
click at [163, 499] on div "Browse gallery" at bounding box center [174, 496] width 72 height 15
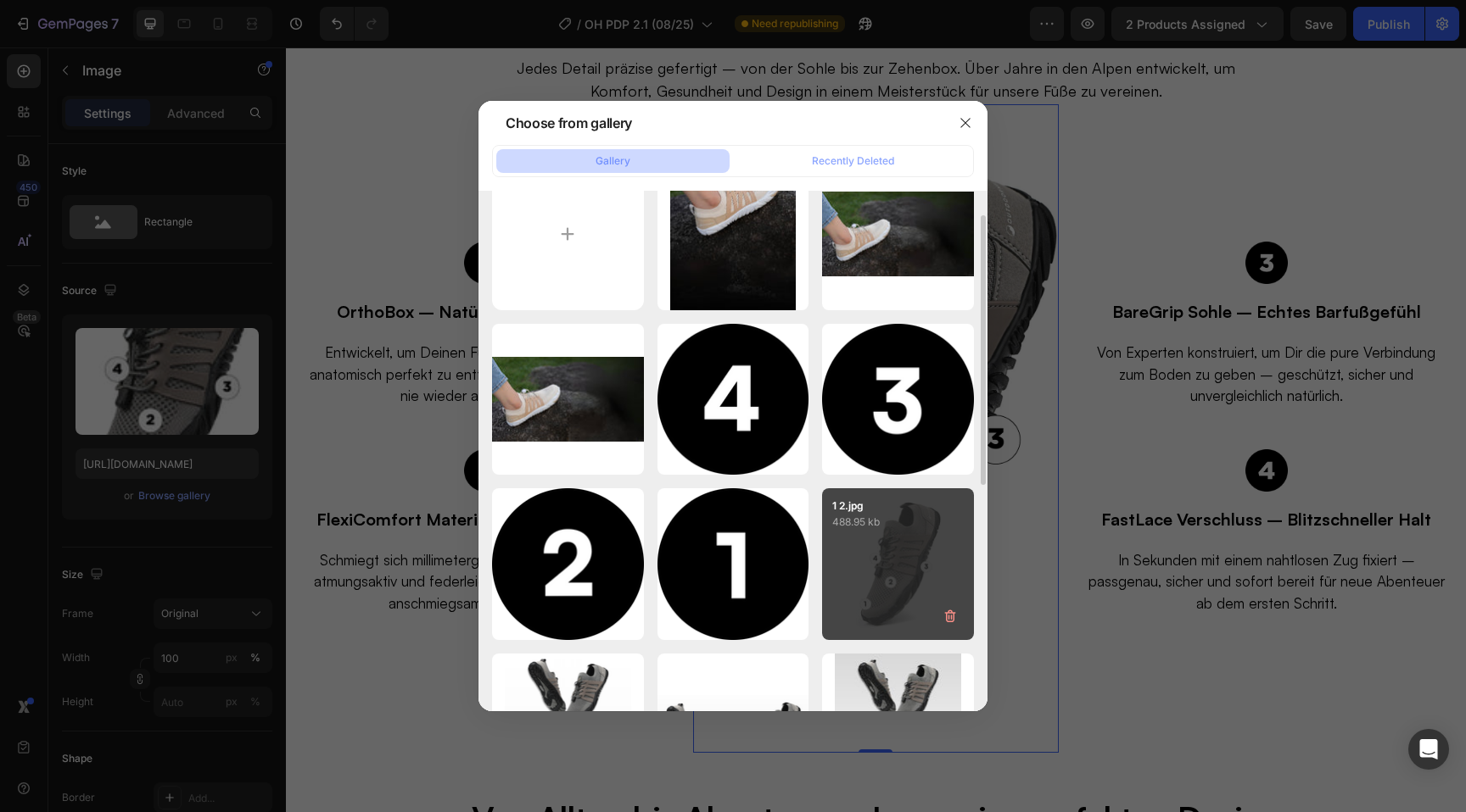
scroll to position [27, 0]
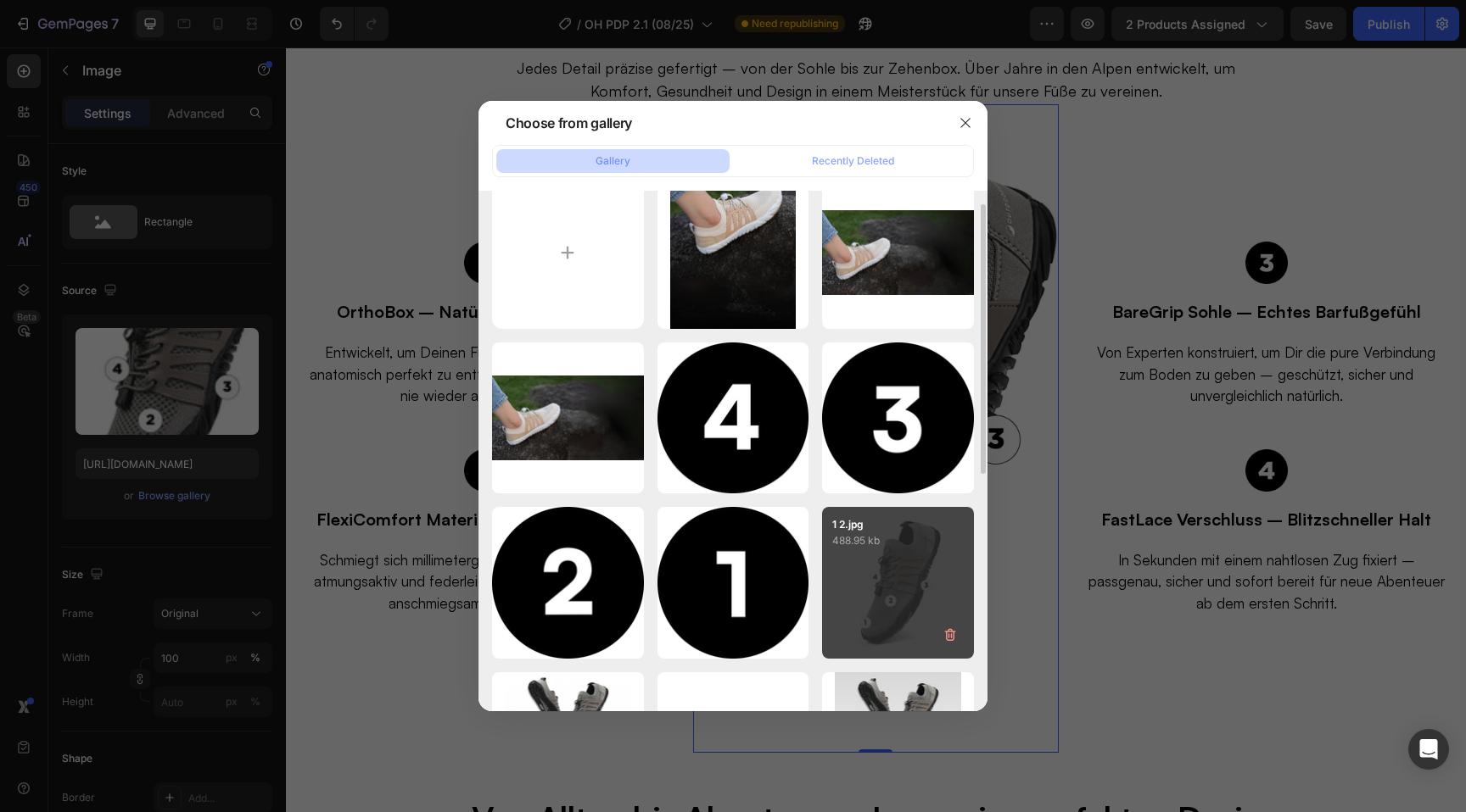
click at [888, 595] on div "1 2.jpg 488.95 kb" at bounding box center [898, 583] width 151 height 151
type input "[URL][DOMAIN_NAME]"
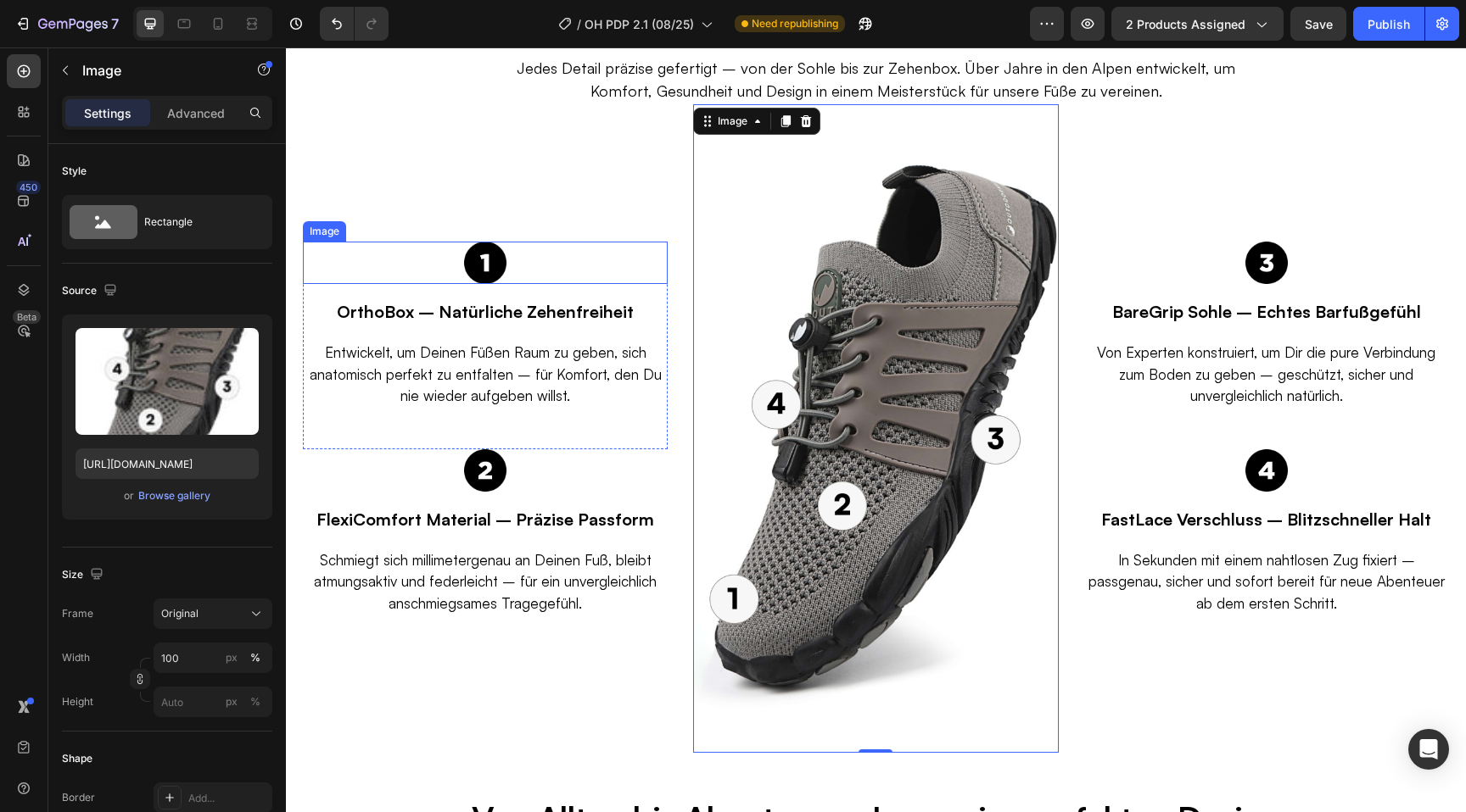
click at [485, 264] on img at bounding box center [485, 263] width 43 height 43
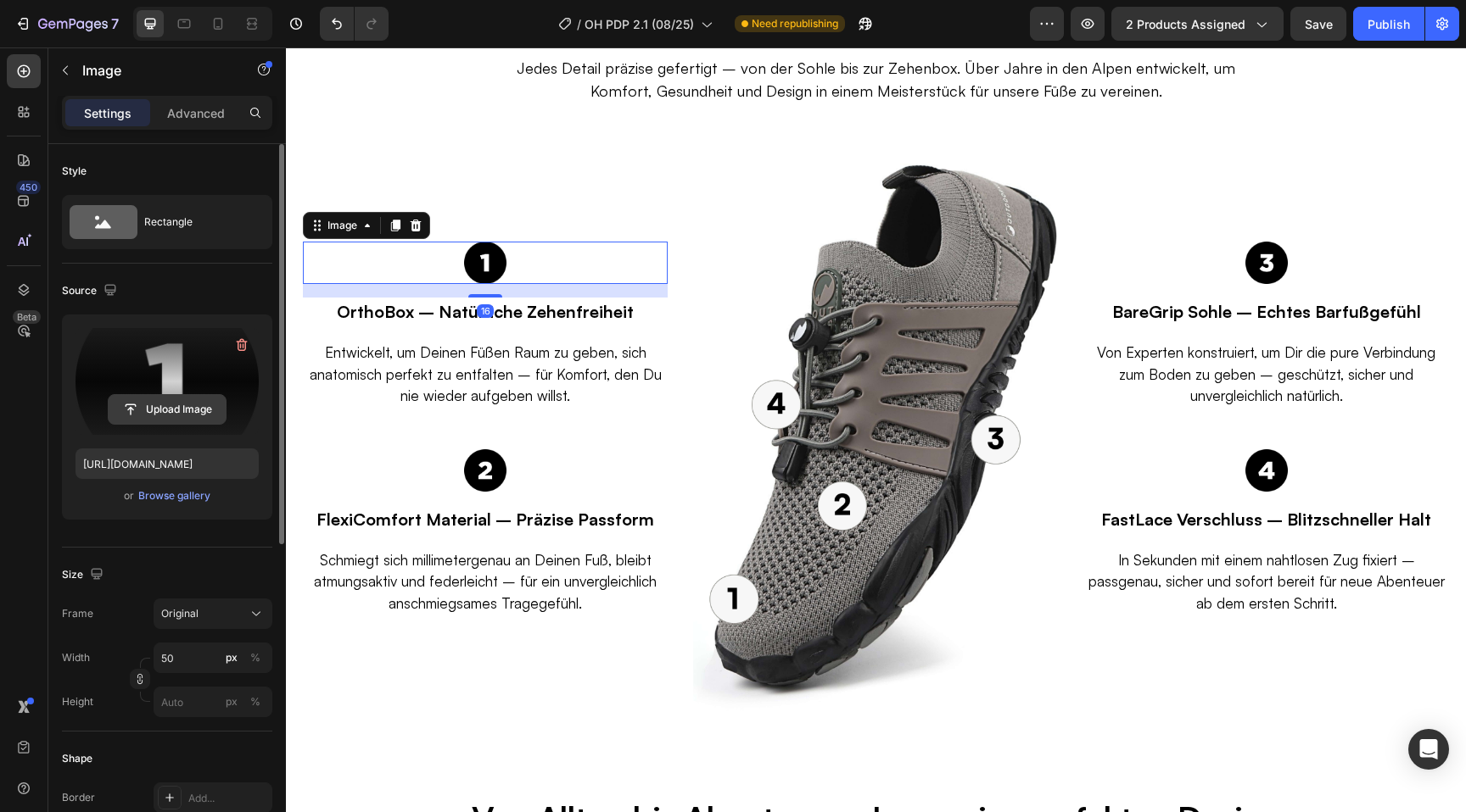
click at [163, 397] on input "file" at bounding box center [167, 410] width 117 height 28
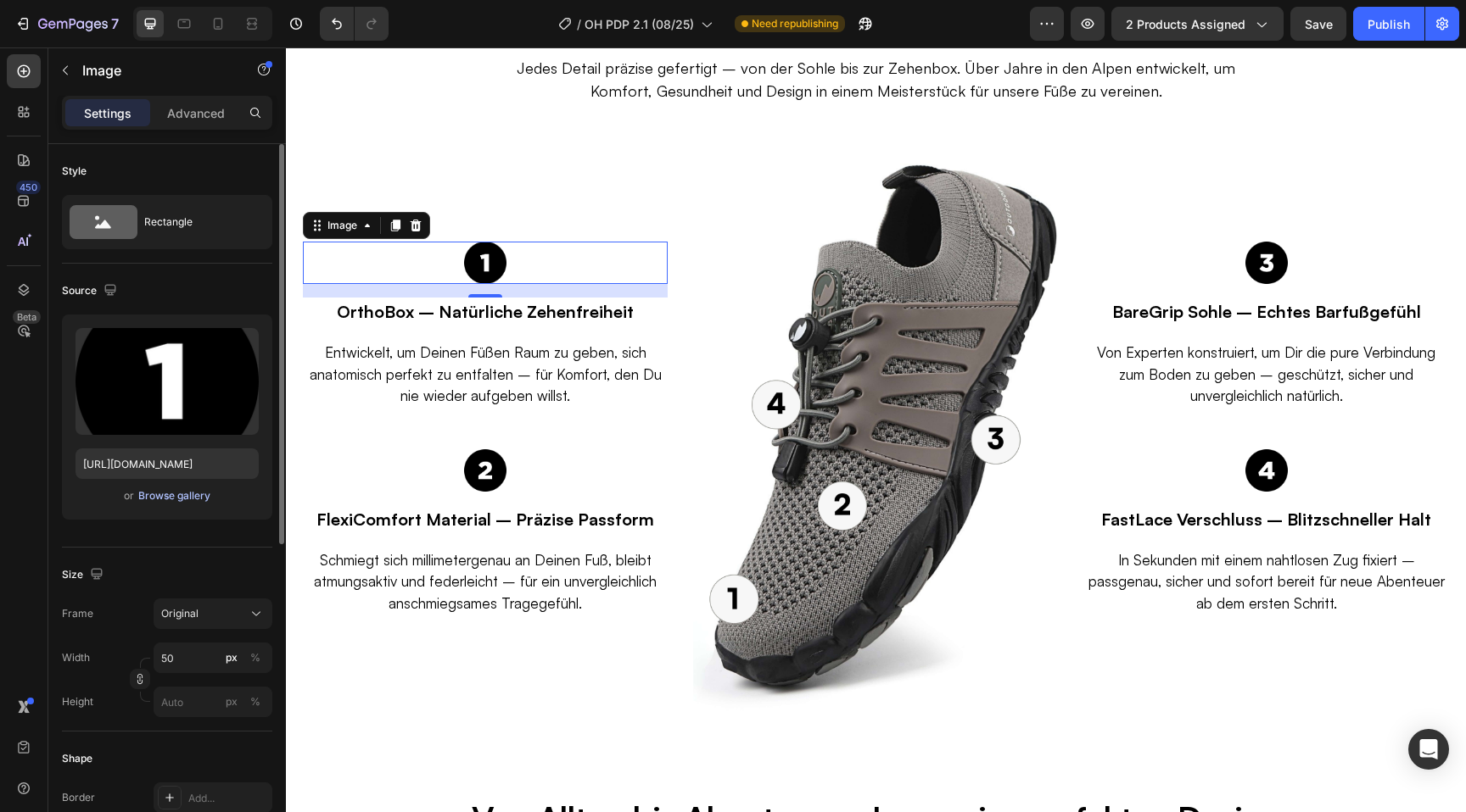
click at [168, 495] on div "Browse gallery" at bounding box center [174, 496] width 72 height 15
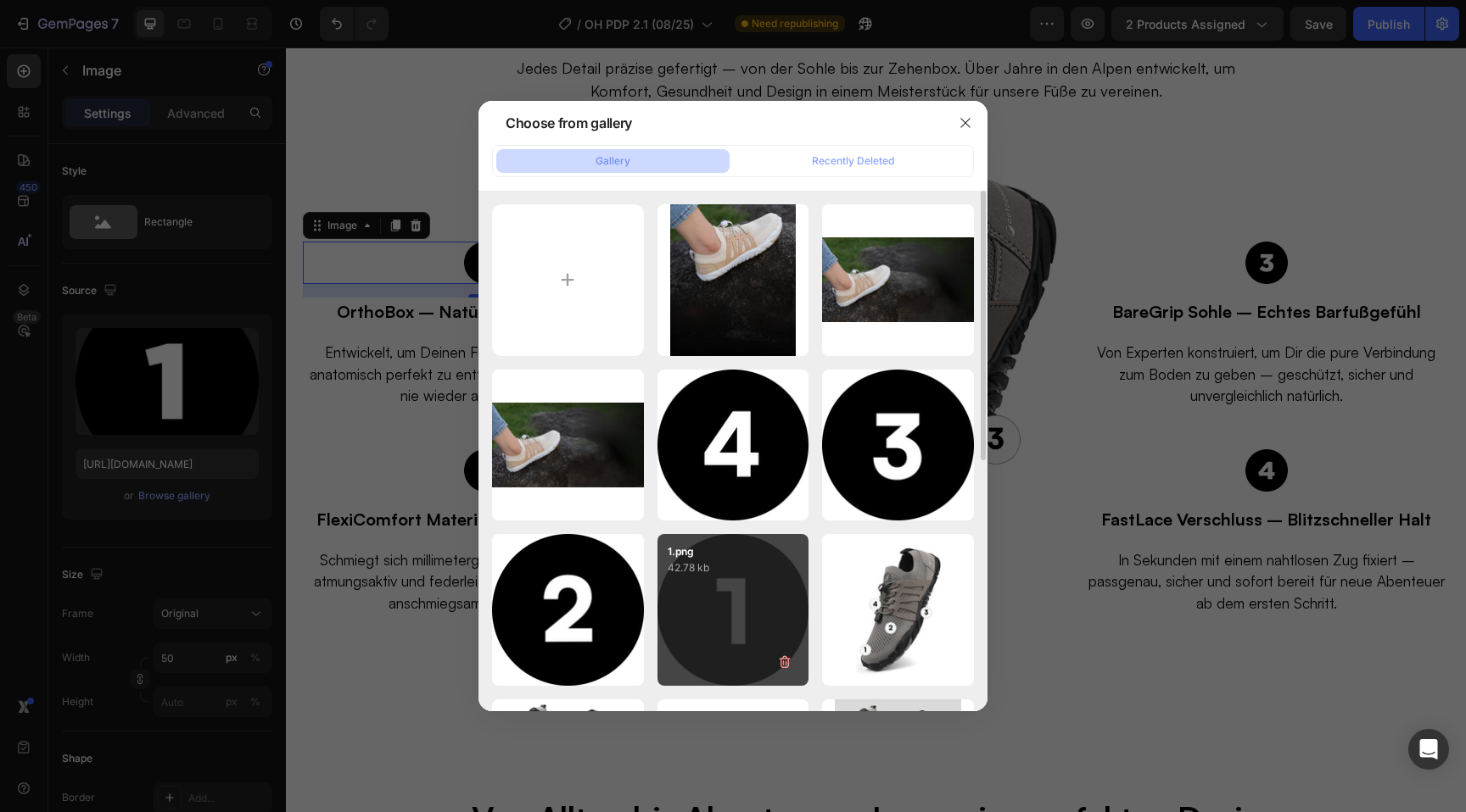
click at [754, 576] on p "42.78 kb" at bounding box center [734, 568] width 132 height 17
type input "[URL][DOMAIN_NAME]"
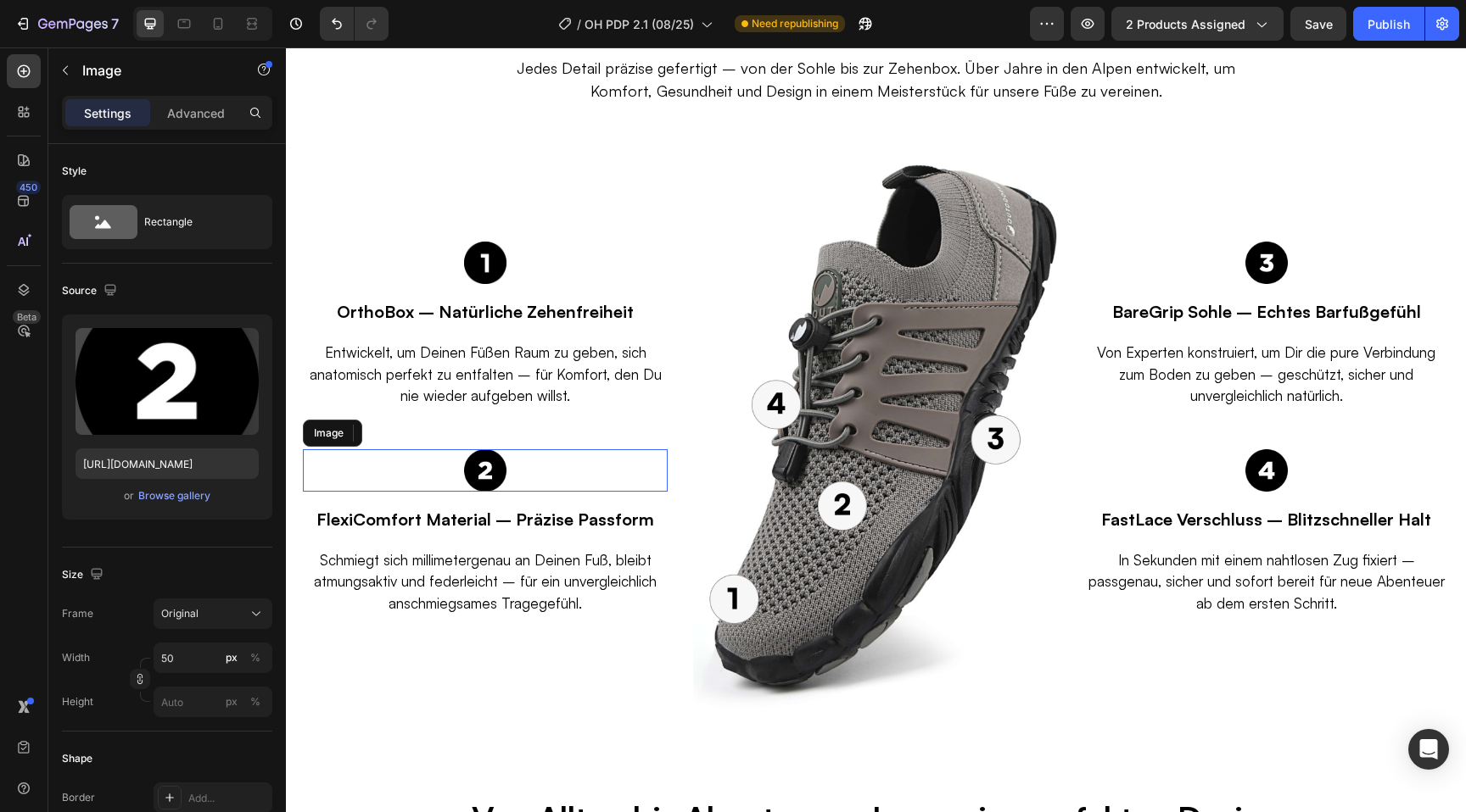
click at [481, 465] on img at bounding box center [485, 471] width 43 height 43
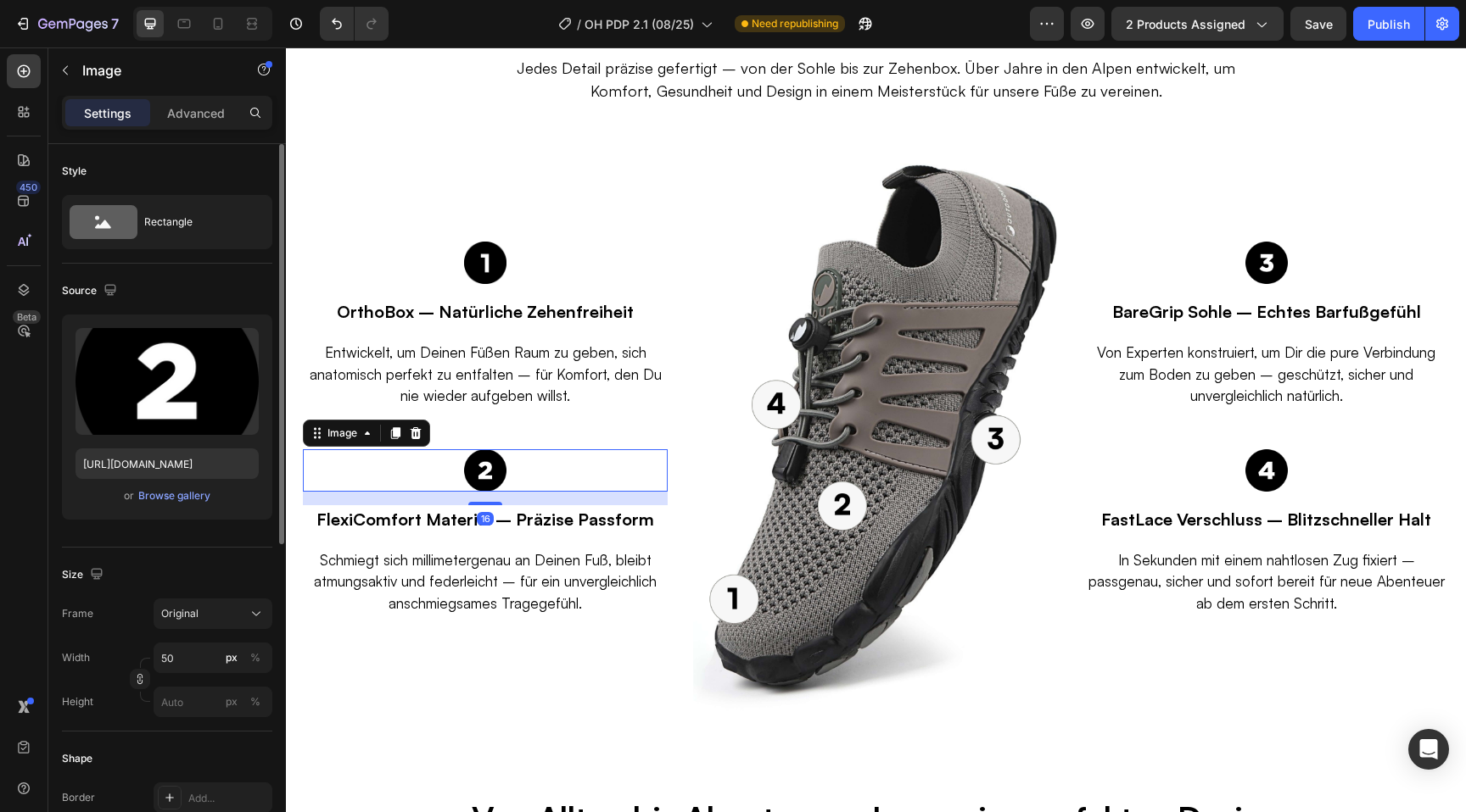
click at [180, 505] on div "or Browse gallery" at bounding box center [167, 496] width 183 height 20
click at [164, 489] on div "Browse gallery" at bounding box center [174, 496] width 72 height 15
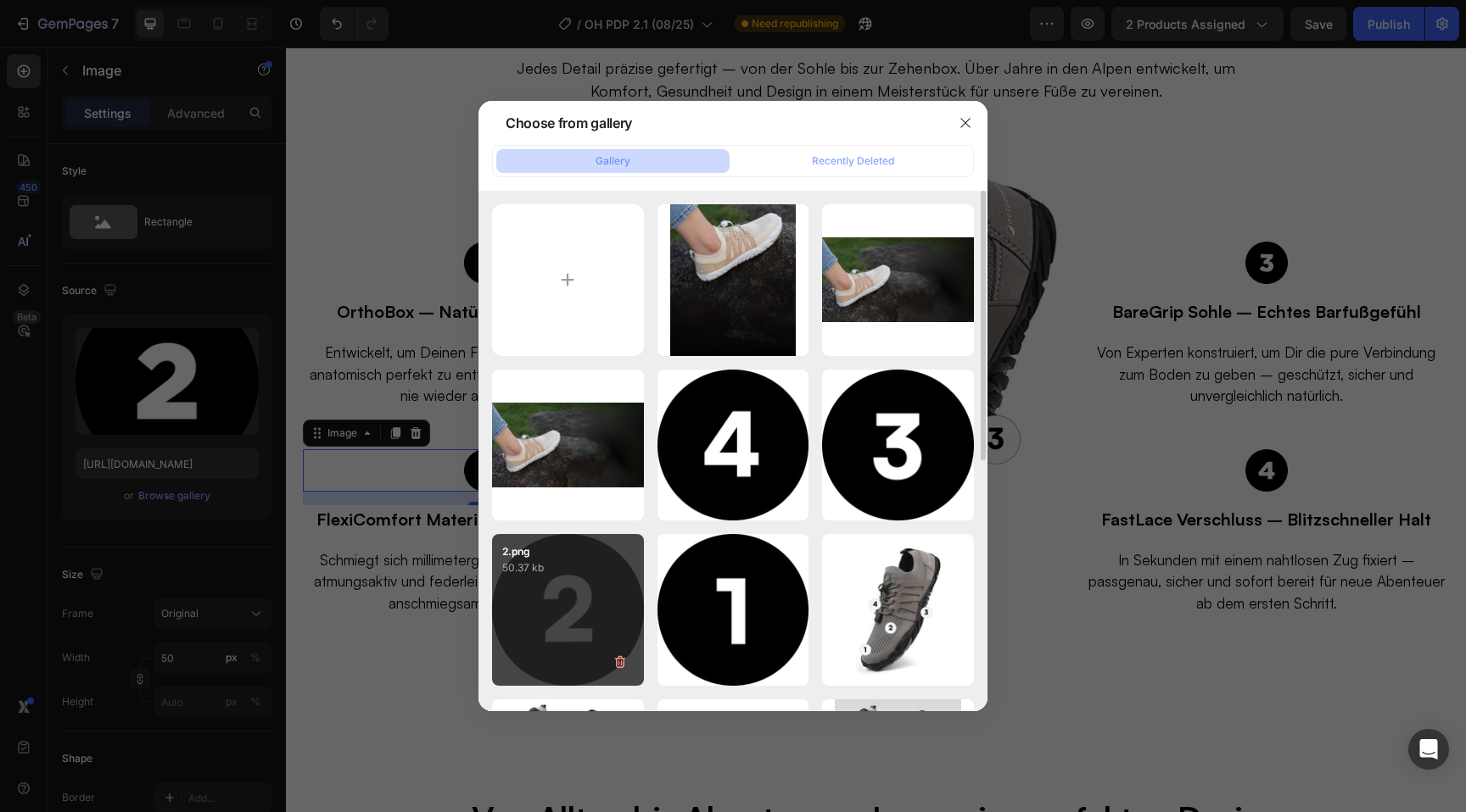
click at [505, 588] on div "2.png 50.37 kb" at bounding box center [567, 610] width 151 height 151
type input "[URL][DOMAIN_NAME]"
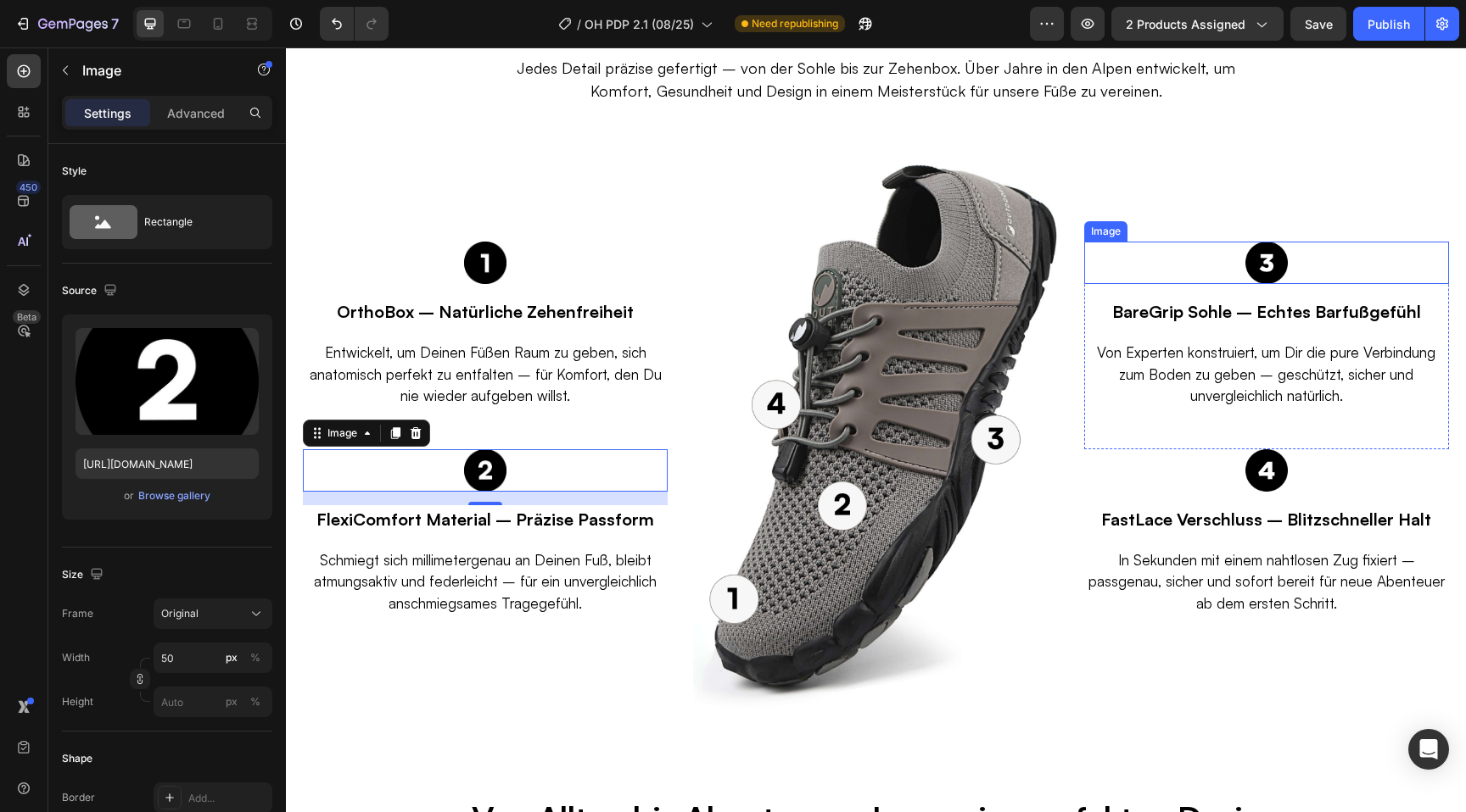
click at [1258, 268] on img at bounding box center [1266, 263] width 43 height 43
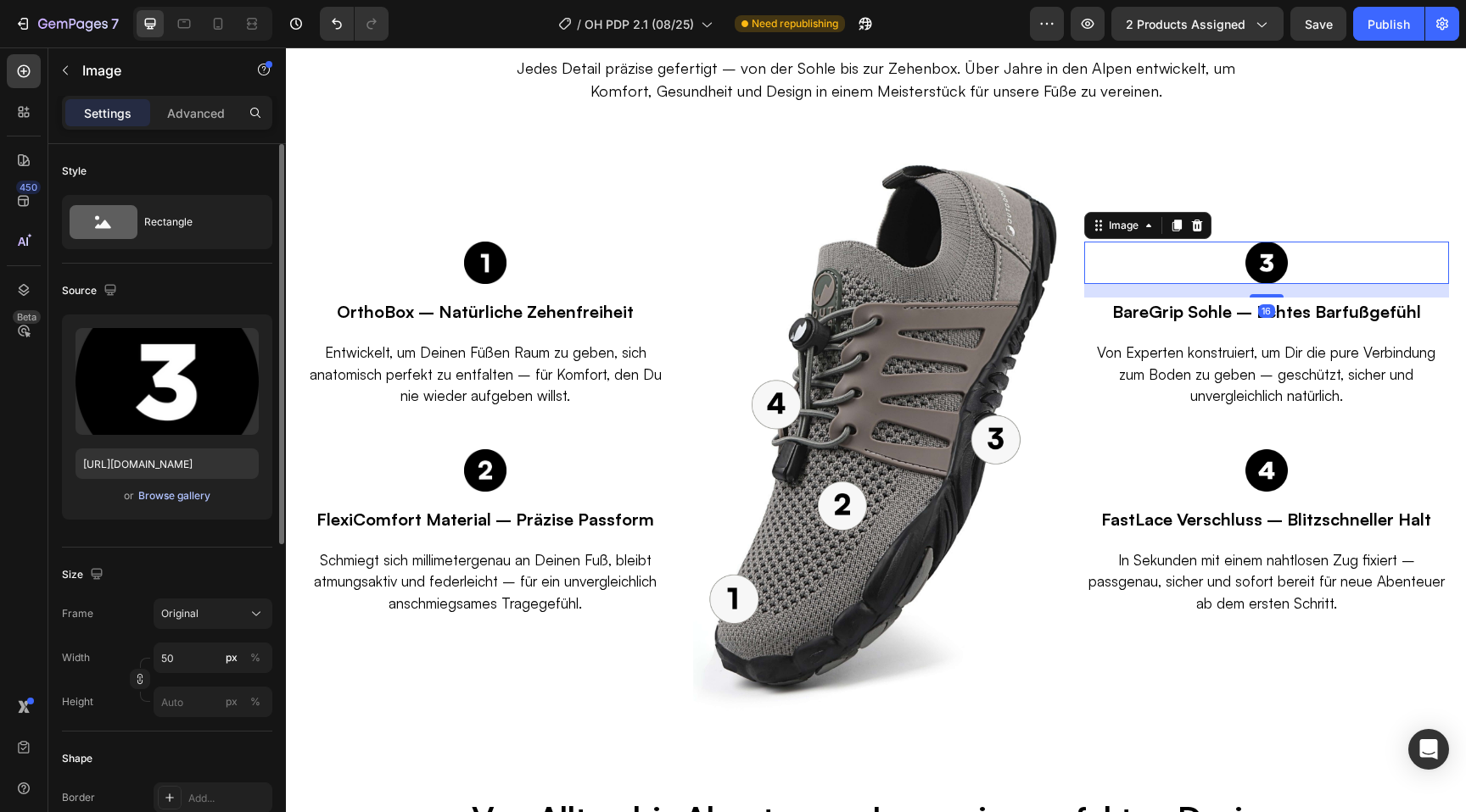
click at [189, 499] on div "Browse gallery" at bounding box center [174, 496] width 72 height 15
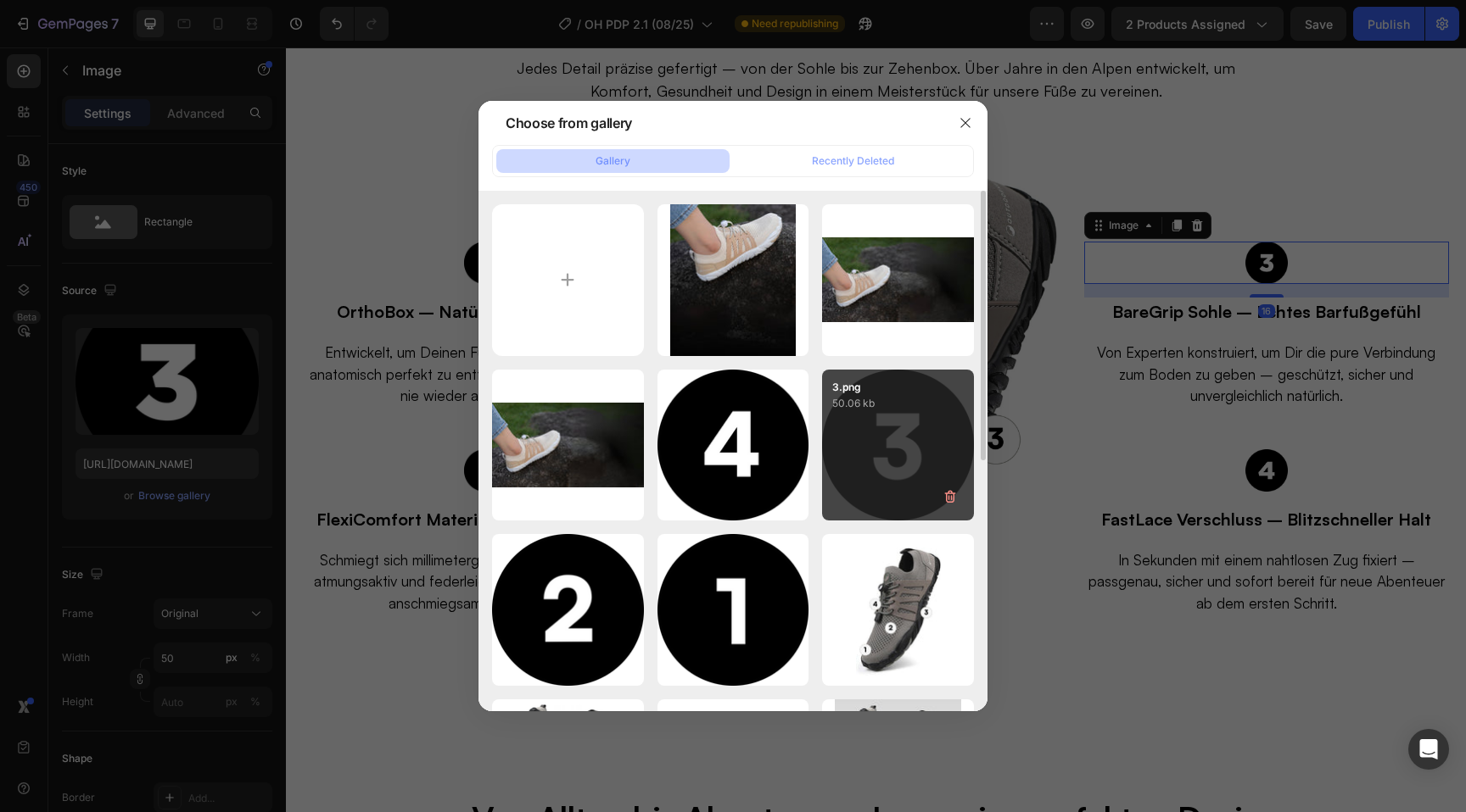
click at [878, 446] on div "3.png 50.06 kb" at bounding box center [898, 445] width 151 height 151
type input "[URL][DOMAIN_NAME]"
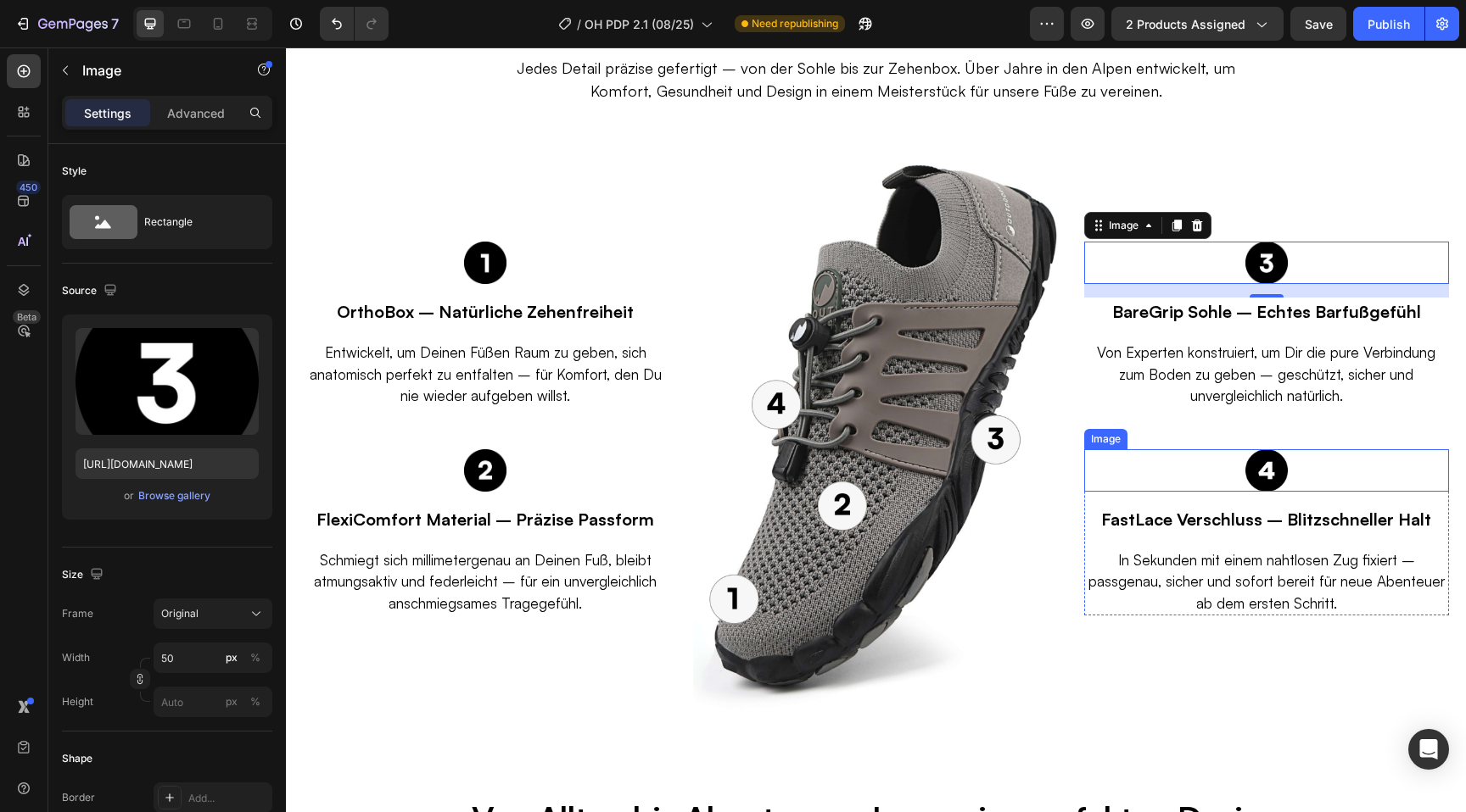
click at [1276, 476] on img at bounding box center [1266, 471] width 43 height 43
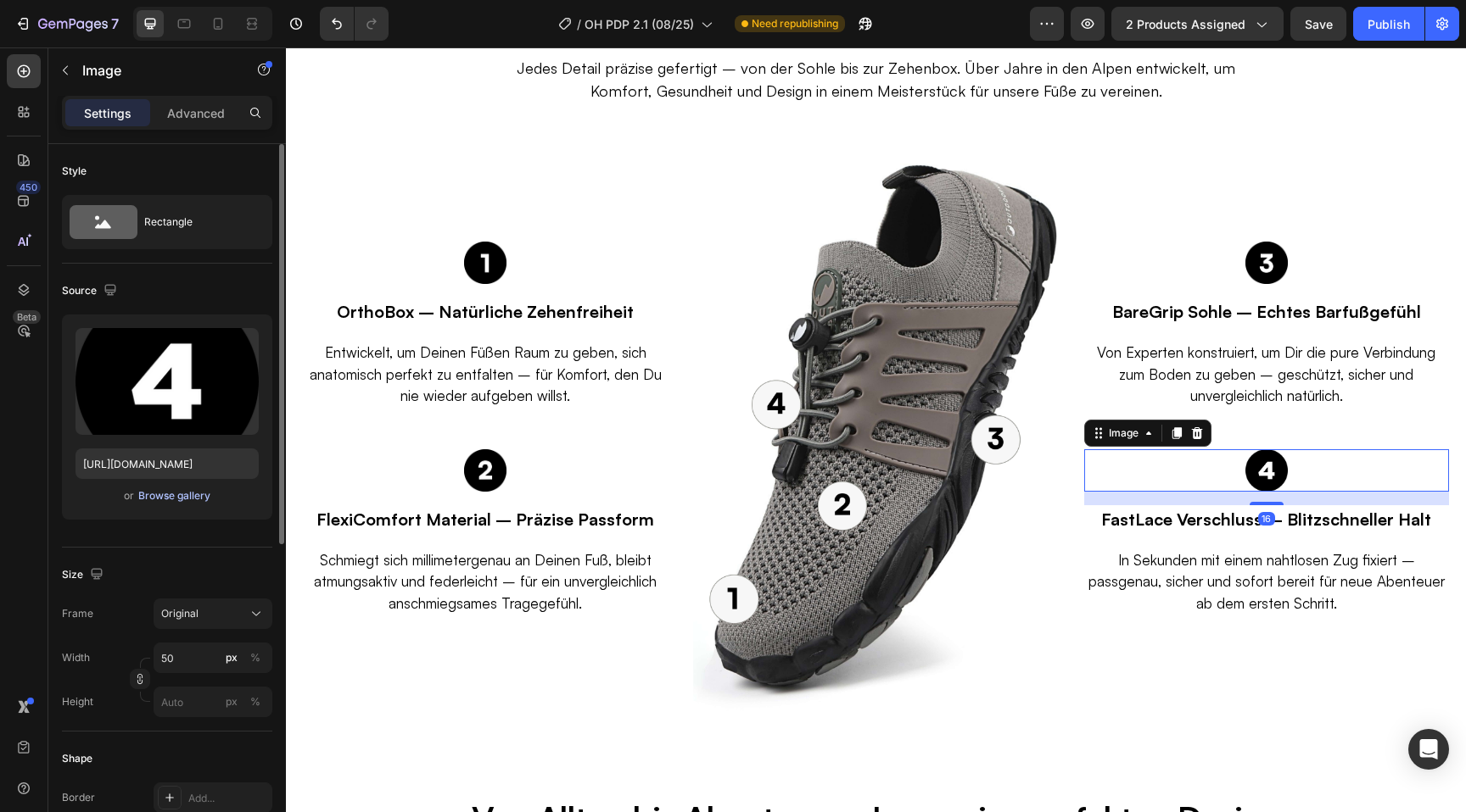
click at [151, 499] on div "Browse gallery" at bounding box center [174, 496] width 72 height 15
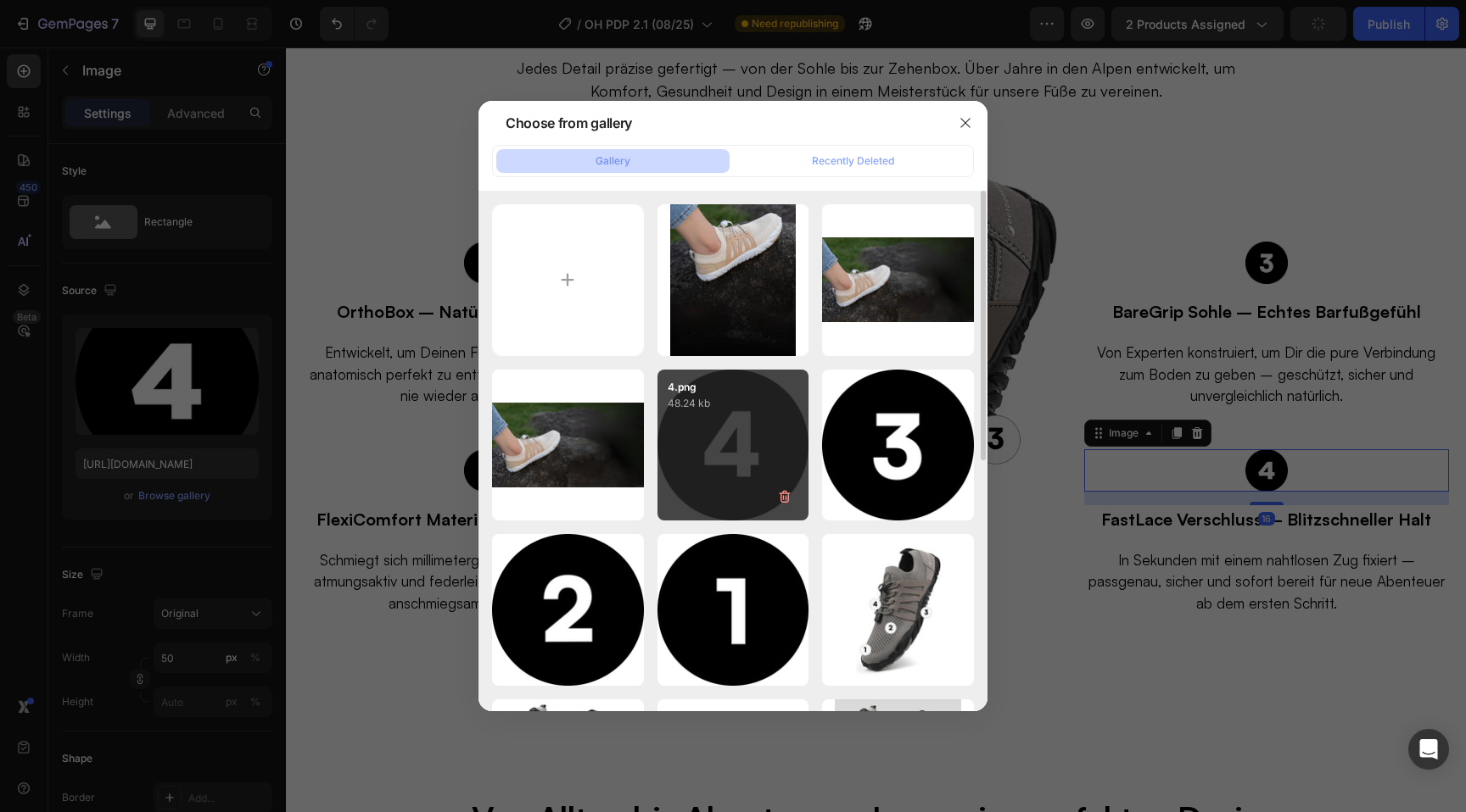
click at [738, 450] on div "4.png 48.24 kb" at bounding box center [733, 445] width 151 height 151
type input "[URL][DOMAIN_NAME]"
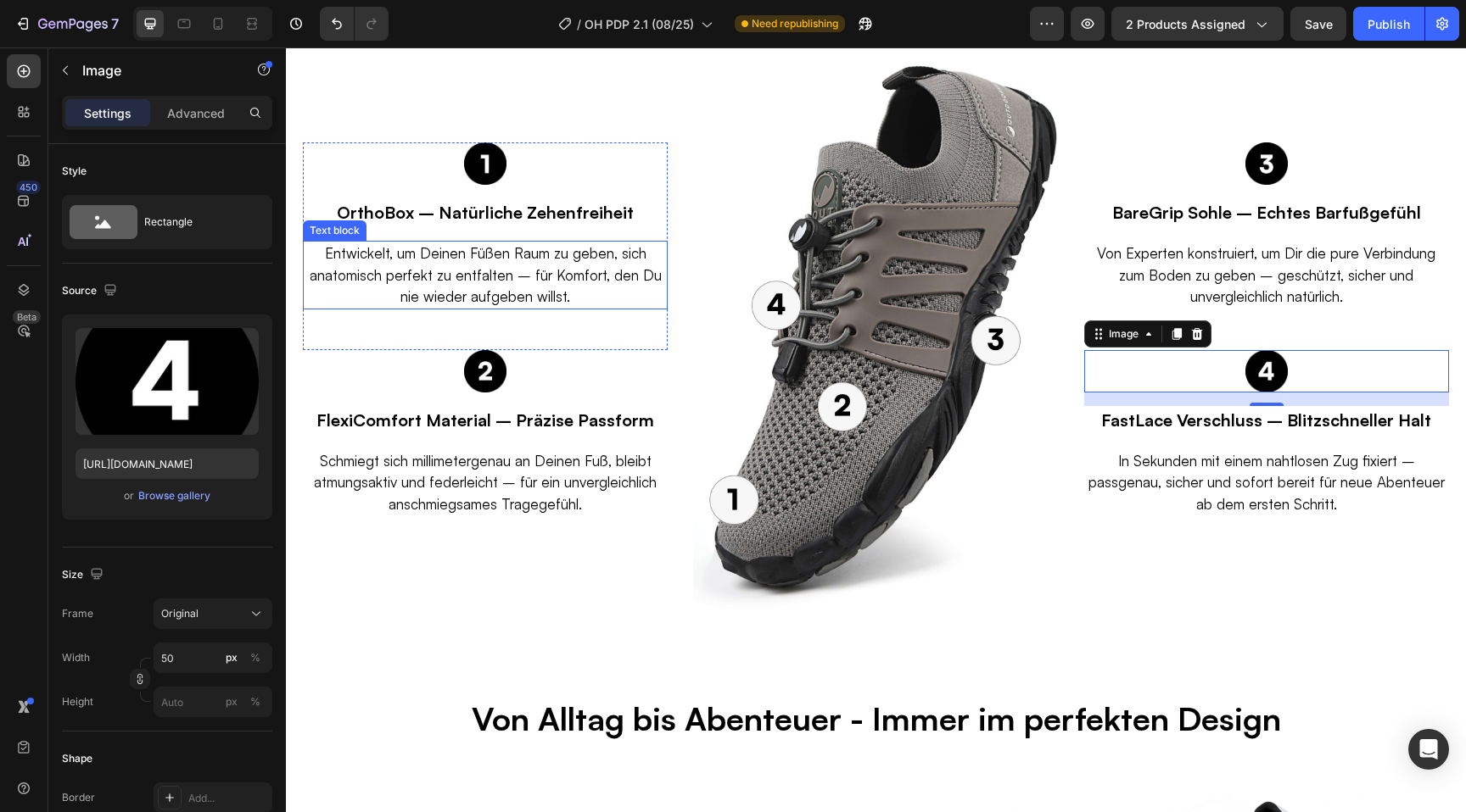
scroll to position [3503, 0]
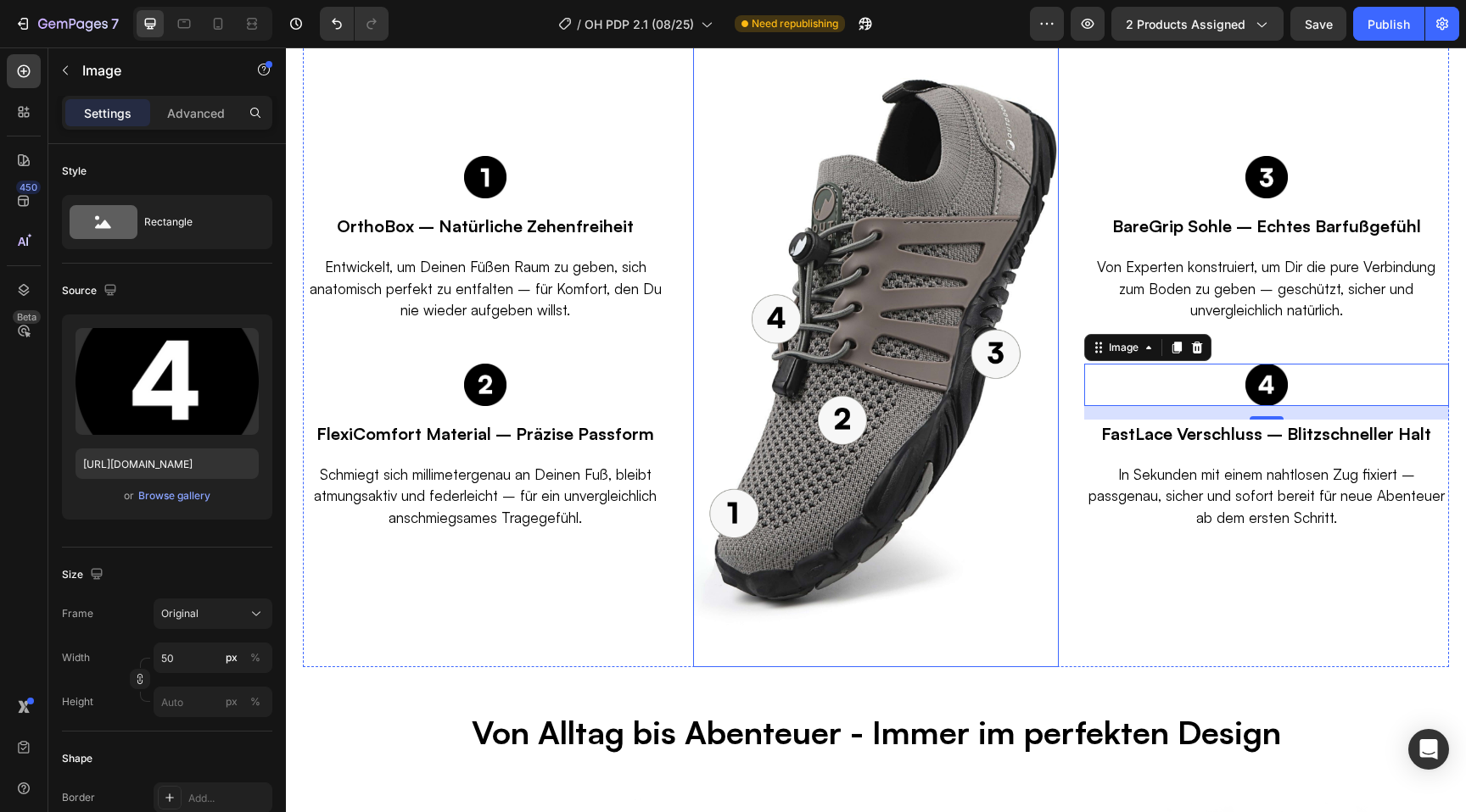
click at [827, 349] on img at bounding box center [876, 343] width 365 height 649
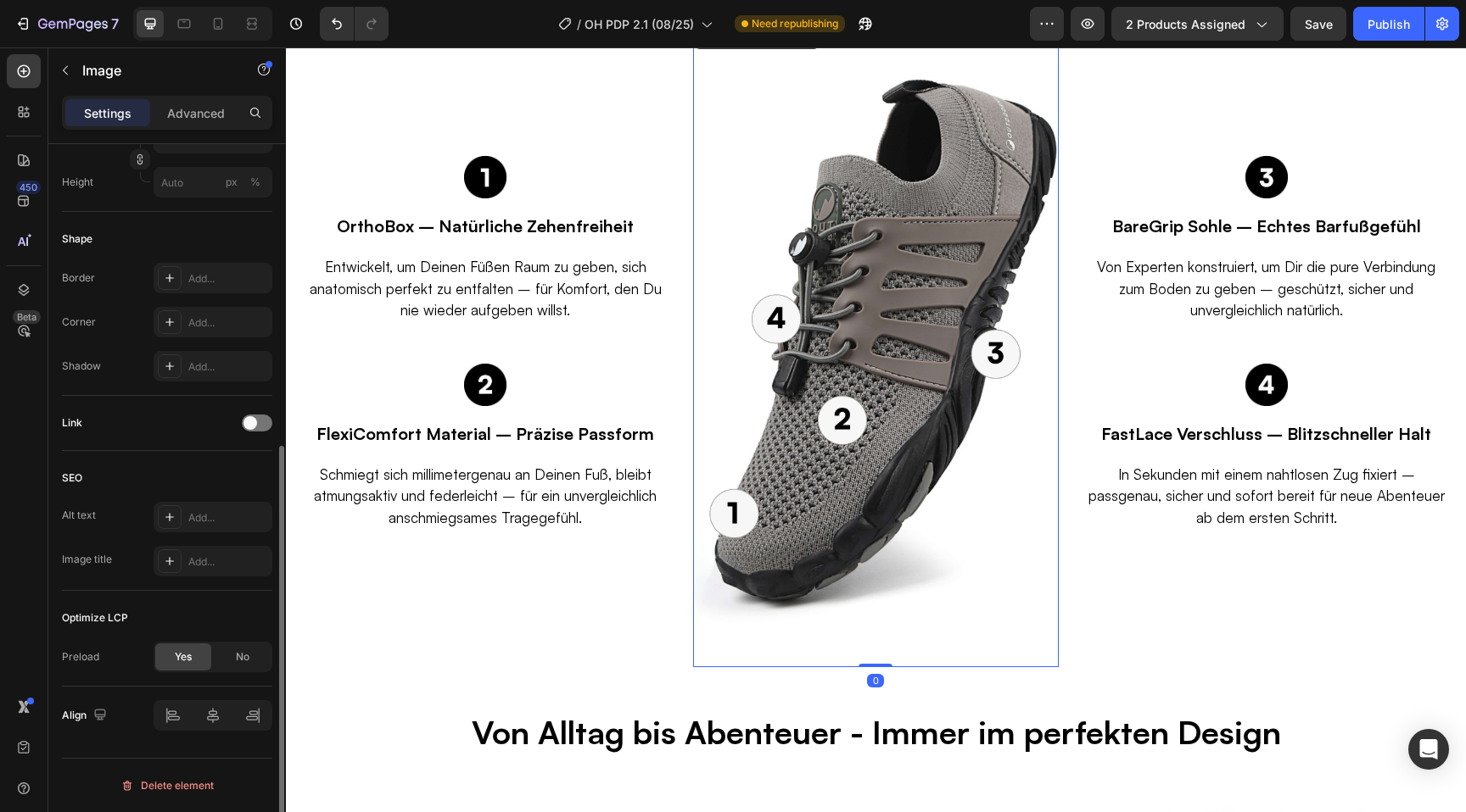
scroll to position [0, 0]
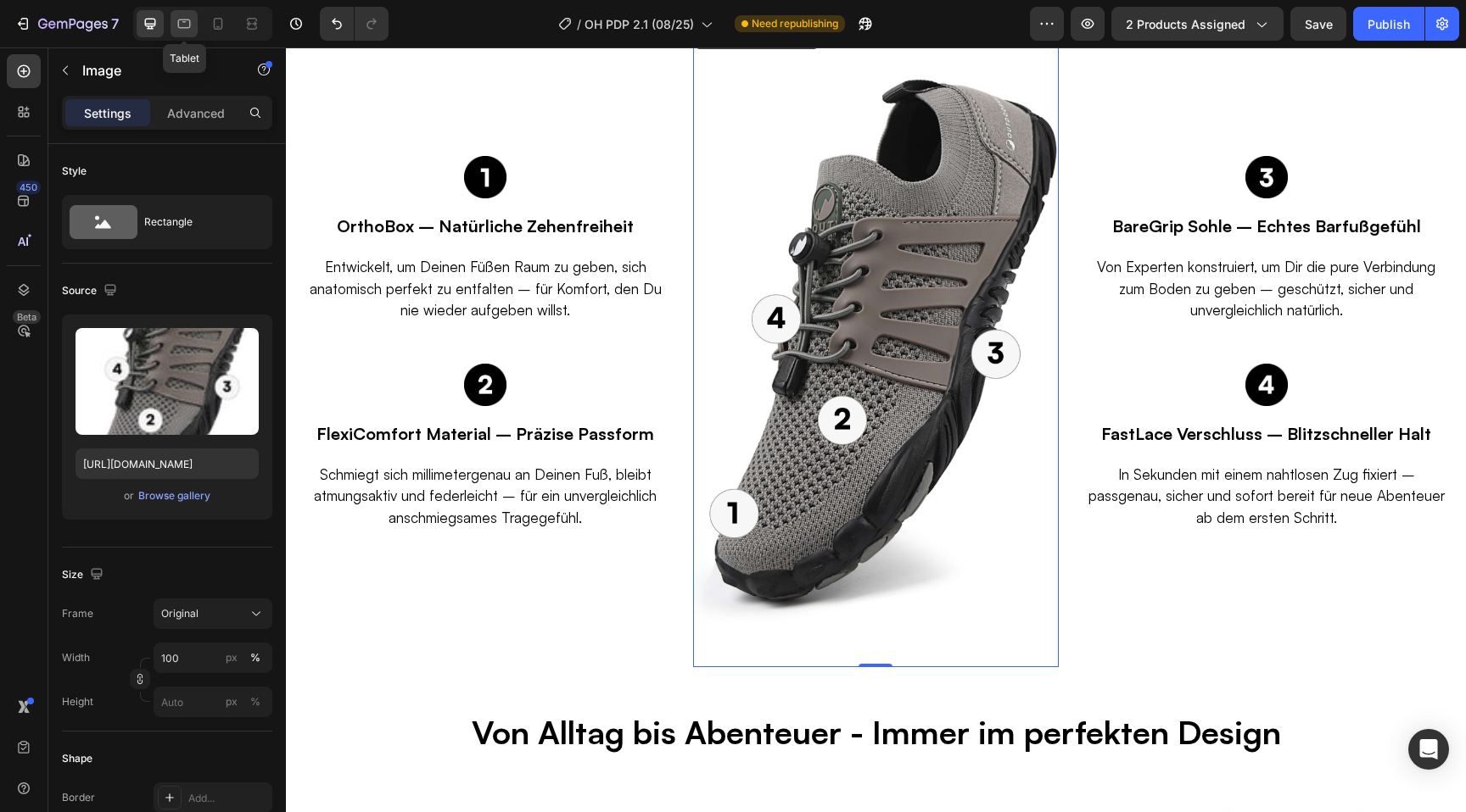
click at [186, 27] on icon at bounding box center [183, 23] width 17 height 17
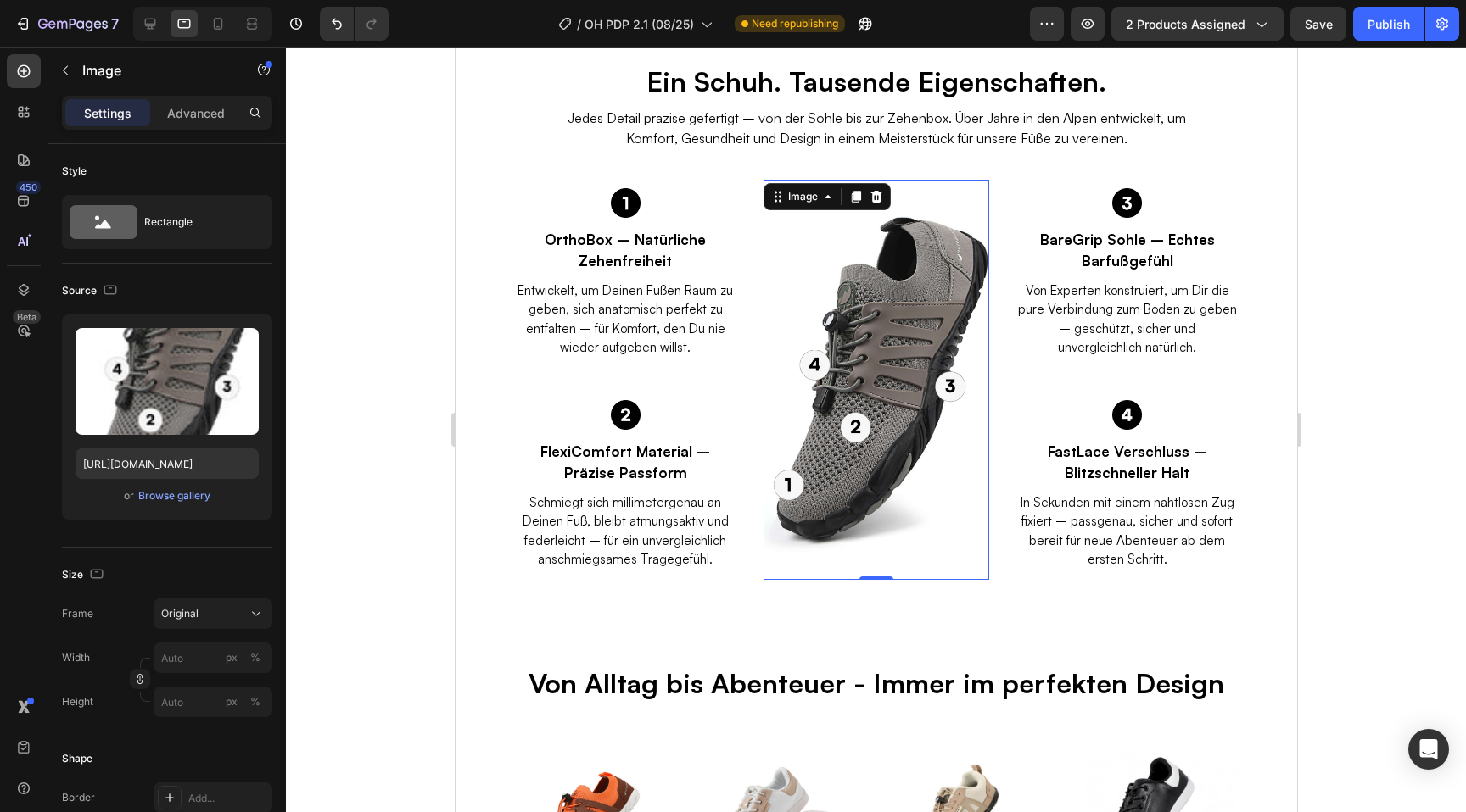
scroll to position [3194, 0]
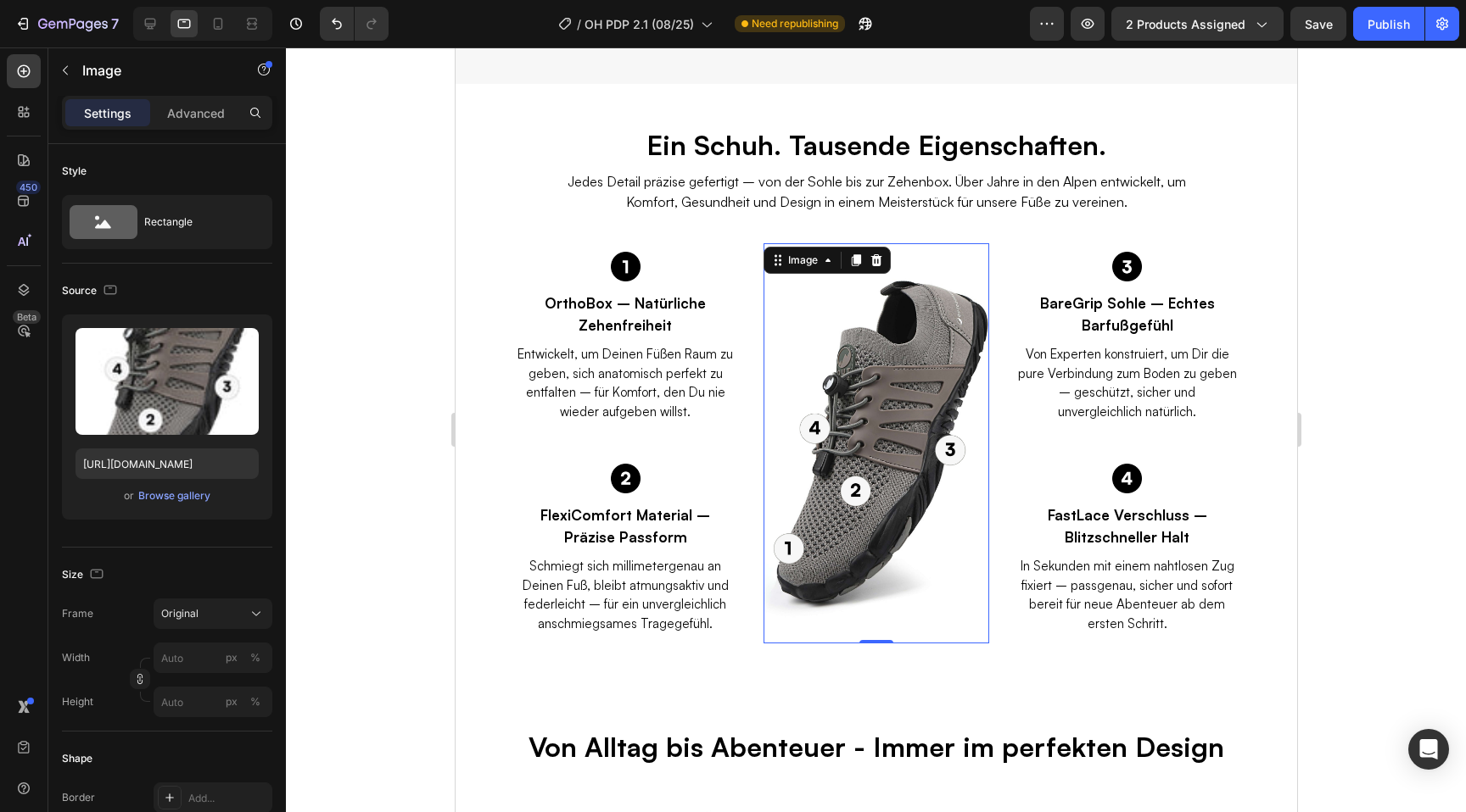
click at [401, 283] on div at bounding box center [876, 429] width 1180 height 765
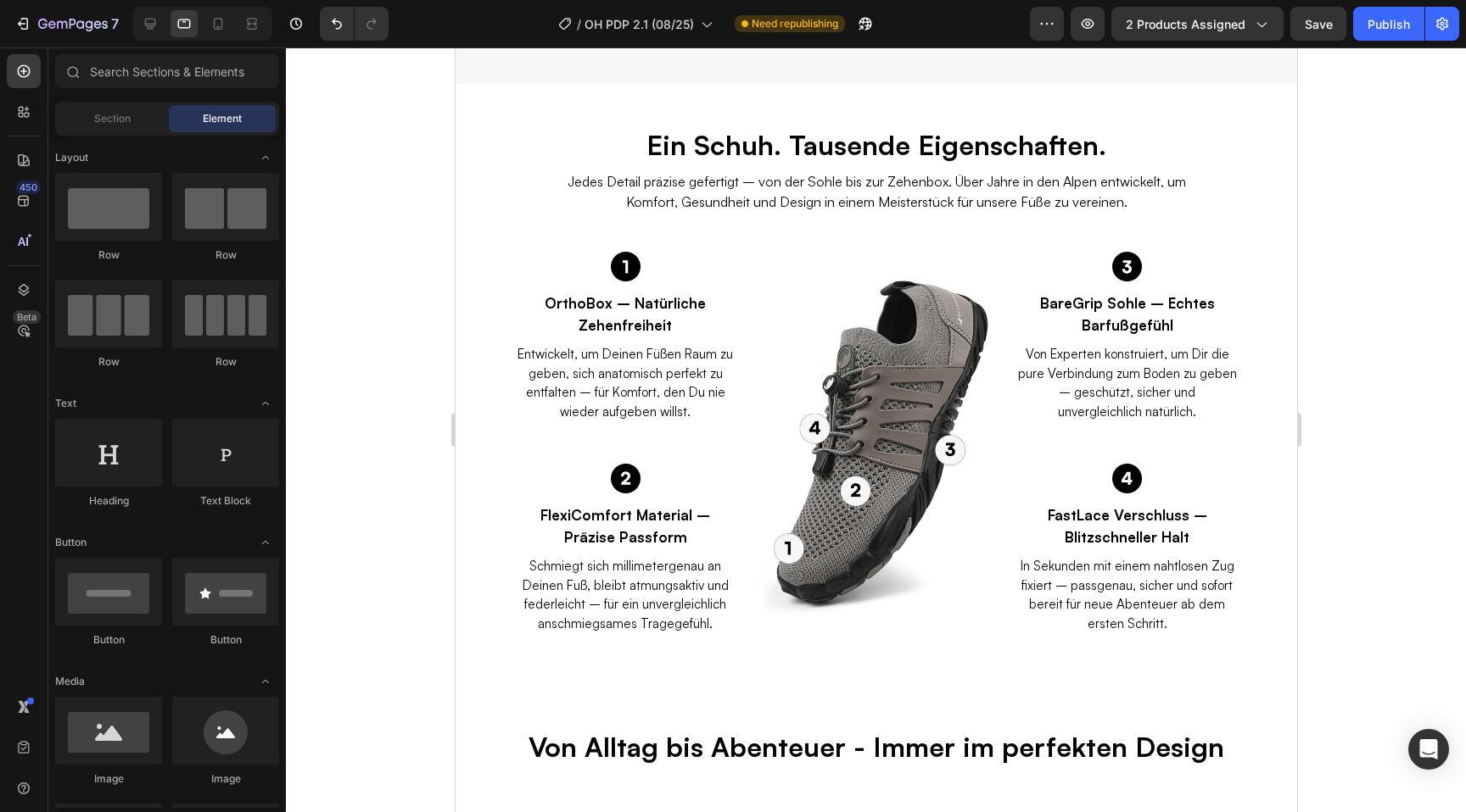
click at [232, 26] on div at bounding box center [203, 24] width 139 height 34
click at [220, 22] on icon at bounding box center [217, 23] width 17 height 17
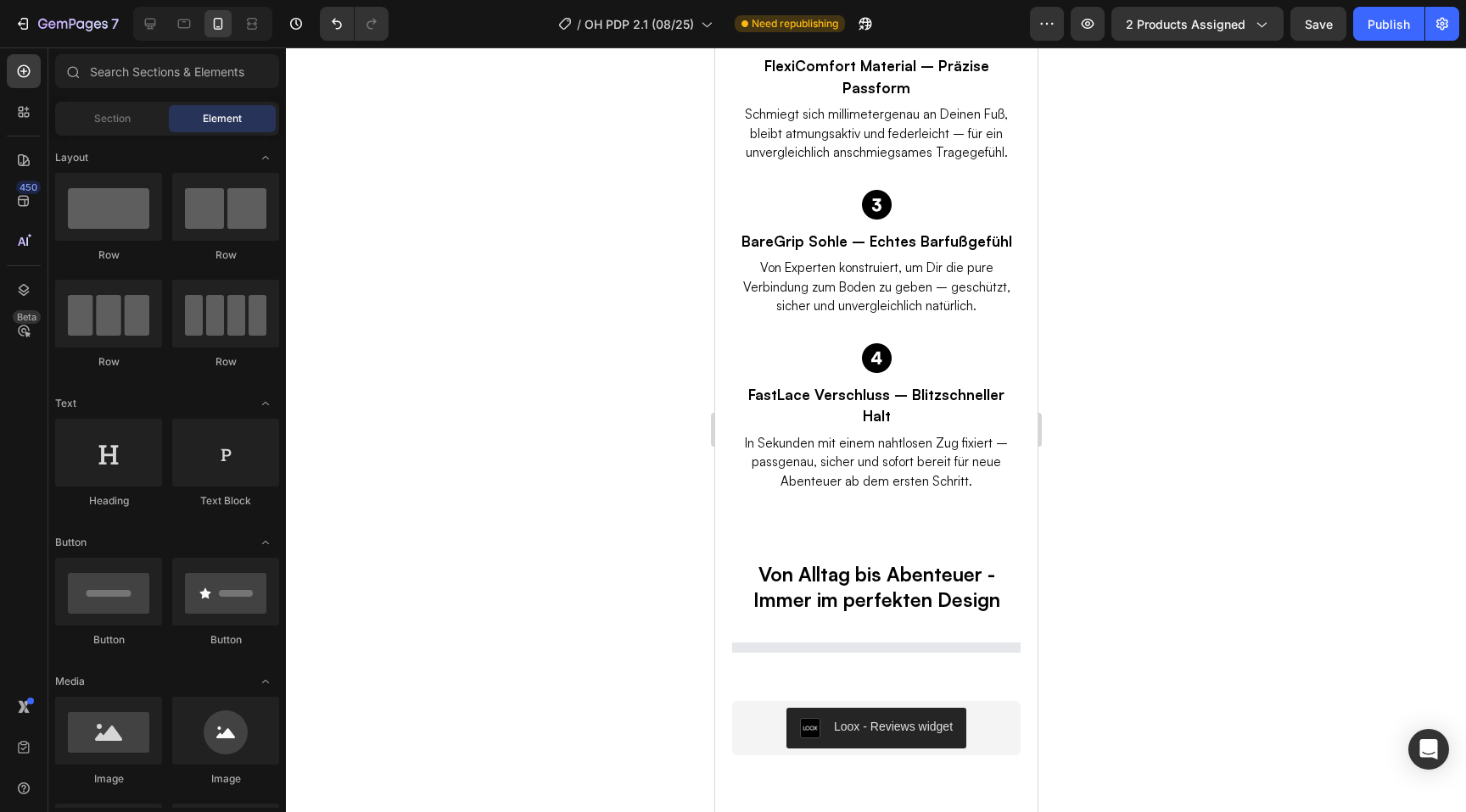
scroll to position [4068, 0]
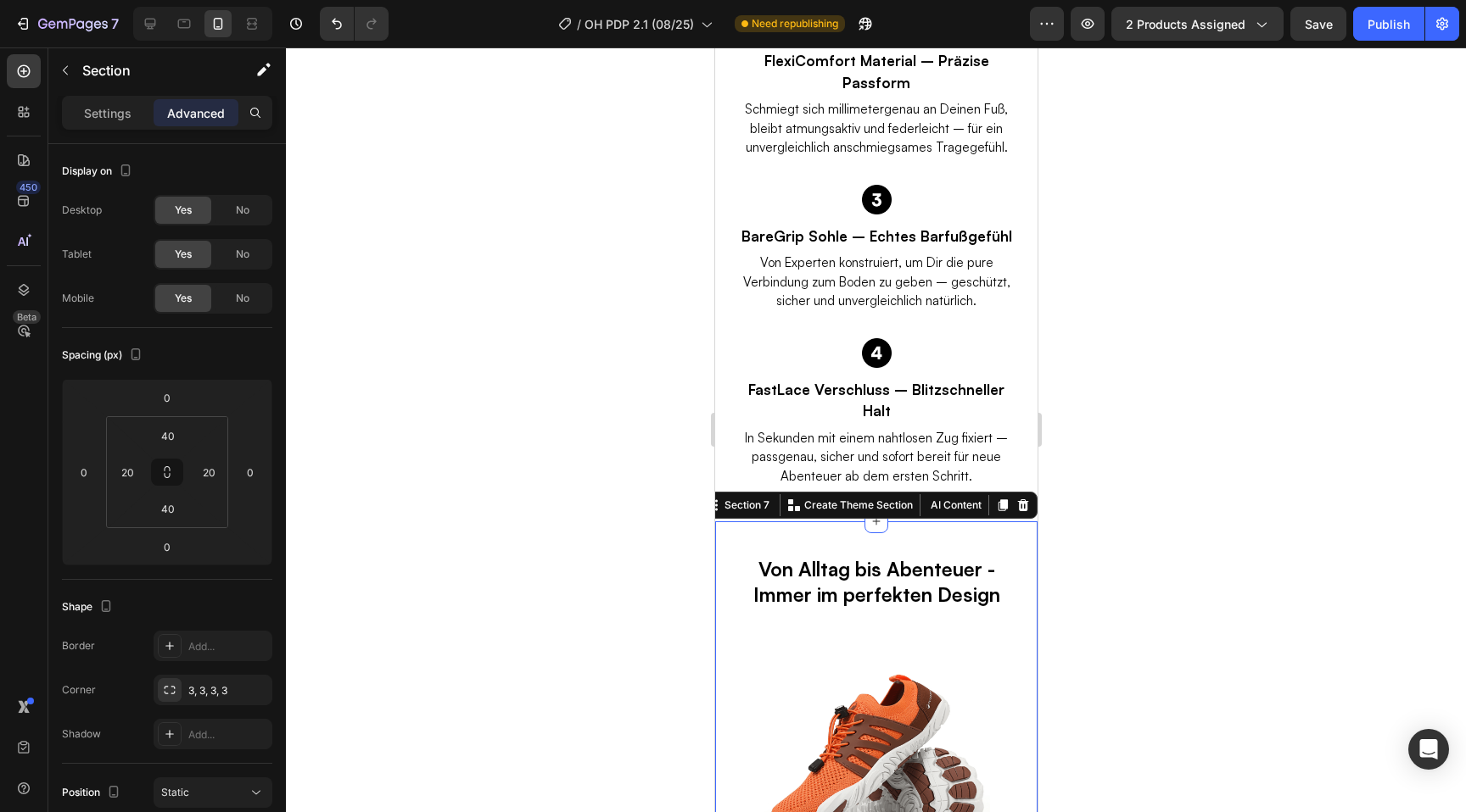
click at [620, 378] on div at bounding box center [876, 429] width 1180 height 765
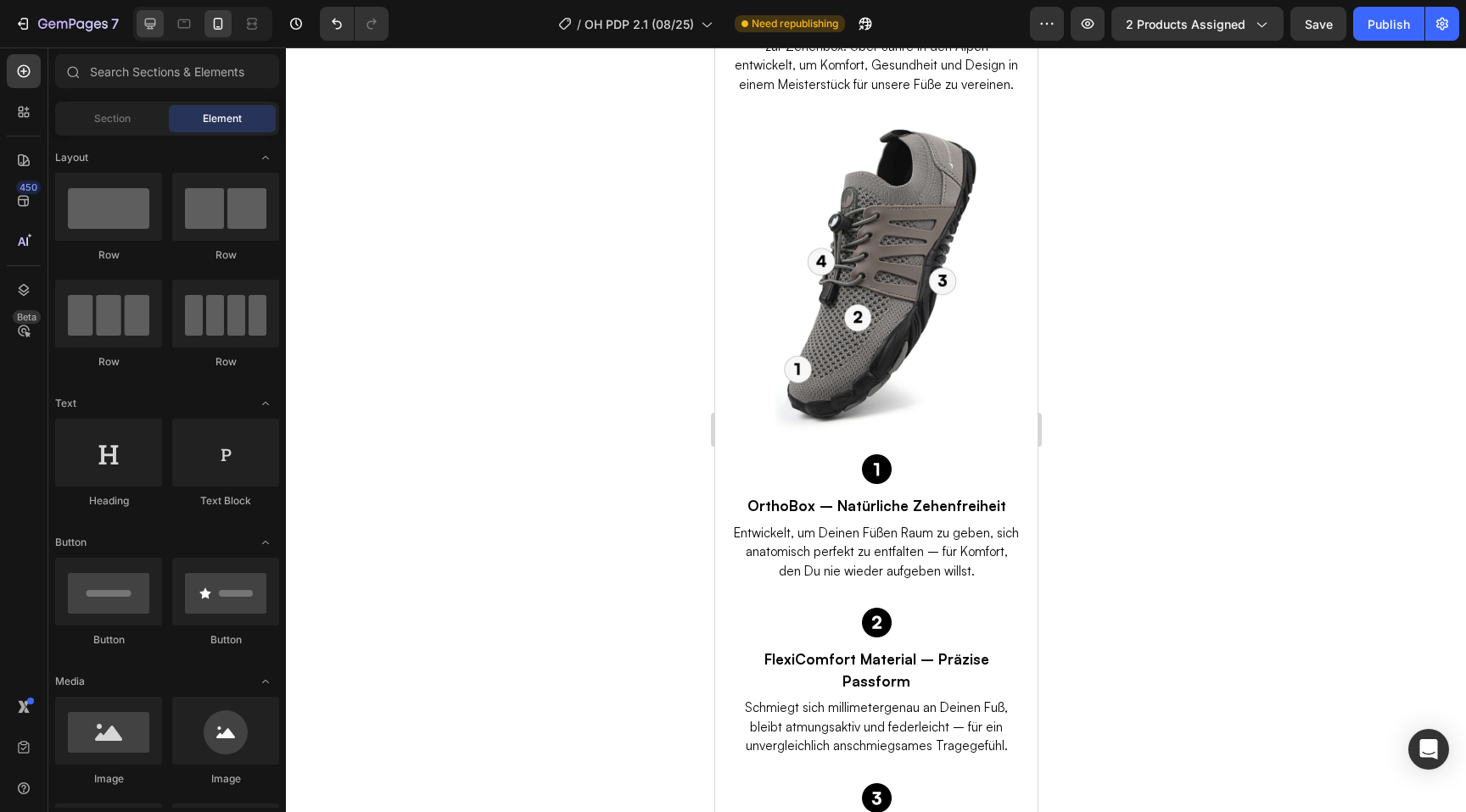
click at [155, 23] on icon at bounding box center [150, 23] width 17 height 17
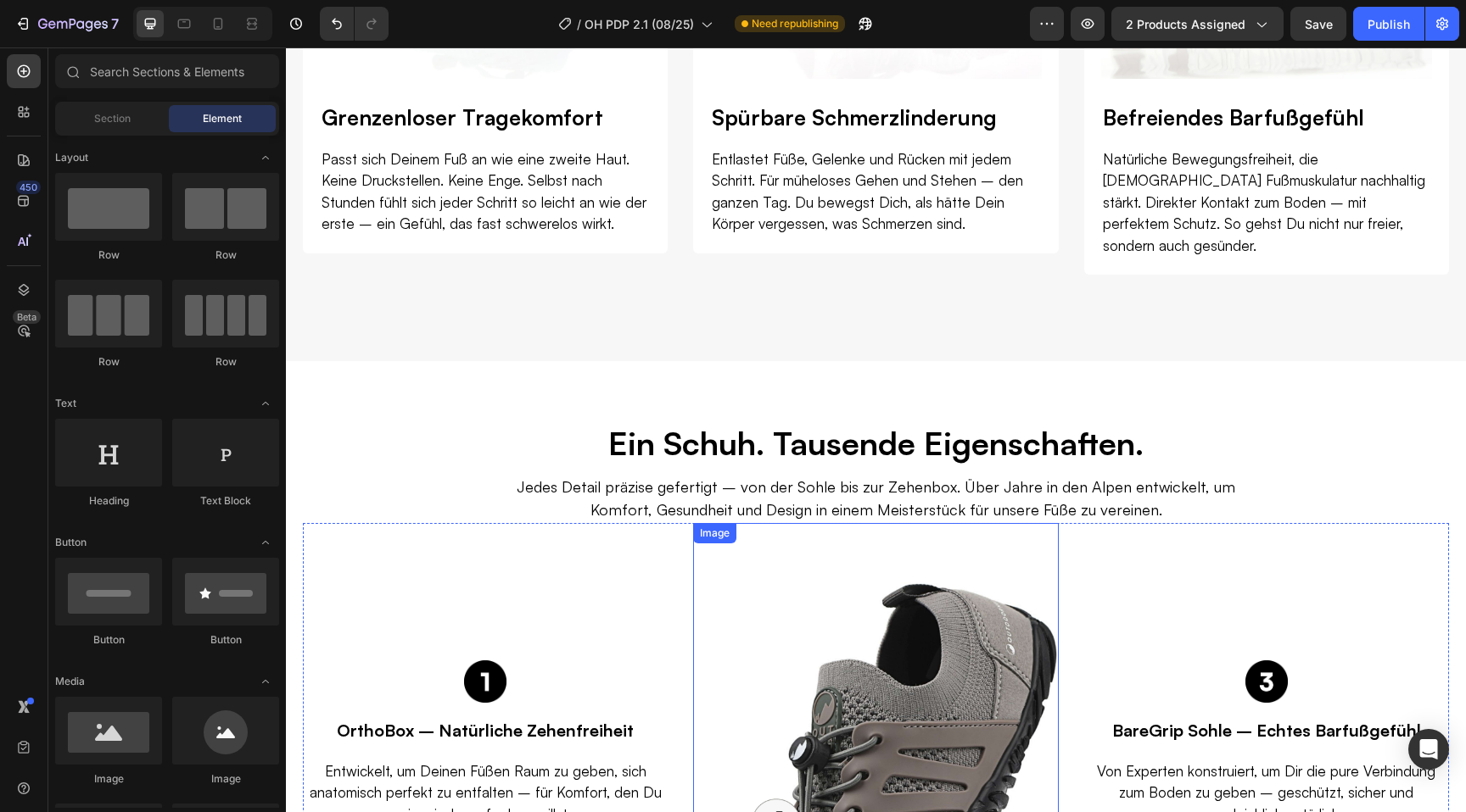
scroll to position [3002, 0]
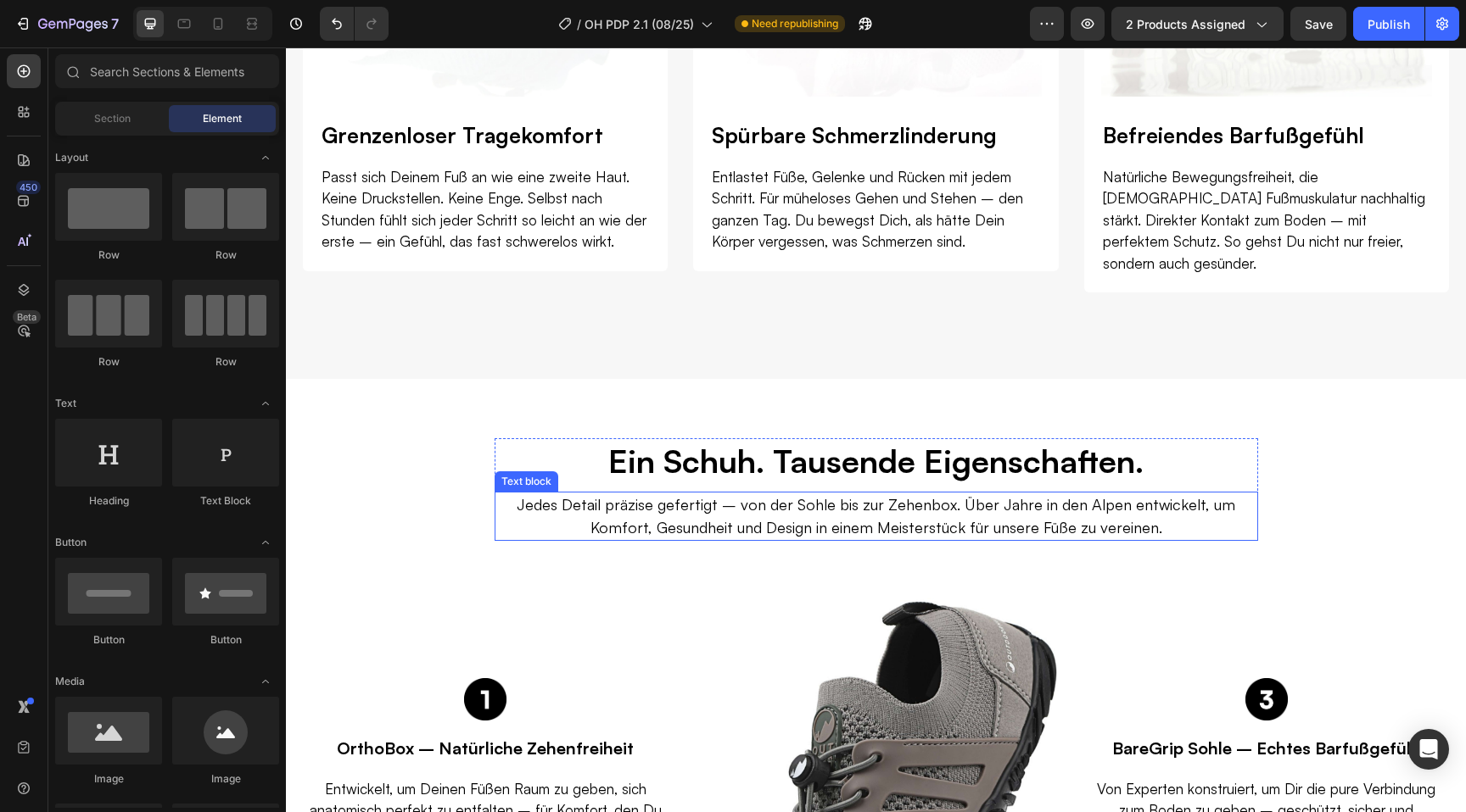
click at [841, 493] on p "Jedes Detail präzise gefertigt – von der Sohle bis zur Zehenbox. Über Jahre in …" at bounding box center [876, 516] width 733 height 45
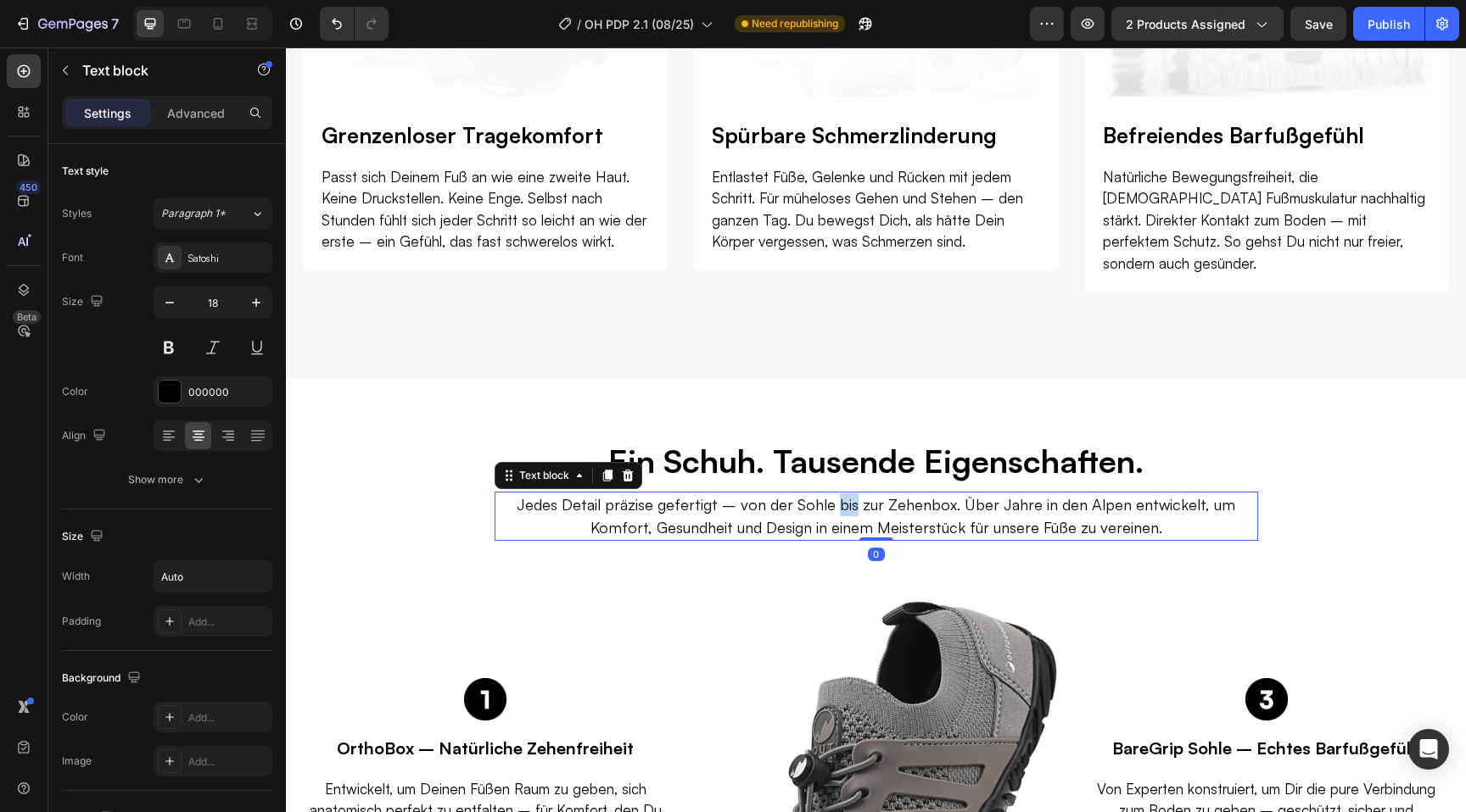
click at [841, 493] on p "Jedes Detail präzise gefertigt – von der Sohle bis zur Zehenbox. Über Jahre in …" at bounding box center [876, 516] width 733 height 45
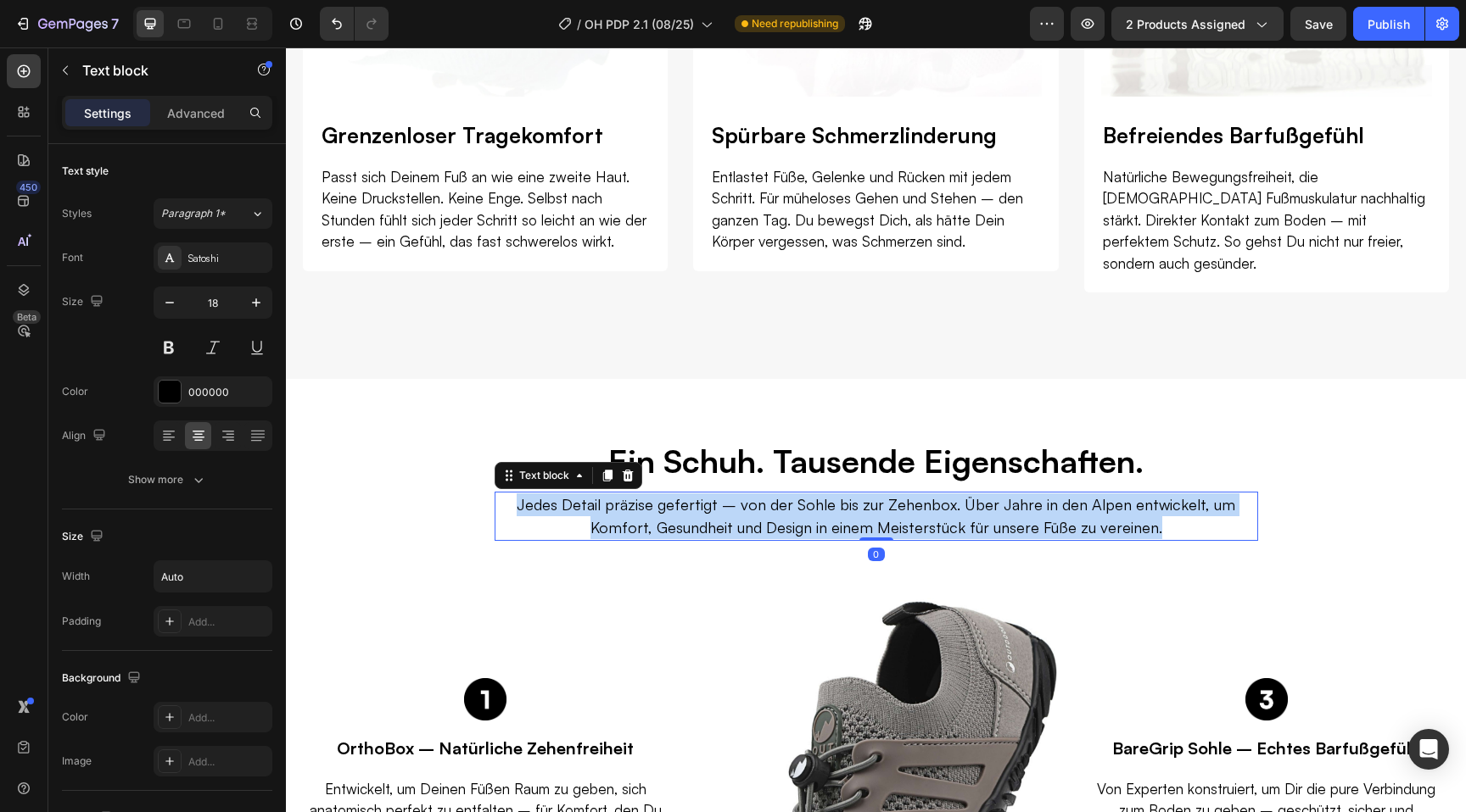
click at [841, 493] on p "Jedes Detail präzise gefertigt – von der Sohle bis zur Zehenbox. Über Jahre in …" at bounding box center [876, 516] width 733 height 45
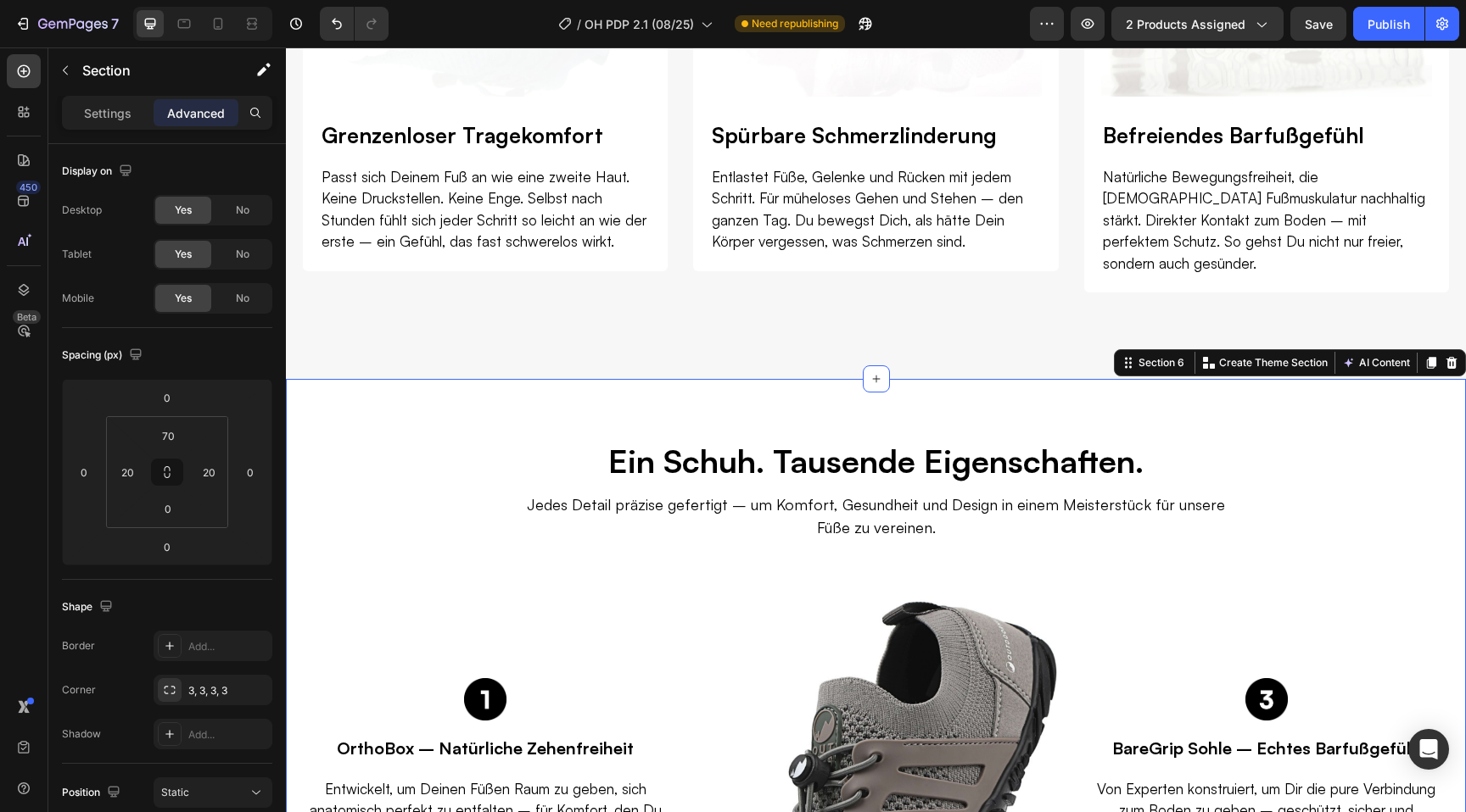
click at [403, 486] on div "Ein Schuh. Tausende Eigenschaften. Heading Jedes Detail präzise gefertigt – um …" at bounding box center [876, 813] width 1146 height 751
click at [503, 463] on div "Ein Schuh. Tausende Eigenschaften. Heading Jedes Detail präzise gefertigt – um …" at bounding box center [876, 489] width 763 height 102
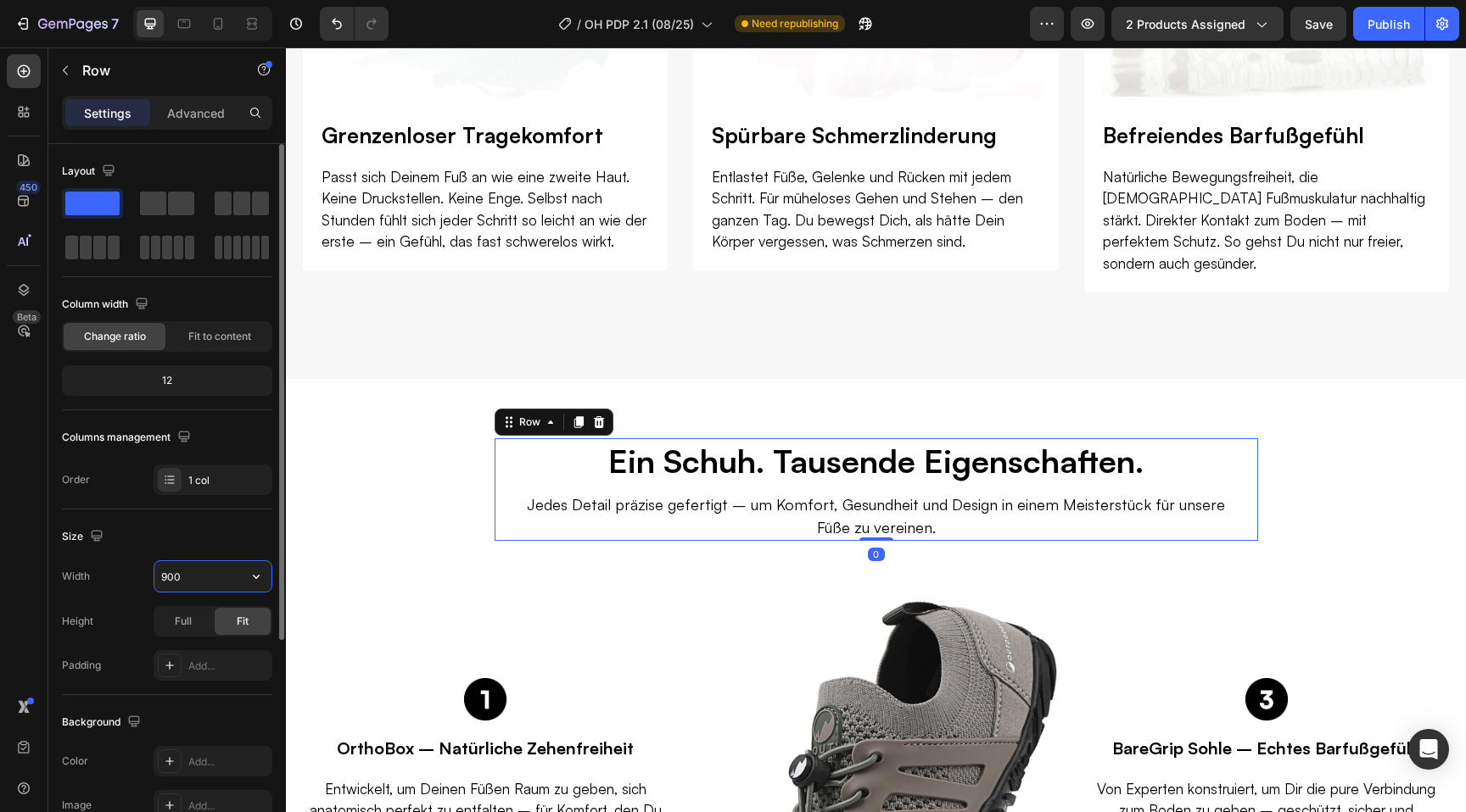
click at [192, 585] on input "900" at bounding box center [212, 577] width 117 height 30
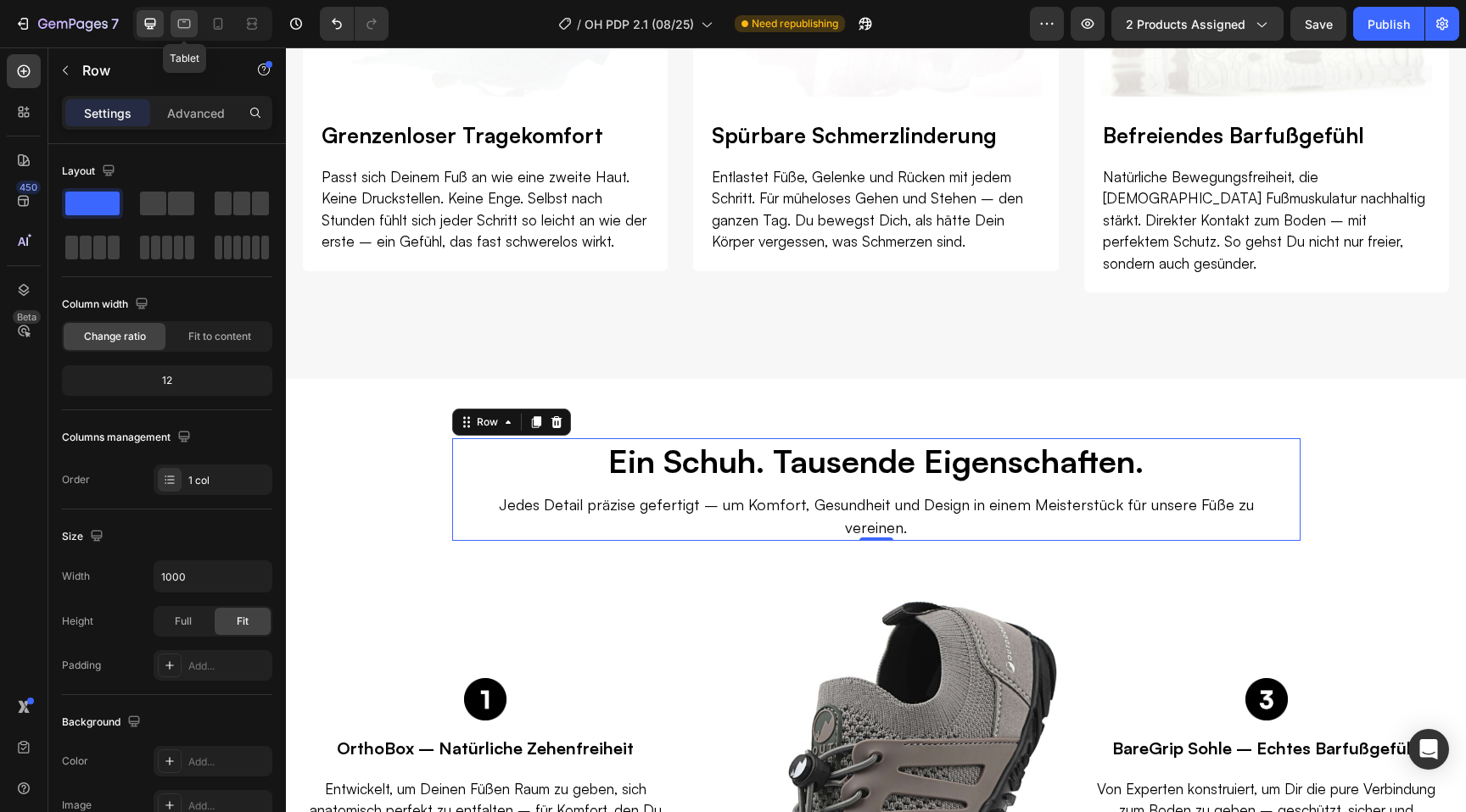
click at [189, 19] on icon at bounding box center [183, 23] width 17 height 17
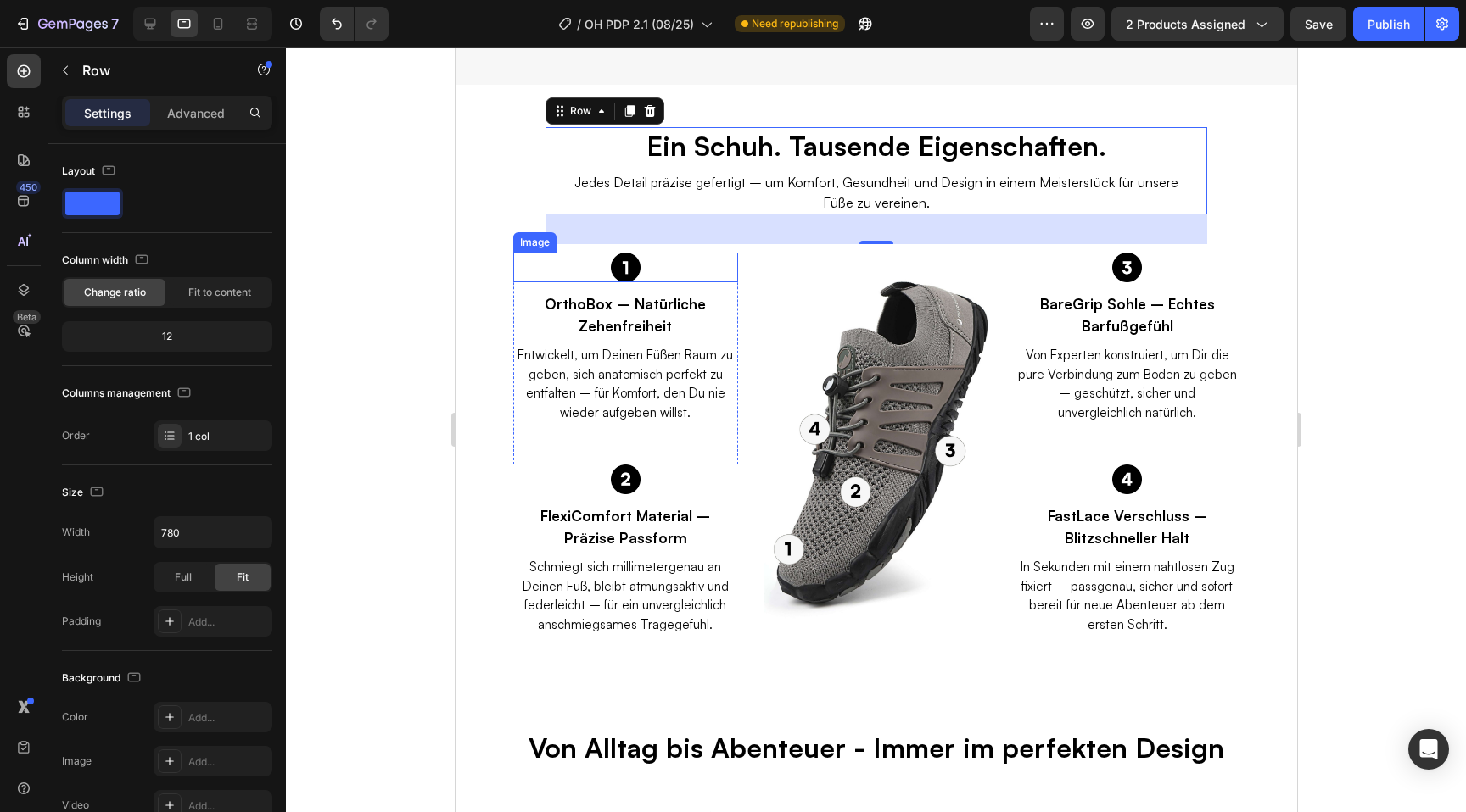
scroll to position [3195, 0]
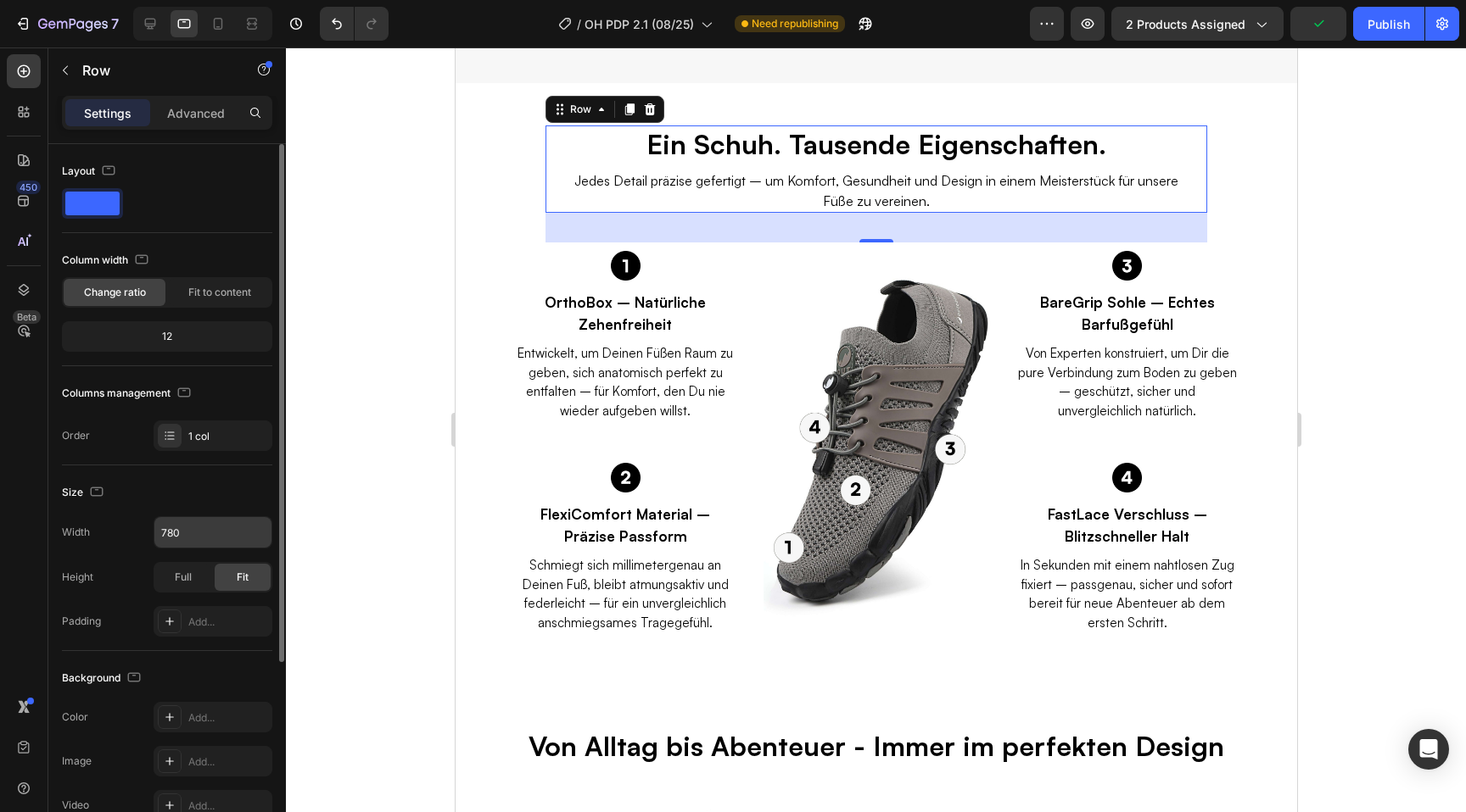
click at [222, 523] on input "780" at bounding box center [212, 532] width 117 height 30
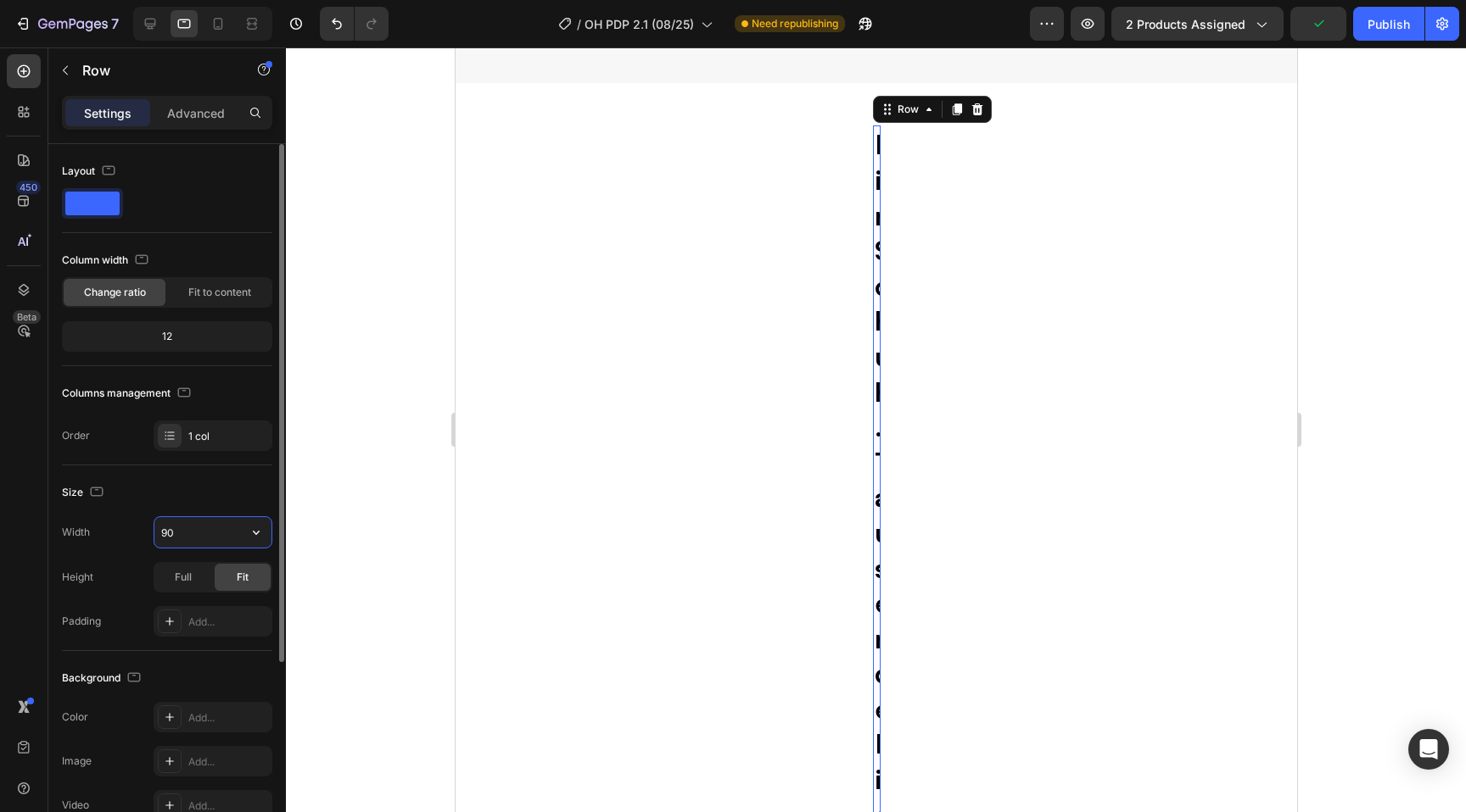
type input "900"
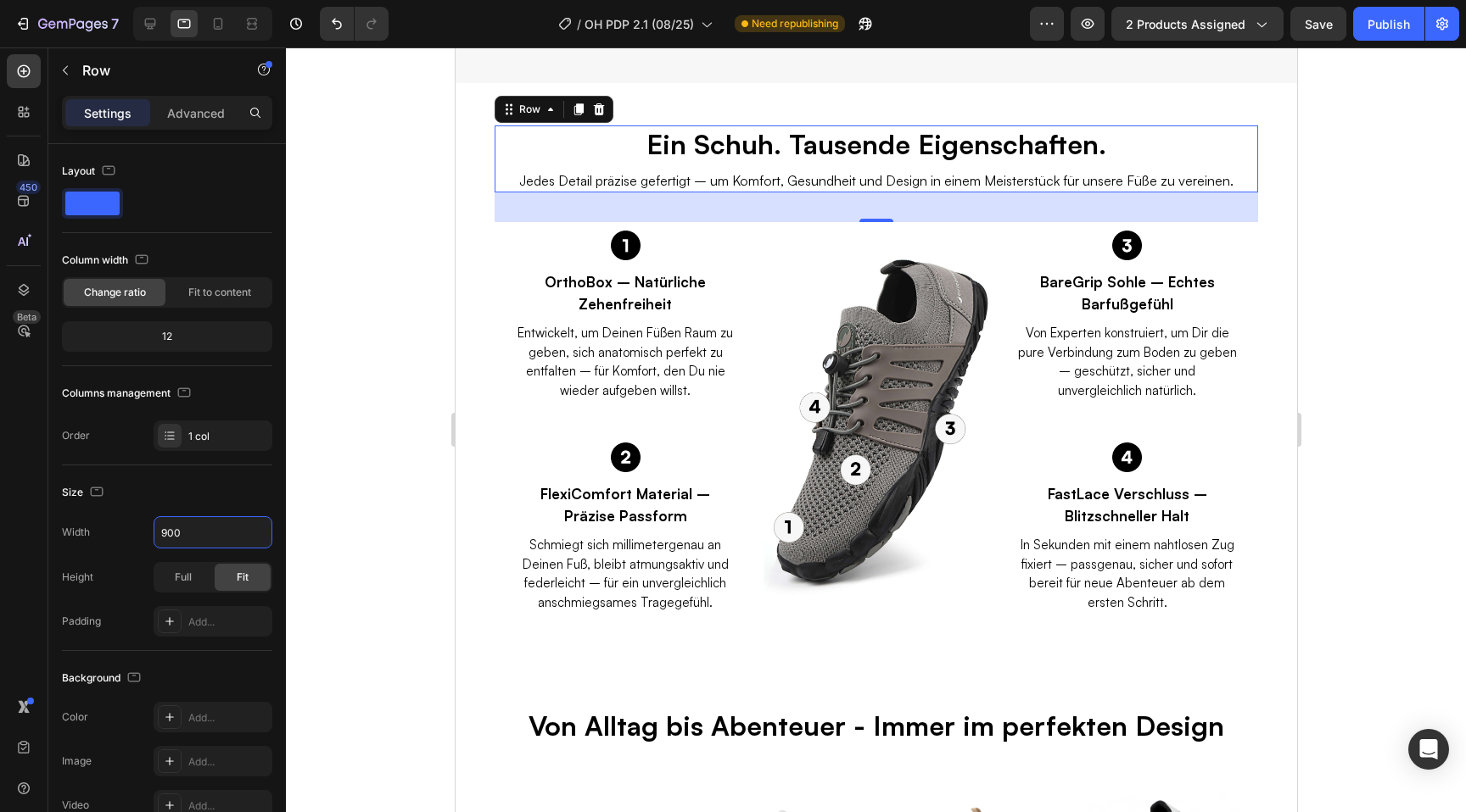
click at [417, 289] on div at bounding box center [876, 429] width 1180 height 765
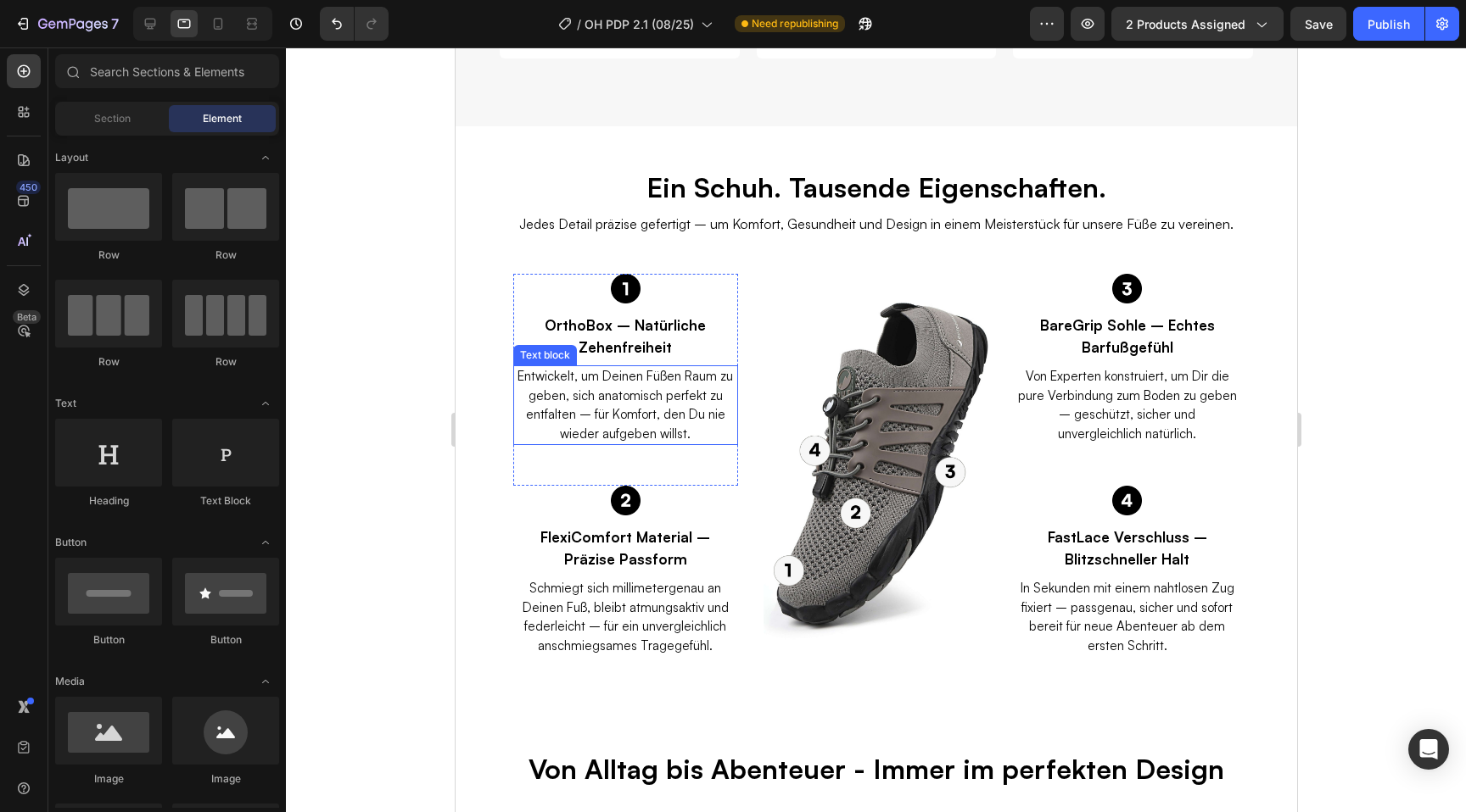
scroll to position [3093, 0]
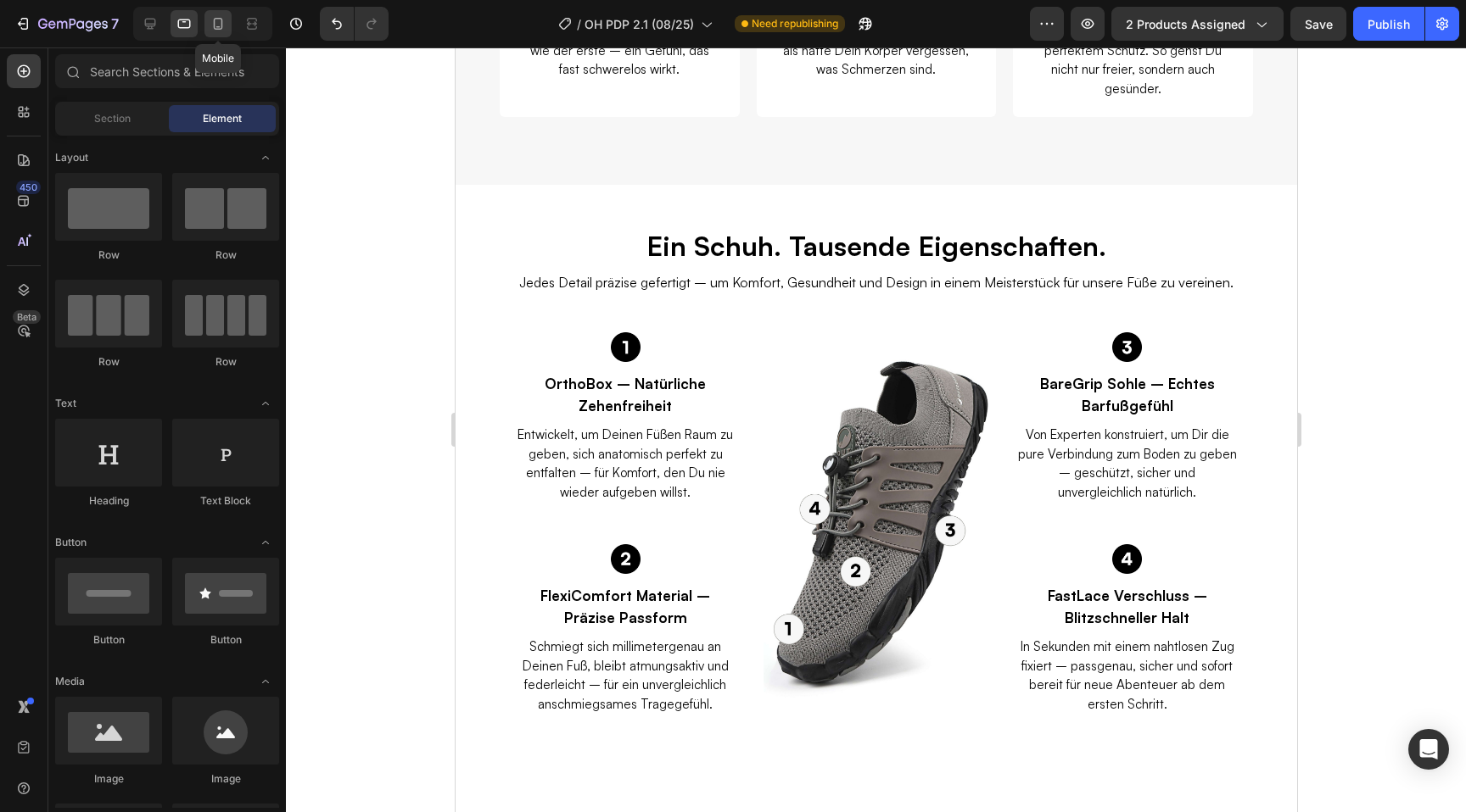
click at [223, 25] on icon at bounding box center [217, 23] width 17 height 17
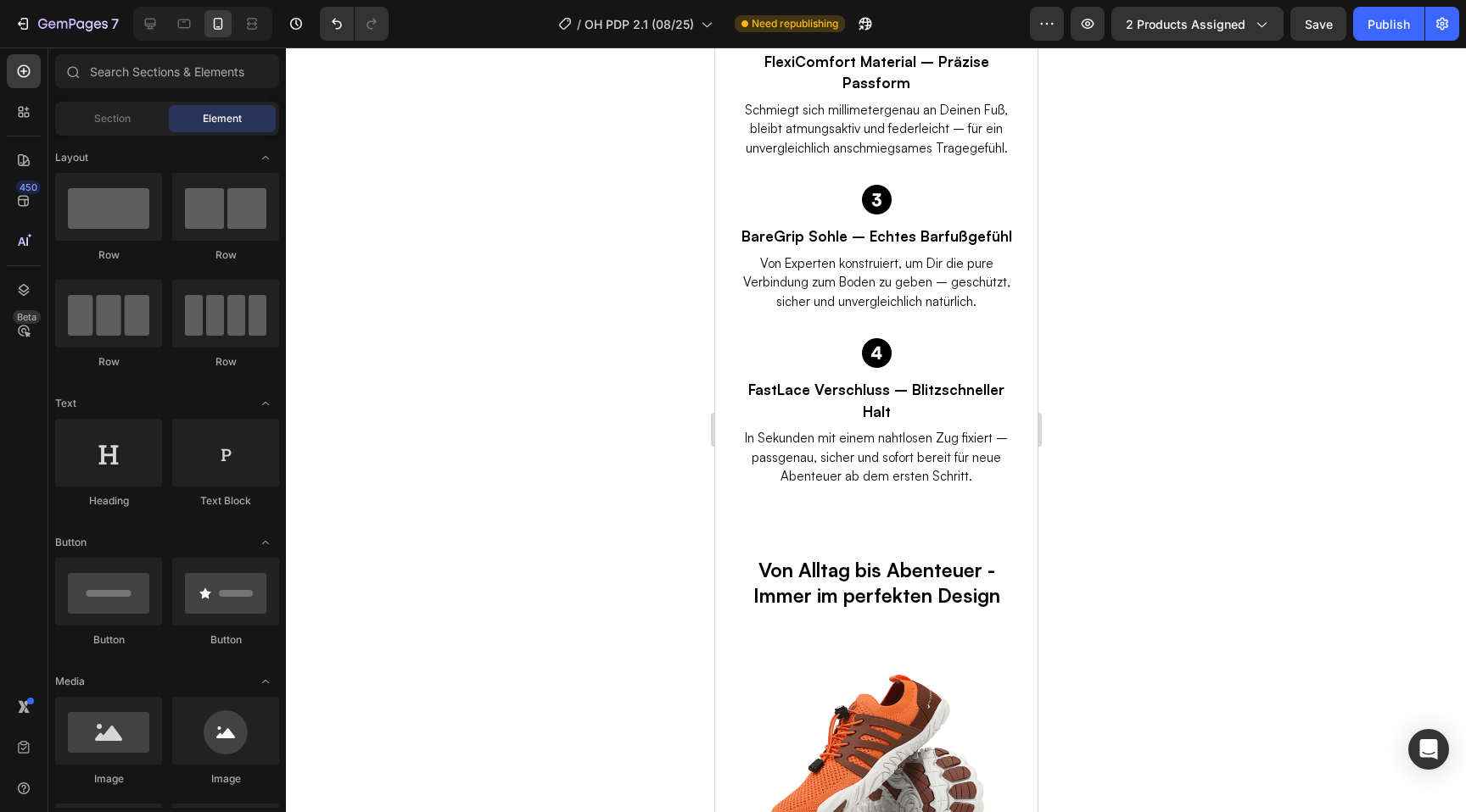
scroll to position [4078, 0]
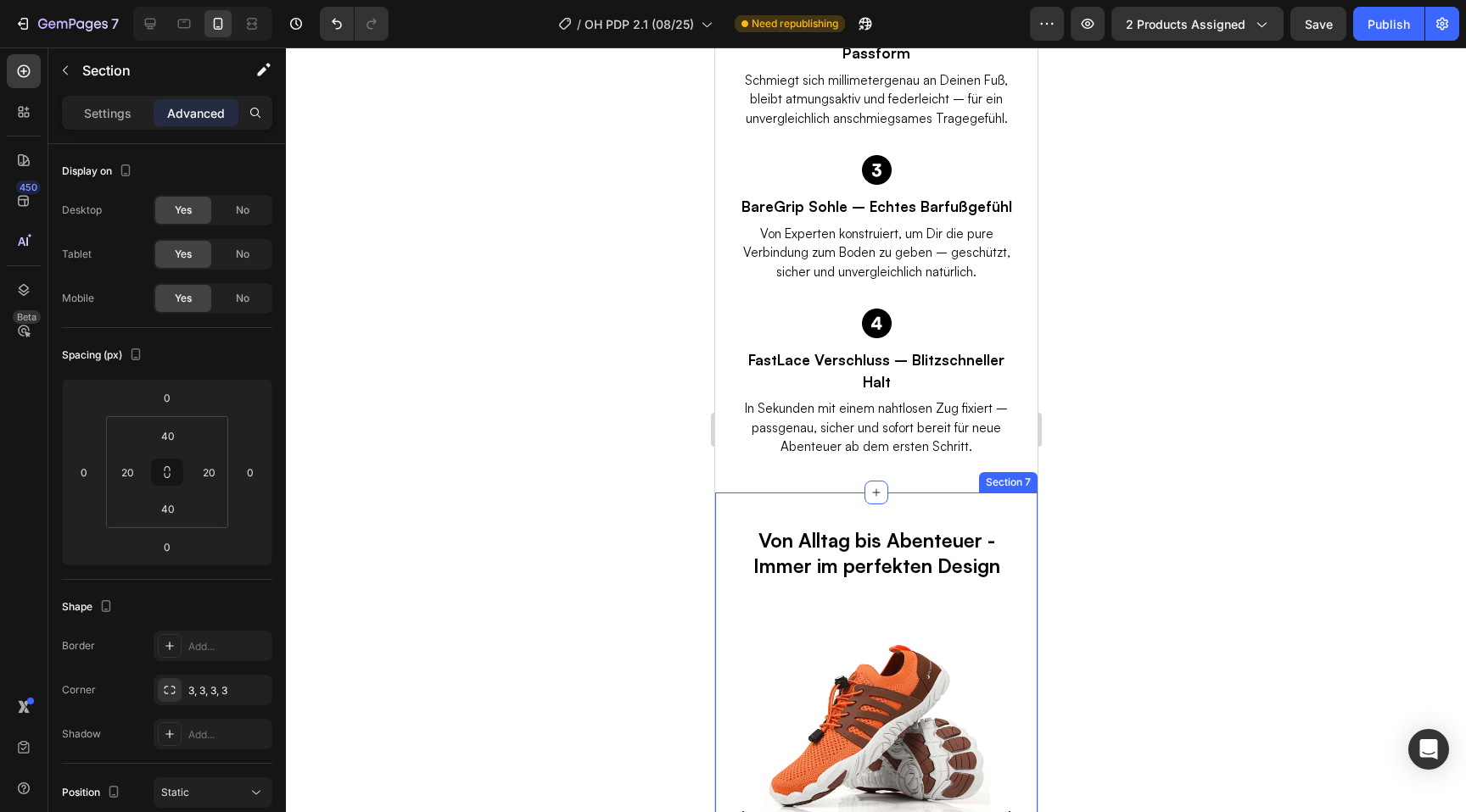
click at [721, 519] on div "Von Alltag bis Abenteuer - Immer im perfekten Design Heading Row (P) Images Row…" at bounding box center [876, 827] width 322 height 670
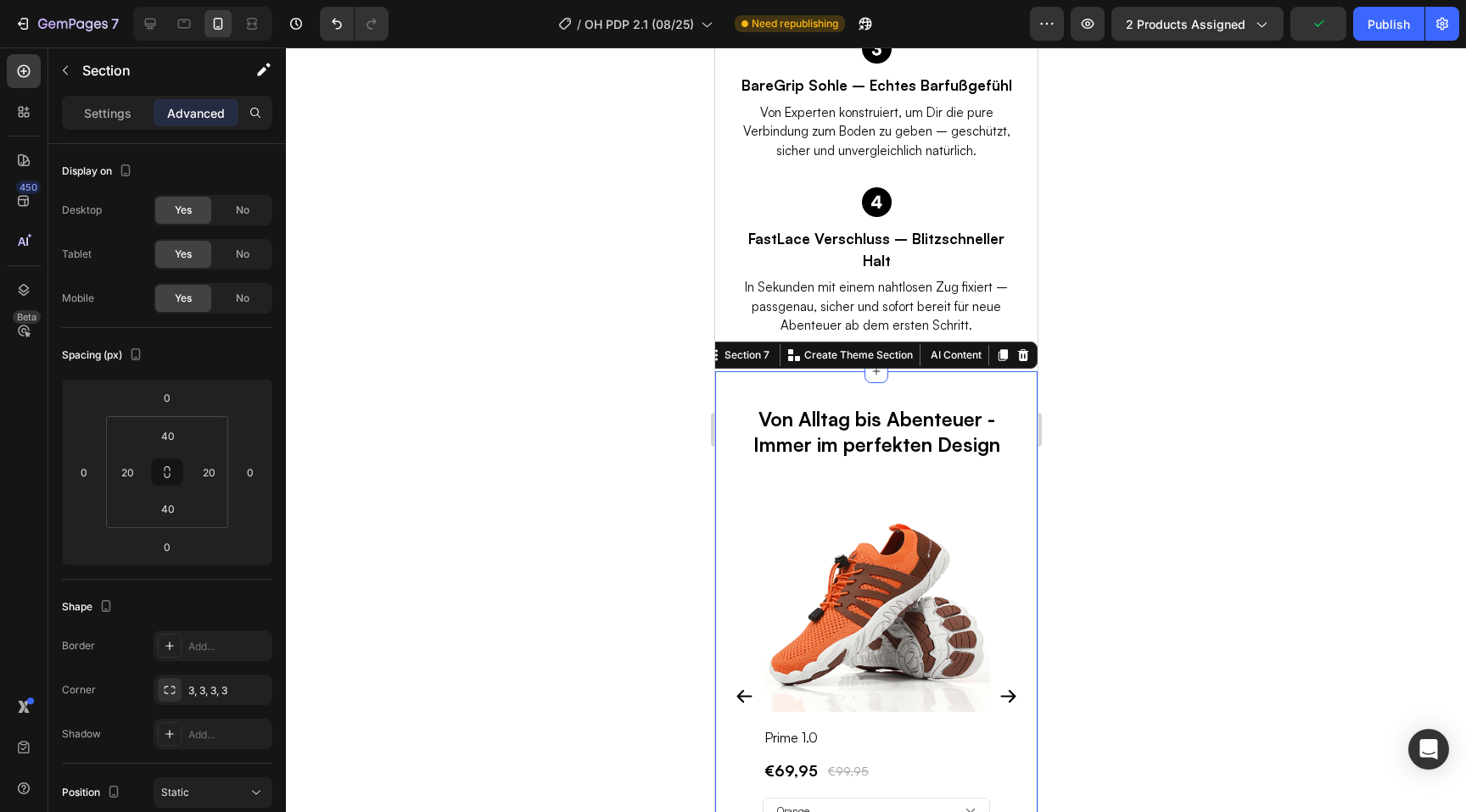
scroll to position [4257, 0]
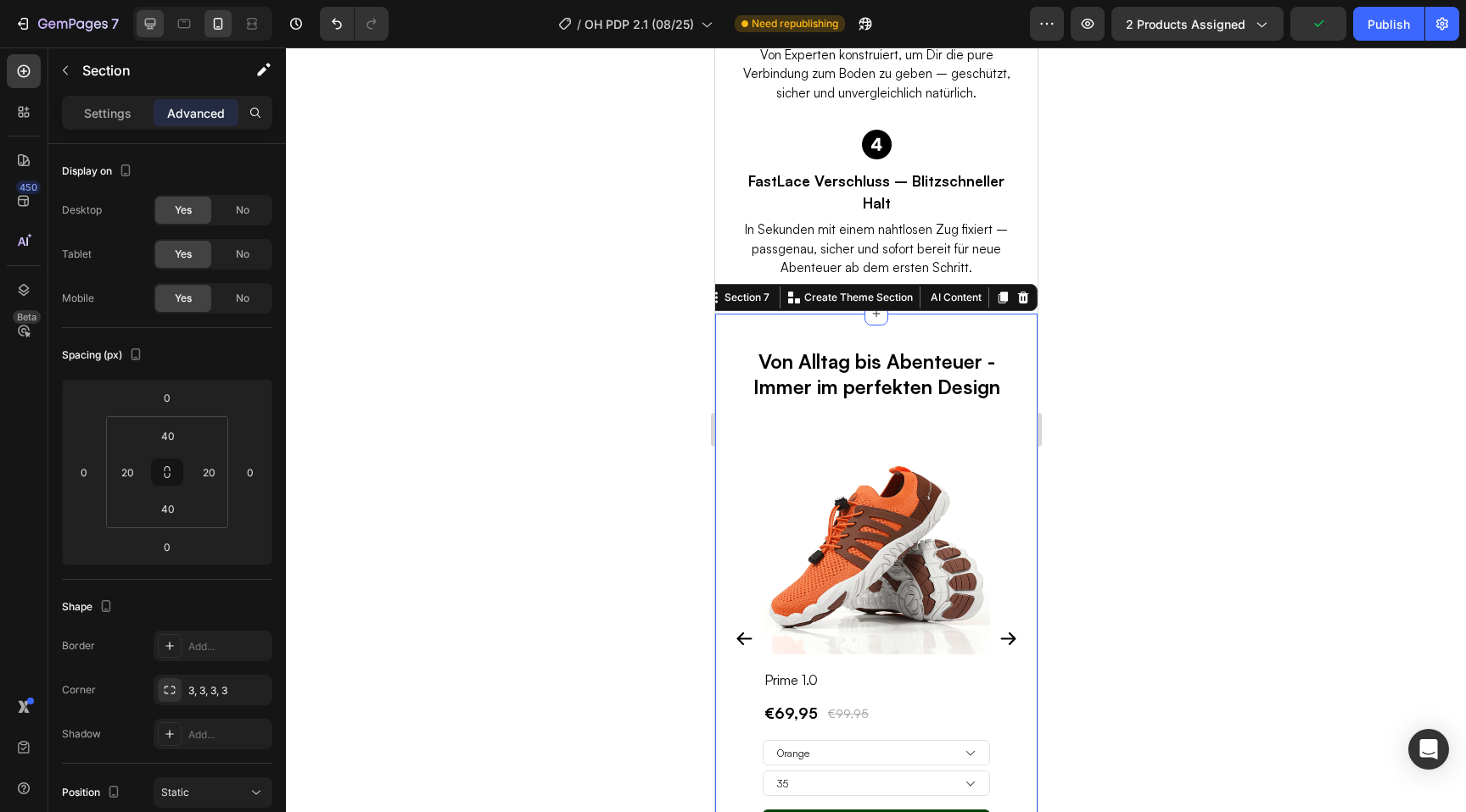
click at [152, 31] on icon at bounding box center [150, 23] width 17 height 17
type input "50"
type input "15"
type input "70"
type input "15"
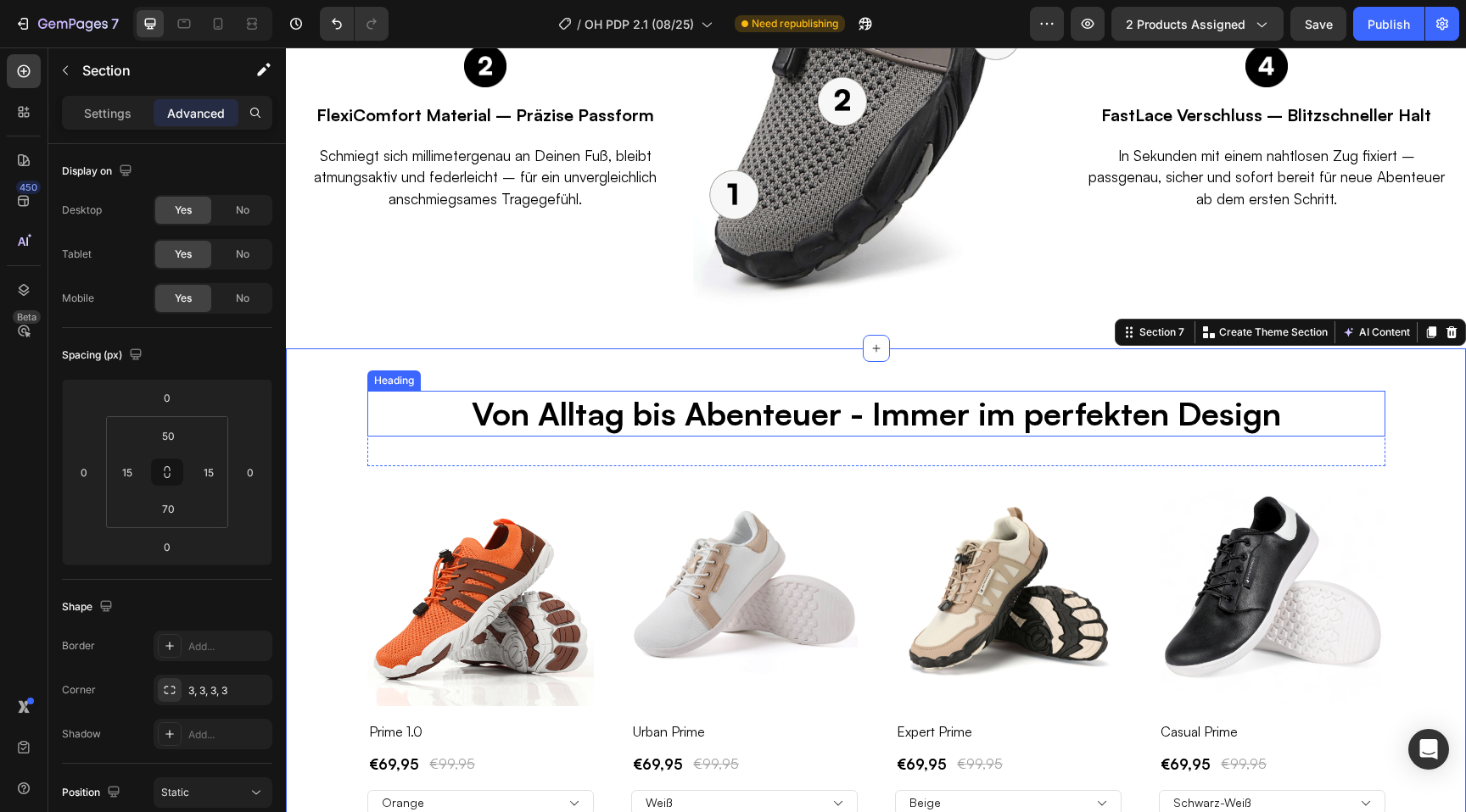
scroll to position [3822, 0]
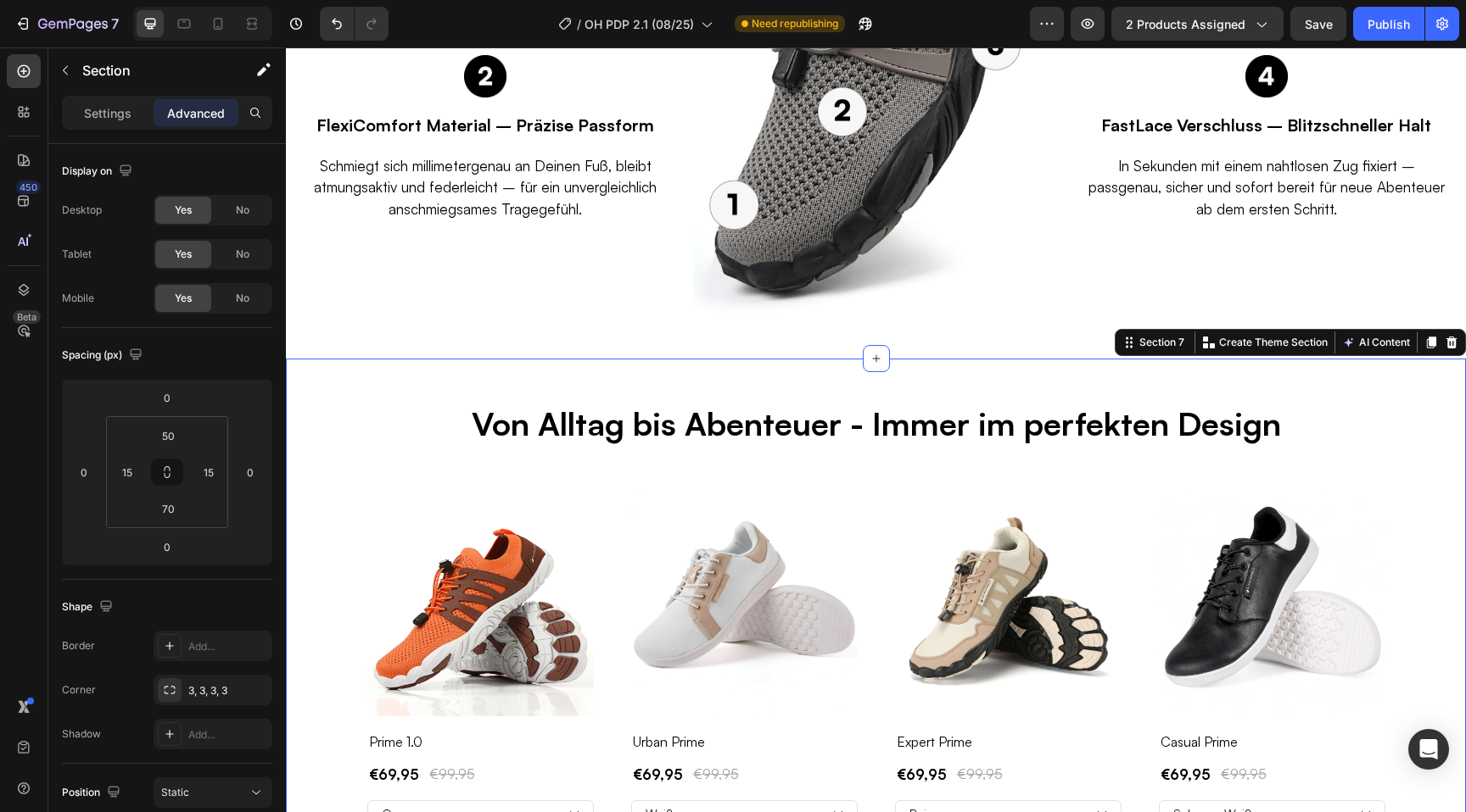
click at [333, 361] on div "Von Alltag bis Abenteuer - Immer im perfekten Design Heading Row (P) Images Row…" at bounding box center [876, 735] width 1180 height 751
click at [297, 364] on div "Von Alltag bis Abenteuer - Immer im perfekten Design Heading Row (P) Images Row…" at bounding box center [876, 735] width 1180 height 751
click at [1454, 337] on icon at bounding box center [1452, 342] width 11 height 12
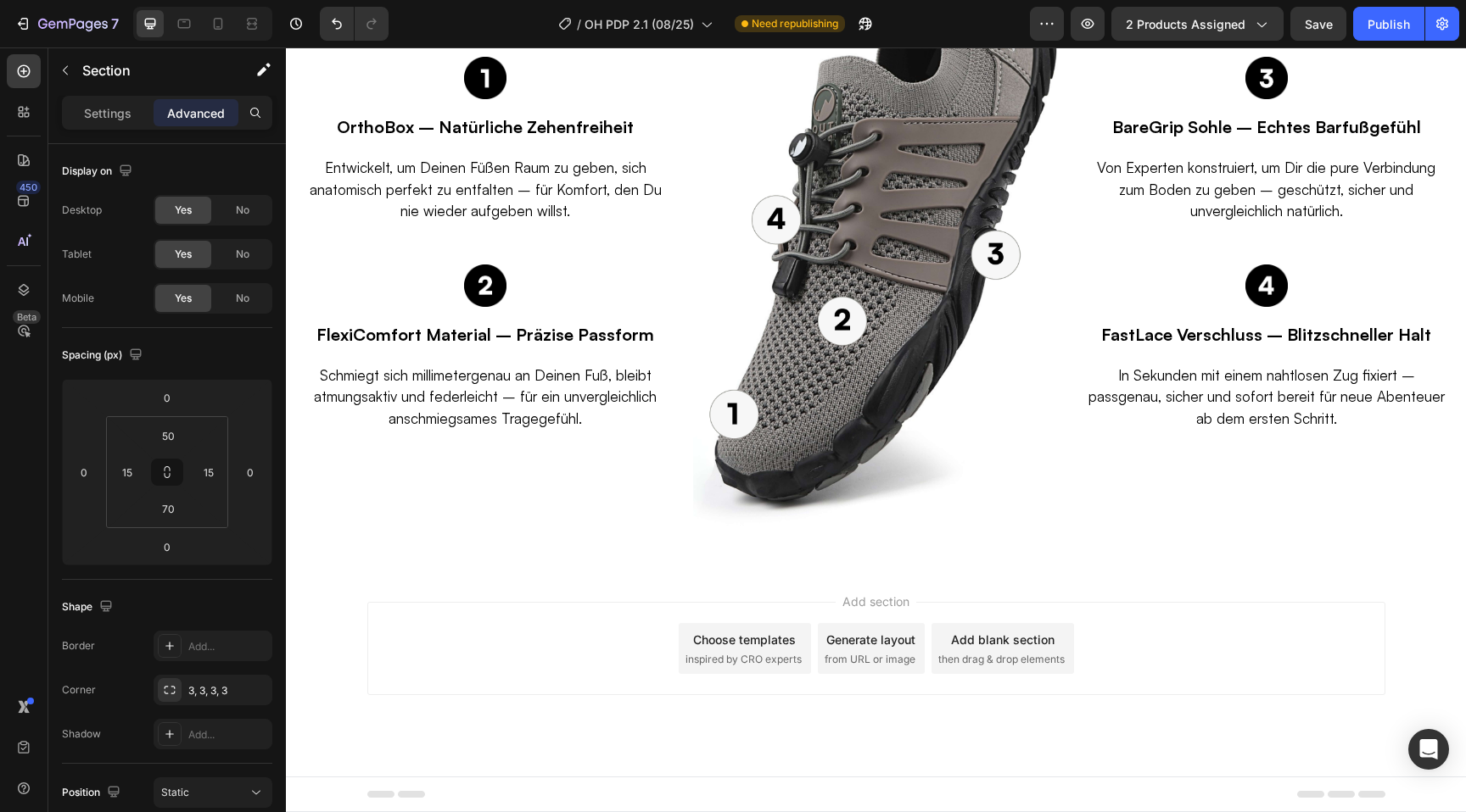
scroll to position [3590, 0]
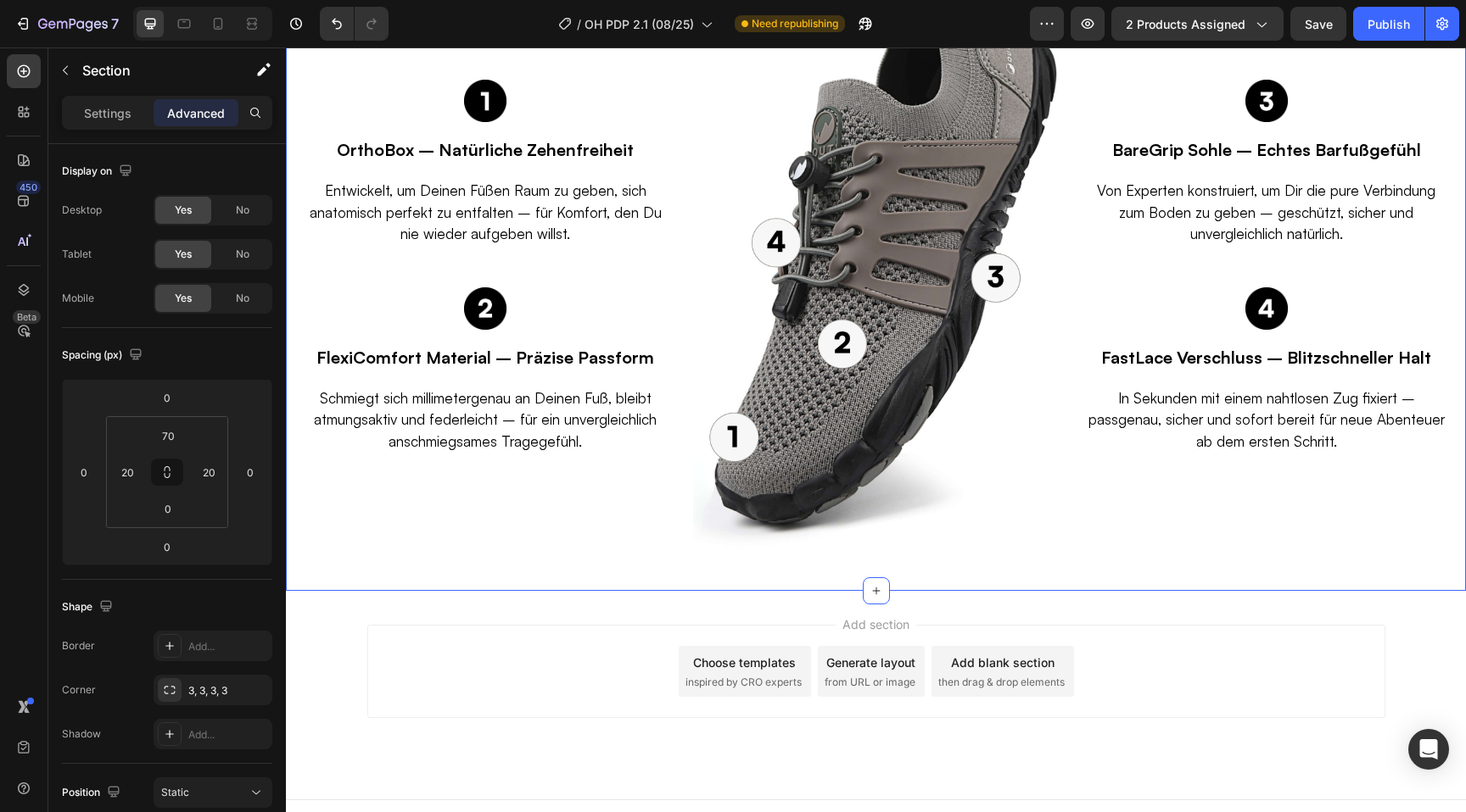
click at [295, 548] on div "Ein Schuh. Tausende Eigenschaften. Heading Jedes Detail präzise gefertigt – um …" at bounding box center [876, 186] width 1180 height 810
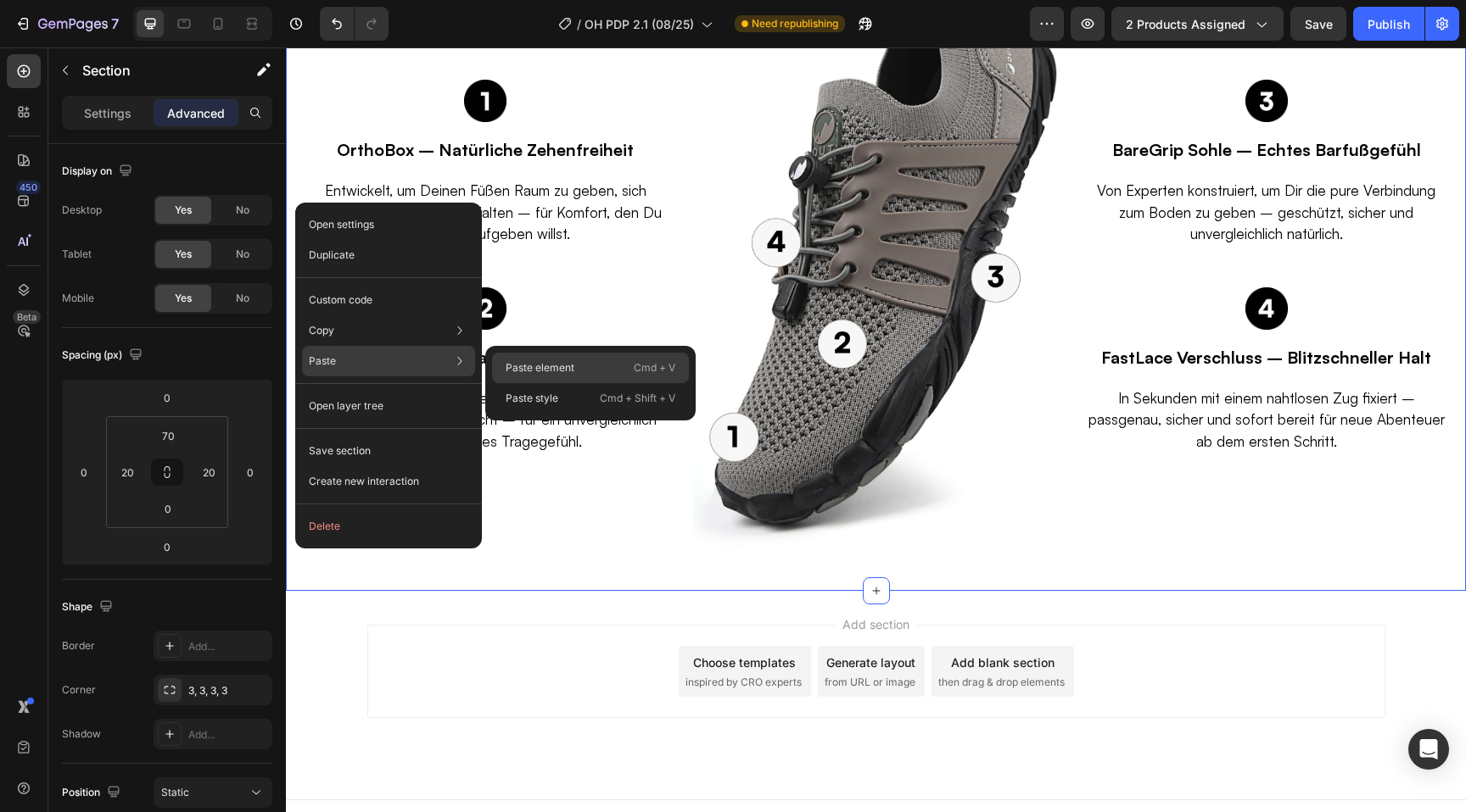
click at [539, 361] on p "Paste element" at bounding box center [540, 368] width 69 height 15
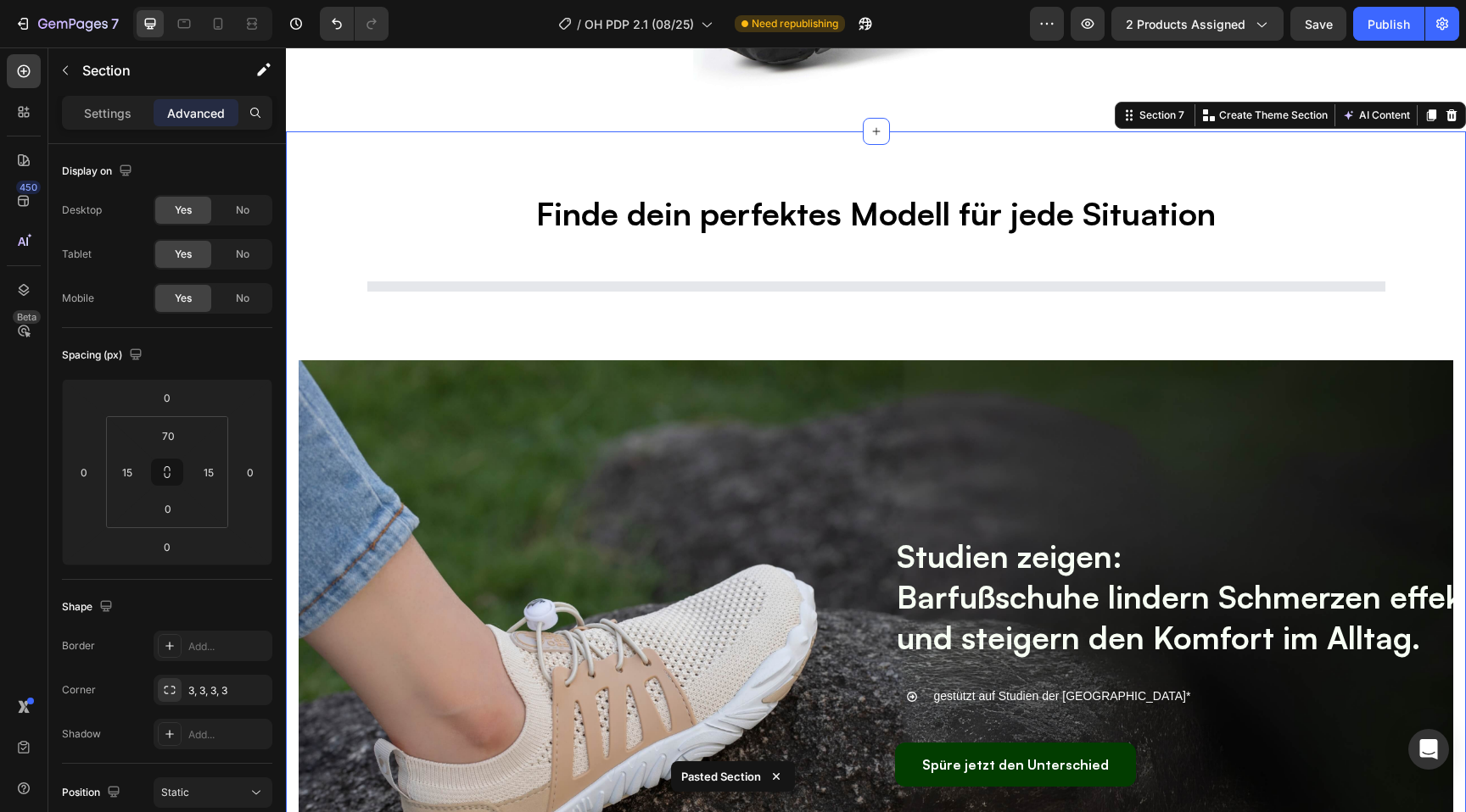
scroll to position [4051, 0]
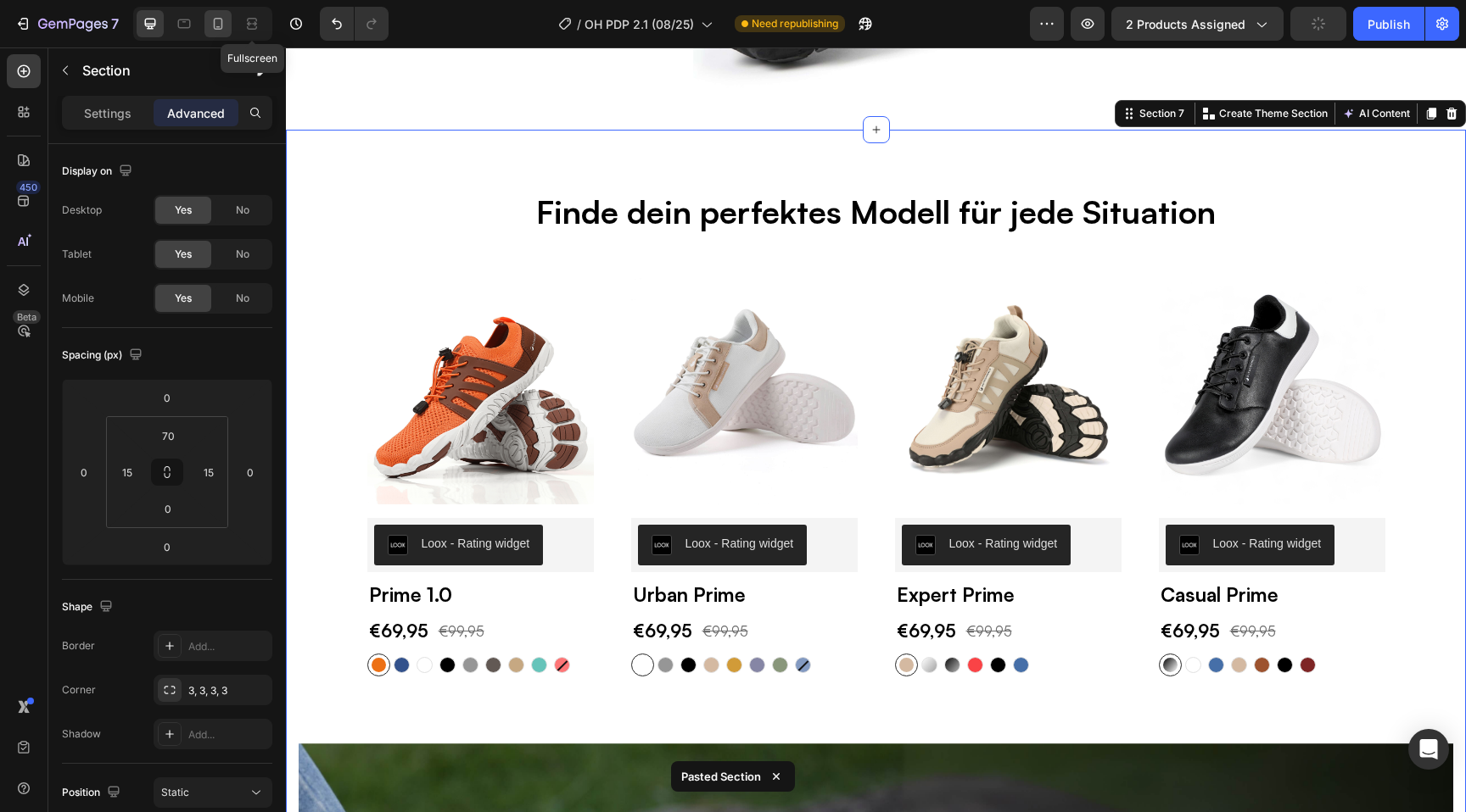
click at [221, 27] on icon at bounding box center [217, 23] width 17 height 17
type input "50"
type input "10"
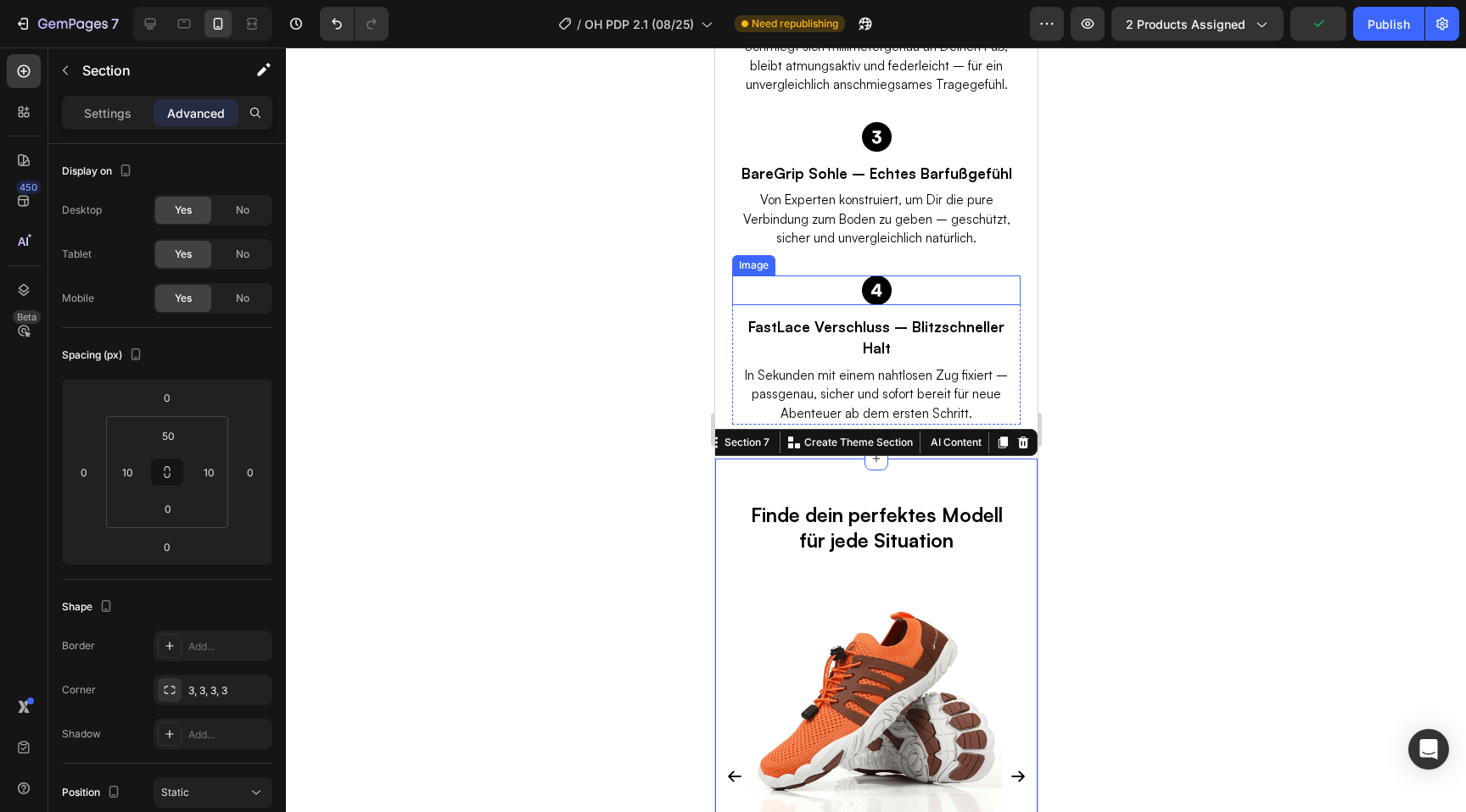
scroll to position [4153, 0]
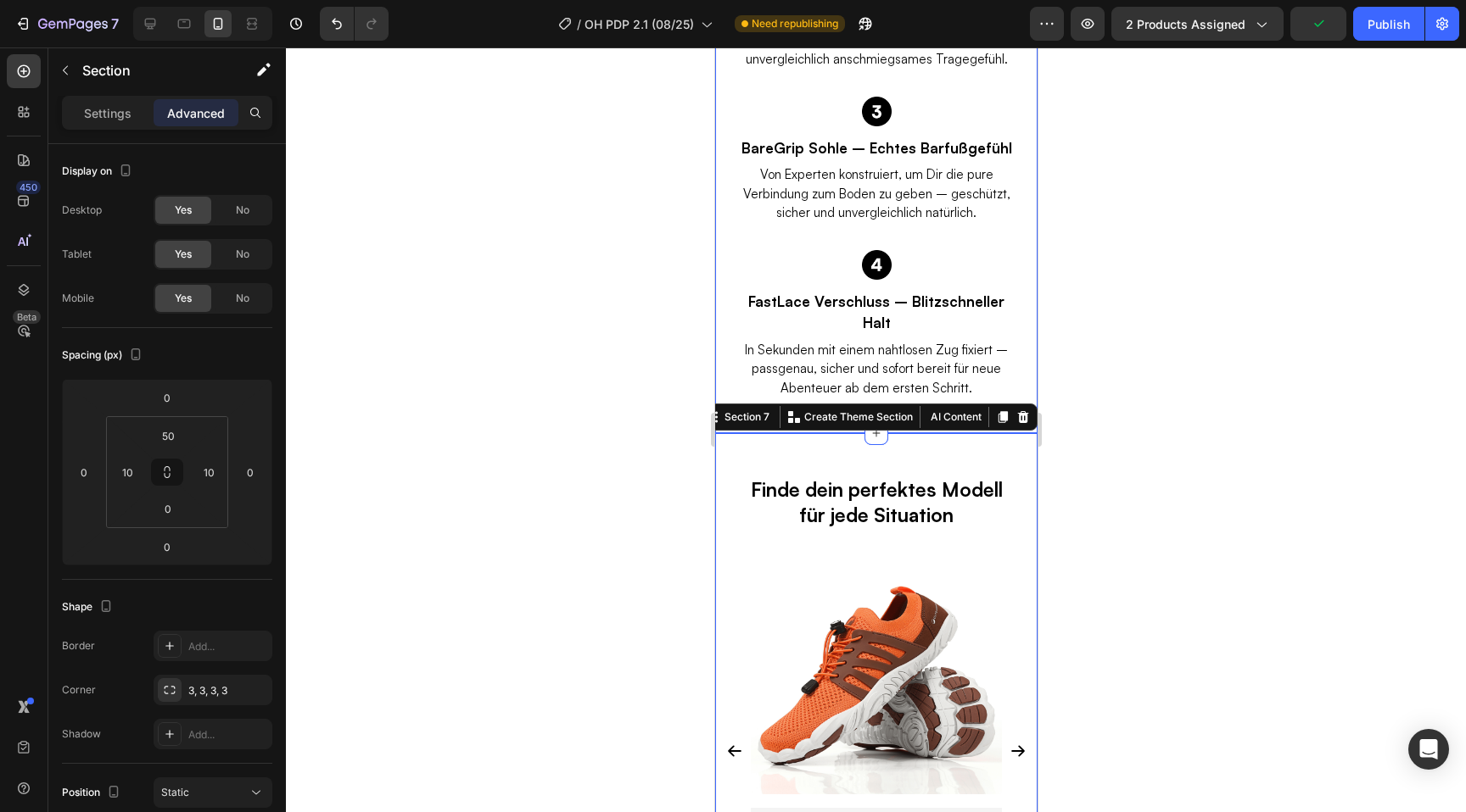
click at [613, 325] on div at bounding box center [876, 429] width 1180 height 765
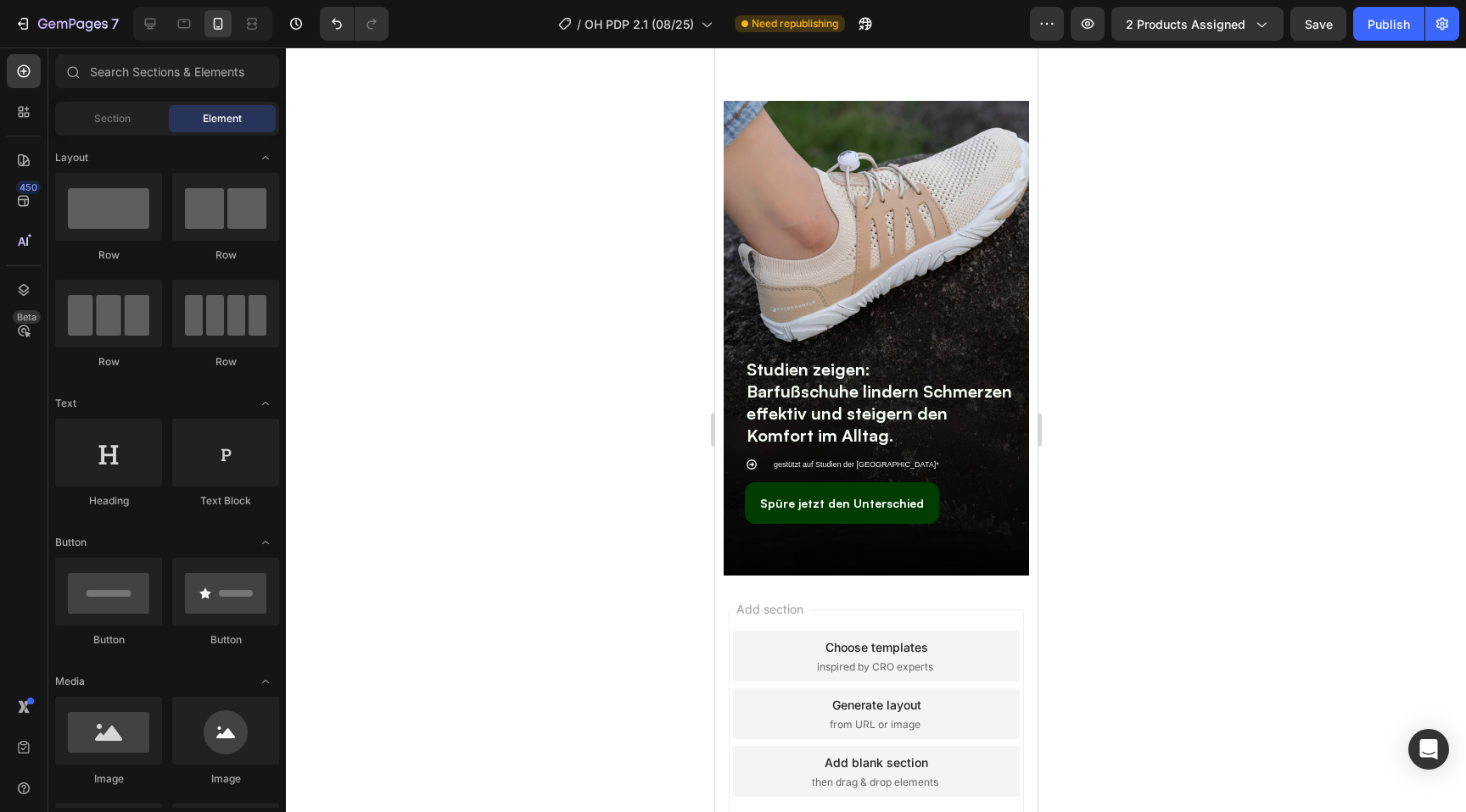
scroll to position [5023, 0]
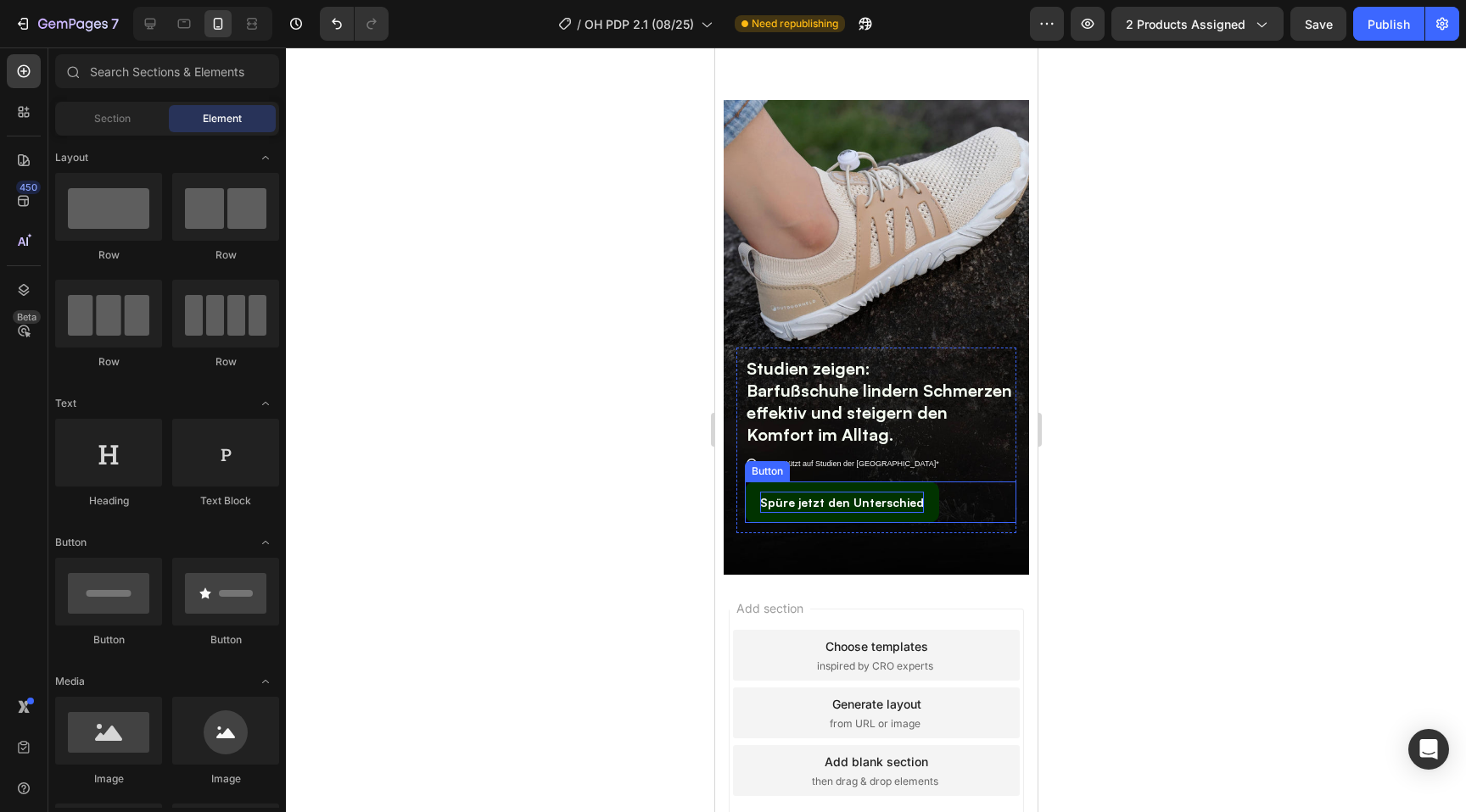
click at [826, 501] on p "Spüre jetzt den Unterschied" at bounding box center [841, 502] width 164 height 21
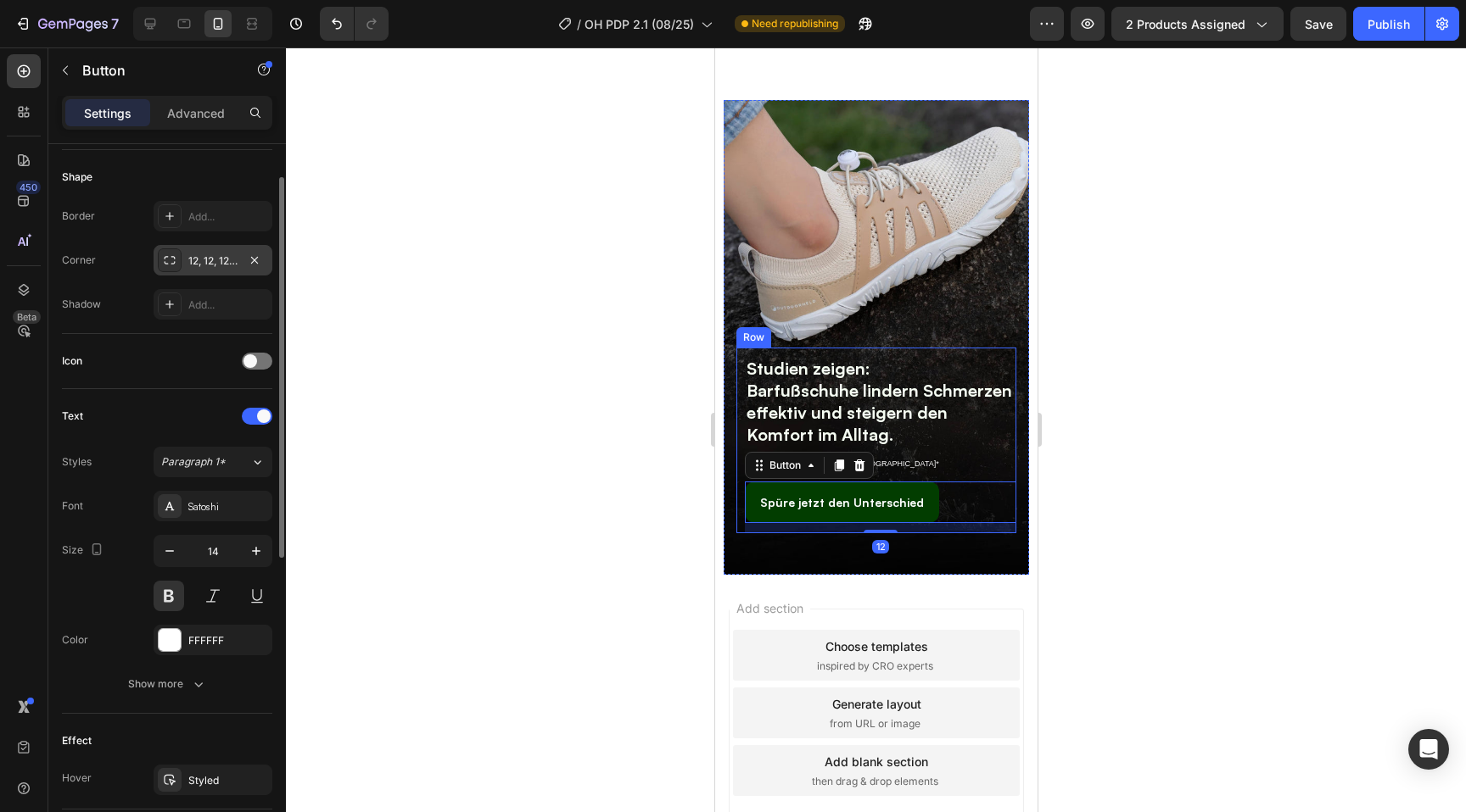
scroll to position [632, 0]
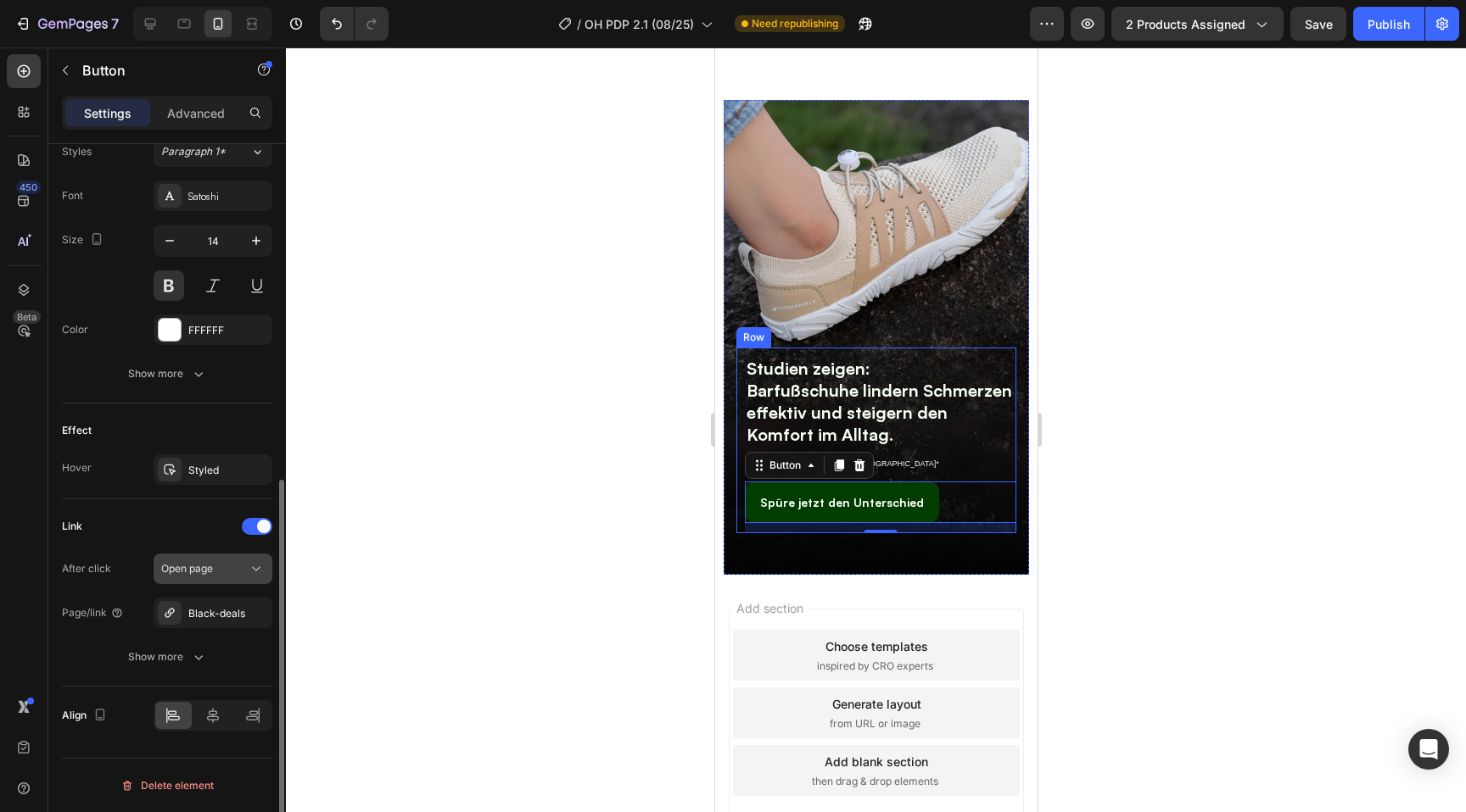
click at [219, 574] on div "Open page" at bounding box center [204, 569] width 86 height 15
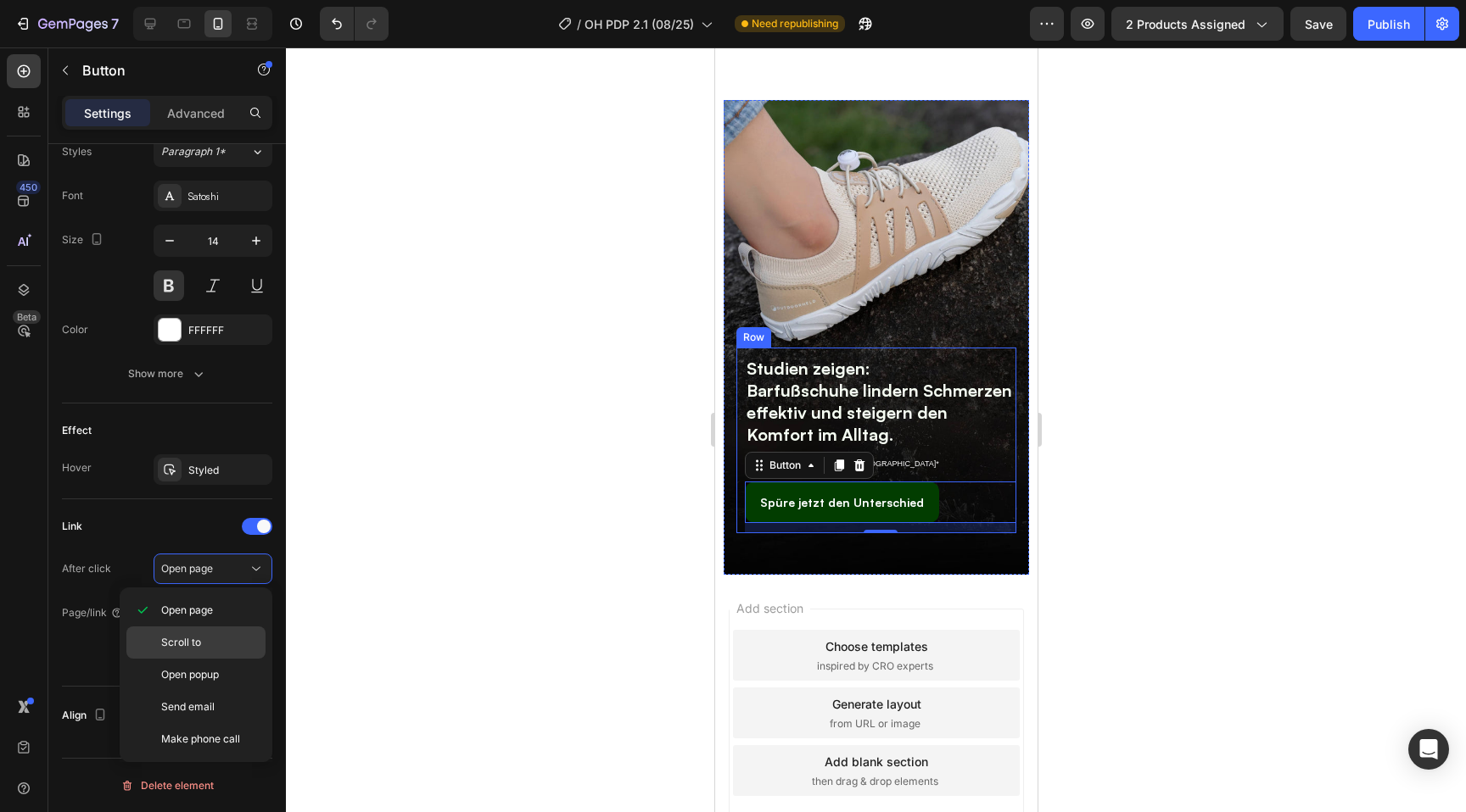
click at [188, 659] on div "Scroll to" at bounding box center [196, 675] width 139 height 32
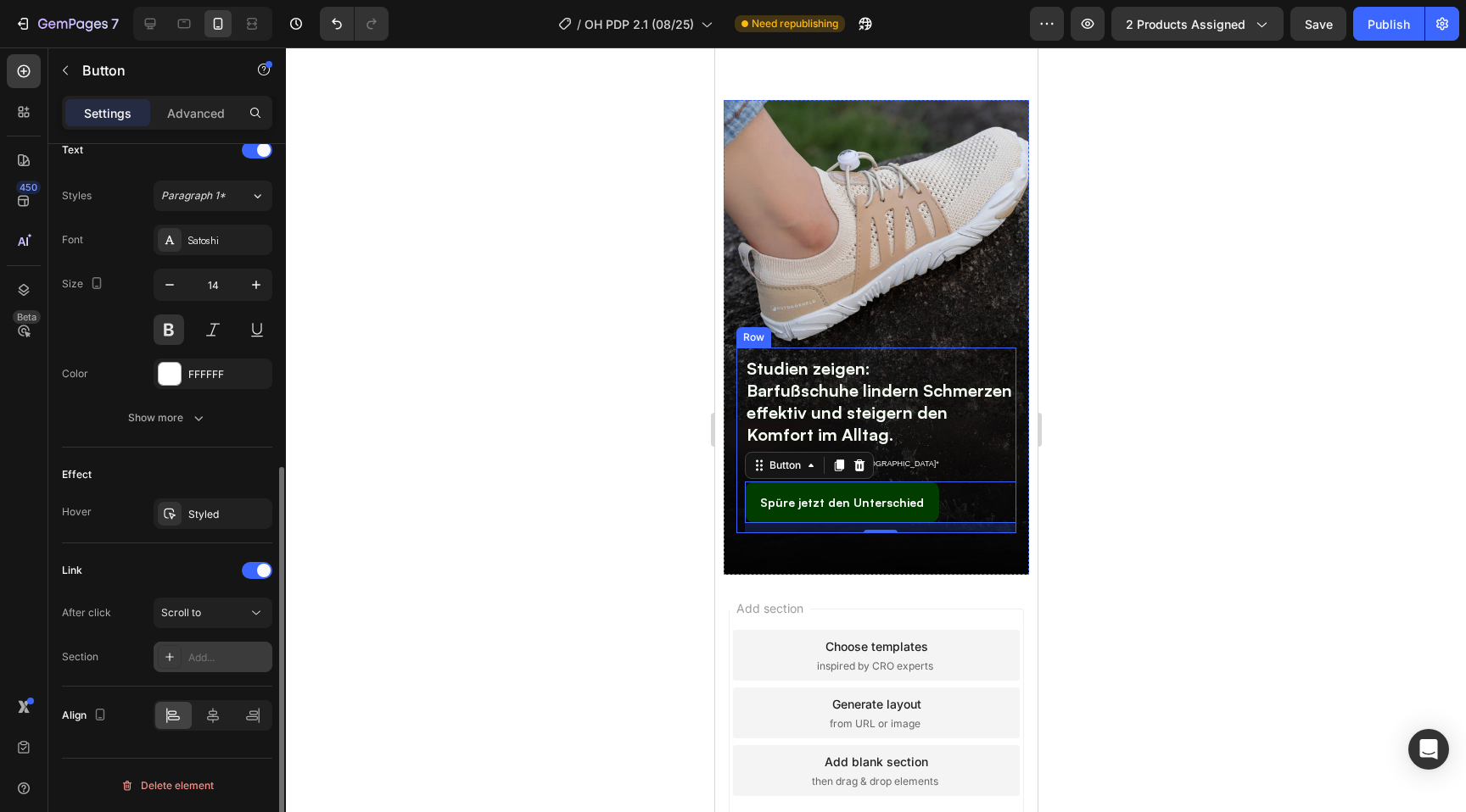
click at [189, 662] on div "Add..." at bounding box center [228, 658] width 80 height 15
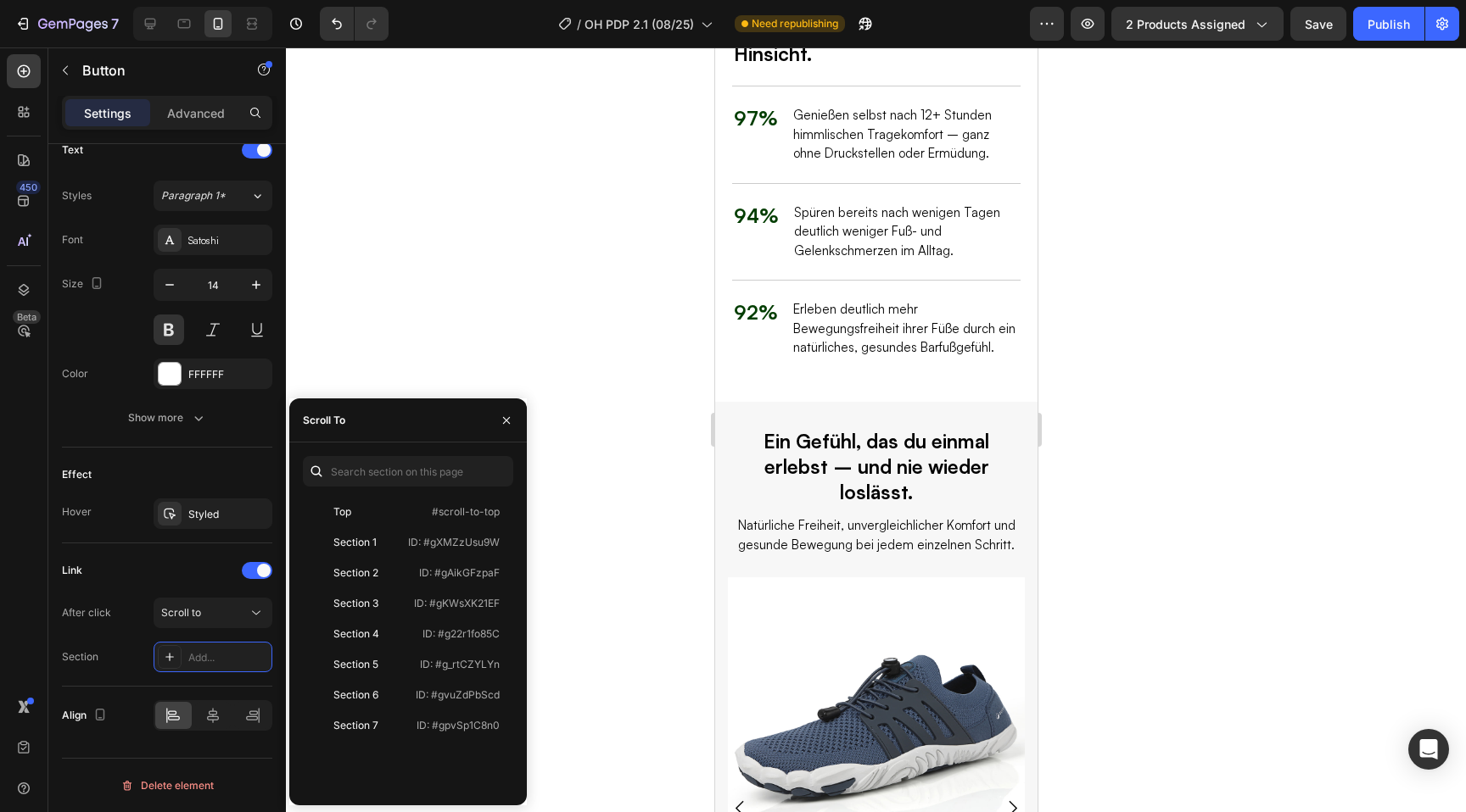
scroll to position [338, 0]
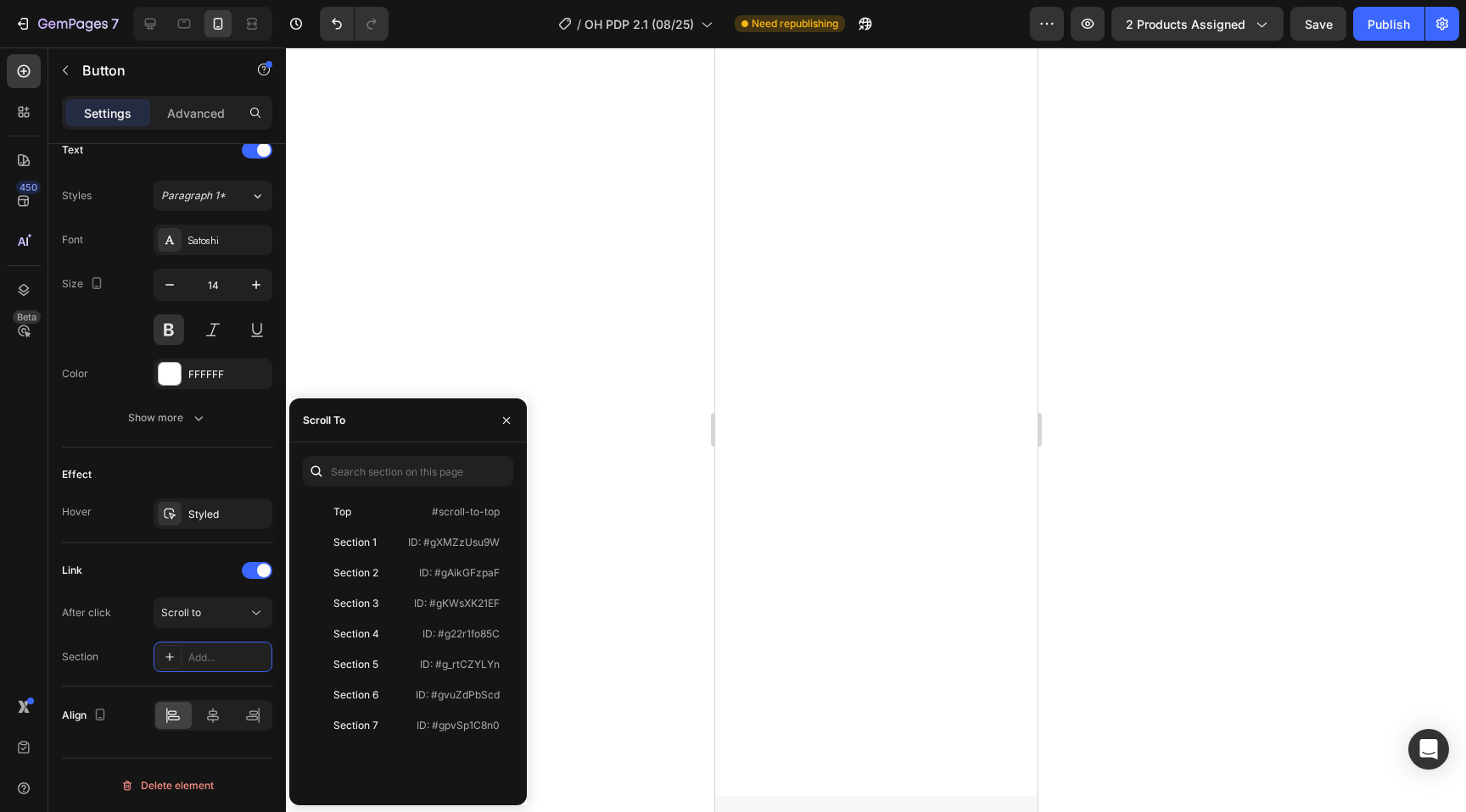
select select "36"
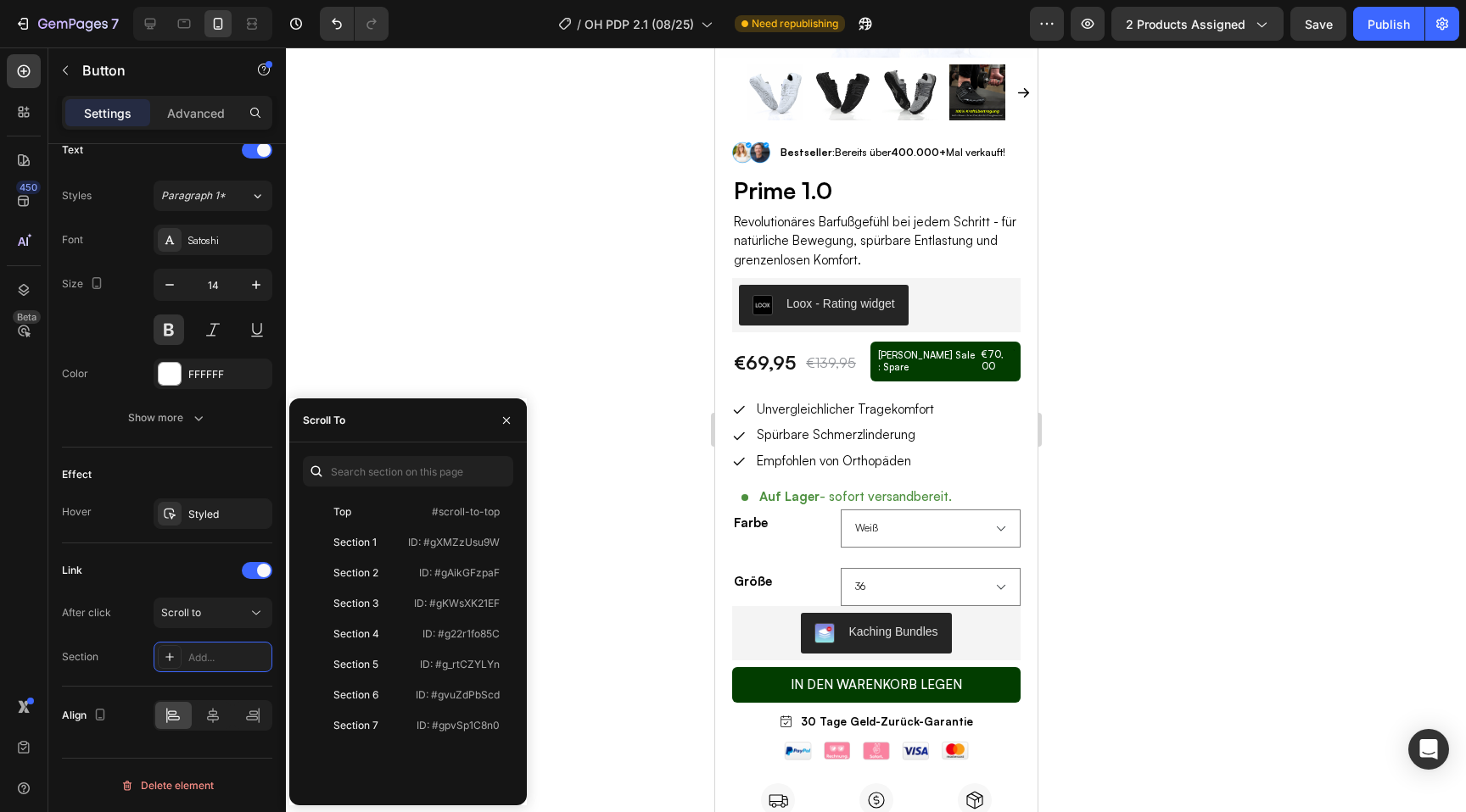
scroll to position [0, 0]
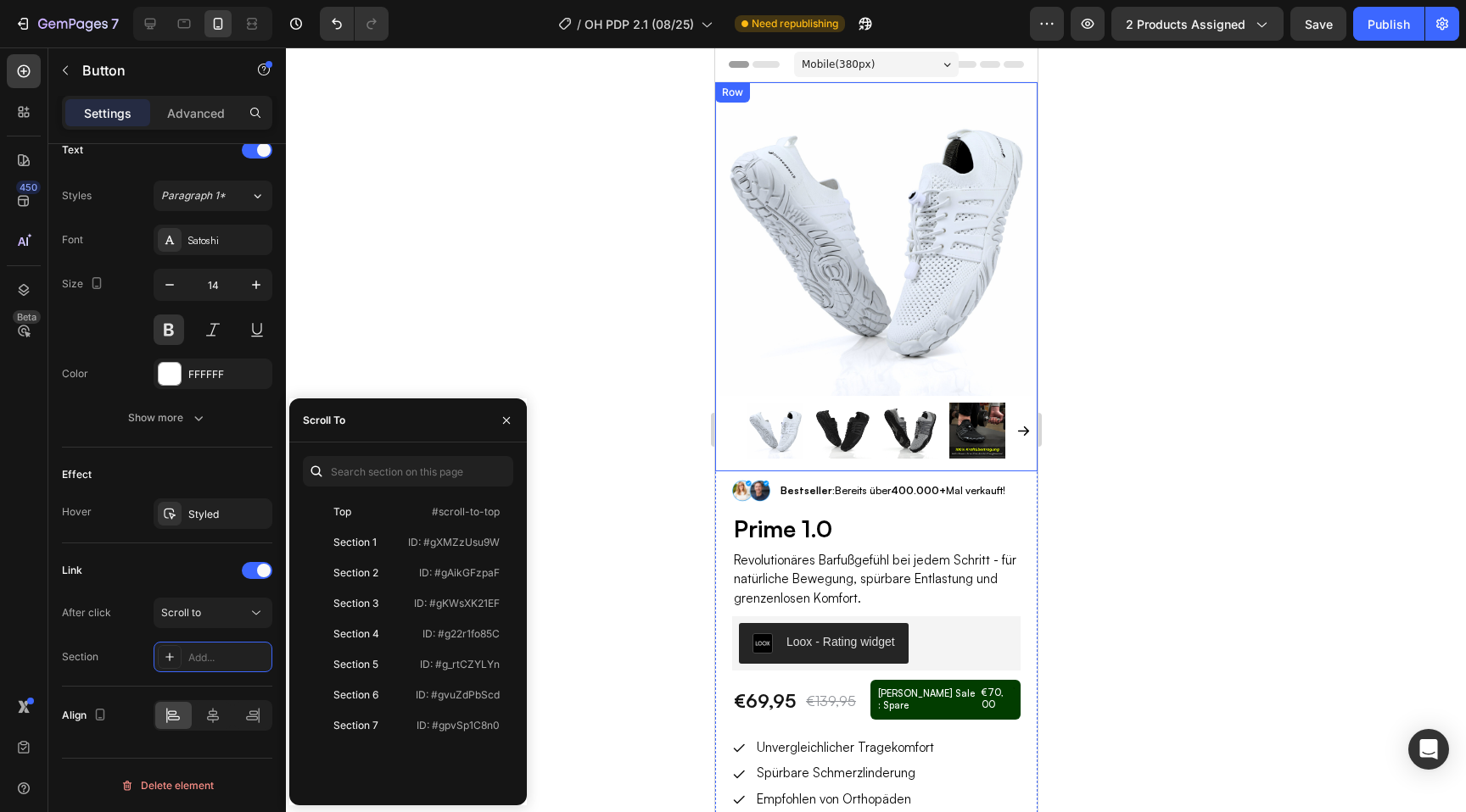
click at [721, 465] on div "Product Images" at bounding box center [876, 276] width 322 height 389
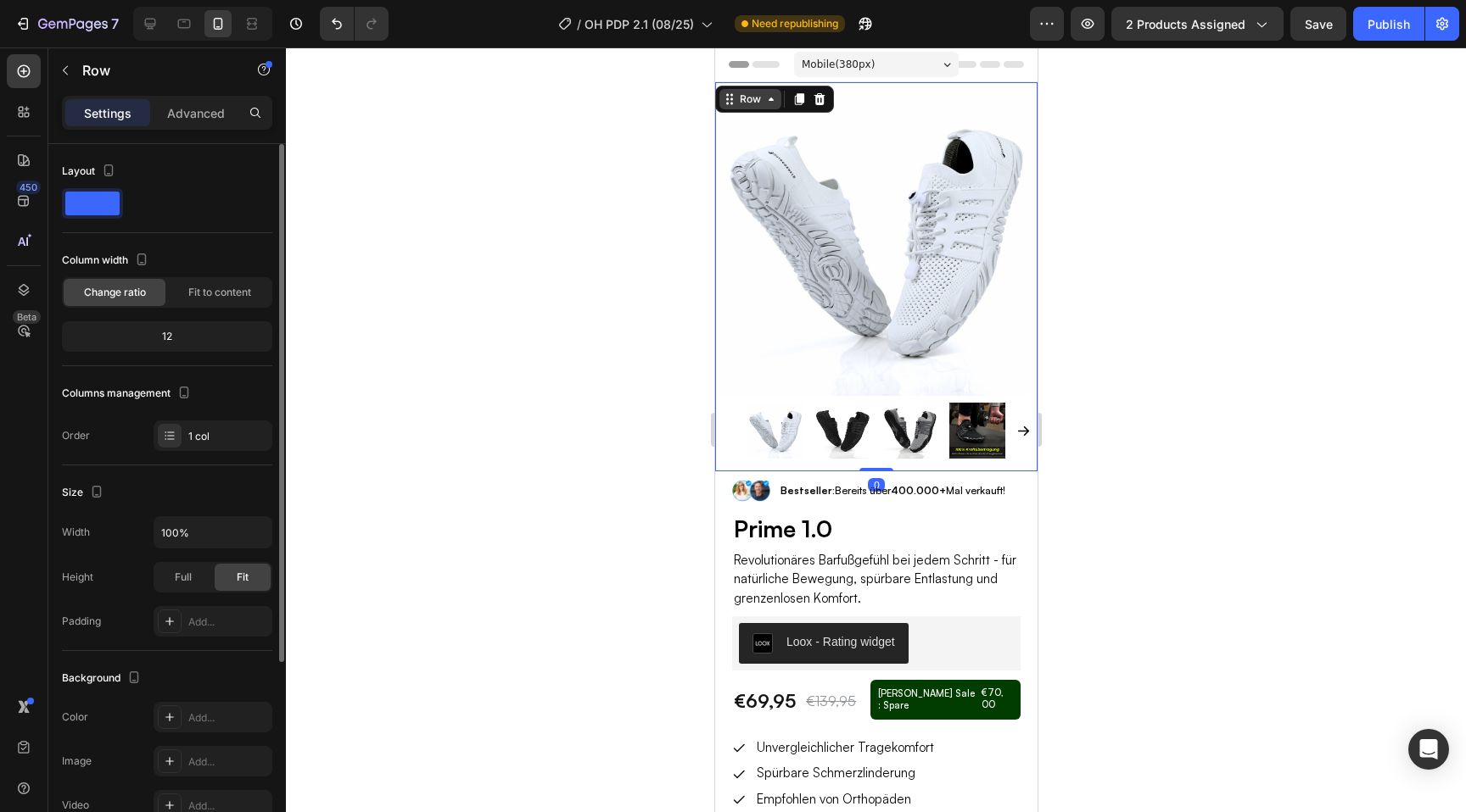
click at [760, 95] on div "Row" at bounding box center [749, 99] width 28 height 15
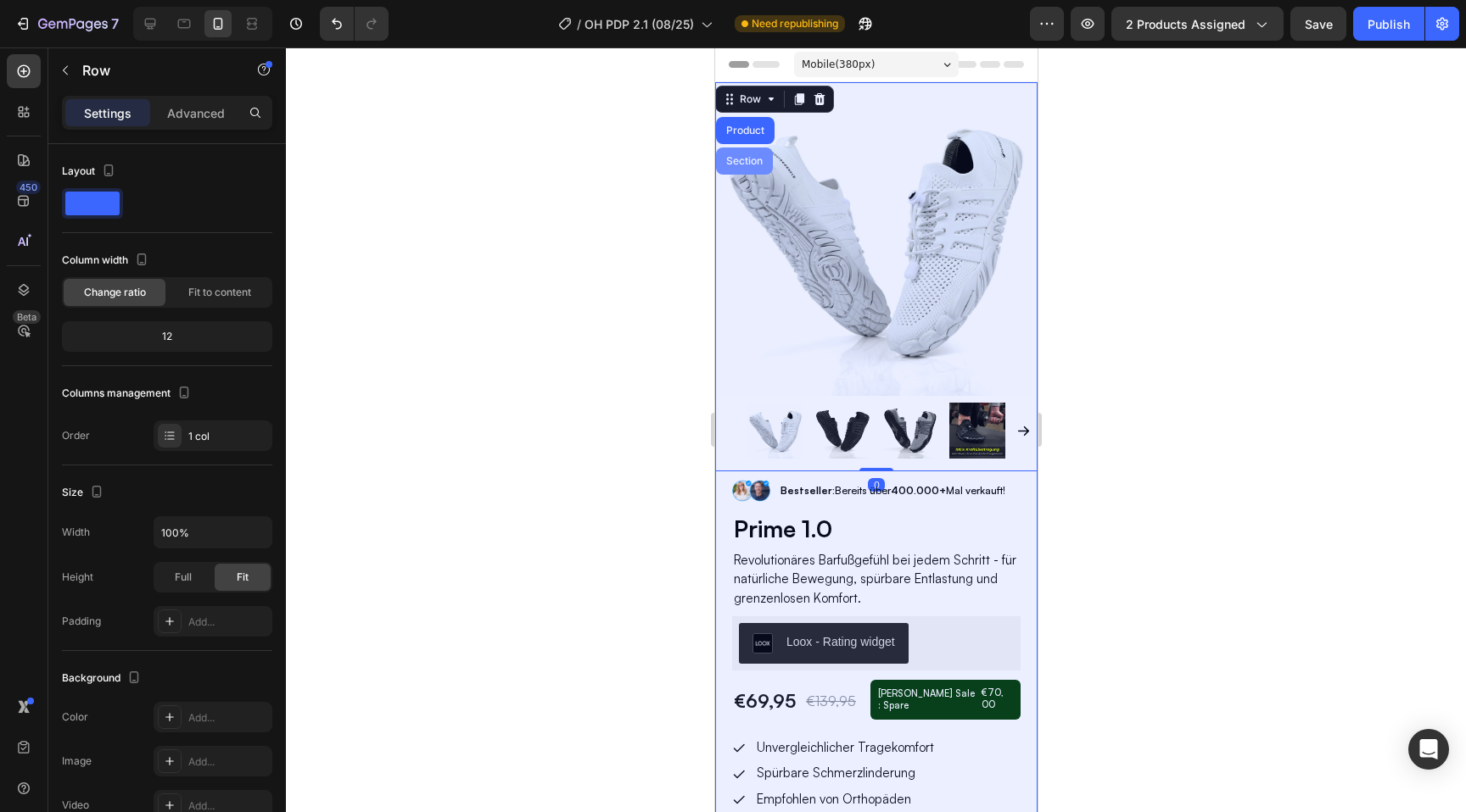
click at [745, 159] on div "Section" at bounding box center [744, 160] width 44 height 10
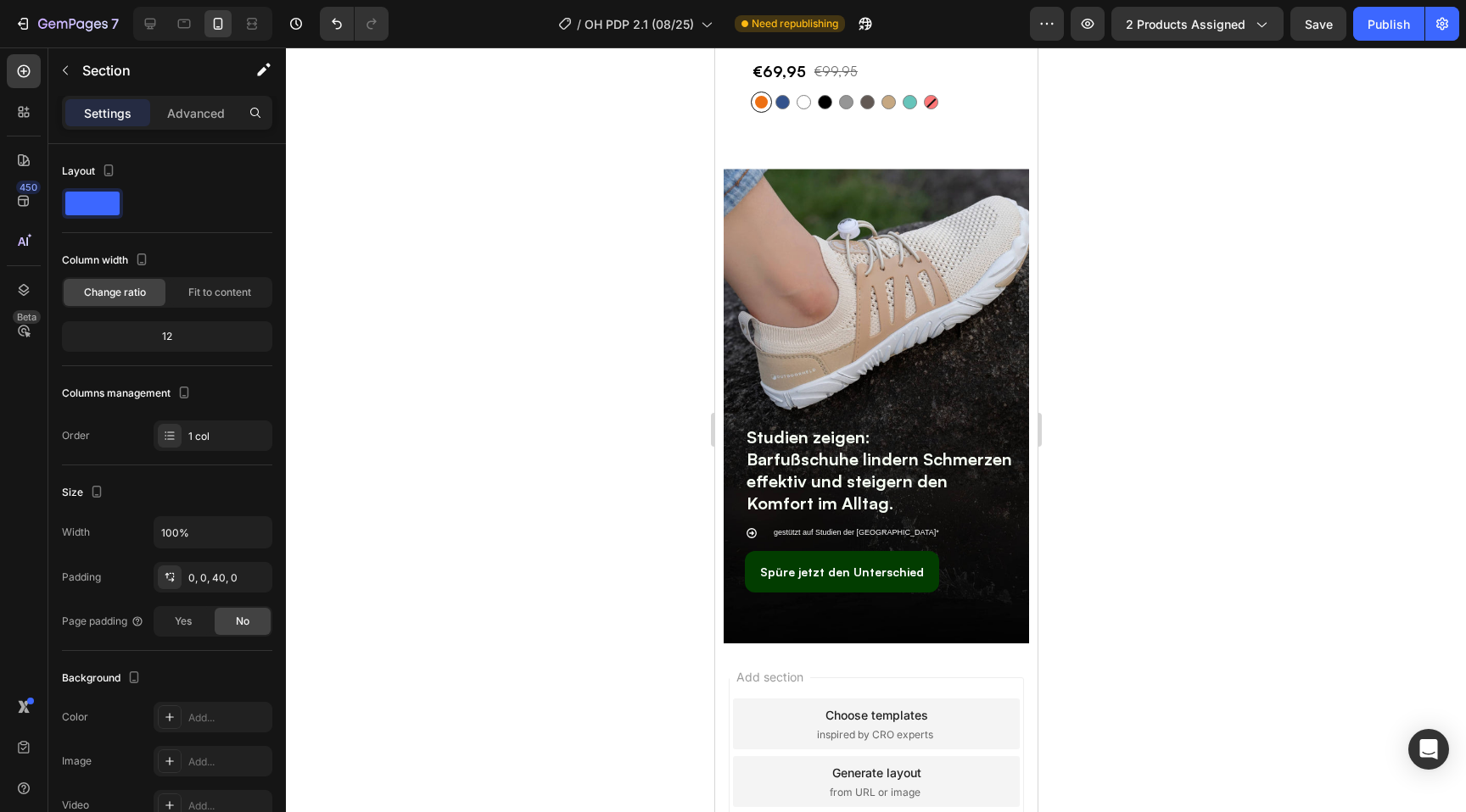
scroll to position [5128, 0]
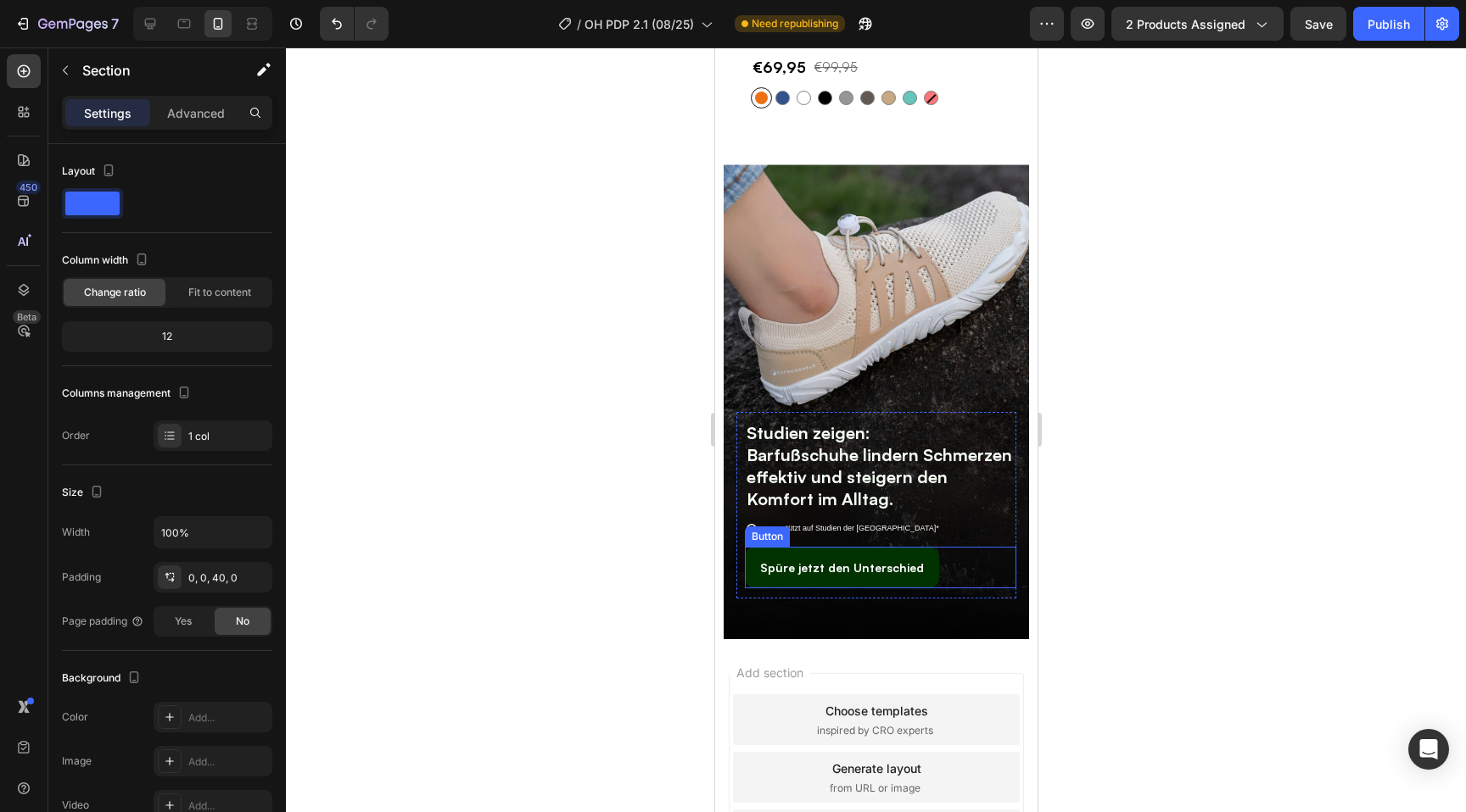
click at [753, 570] on button "Spüre jetzt den Unterschied" at bounding box center [841, 567] width 194 height 42
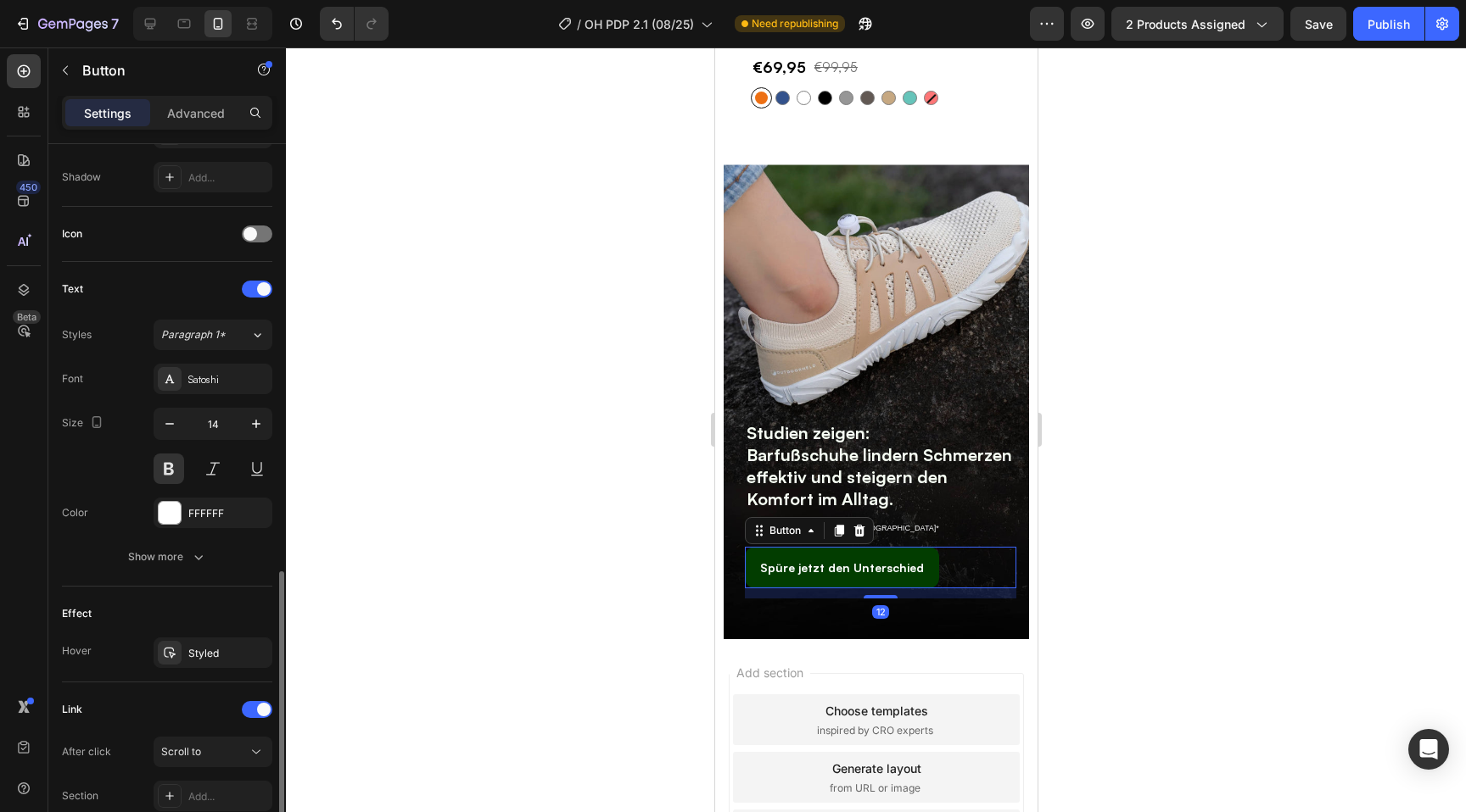
scroll to position [588, 0]
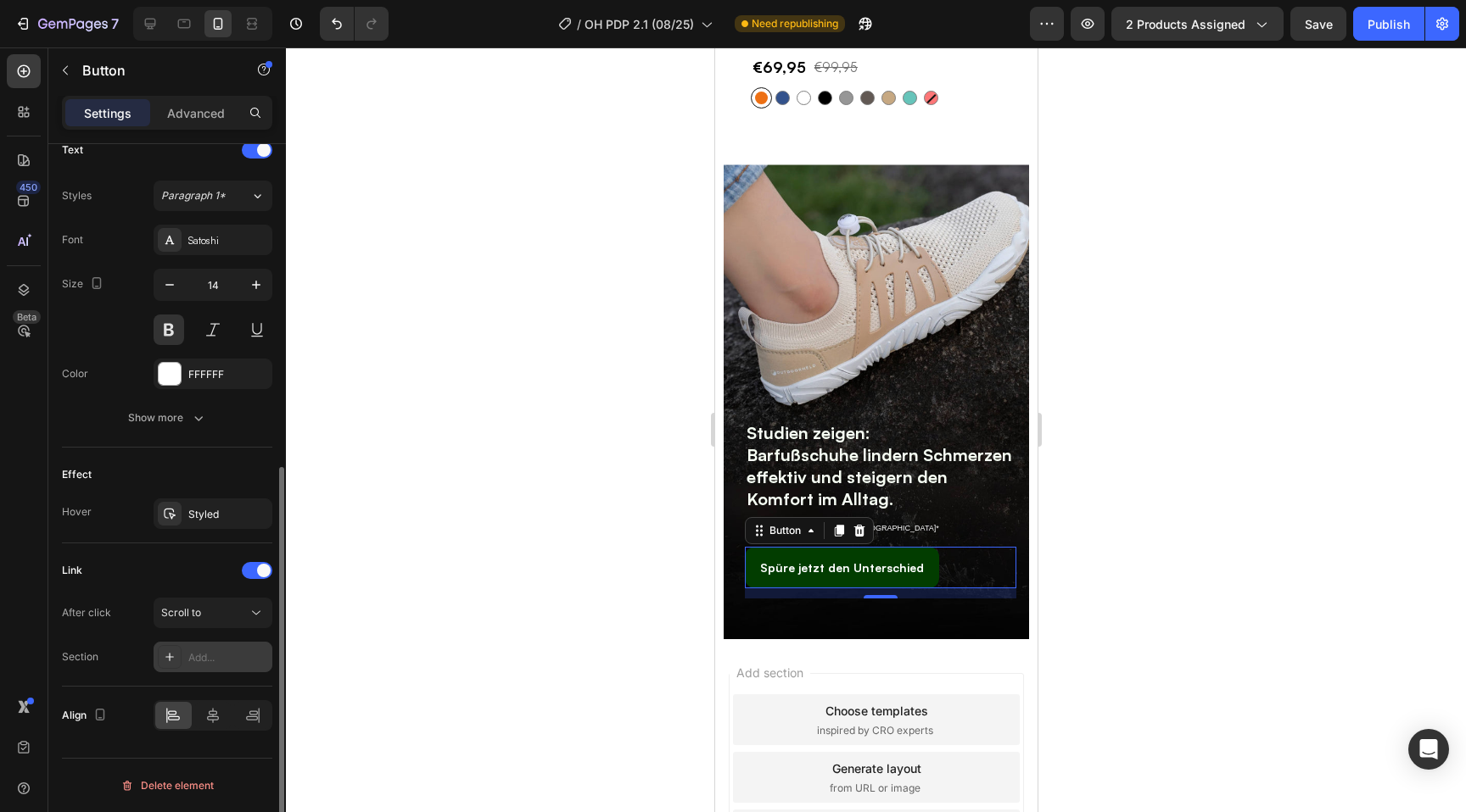
click at [179, 667] on div at bounding box center [169, 657] width 24 height 24
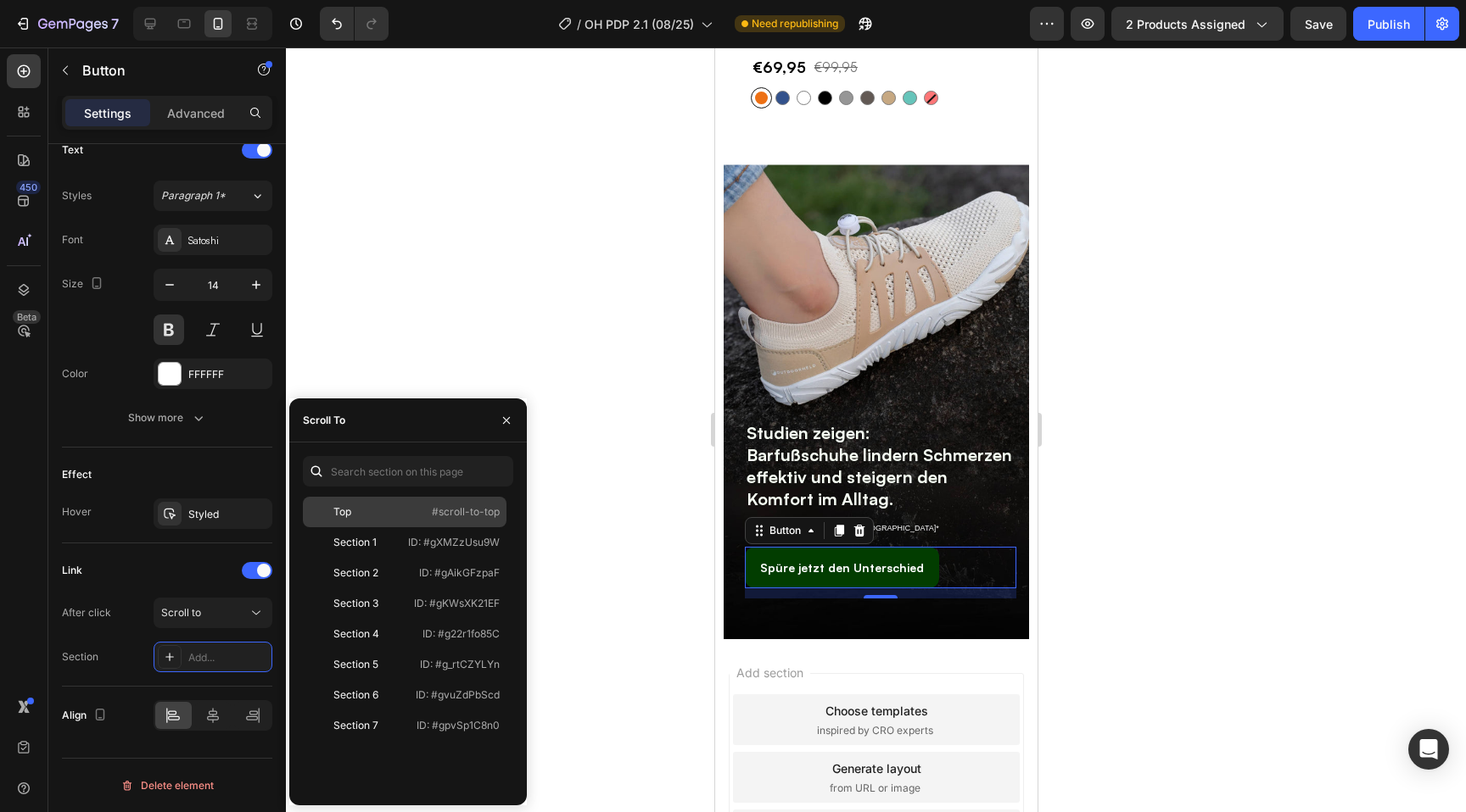
click at [366, 508] on div "Top" at bounding box center [359, 512] width 98 height 15
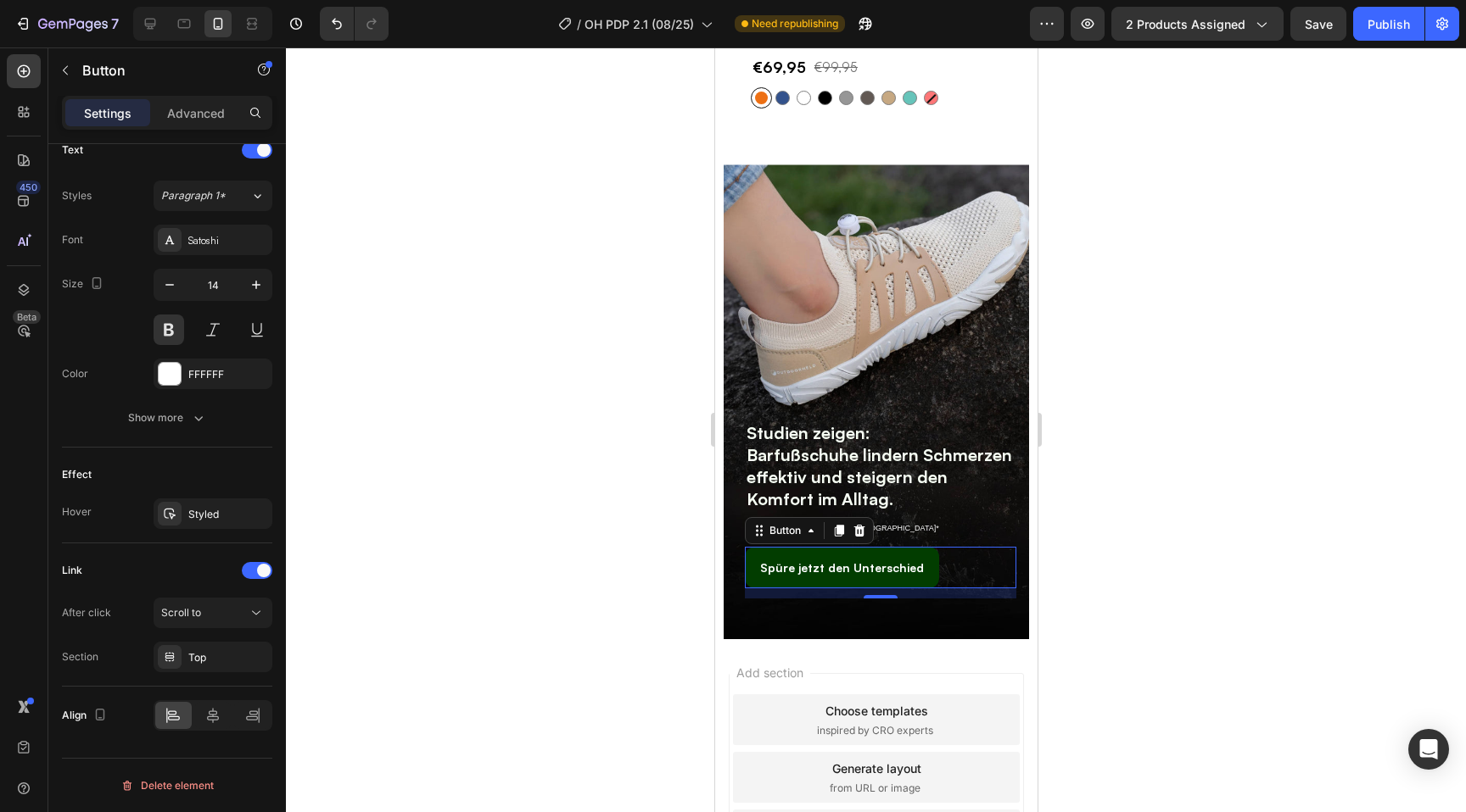
click at [1088, 509] on div at bounding box center [876, 429] width 1180 height 765
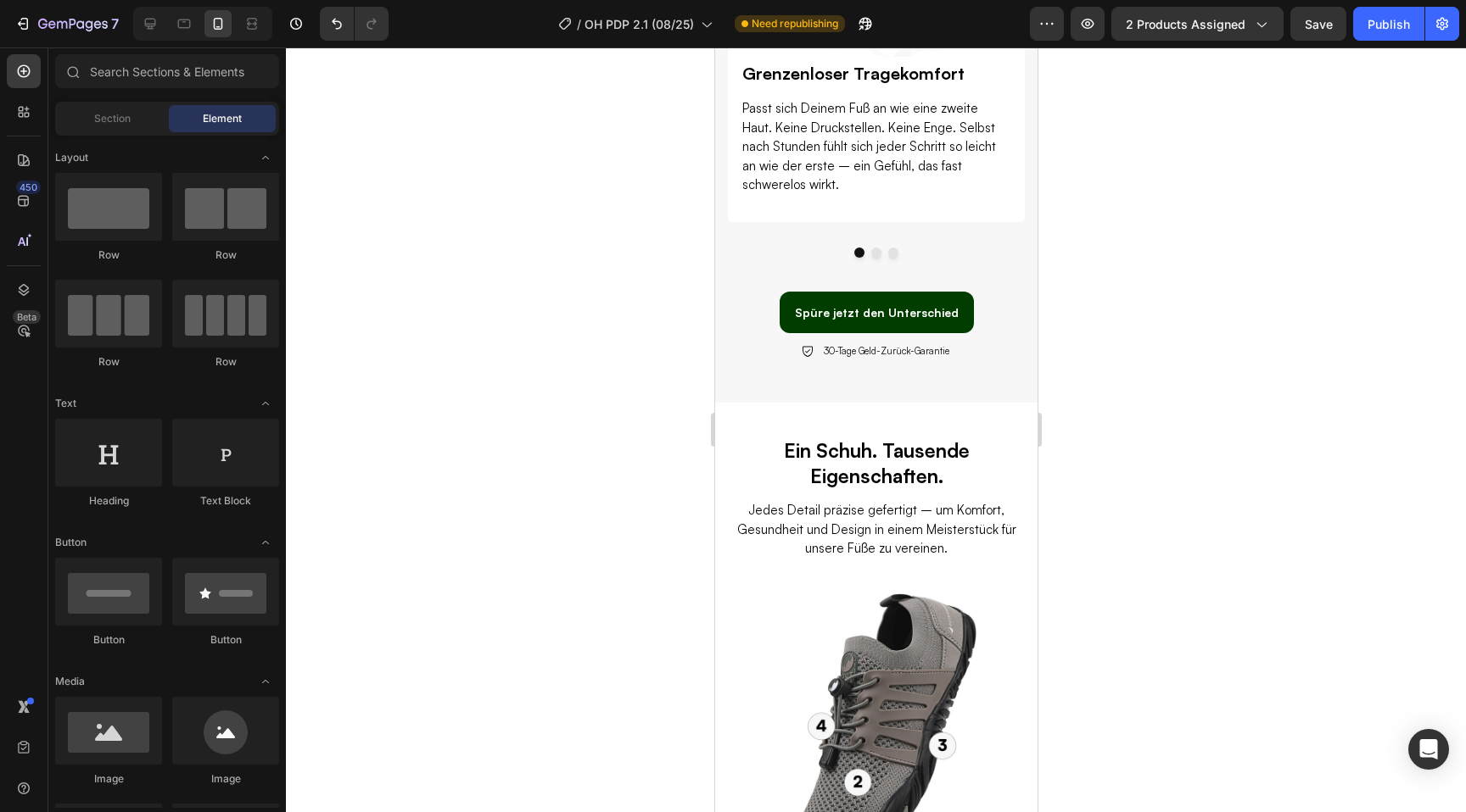
scroll to position [3146, 0]
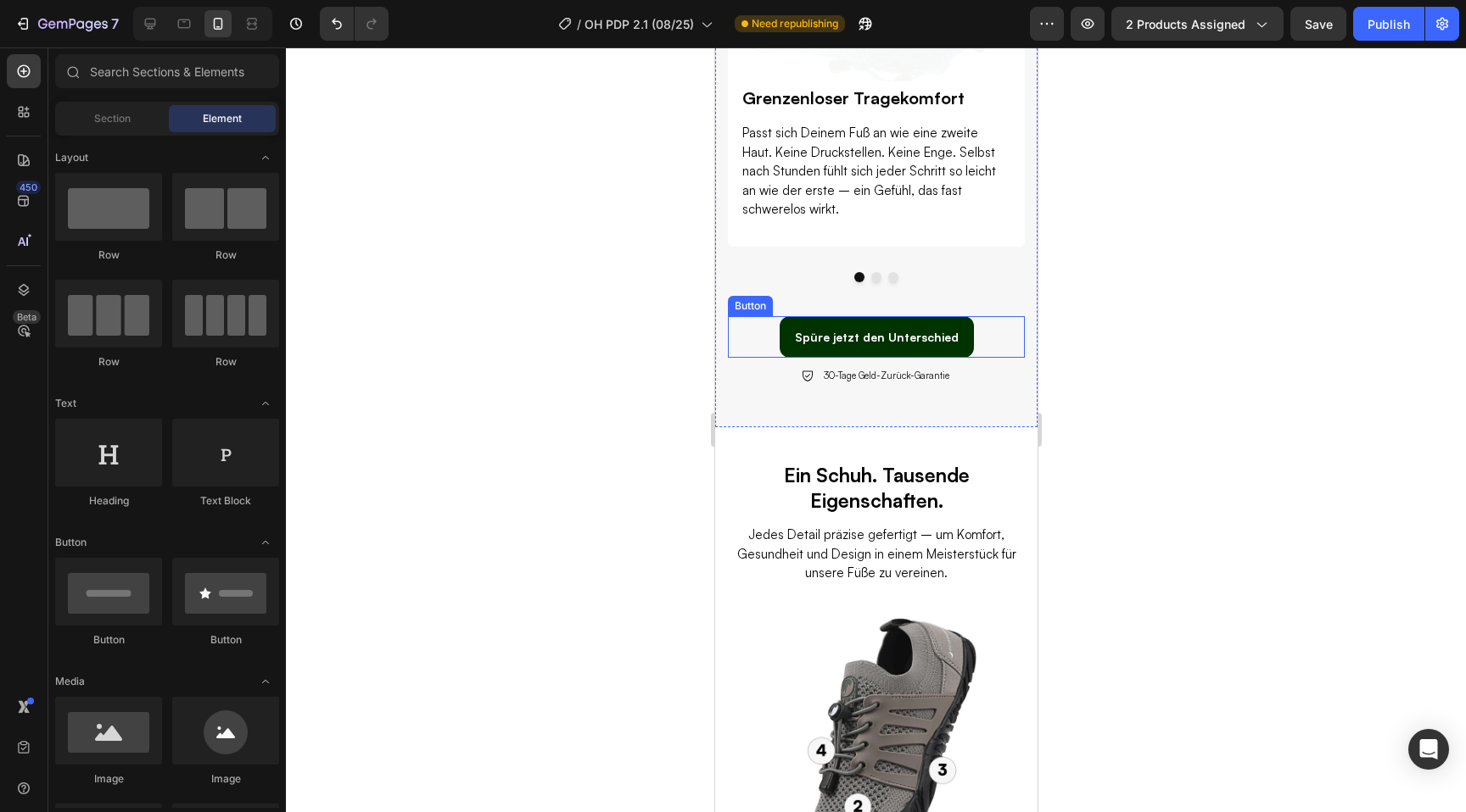
click at [791, 337] on link "Spüre jetzt den Unterschied" at bounding box center [876, 337] width 194 height 42
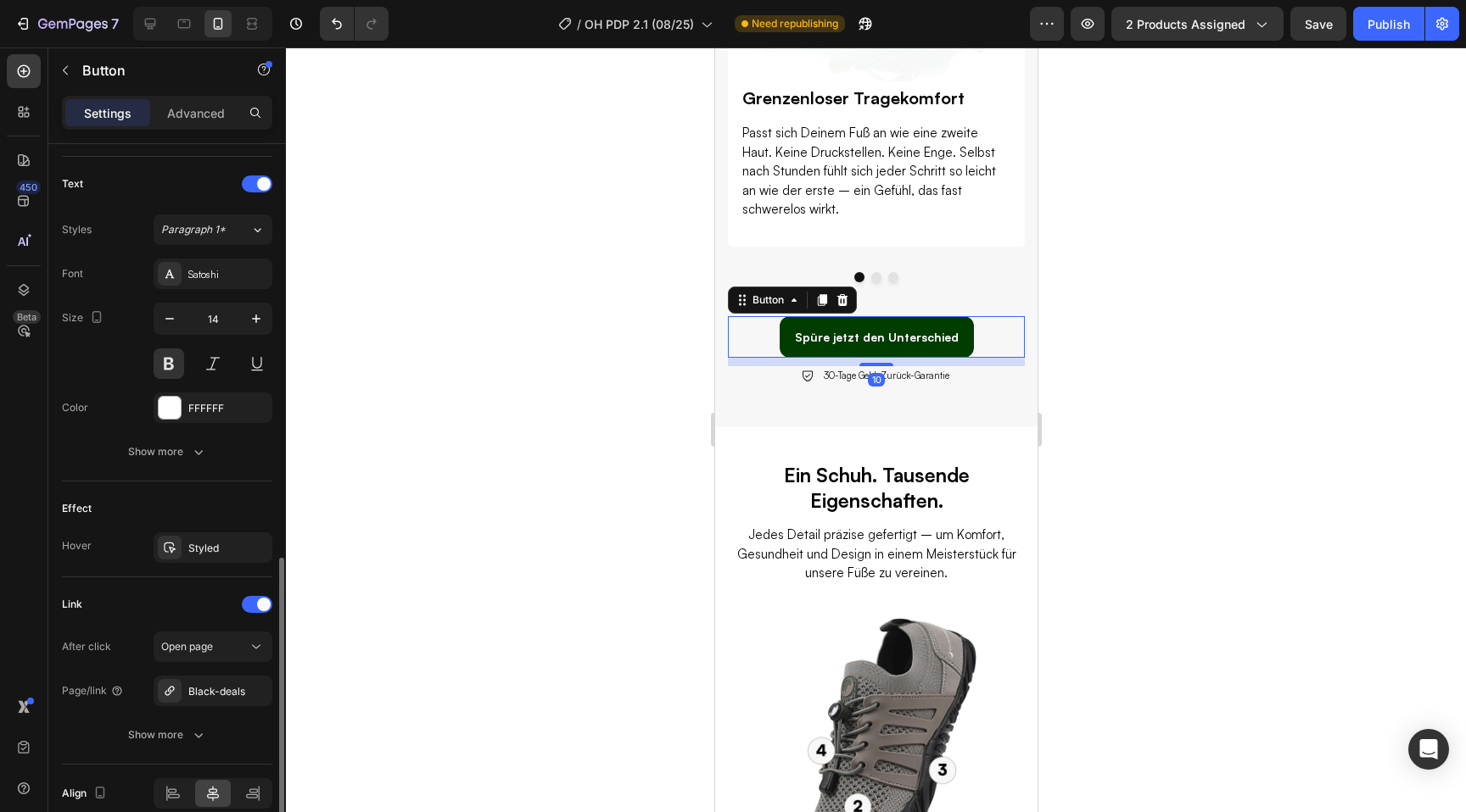
scroll to position [632, 0]
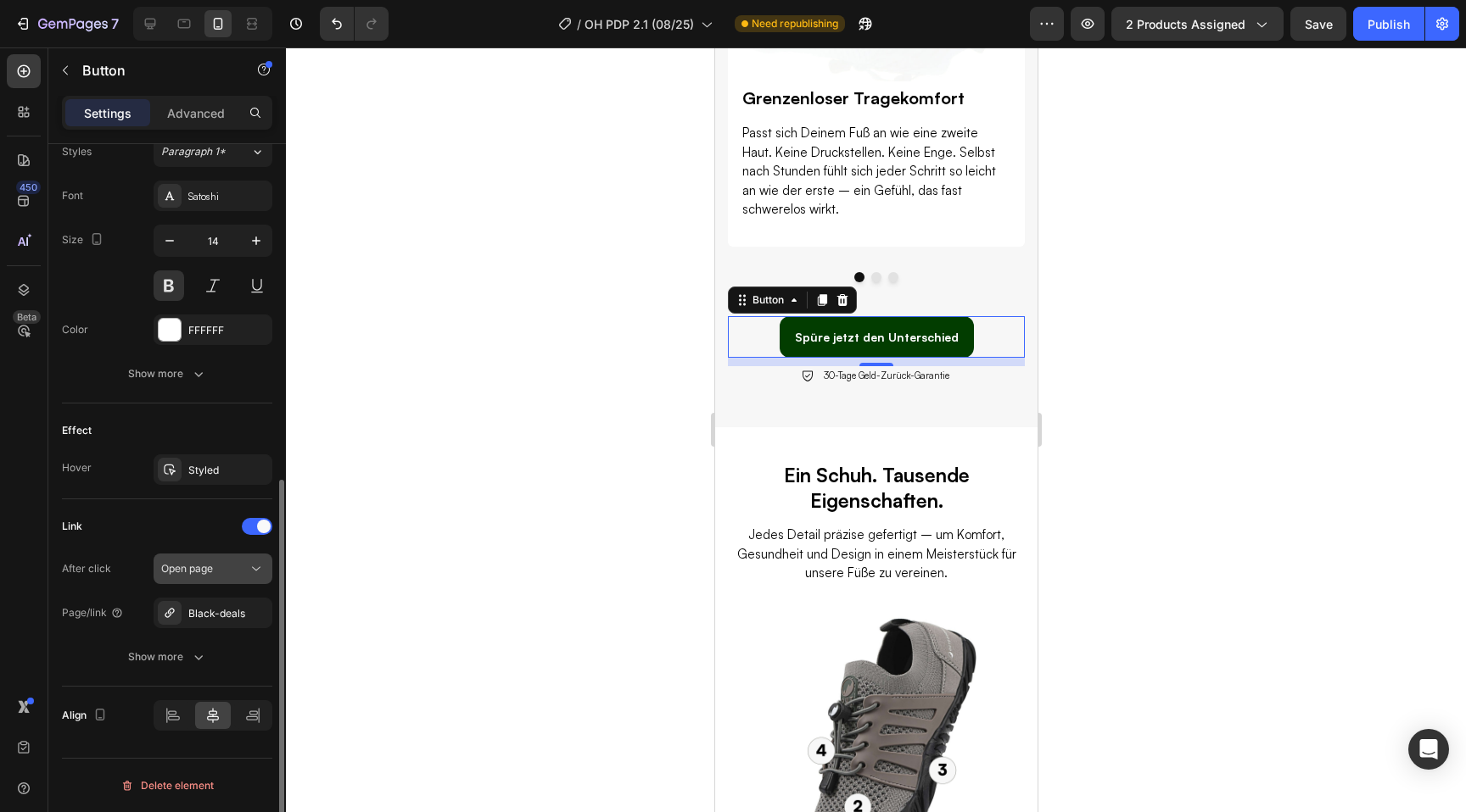
click at [190, 572] on span "Open page" at bounding box center [187, 568] width 52 height 12
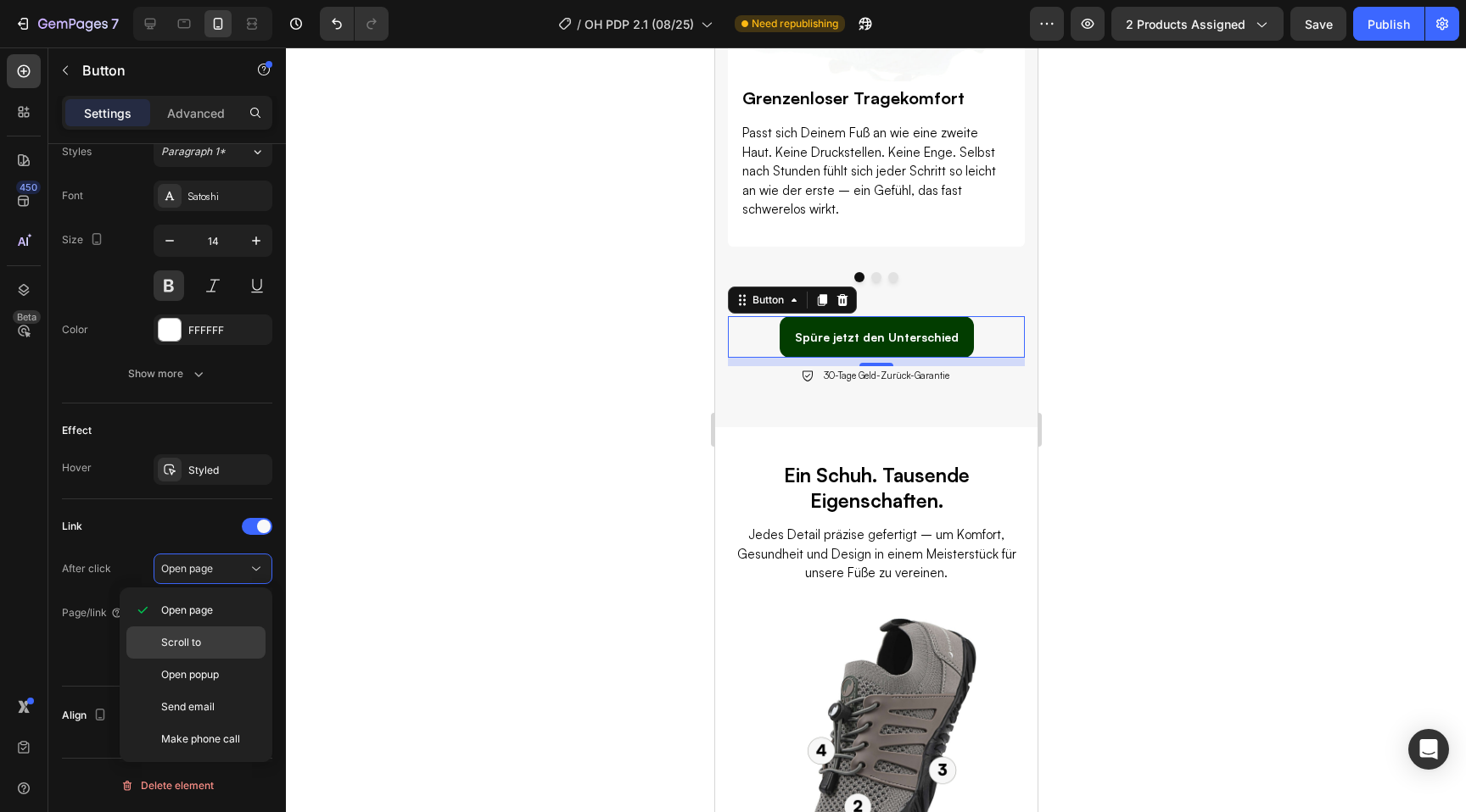
click at [206, 639] on p "Scroll to" at bounding box center [209, 642] width 97 height 15
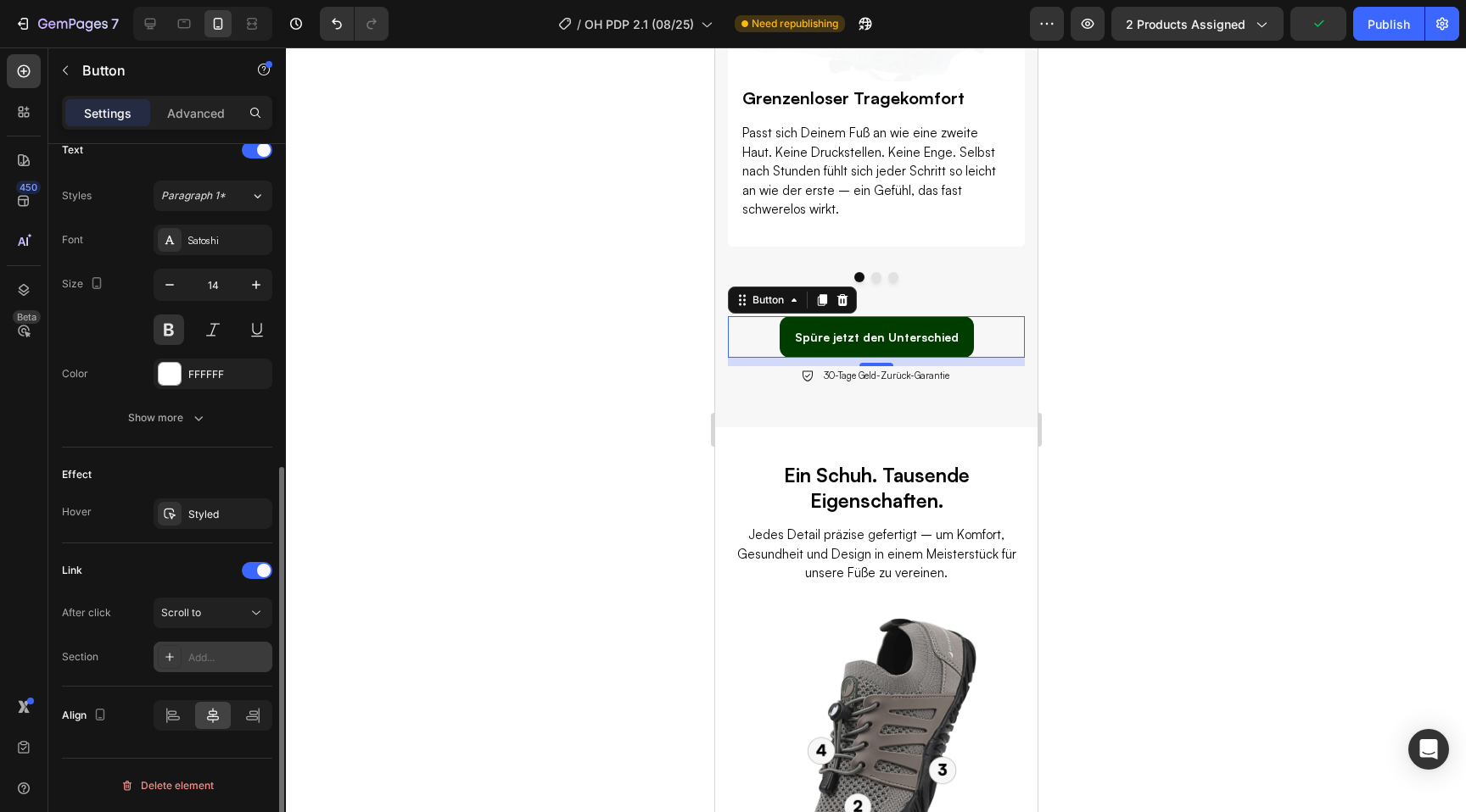
click at [224, 661] on div "Add..." at bounding box center [228, 658] width 80 height 15
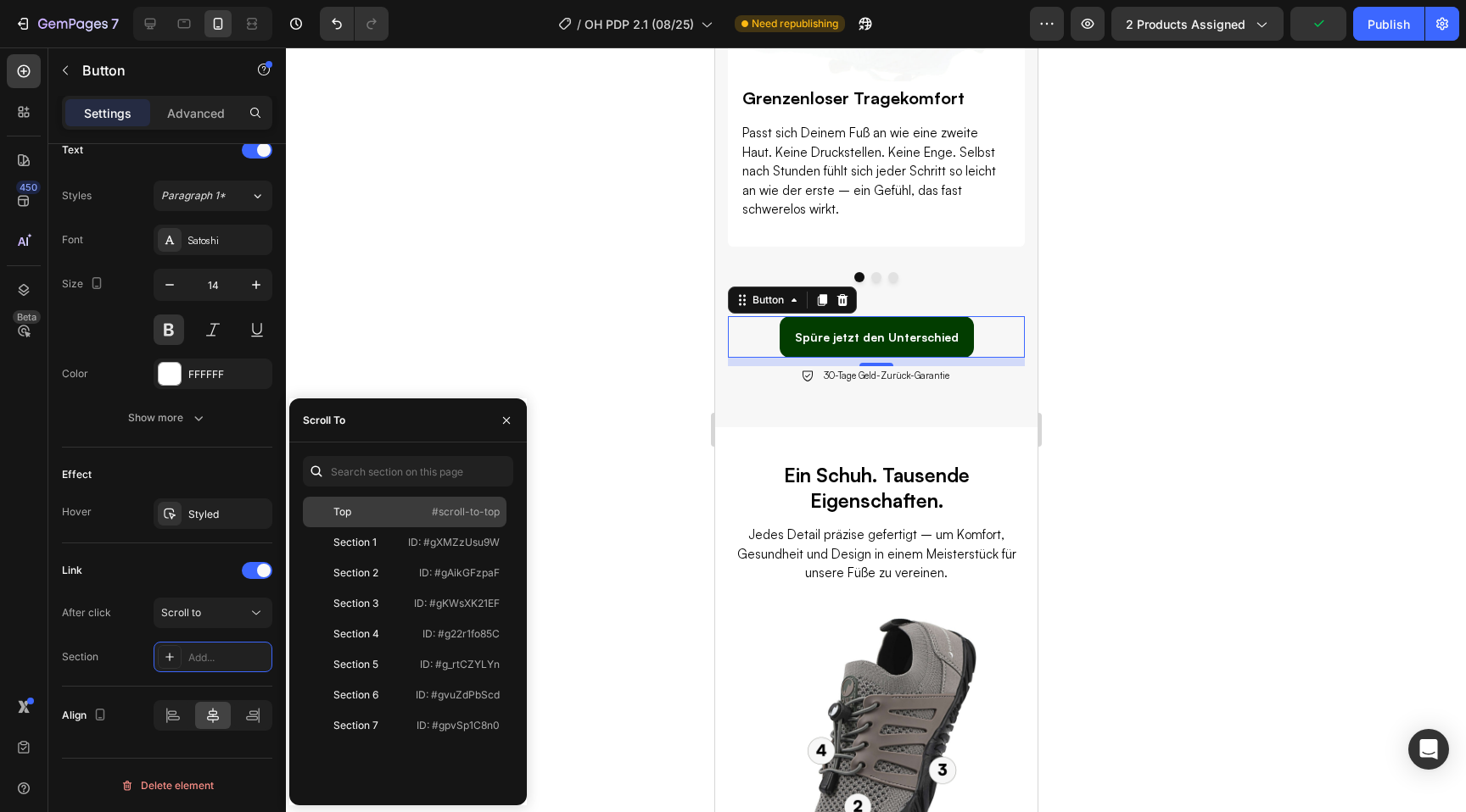
click at [392, 527] on div "Top #scroll-to-top" at bounding box center [404, 542] width 204 height 30
click at [1102, 433] on div at bounding box center [876, 429] width 1180 height 765
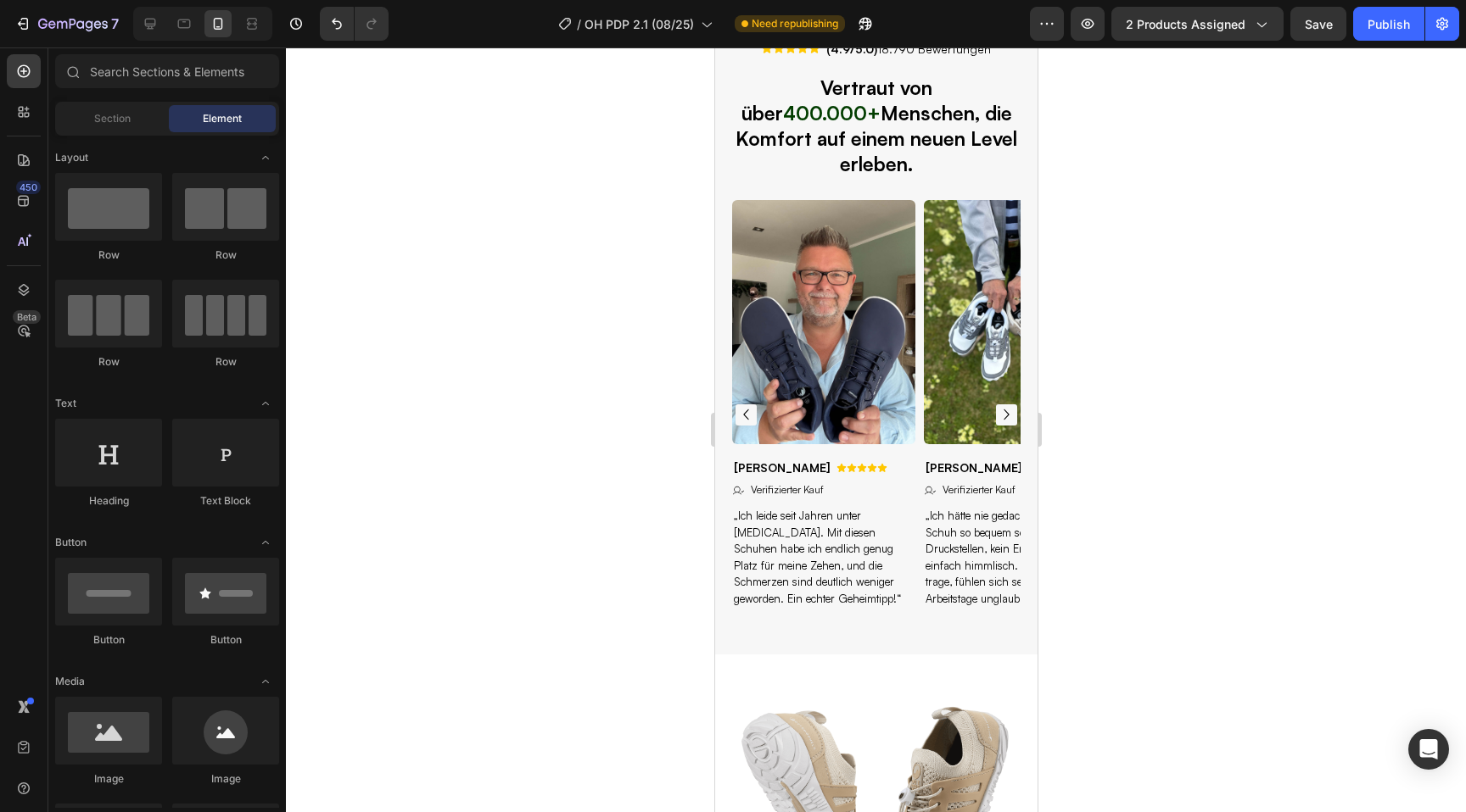
select select "36"
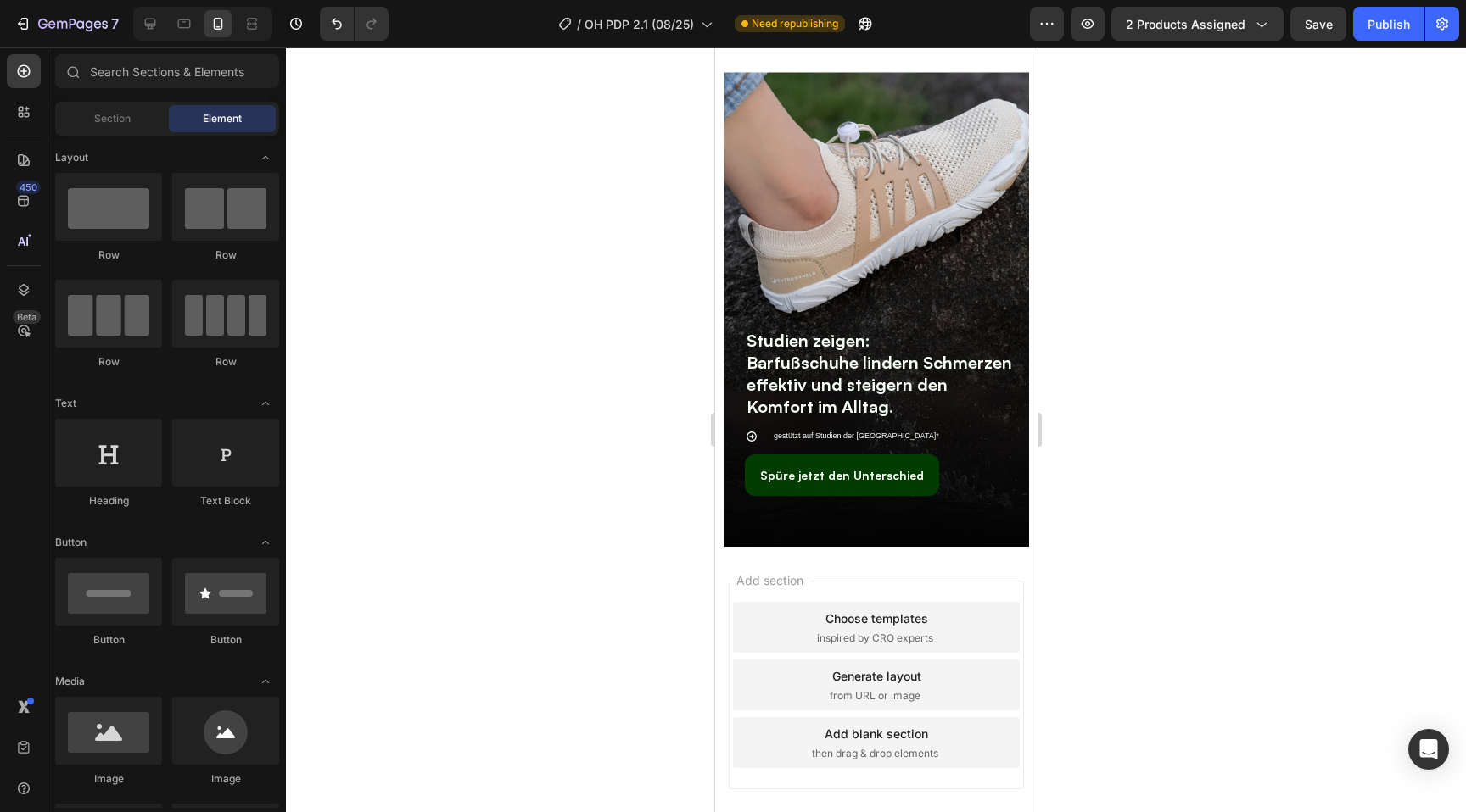
scroll to position [5315, 0]
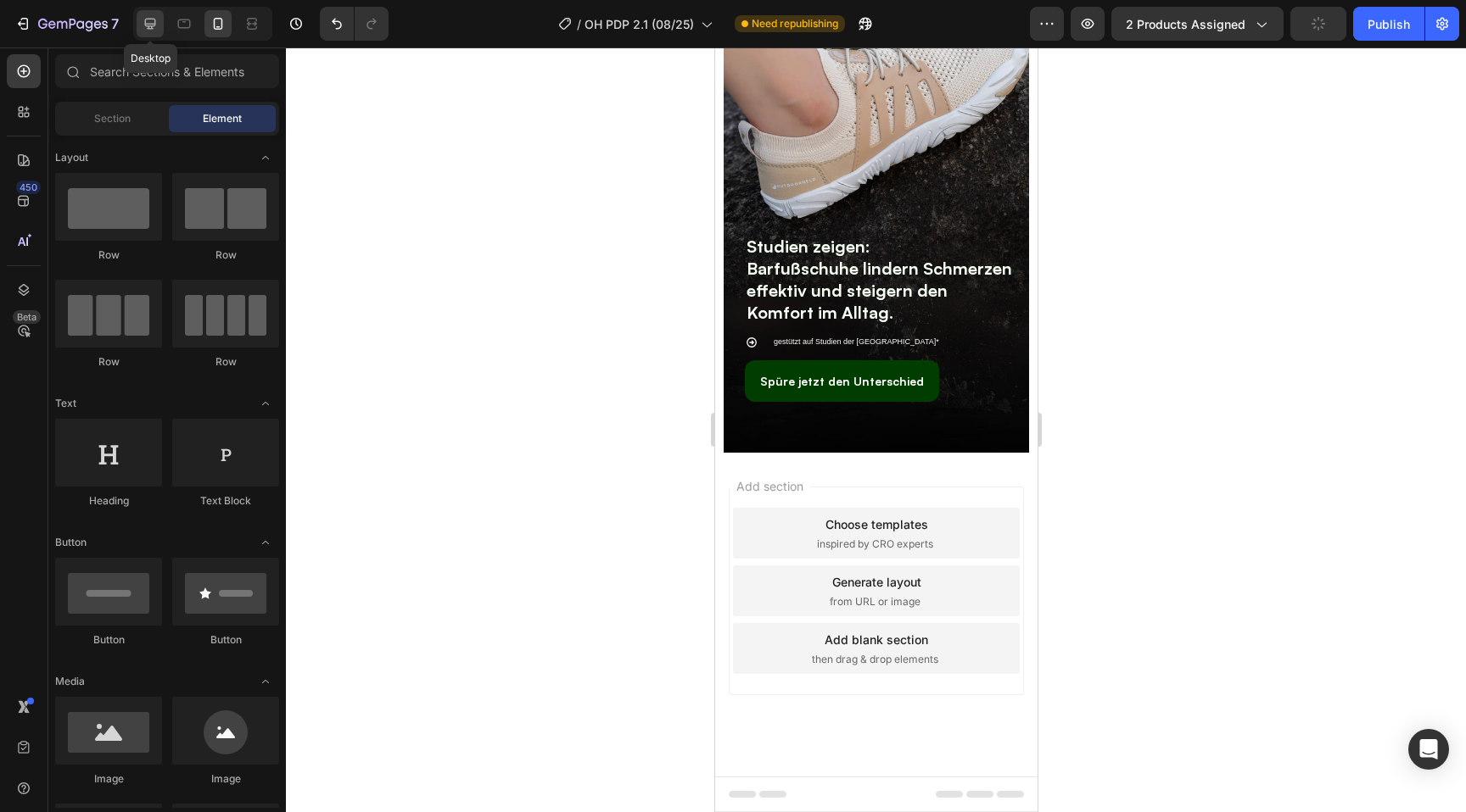
click at [146, 29] on icon at bounding box center [150, 23] width 17 height 17
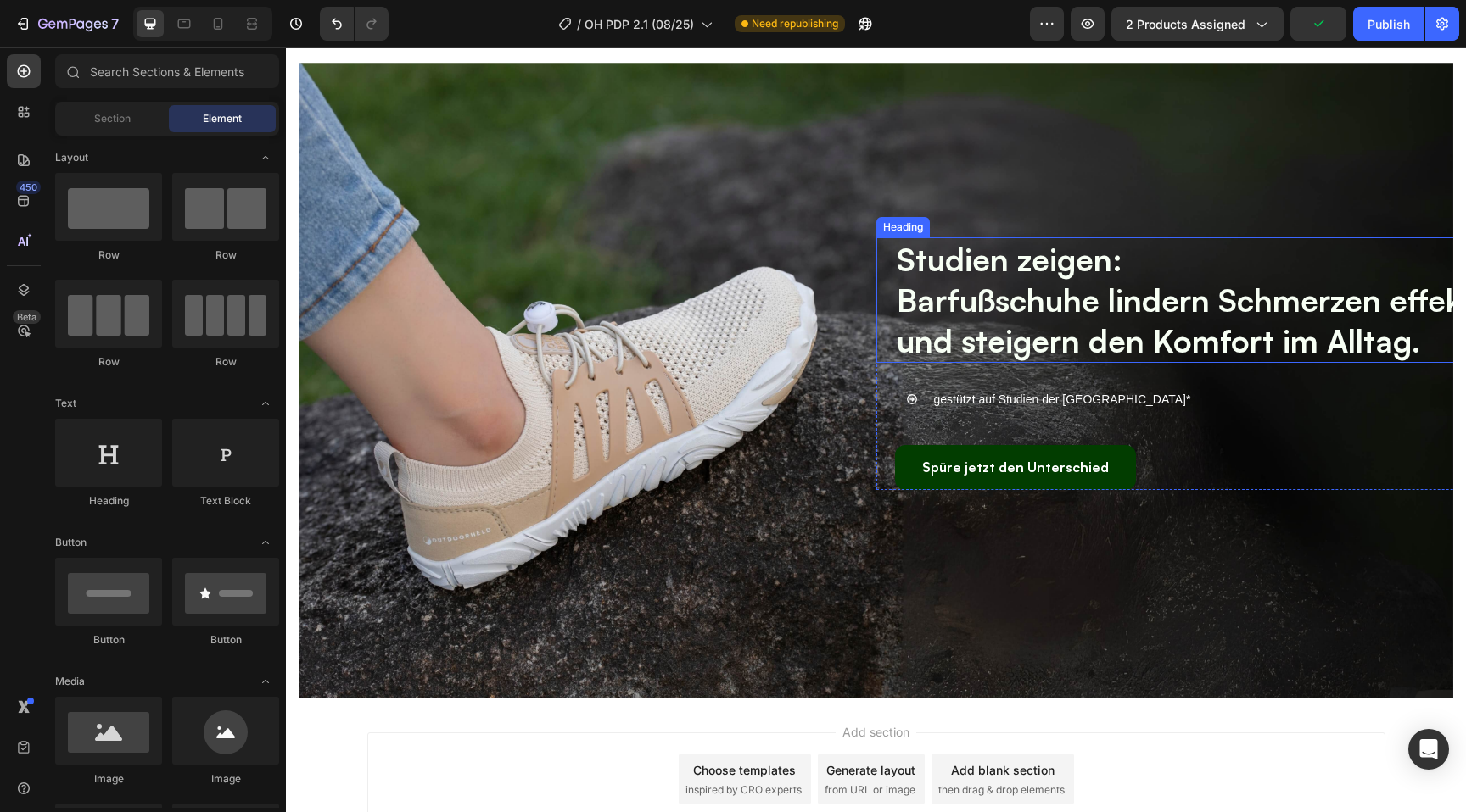
scroll to position [5374, 0]
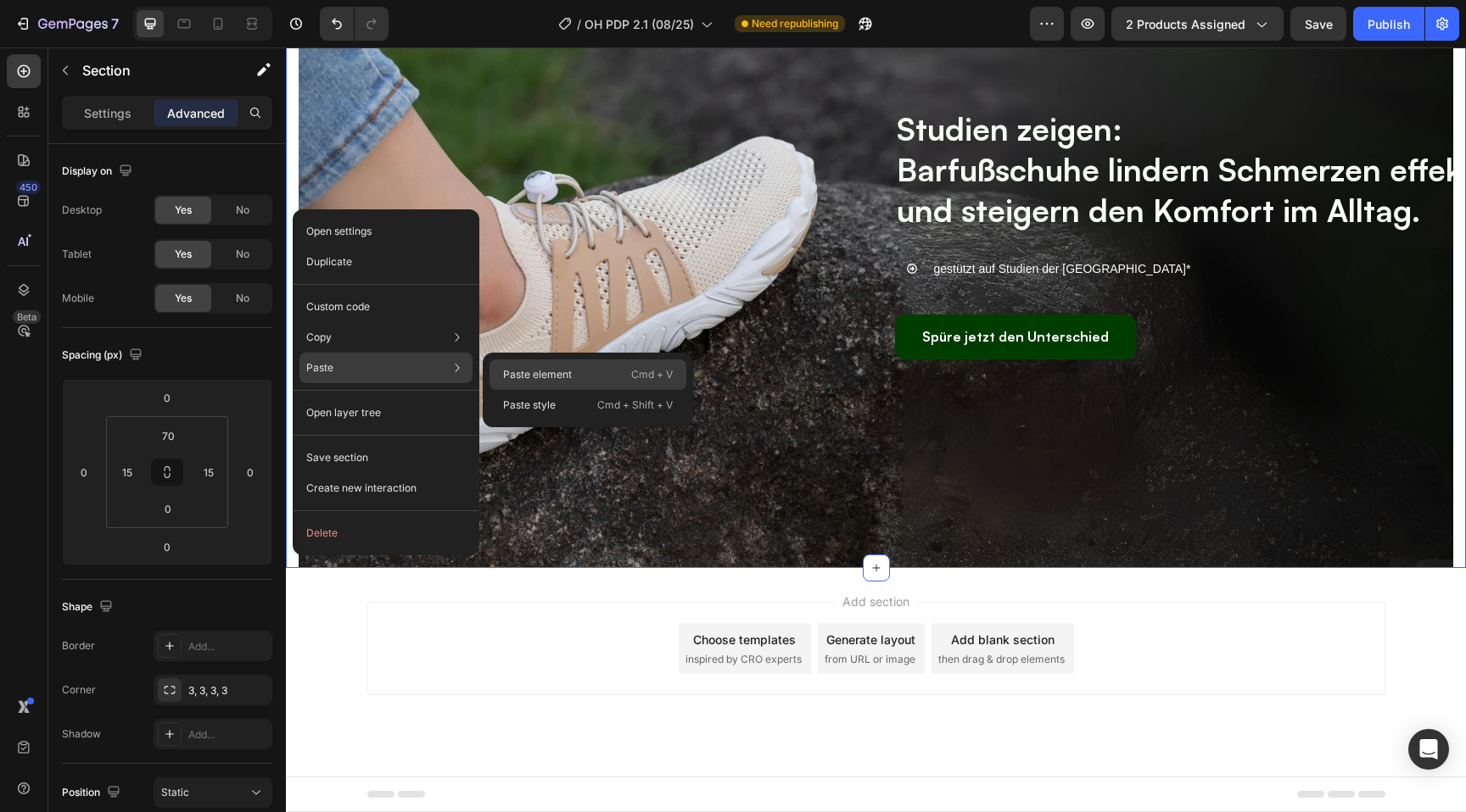
click at [542, 380] on p "Paste element" at bounding box center [537, 374] width 69 height 15
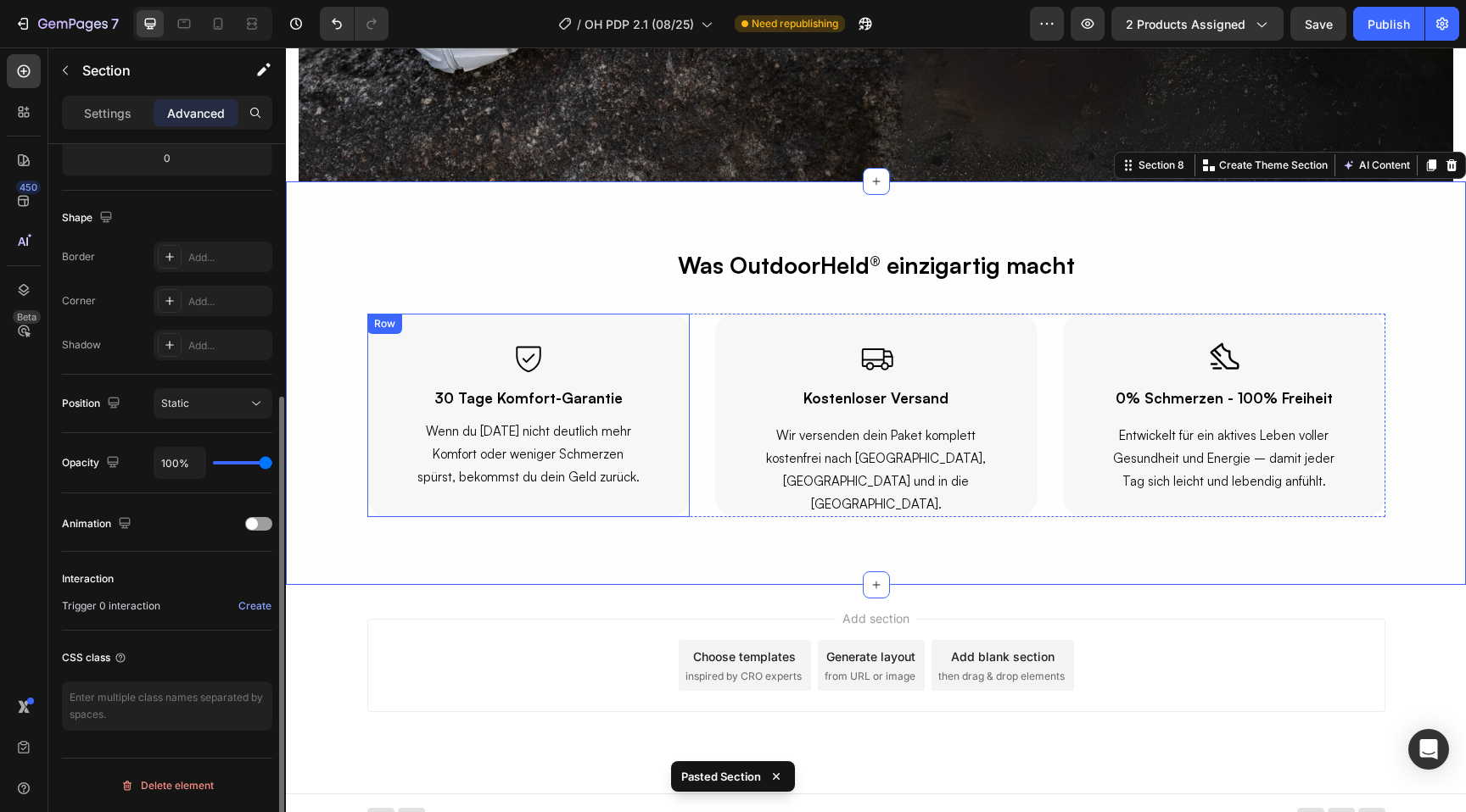
scroll to position [5777, 0]
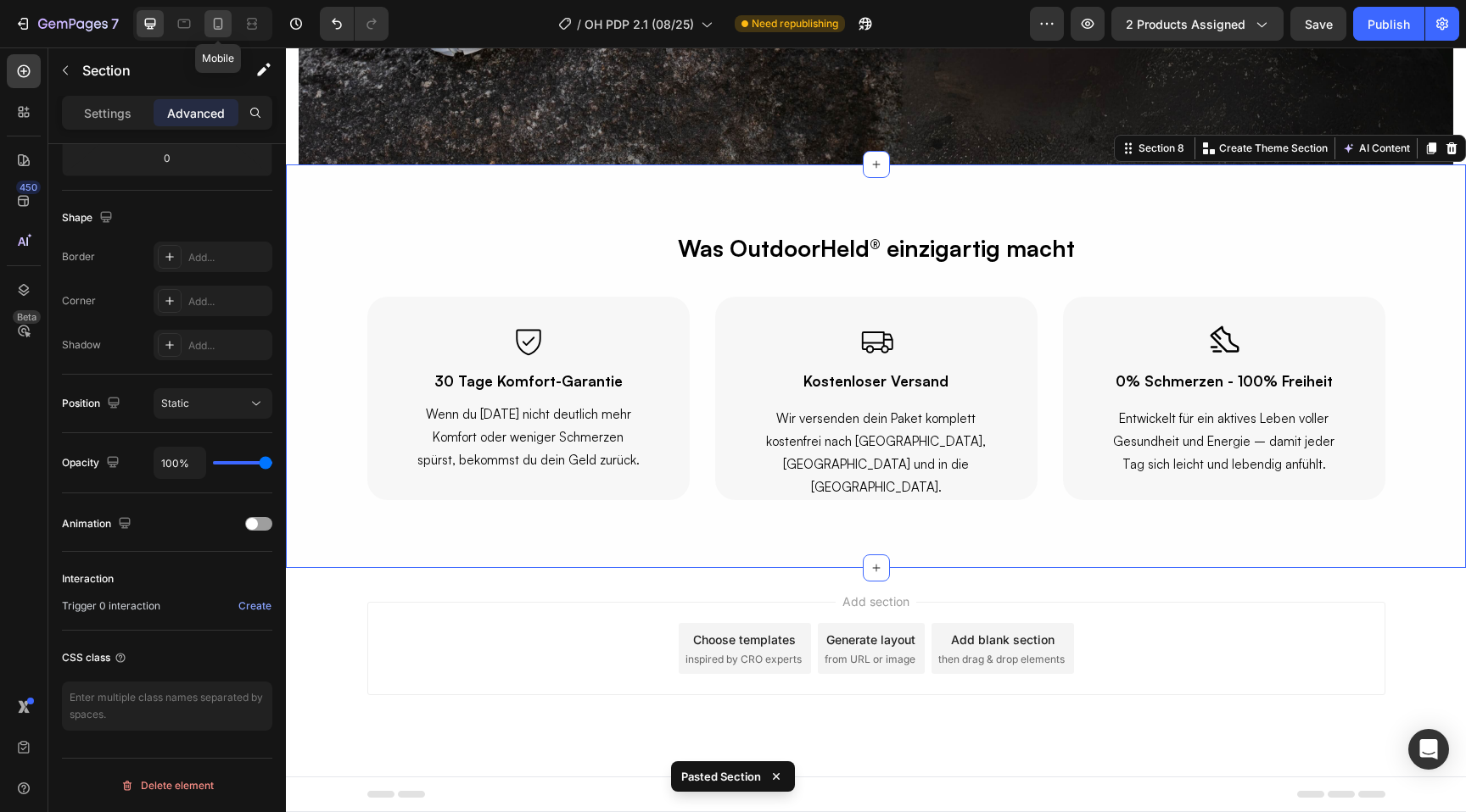
click at [224, 22] on icon at bounding box center [217, 23] width 17 height 17
type input "50"
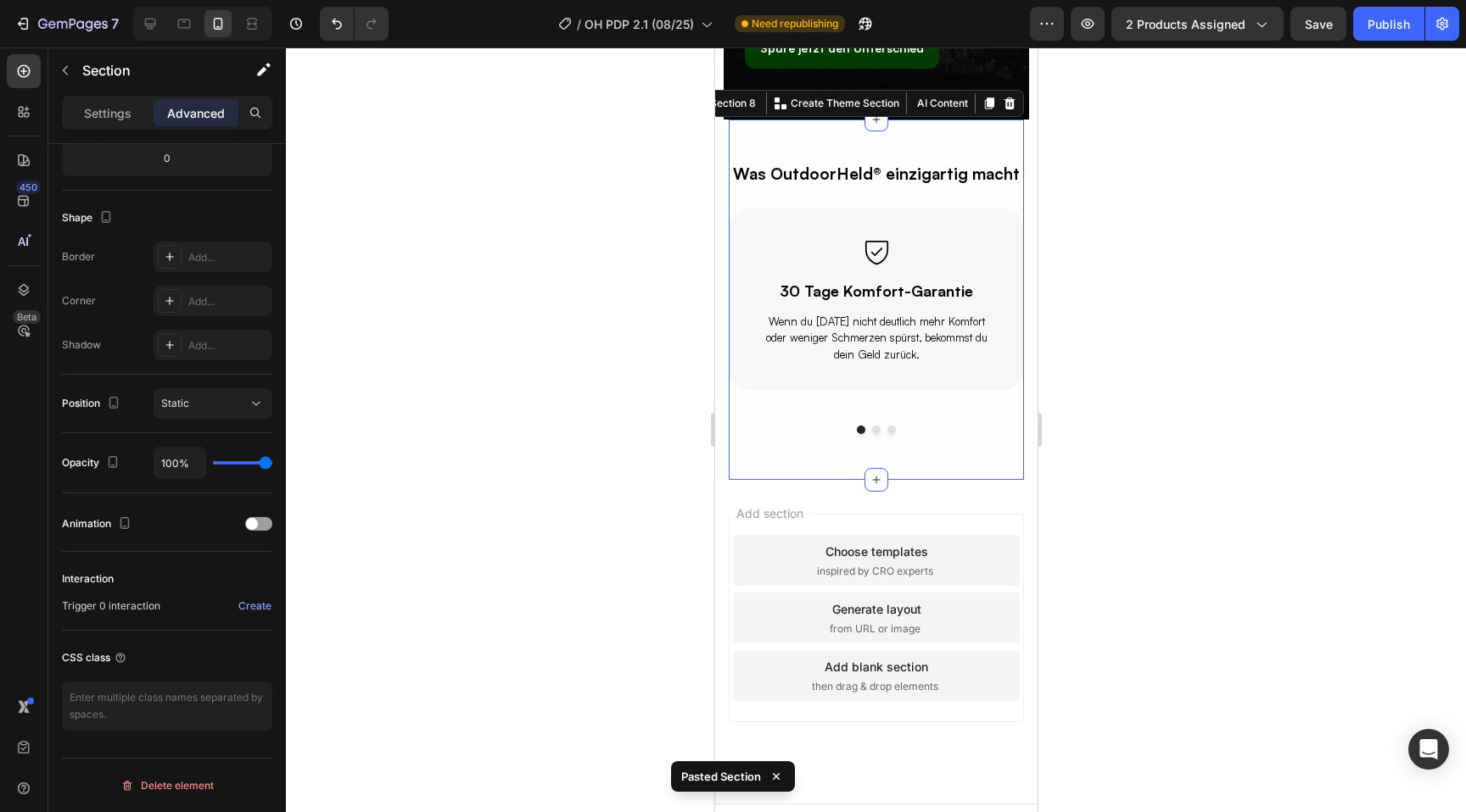
scroll to position [5626, 0]
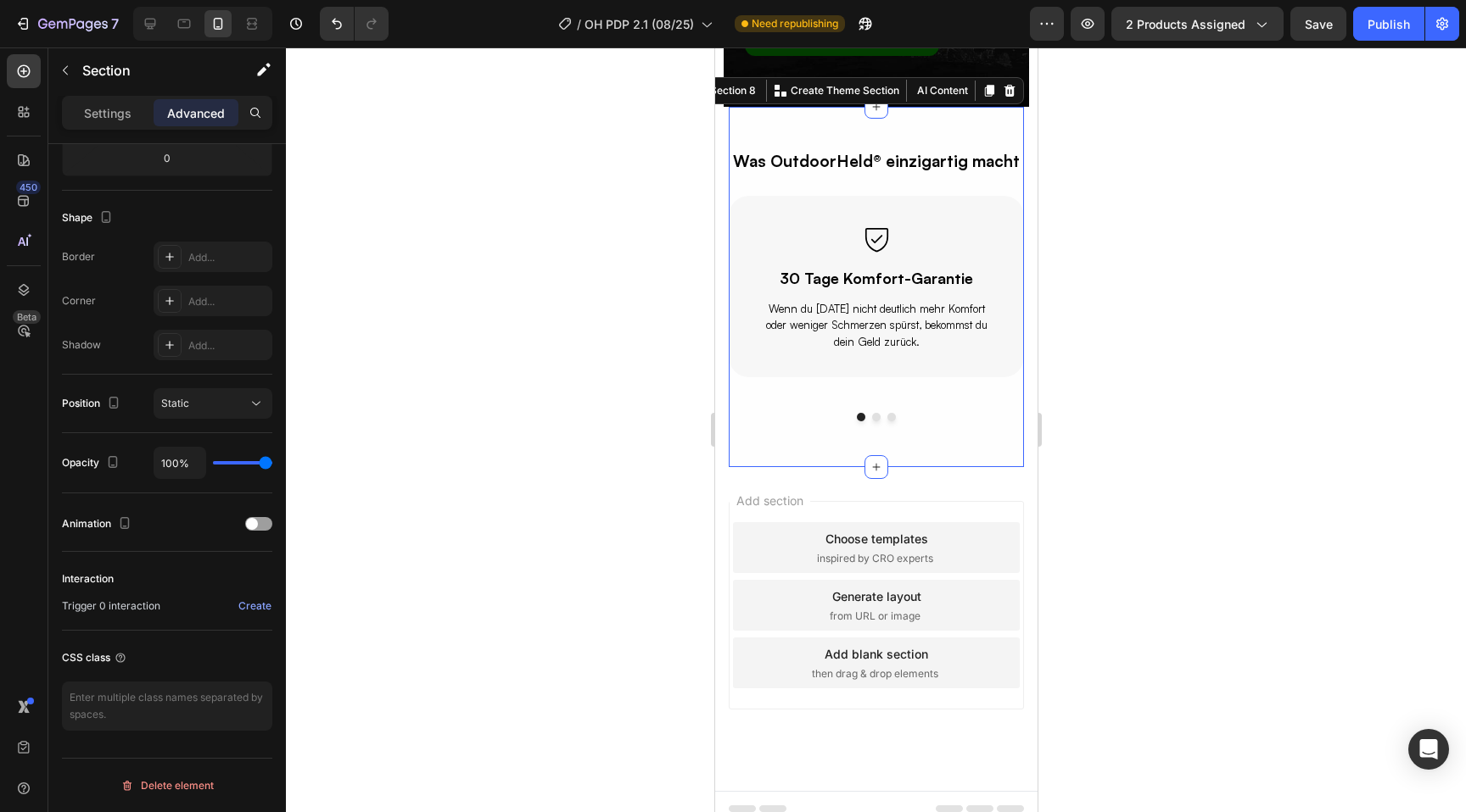
click at [1233, 360] on div at bounding box center [876, 429] width 1180 height 765
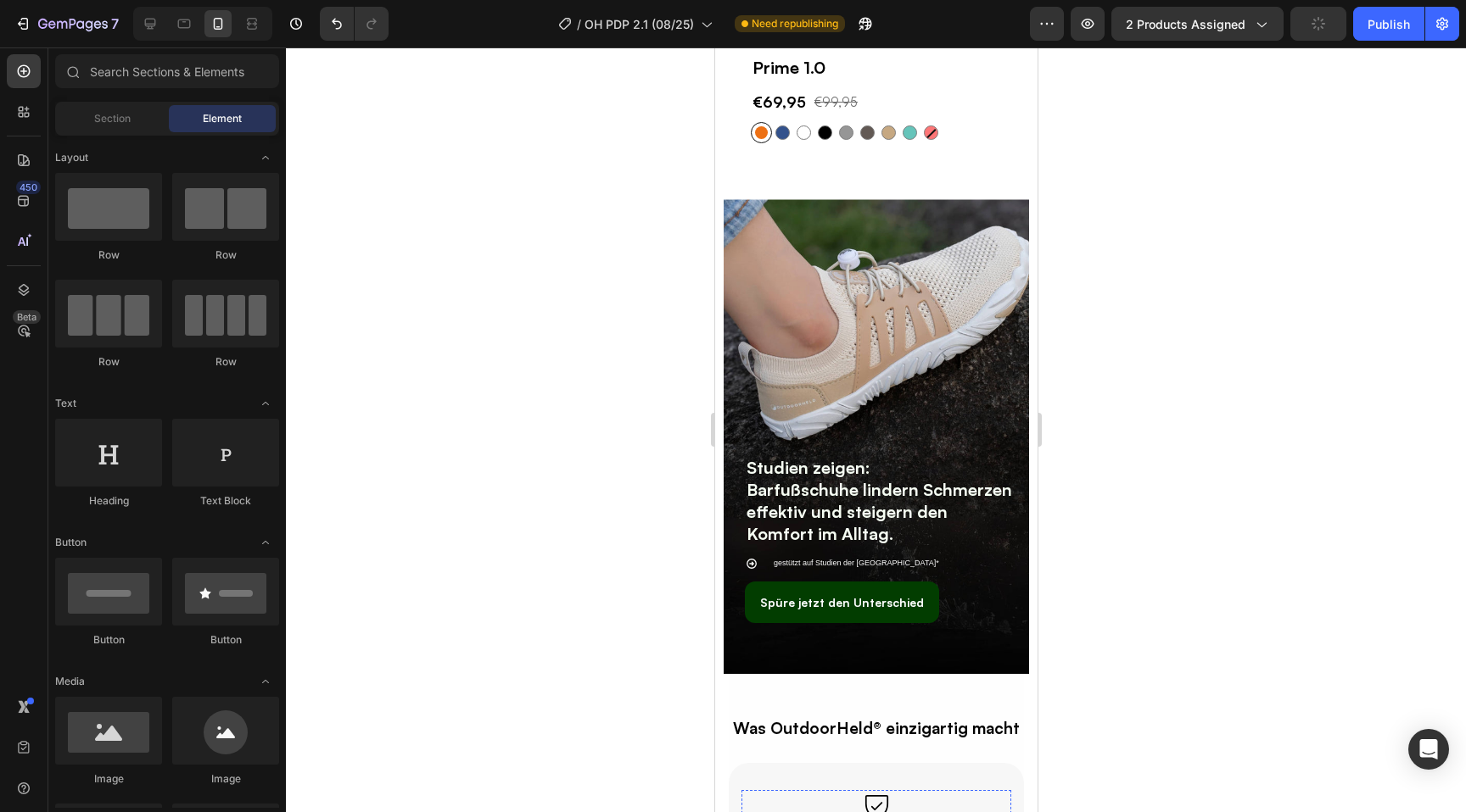
scroll to position [5044, 0]
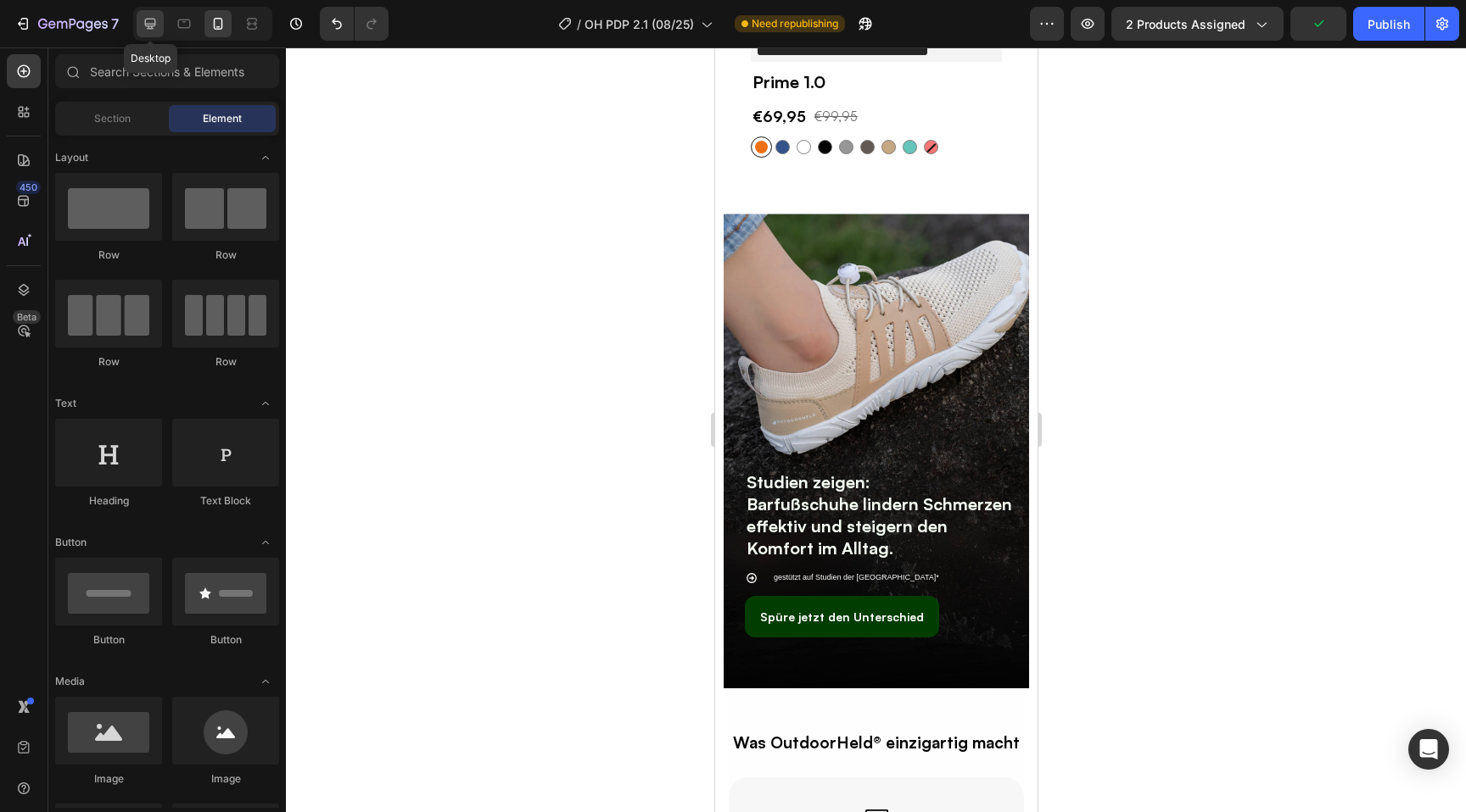
click at [151, 21] on icon at bounding box center [150, 23] width 17 height 17
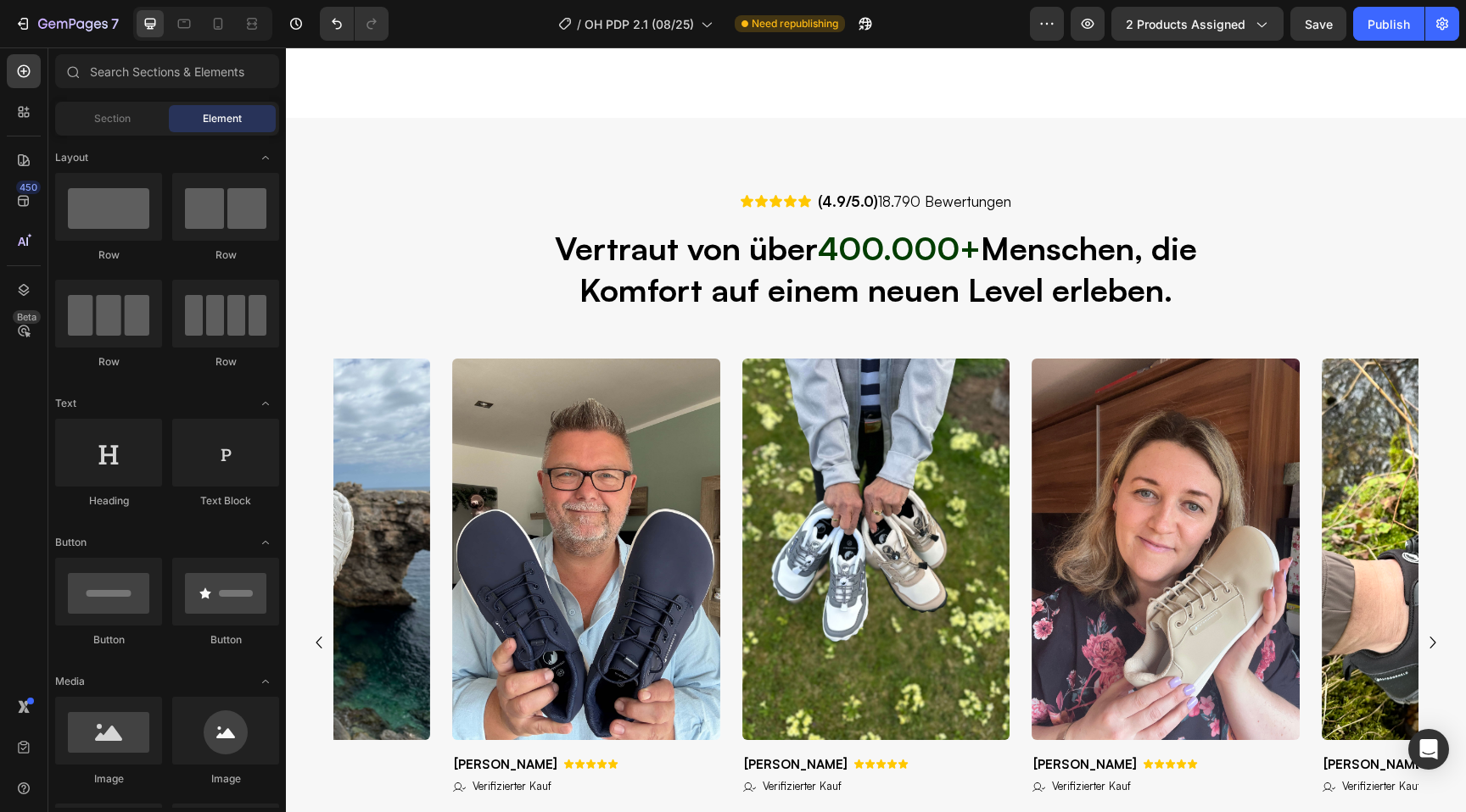
select select "36"
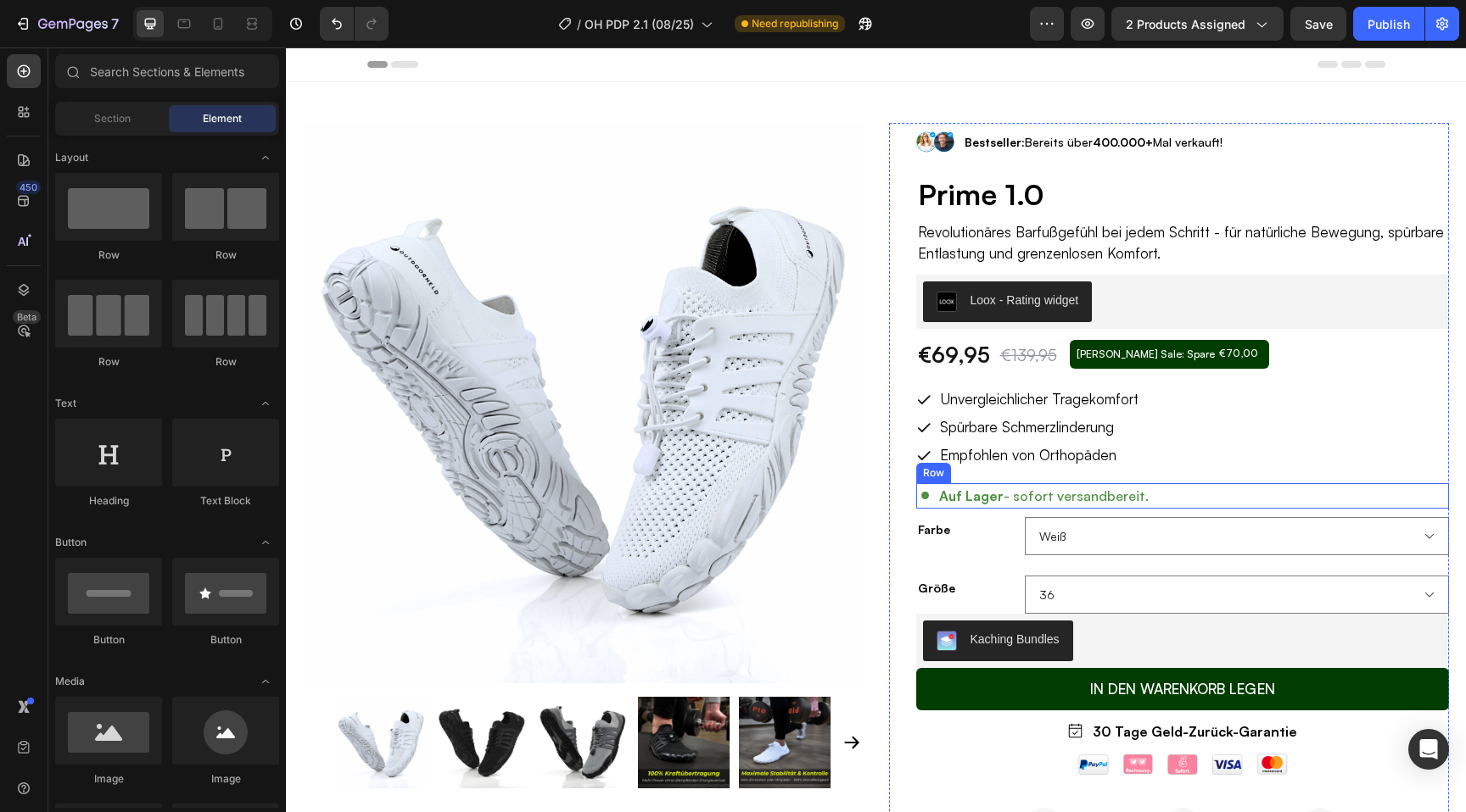
click at [1177, 501] on div "Auf Lager - sofort versandbereit. Item List Row" at bounding box center [1183, 496] width 533 height 26
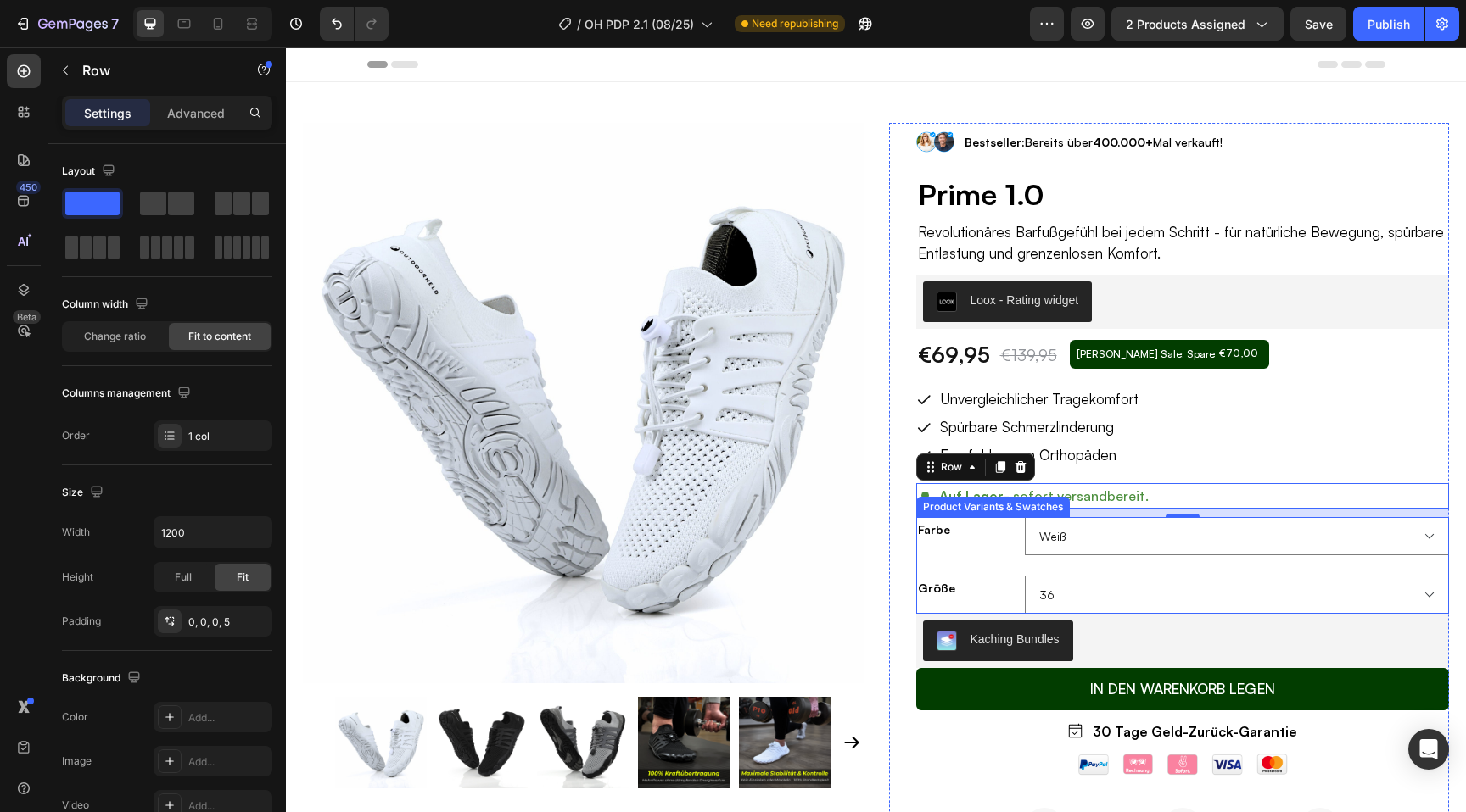
click at [983, 604] on div "Größe" at bounding box center [967, 595] width 102 height 38
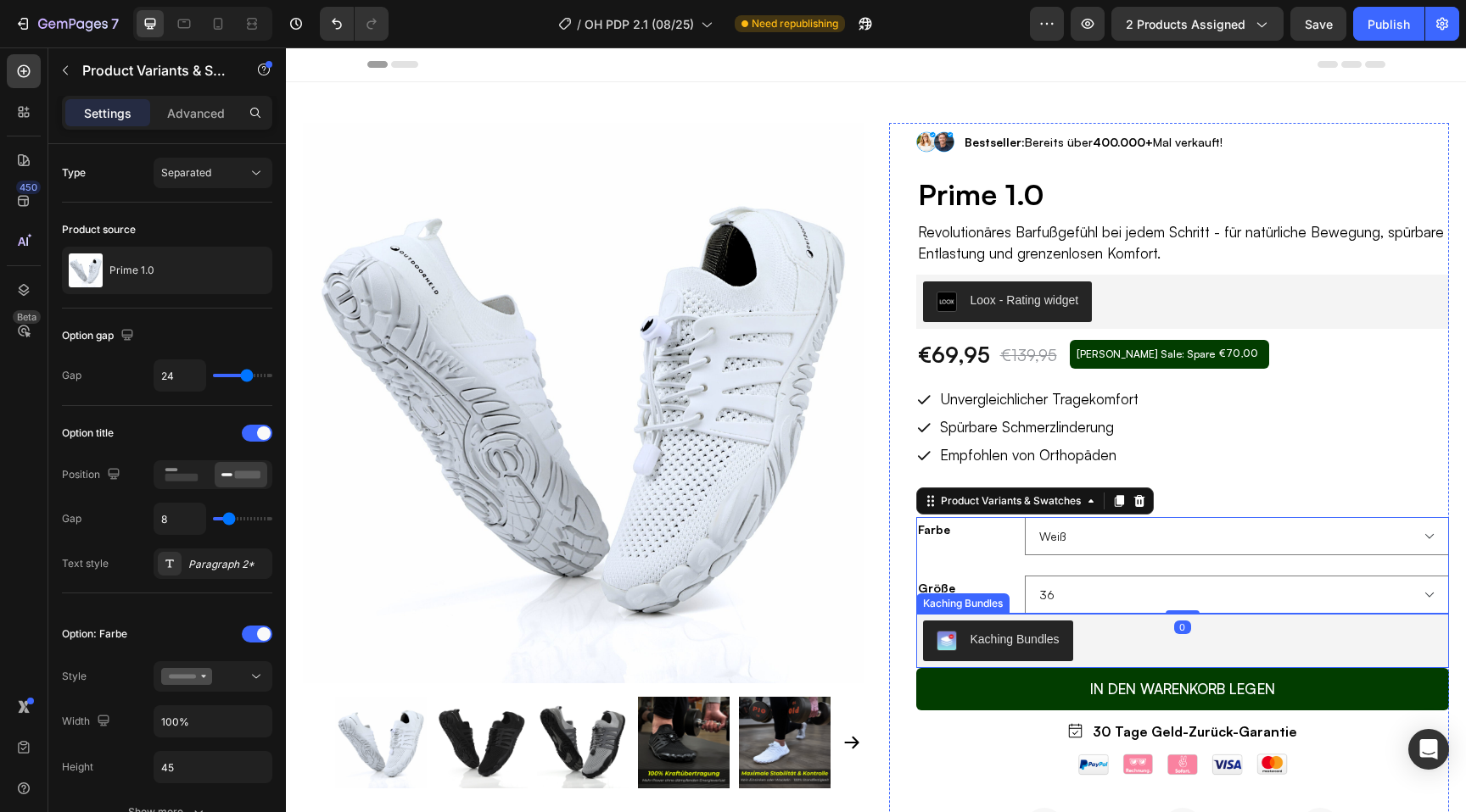
click at [1120, 649] on div "Kaching Bundles" at bounding box center [1183, 641] width 520 height 41
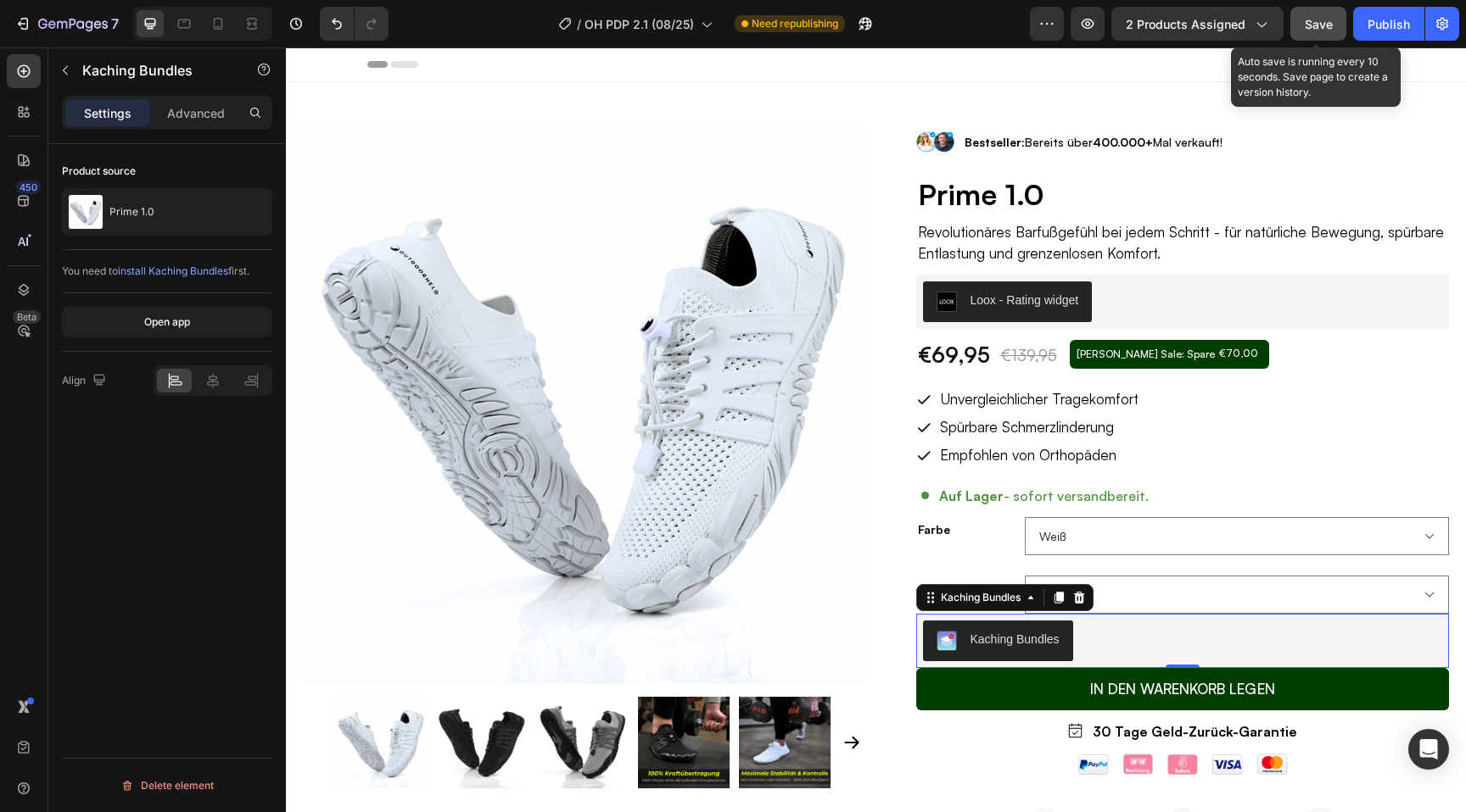
click at [1307, 27] on span "Save" at bounding box center [1318, 24] width 28 height 14
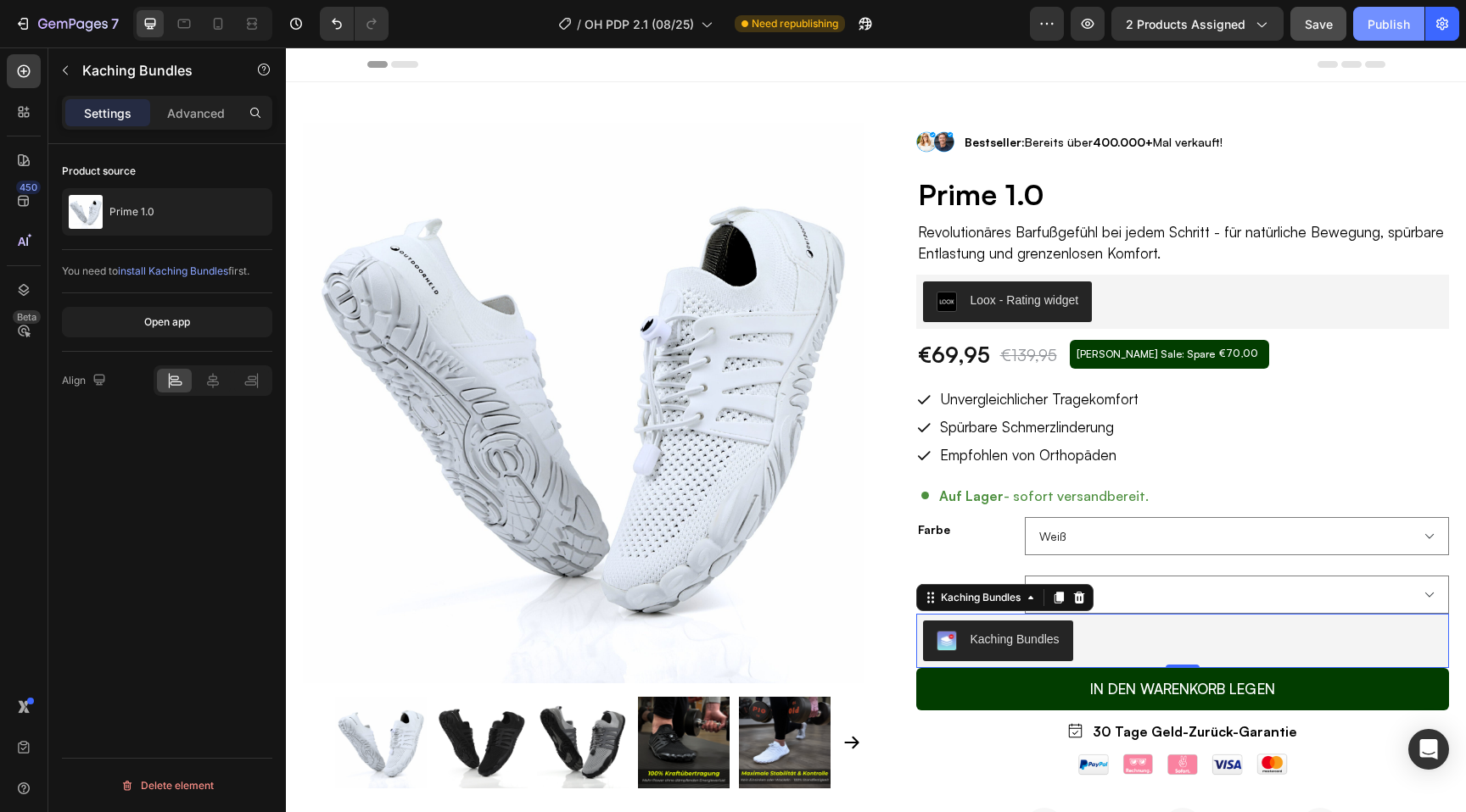
click at [1389, 35] on button "Publish" at bounding box center [1389, 24] width 71 height 34
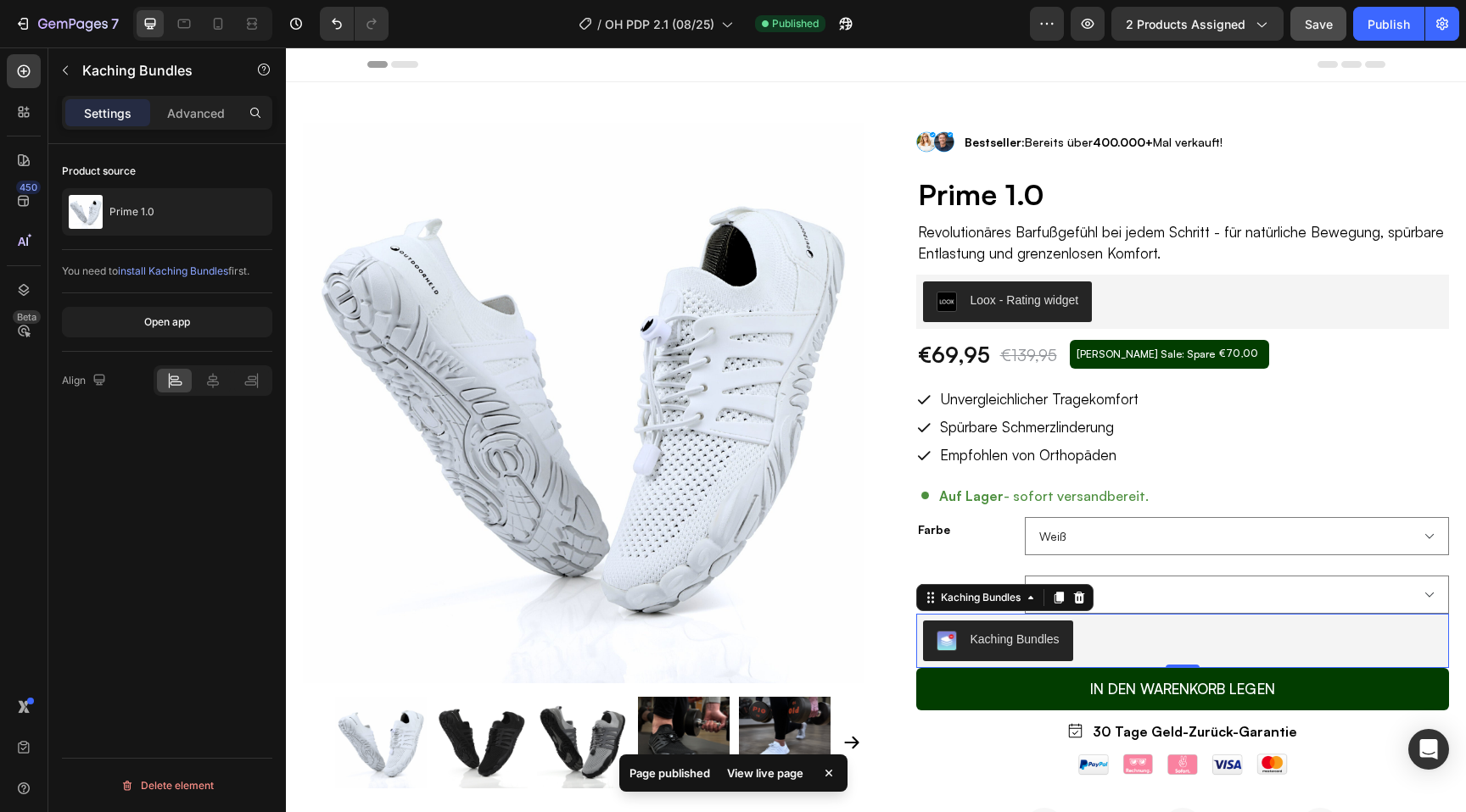
click at [0, 116] on div "450 Beta" at bounding box center [24, 429] width 48 height 765
click at [25, 116] on icon at bounding box center [28, 116] width 5 height 5
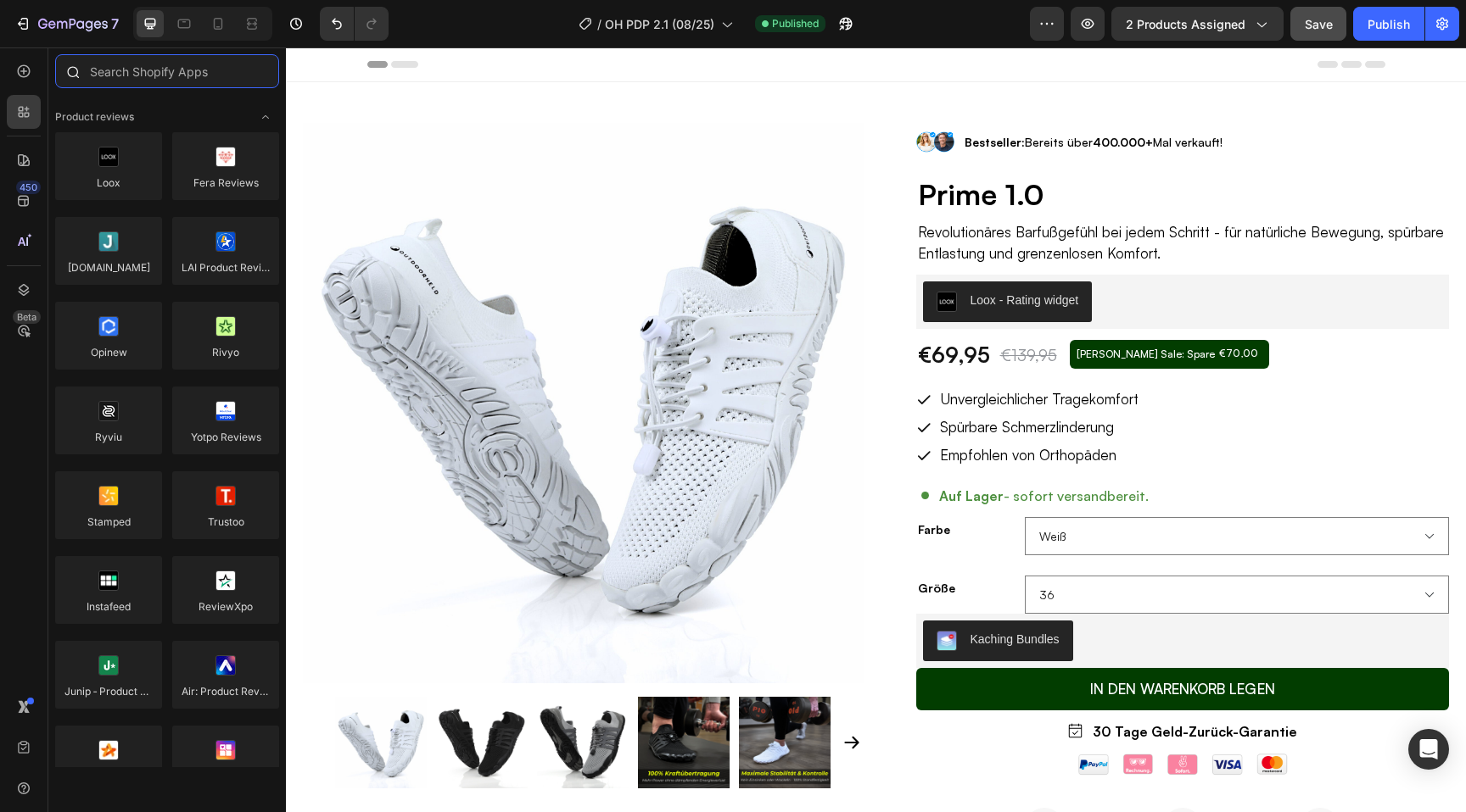
click at [118, 80] on input "text" at bounding box center [167, 71] width 224 height 34
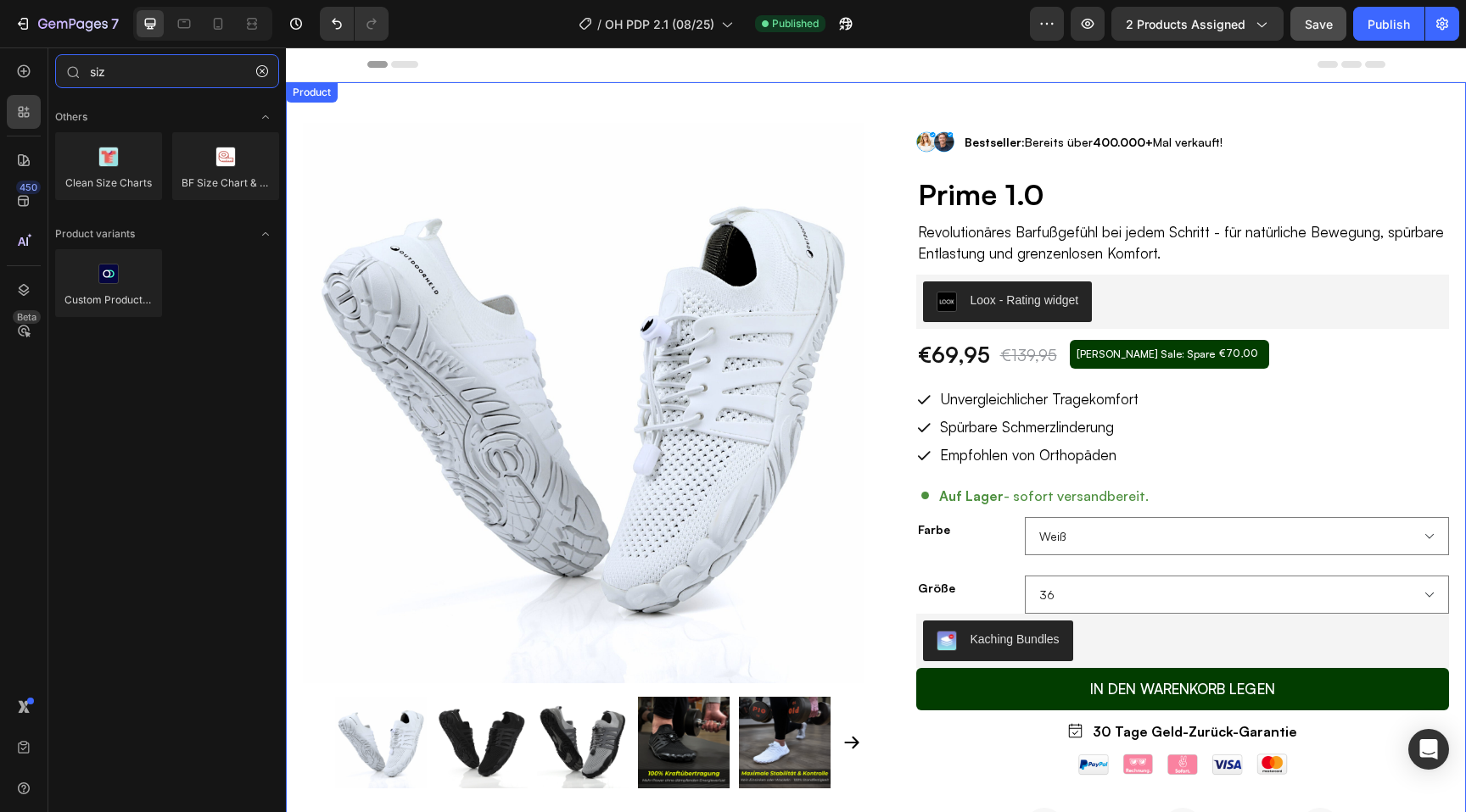
type input "siz"
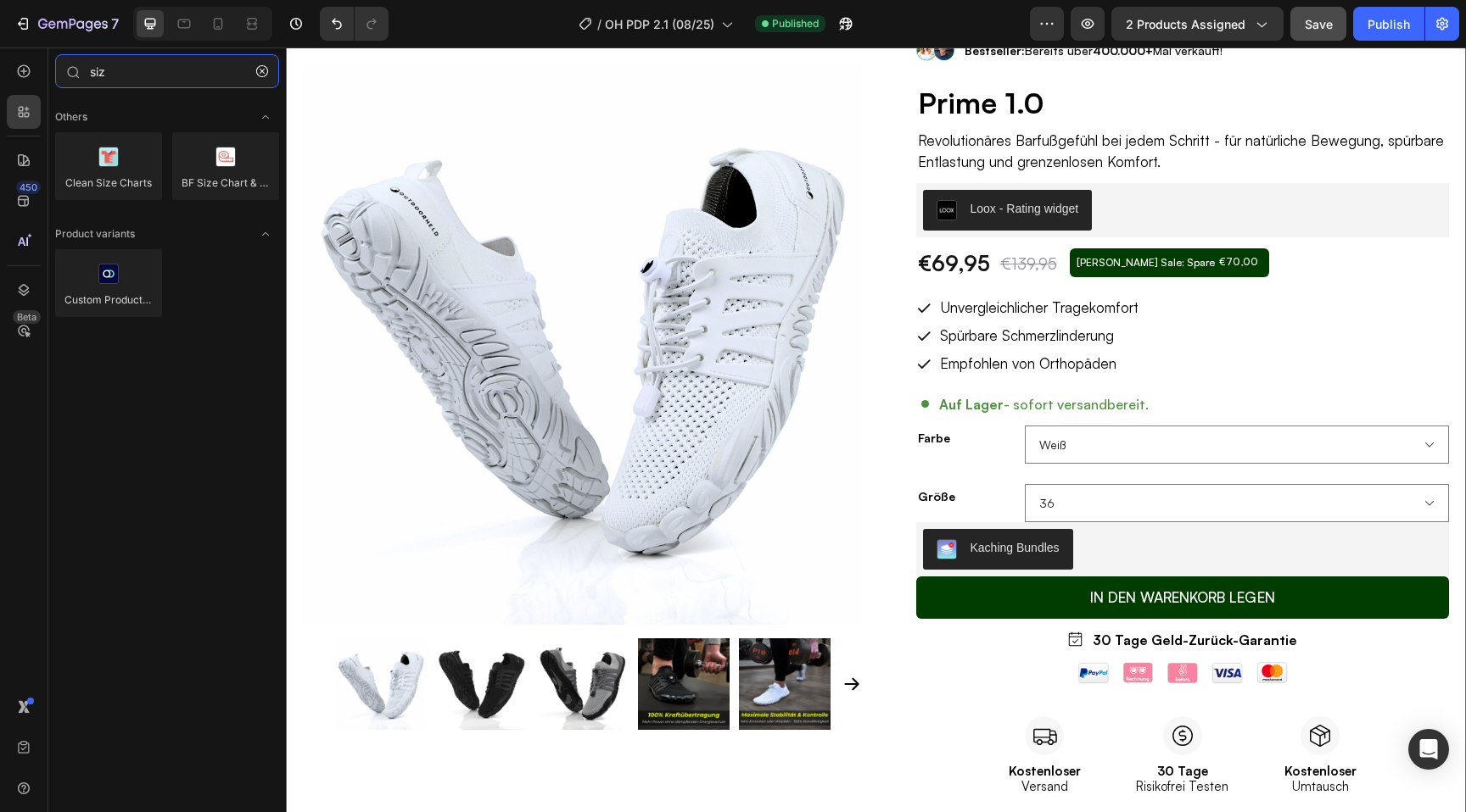
scroll to position [111, 0]
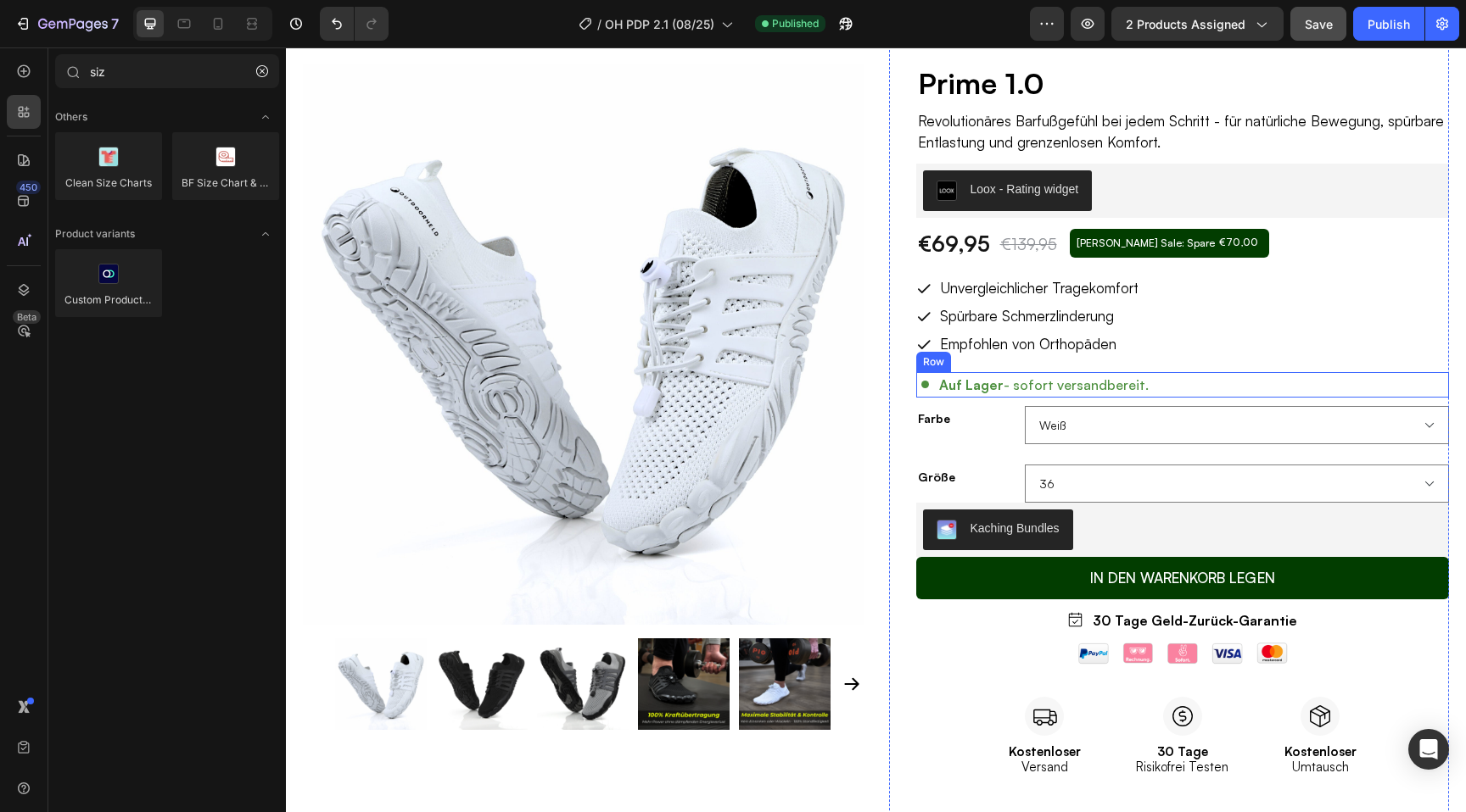
click at [1164, 386] on div "Auf Lager - sofort versandbereit. Item List Row" at bounding box center [1183, 385] width 533 height 26
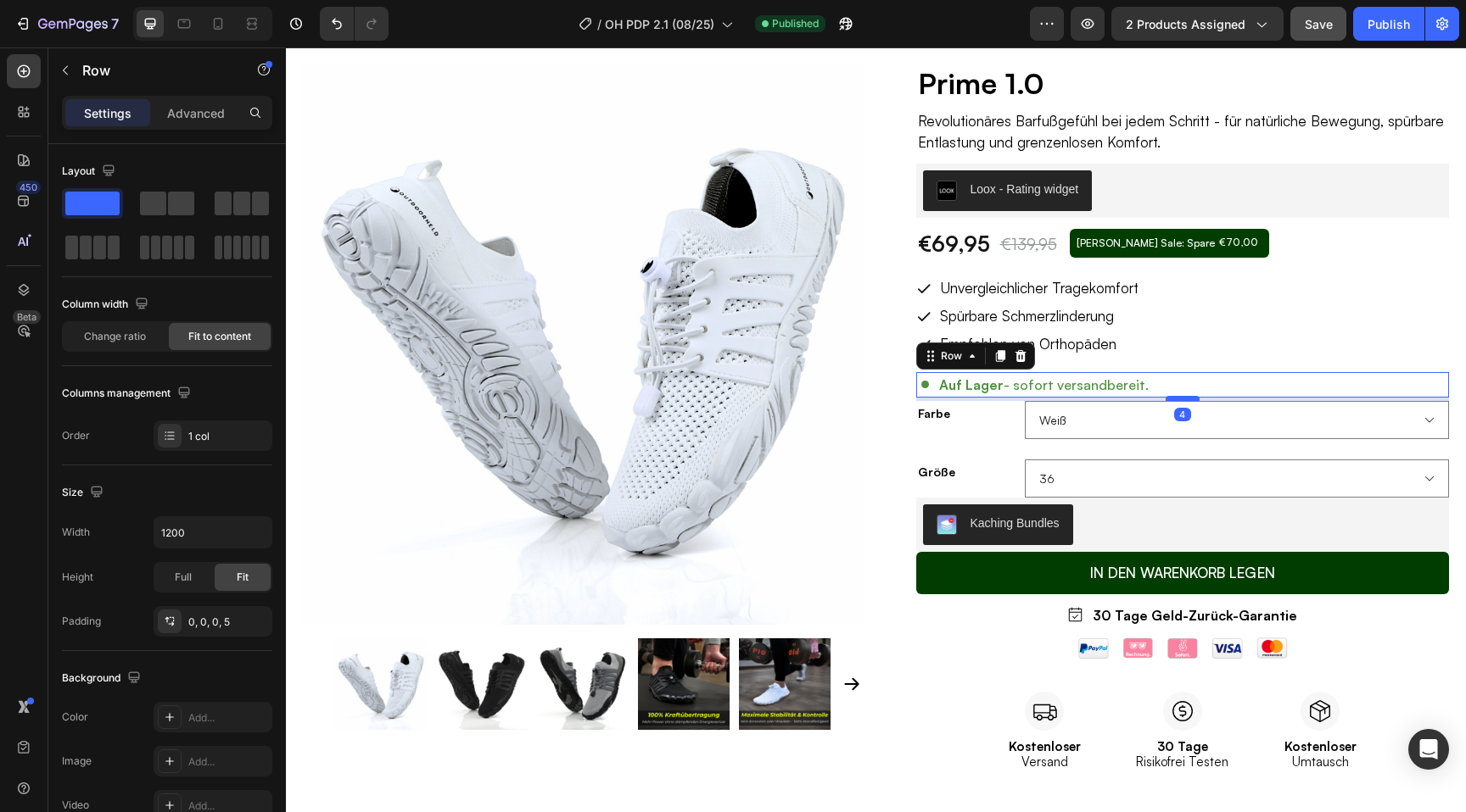
click at [1185, 399] on div at bounding box center [1183, 399] width 34 height 5
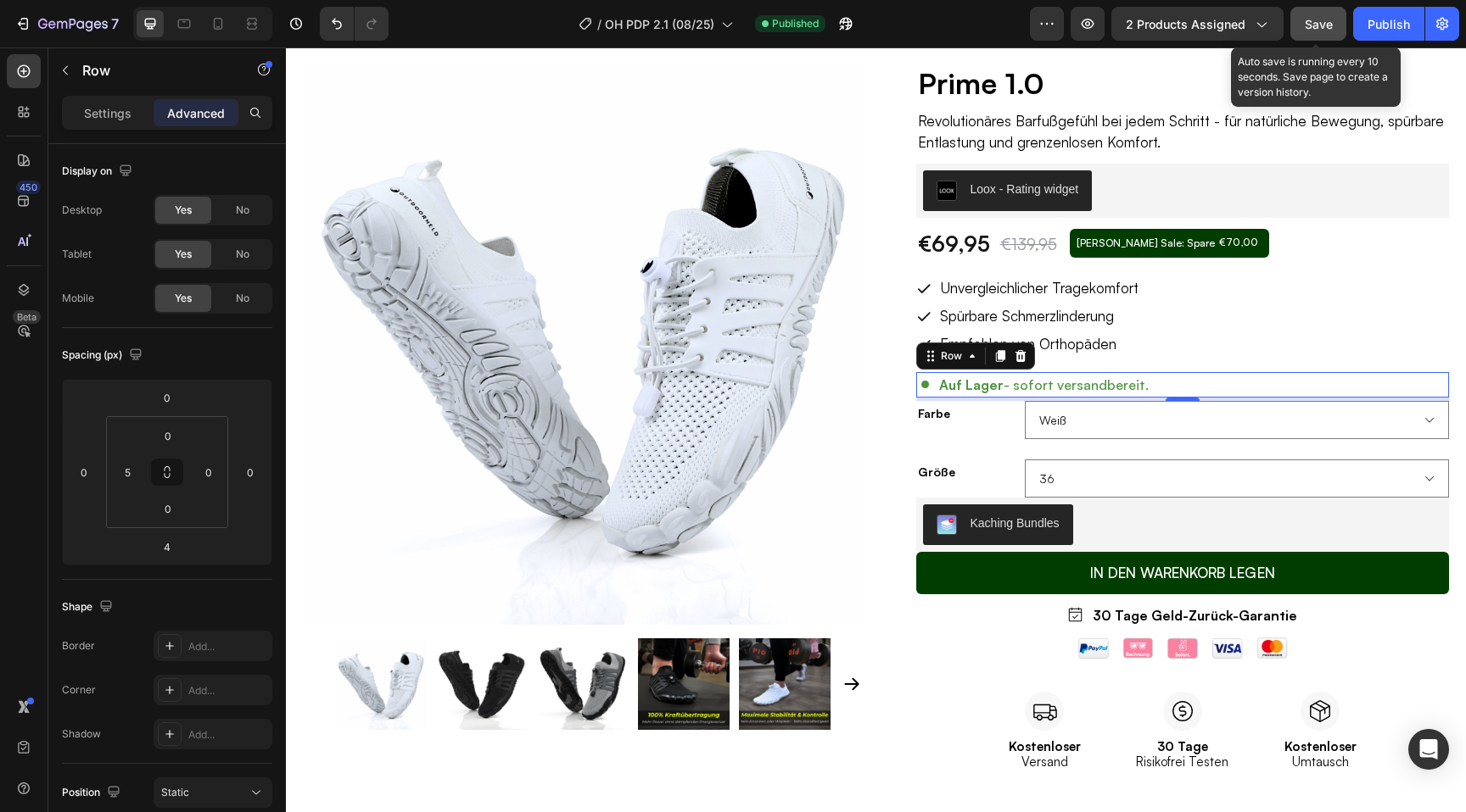
click at [1331, 29] on span "Save" at bounding box center [1318, 24] width 28 height 14
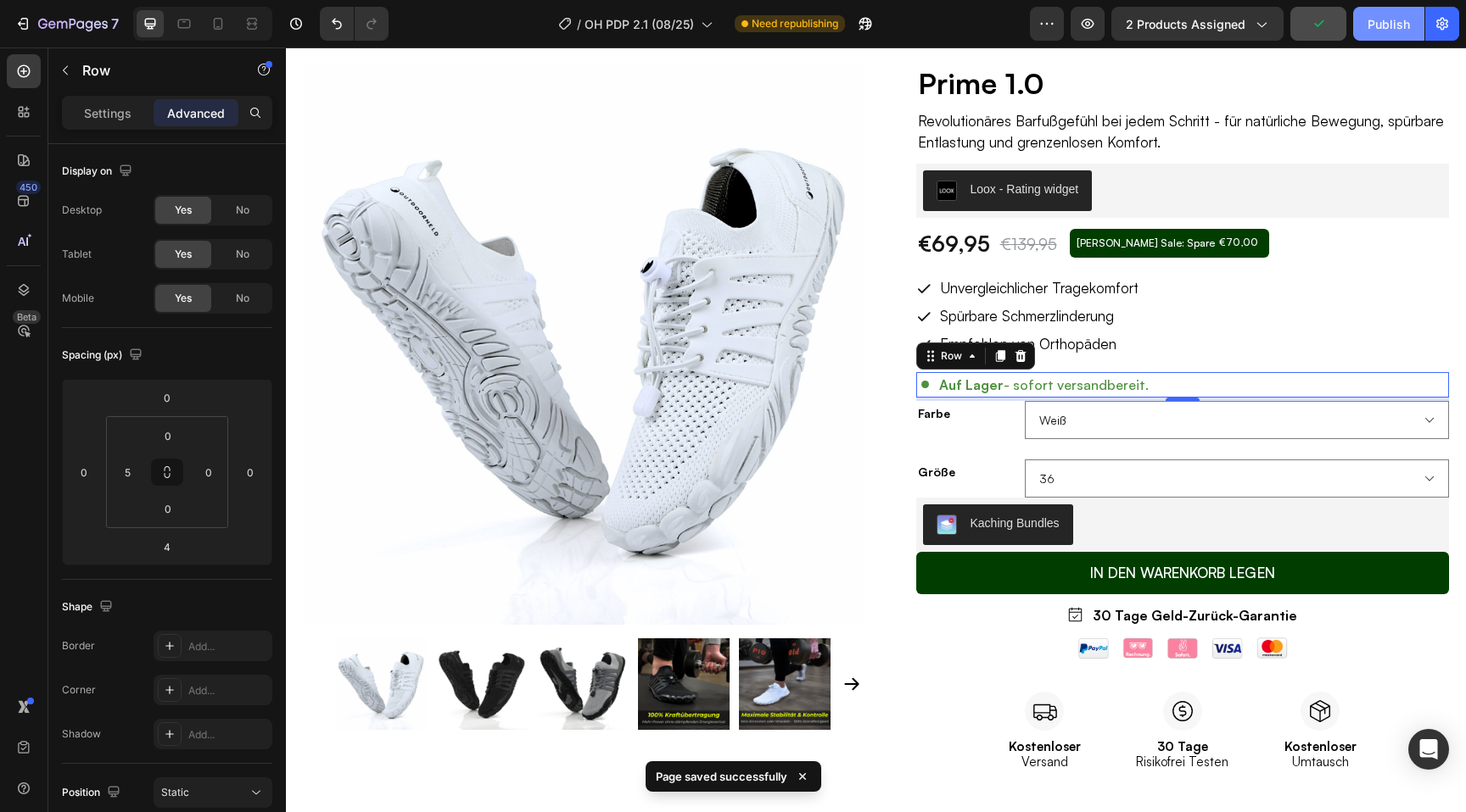
click at [1387, 19] on div "Publish" at bounding box center [1389, 24] width 43 height 18
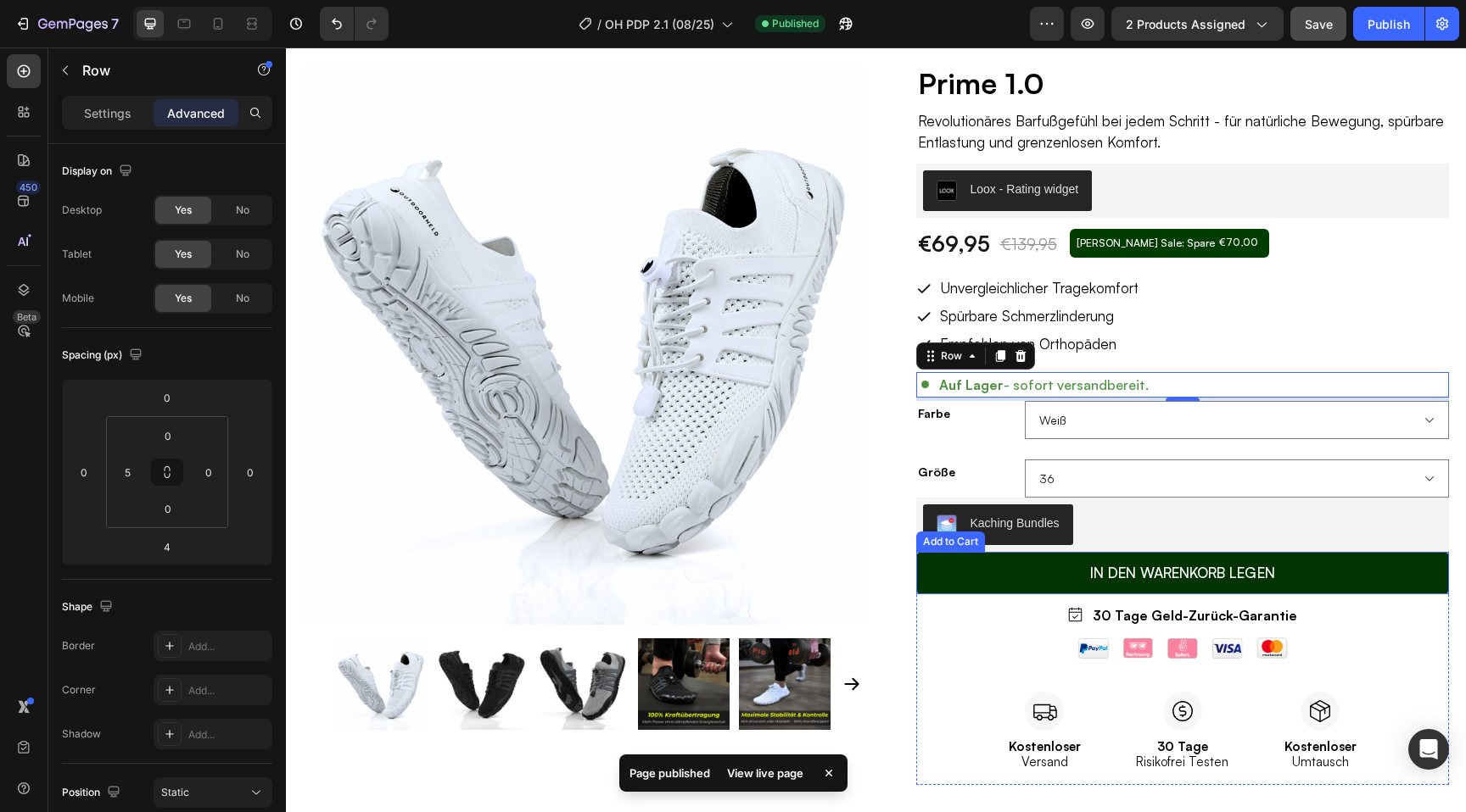
click at [953, 581] on button "In den Warenkorb legen" at bounding box center [1183, 573] width 533 height 43
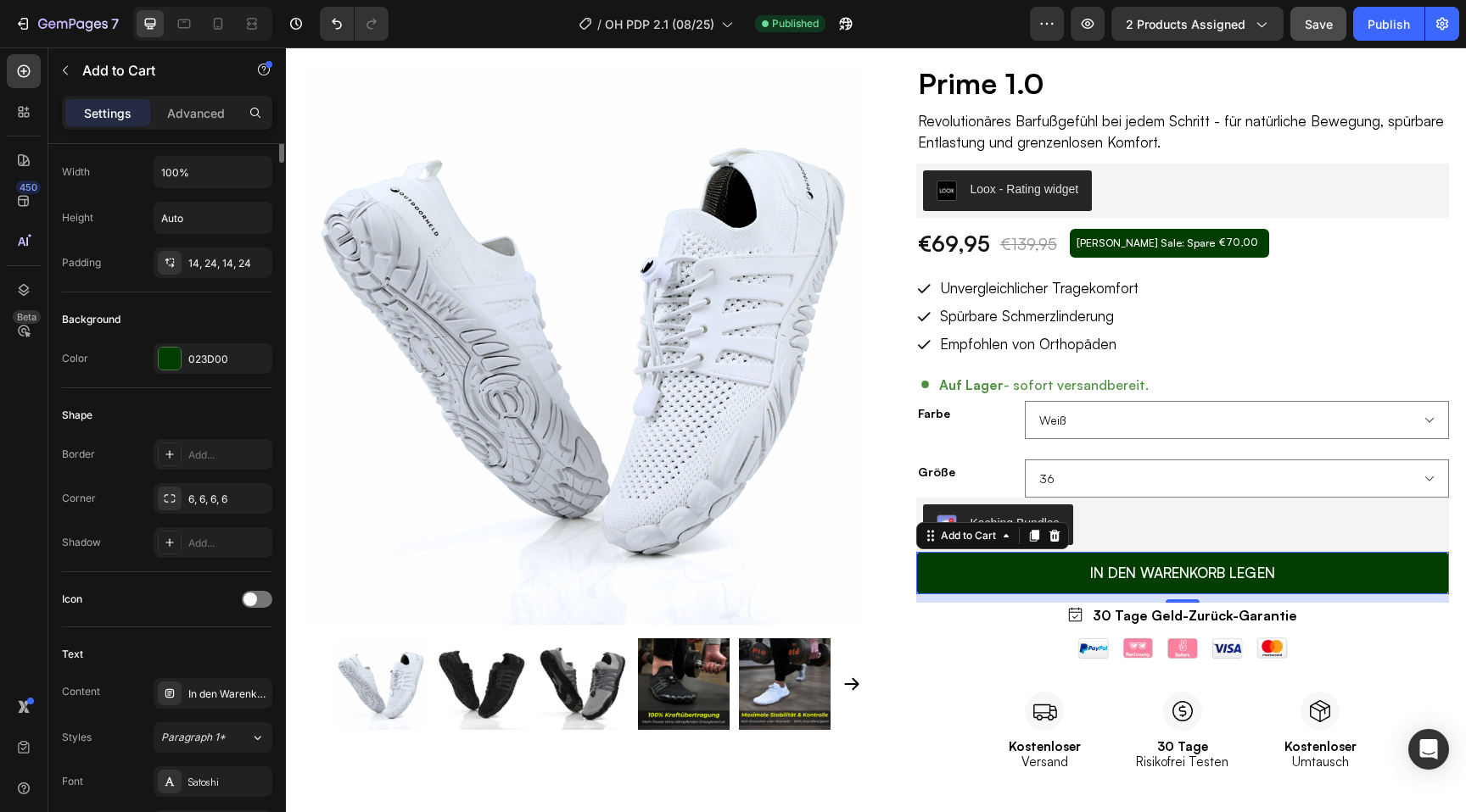
scroll to position [0, 0]
